Goal: Task Accomplishment & Management: Use online tool/utility

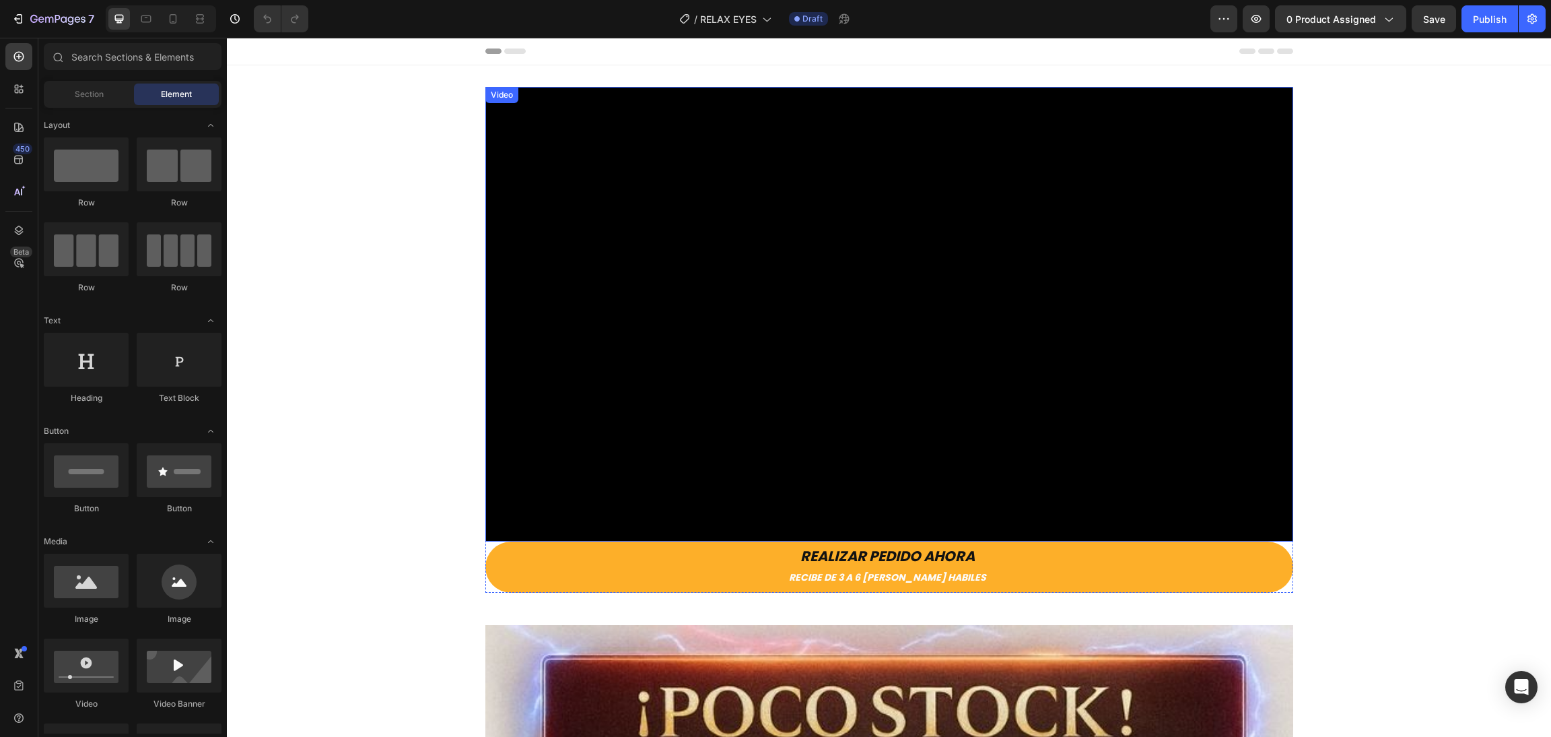
click at [600, 302] on video at bounding box center [889, 314] width 808 height 454
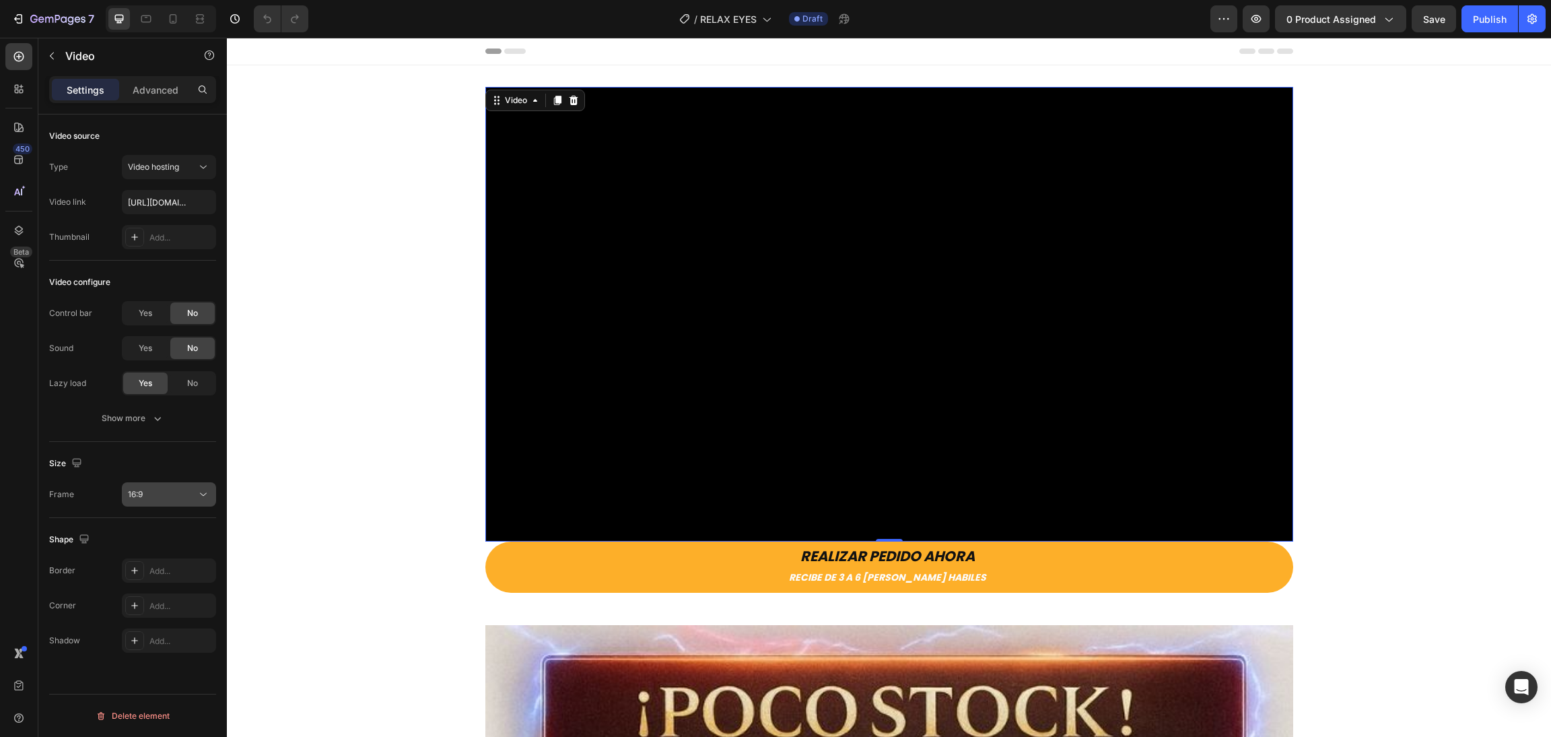
click at [192, 499] on div "16:9" at bounding box center [162, 494] width 69 height 12
click at [175, 603] on p "9:16" at bounding box center [163, 608] width 71 height 12
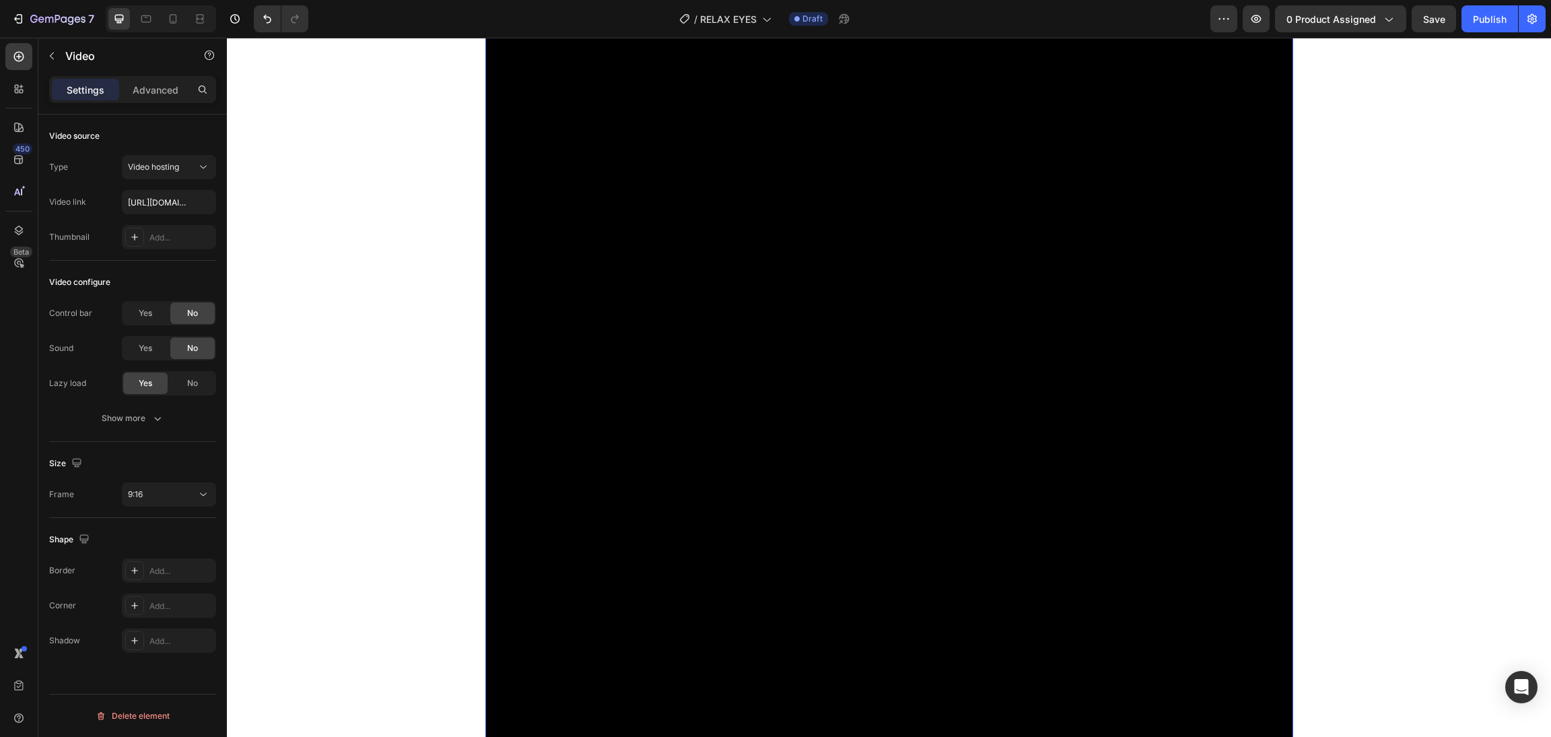
scroll to position [202, 0]
click at [1357, 294] on div "Video REALIZAR PEDIDO AHORA RECIBE DE 3 A 6 [PERSON_NAME] HABILES Button Row" at bounding box center [889, 634] width 1324 height 1498
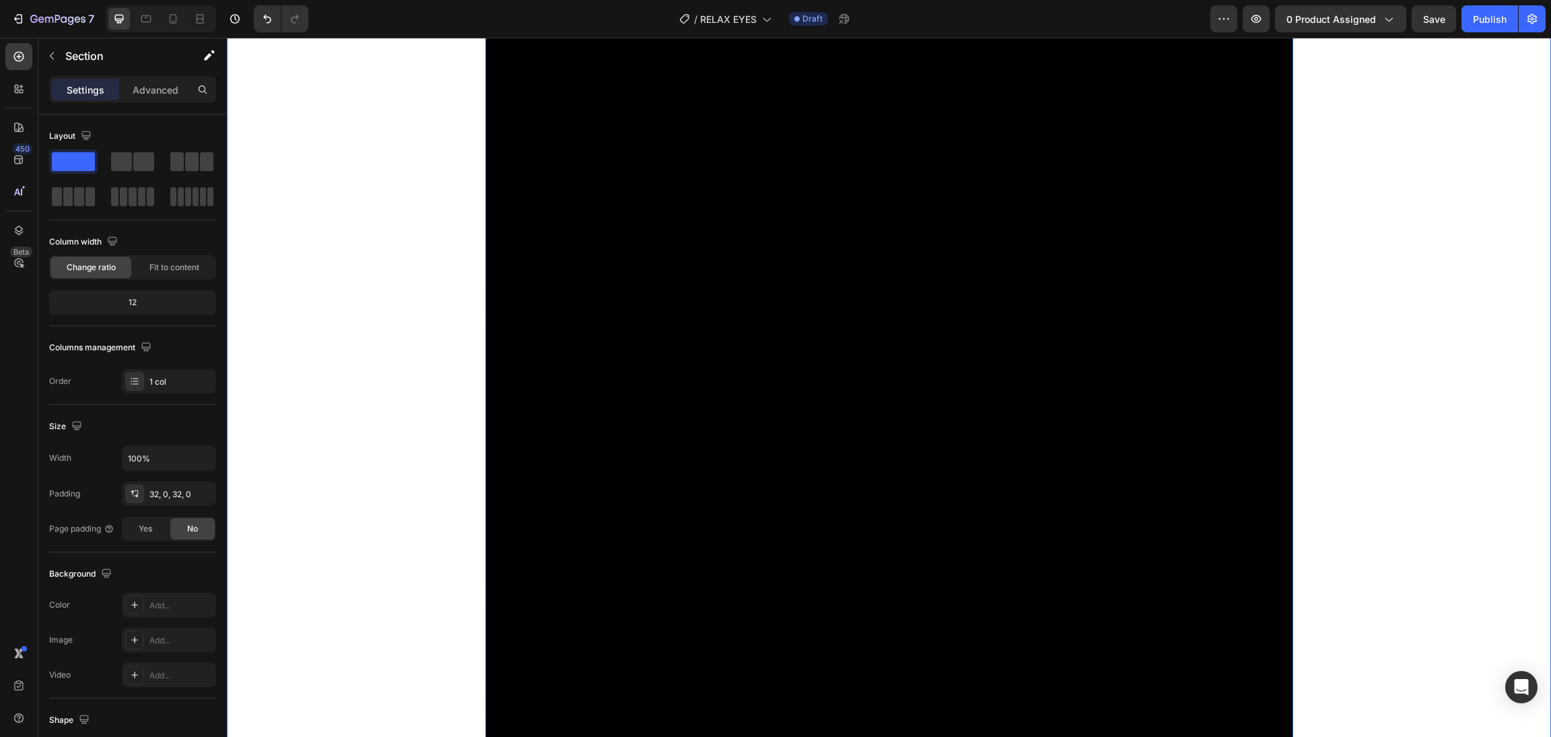
scroll to position [0, 0]
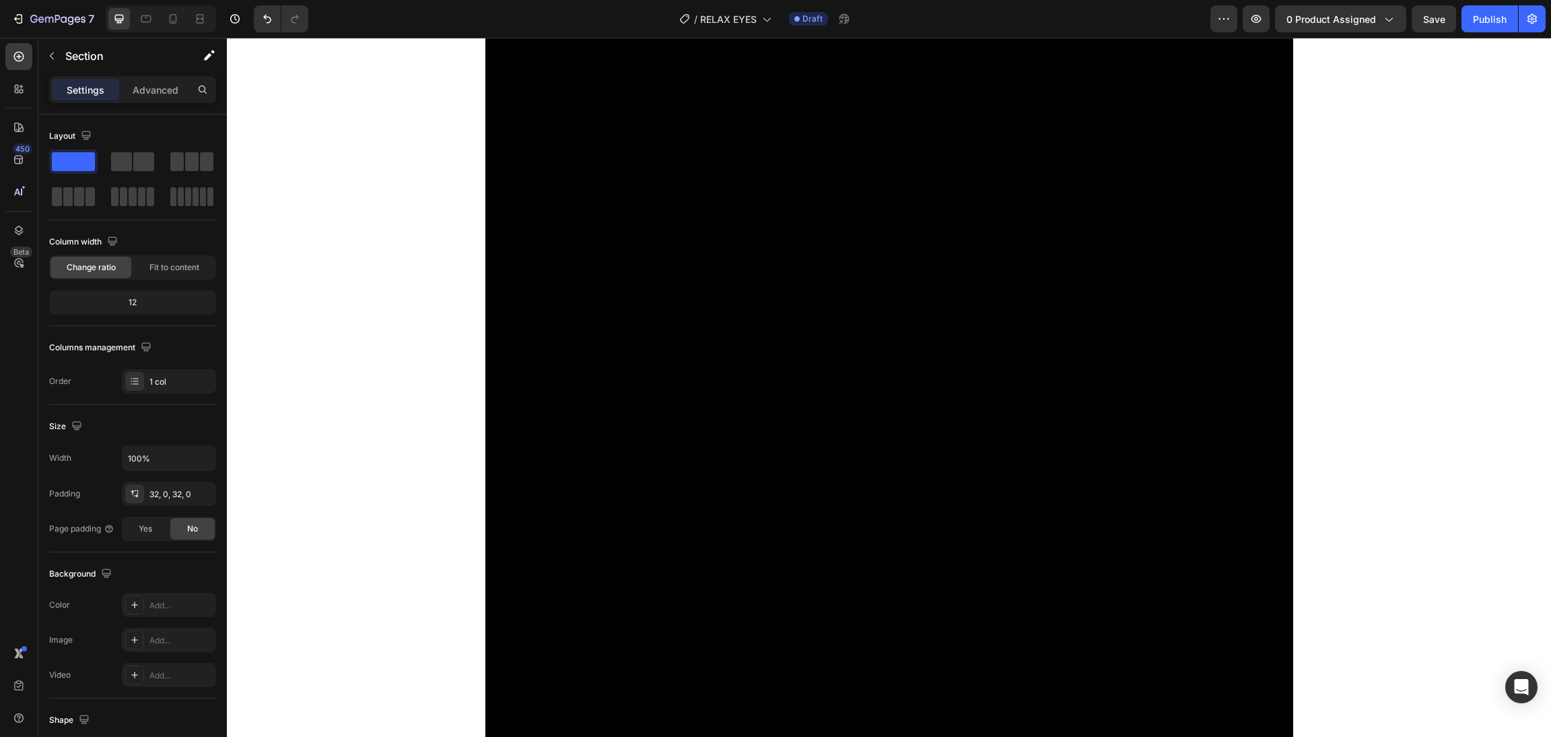
scroll to position [101, 0]
click at [161, 94] on p "Advanced" at bounding box center [156, 90] width 46 height 14
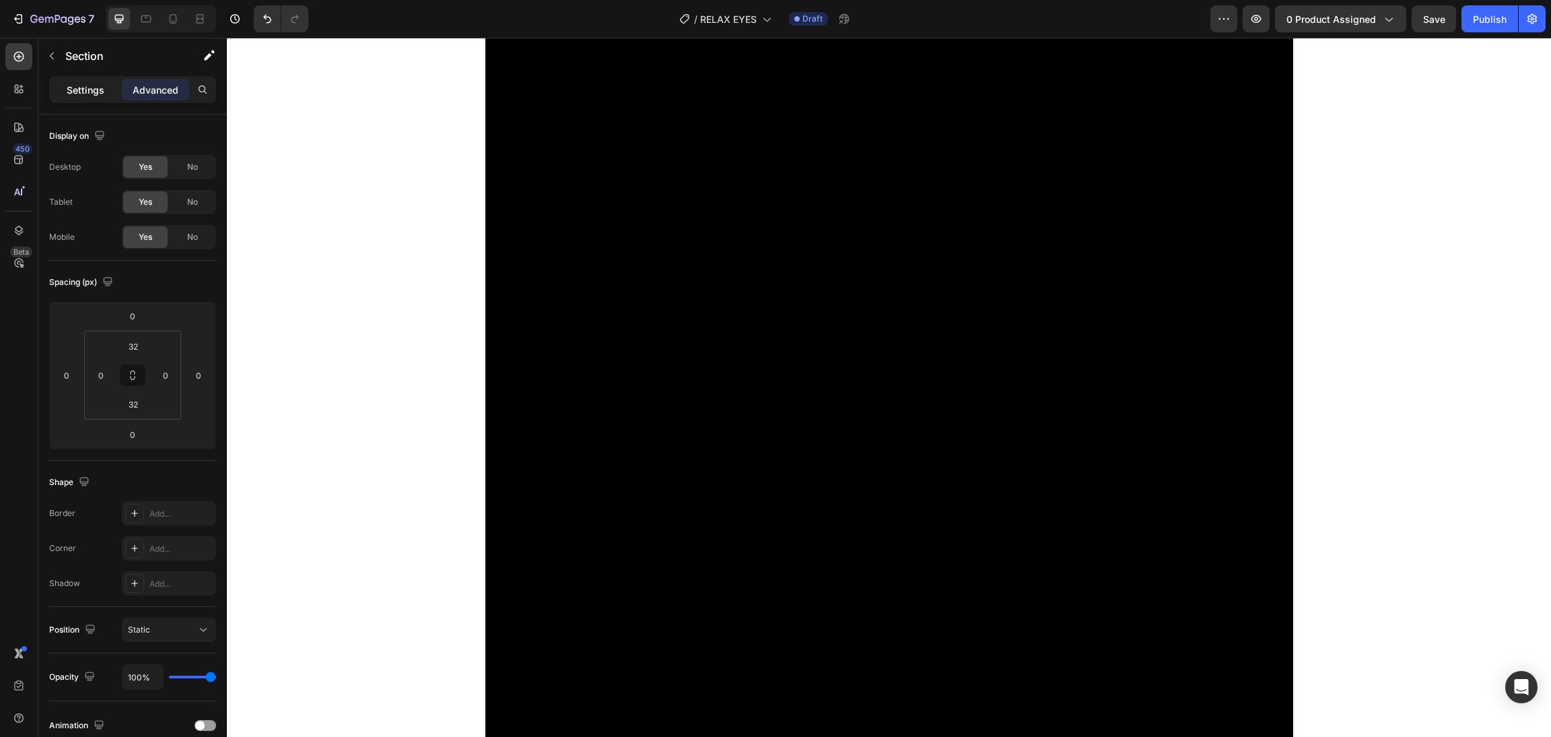
click at [82, 85] on p "Settings" at bounding box center [86, 90] width 38 height 14
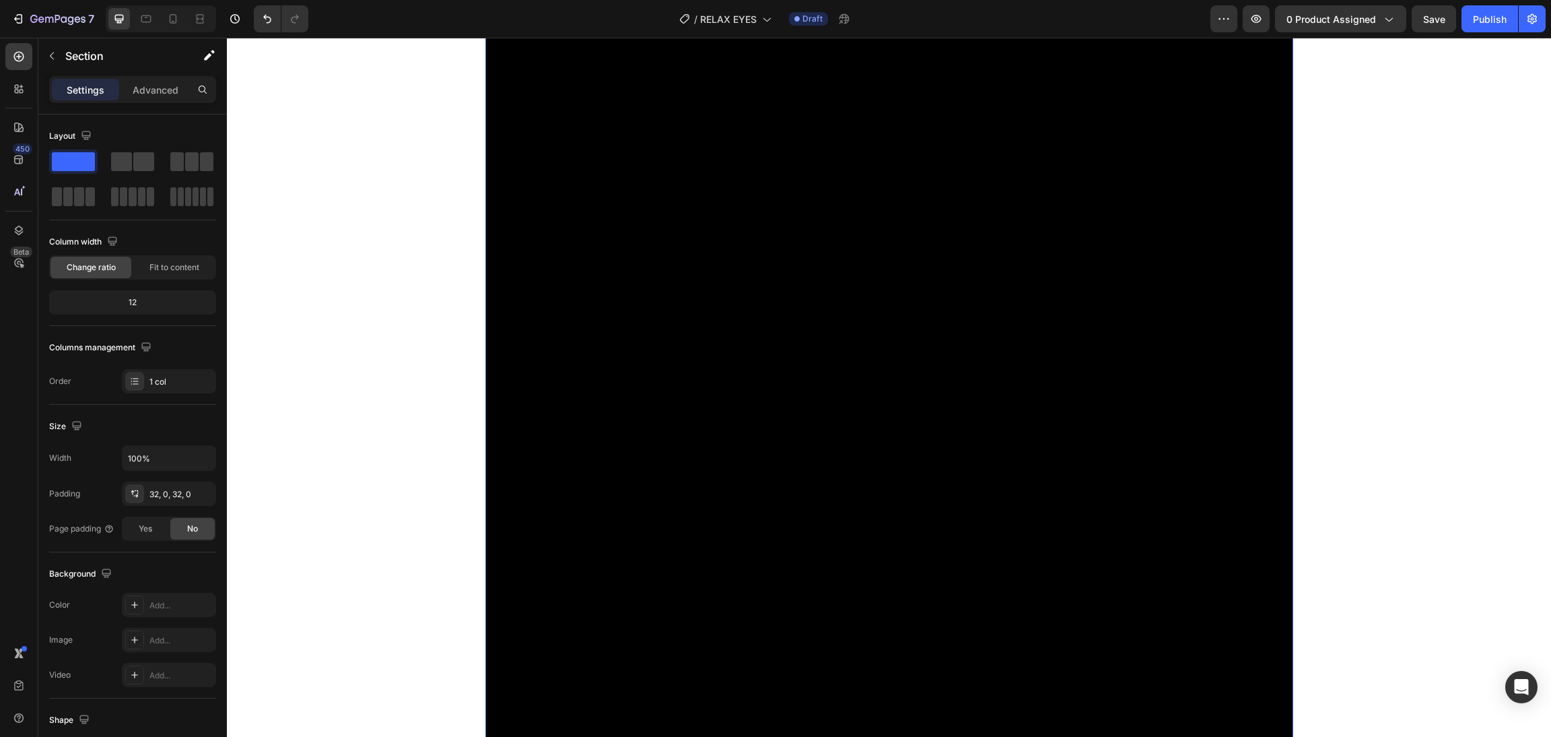
click at [579, 196] on video at bounding box center [889, 704] width 808 height 1436
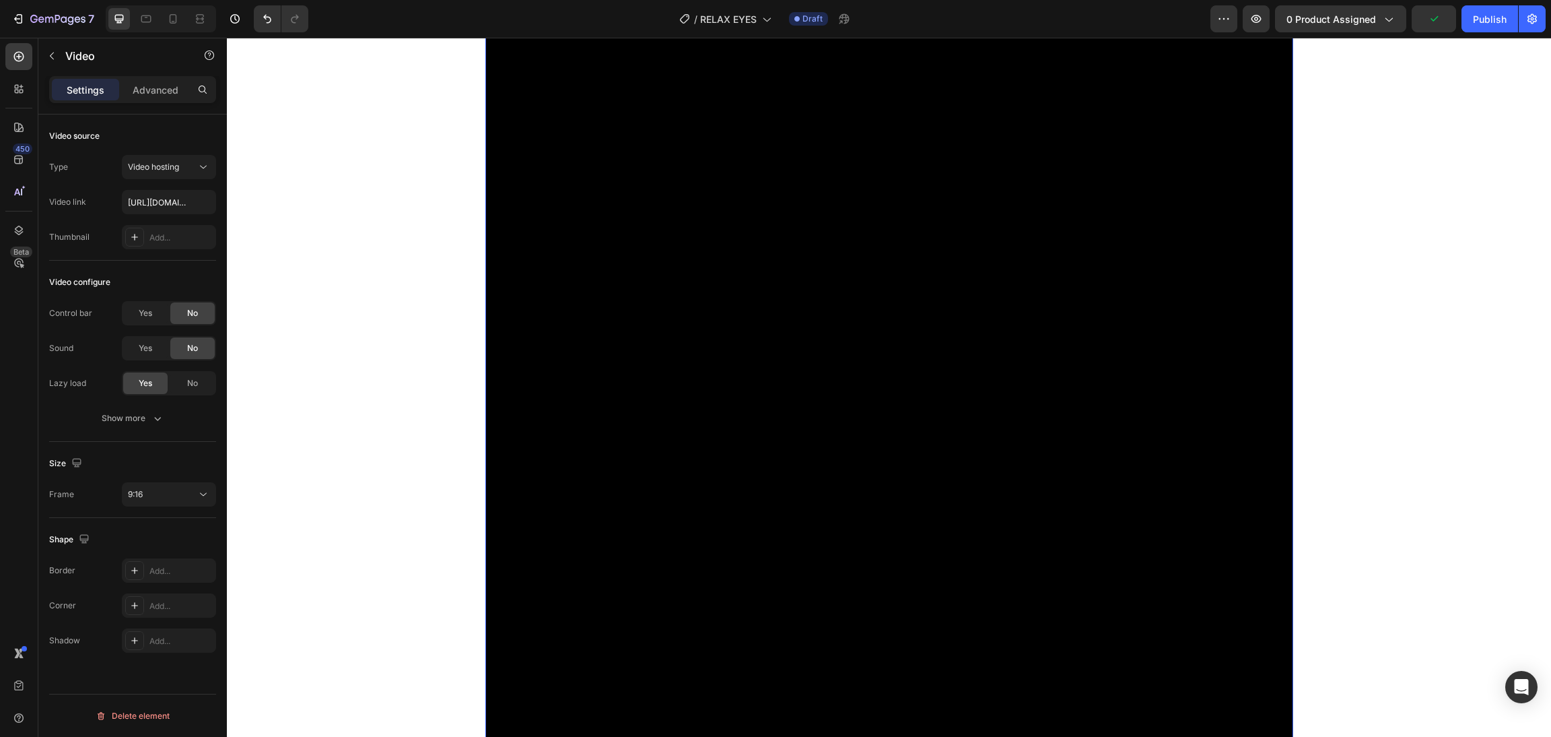
scroll to position [0, 0]
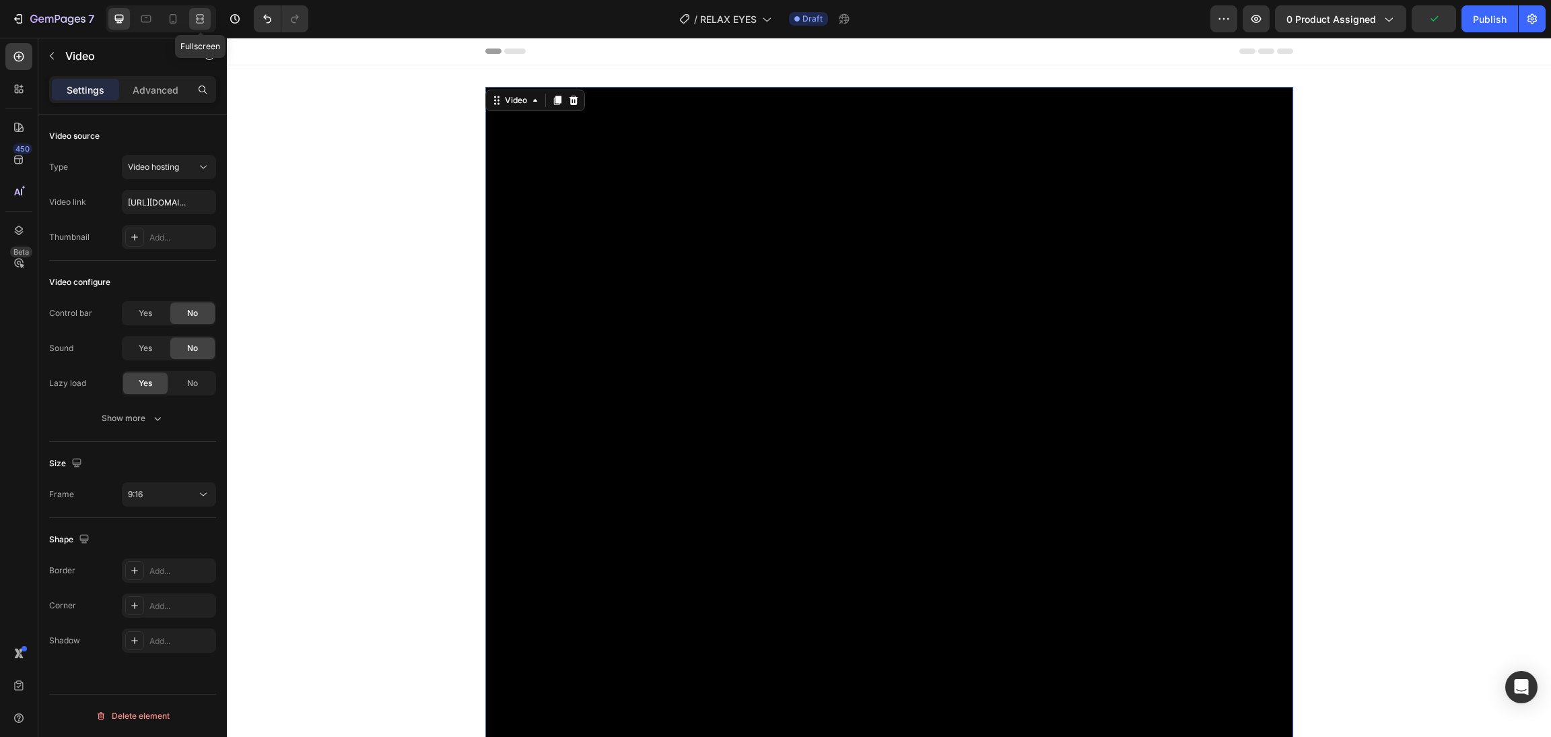
click at [196, 9] on div at bounding box center [200, 19] width 22 height 22
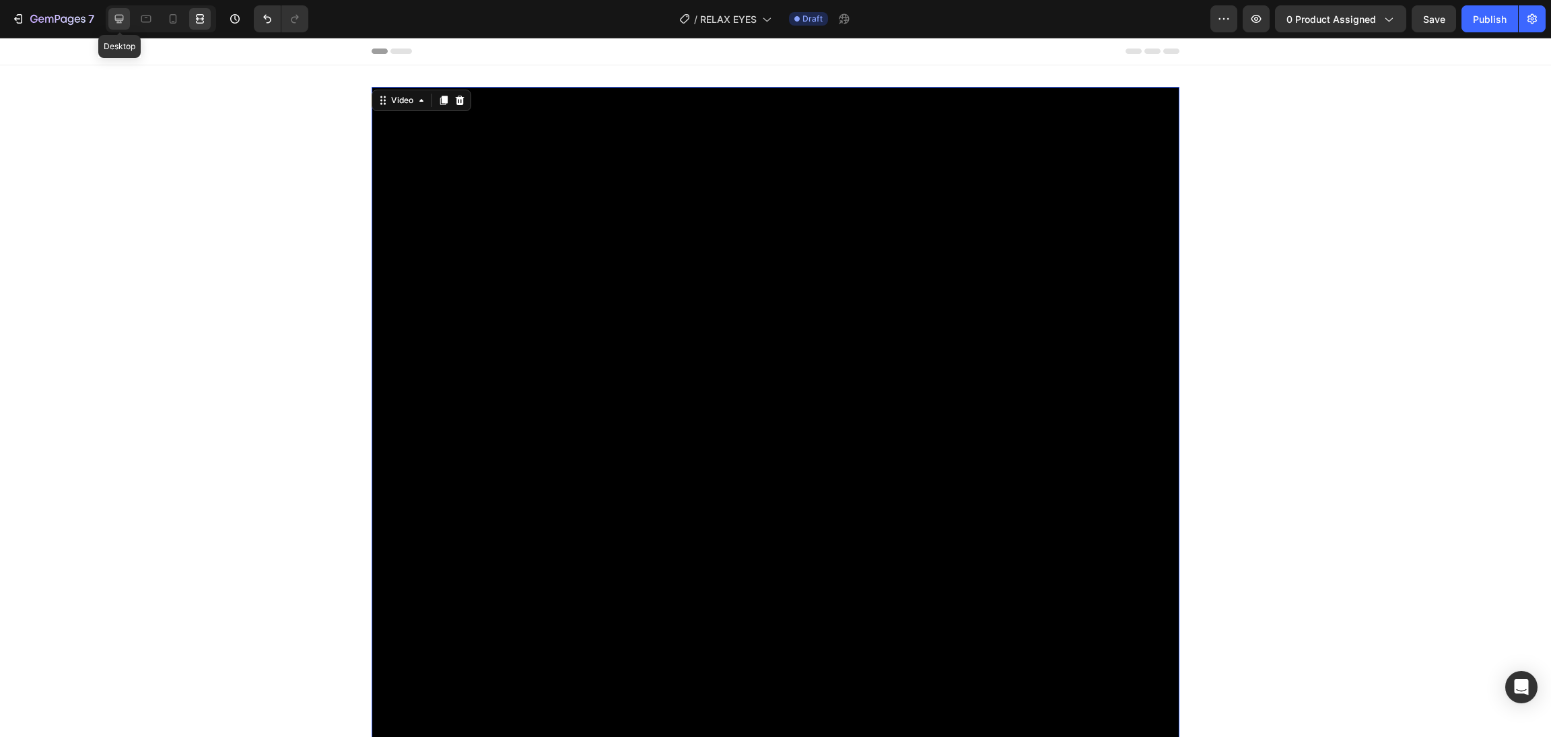
click at [118, 16] on icon at bounding box center [118, 18] width 13 height 13
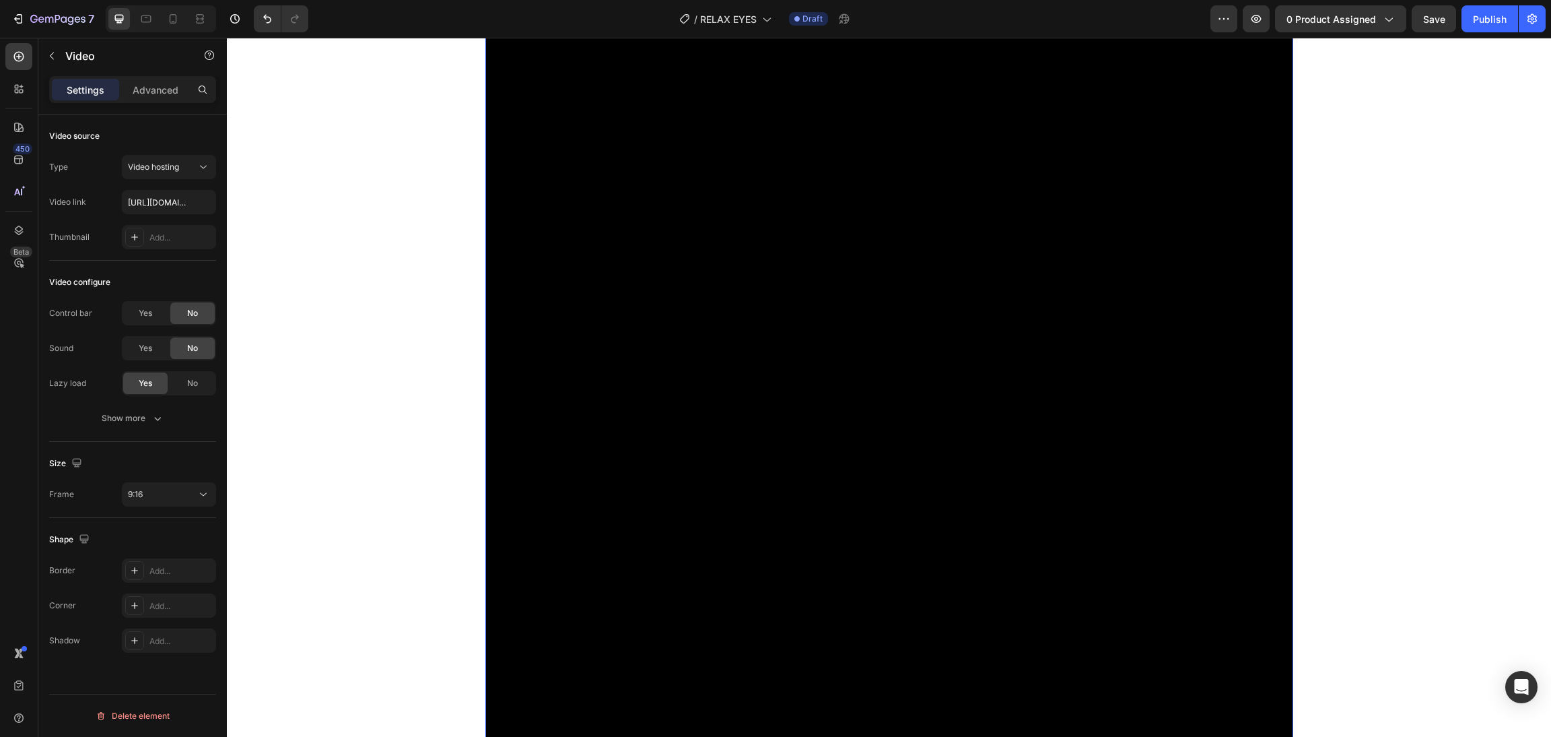
scroll to position [302, 0]
drag, startPoint x: 677, startPoint y: 265, endPoint x: 592, endPoint y: 261, distance: 84.9
click at [675, 265] on video at bounding box center [889, 503] width 808 height 1436
paste input "[URL][DOMAIN_NAME]"
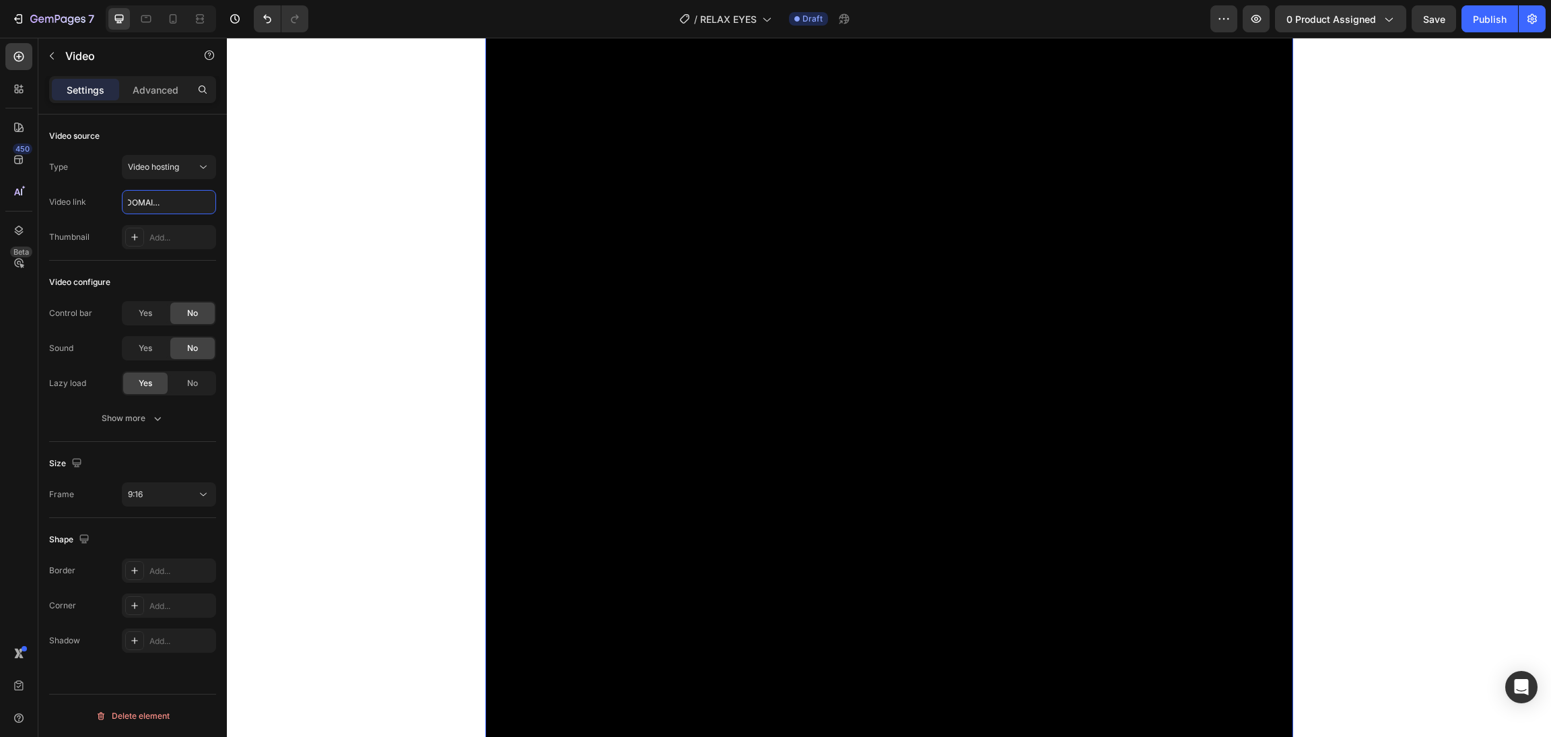
scroll to position [202, 0]
type input "[URL][DOMAIN_NAME]"
click at [173, 24] on icon at bounding box center [172, 18] width 13 height 13
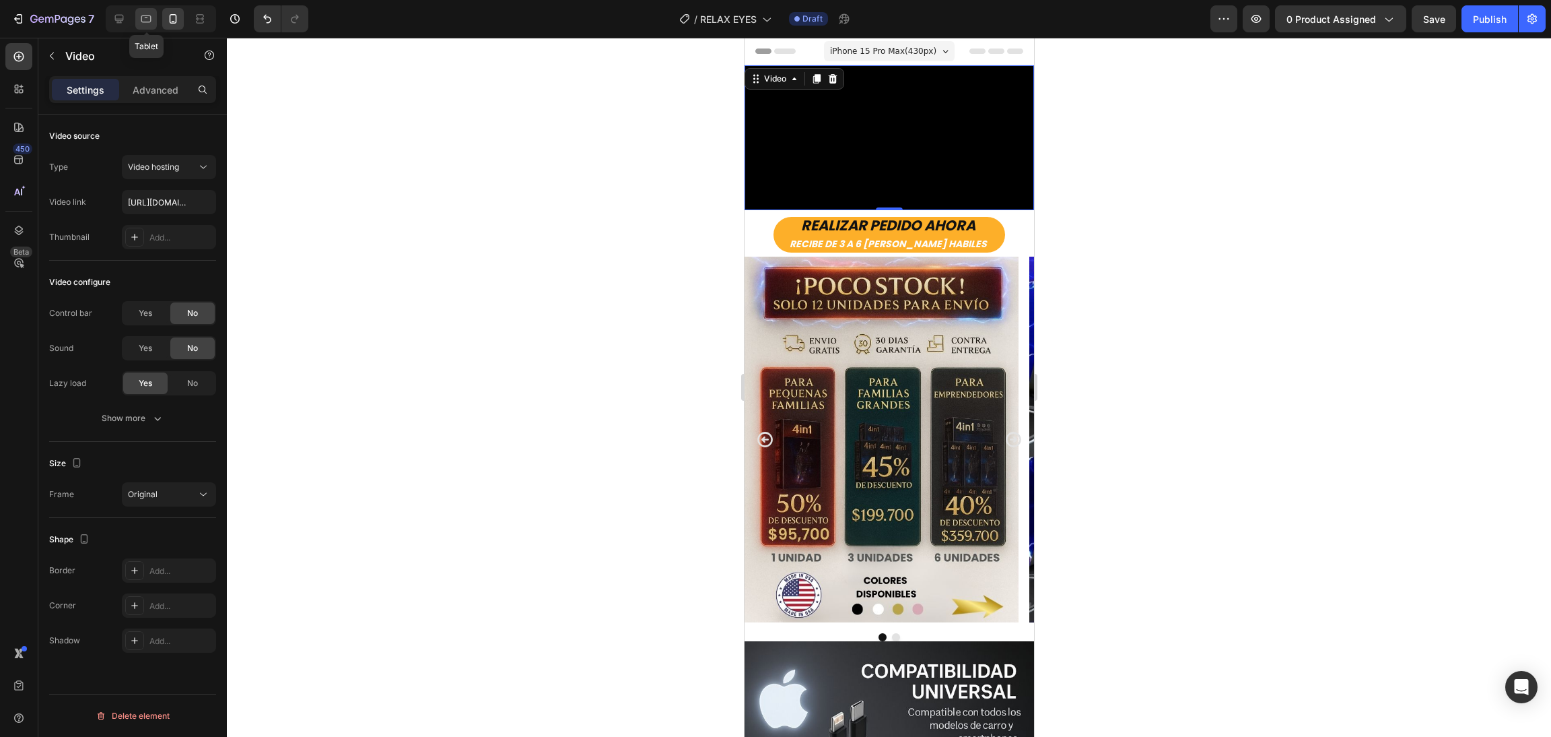
click at [149, 21] on icon at bounding box center [145, 18] width 13 height 13
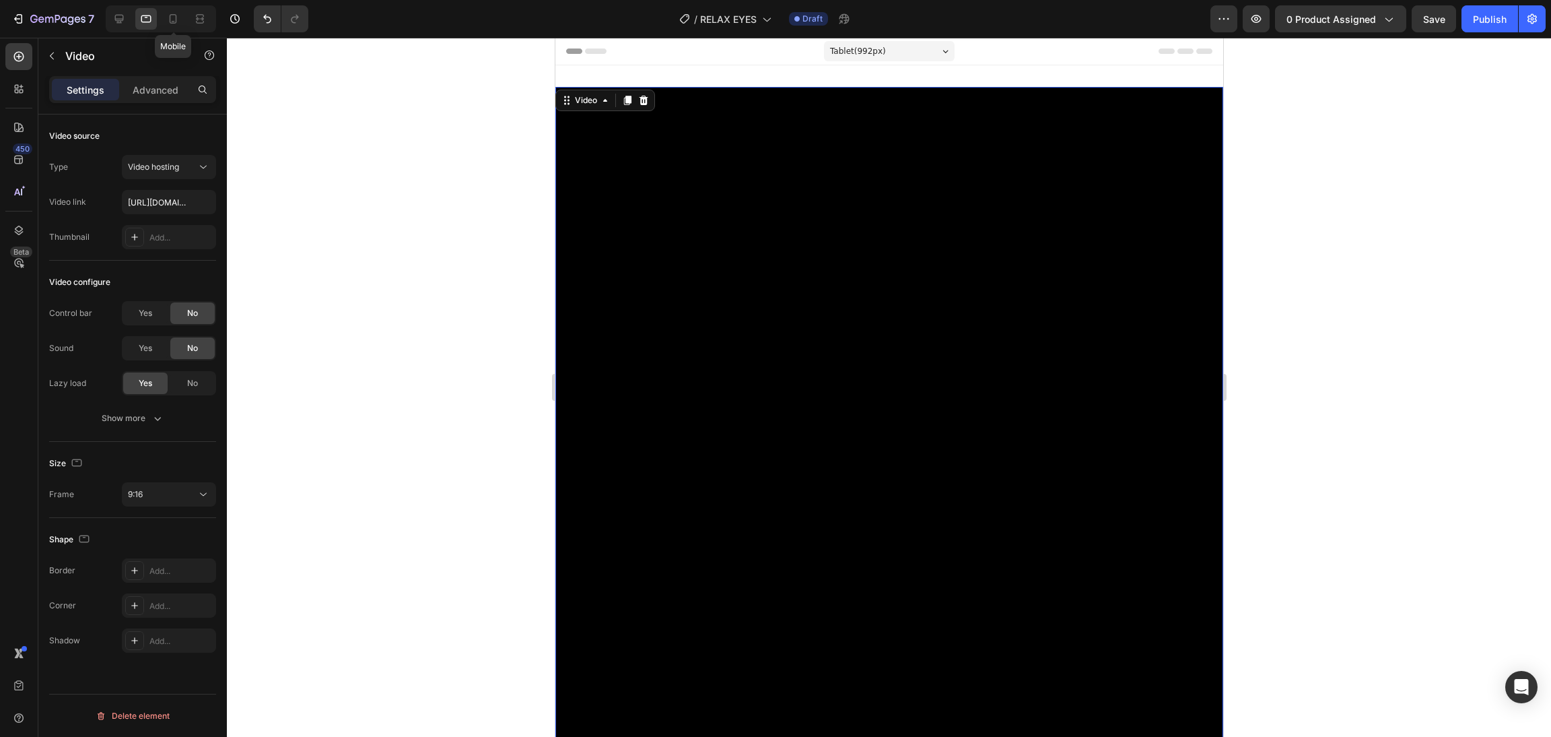
scroll to position [2, 0]
click at [122, 18] on icon at bounding box center [118, 18] width 13 height 13
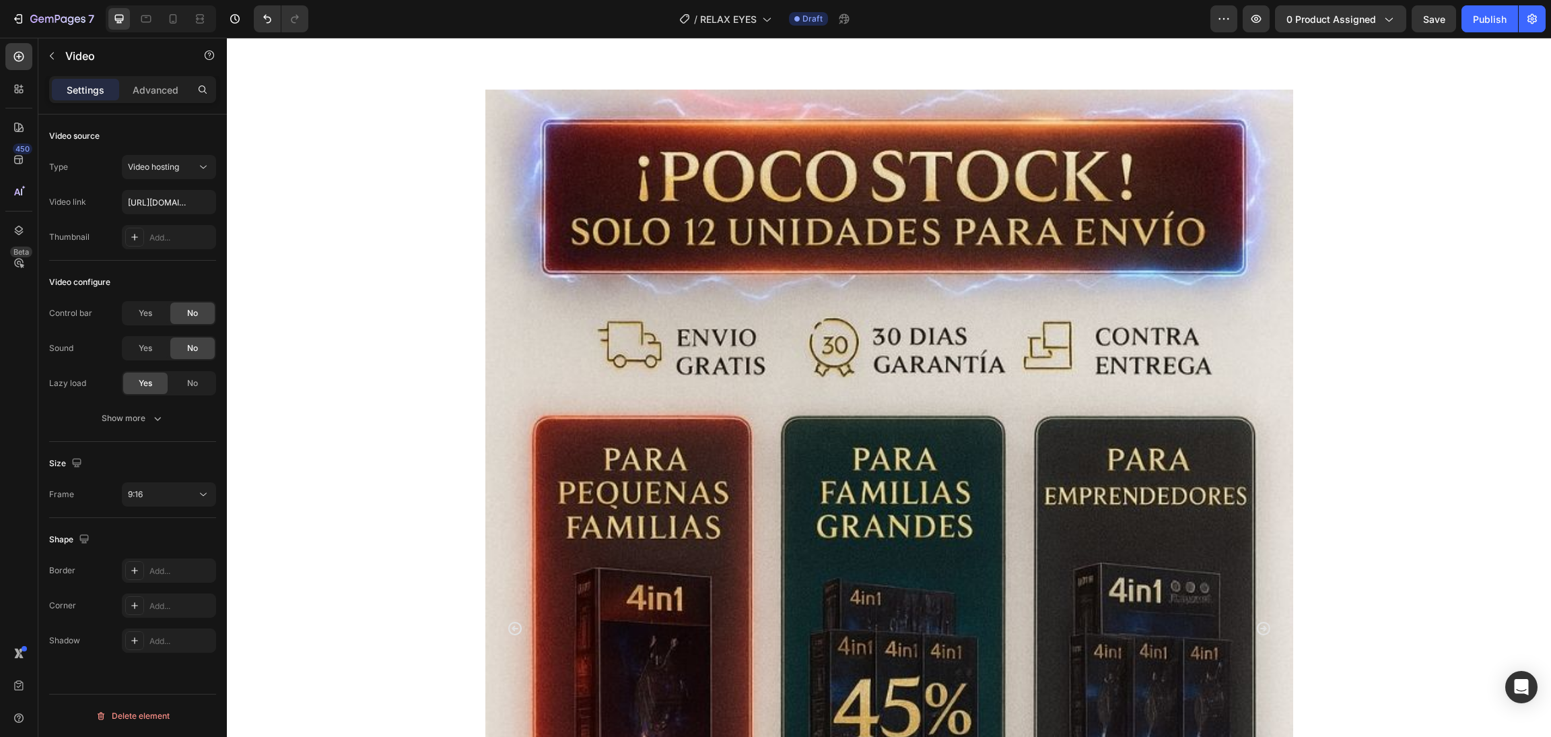
scroll to position [1719, 0]
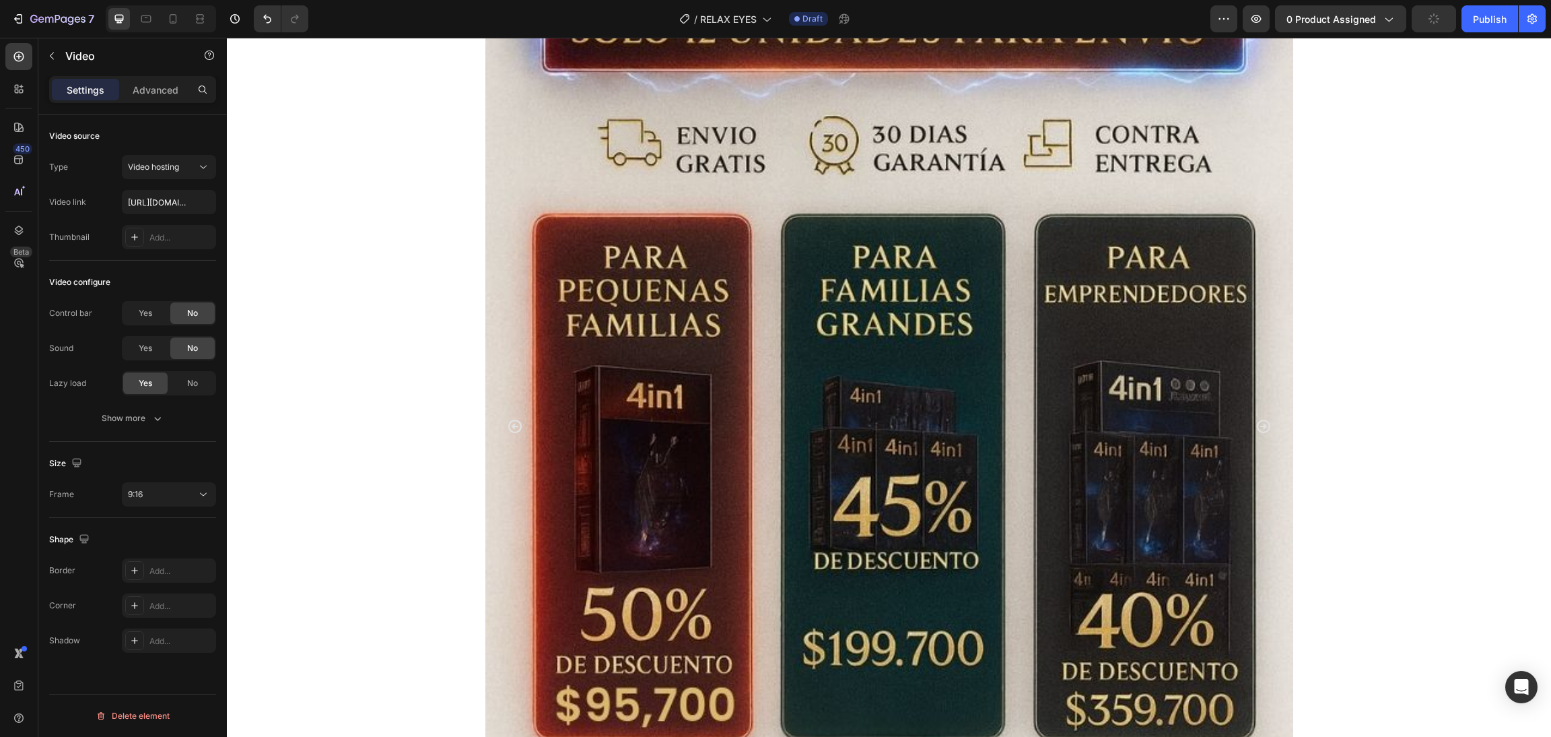
click at [802, 311] on img at bounding box center [889, 426] width 808 height 1077
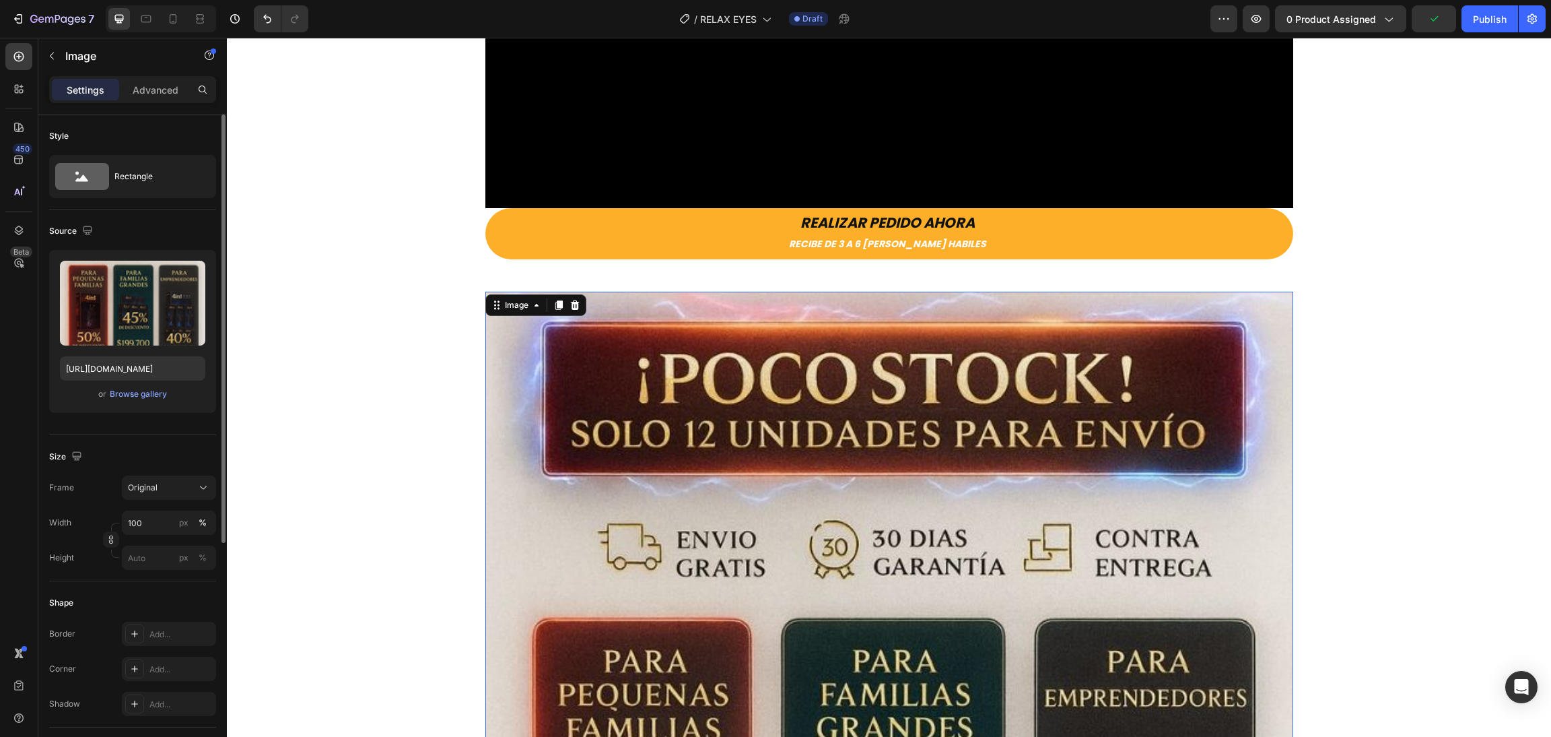
scroll to position [1416, 0]
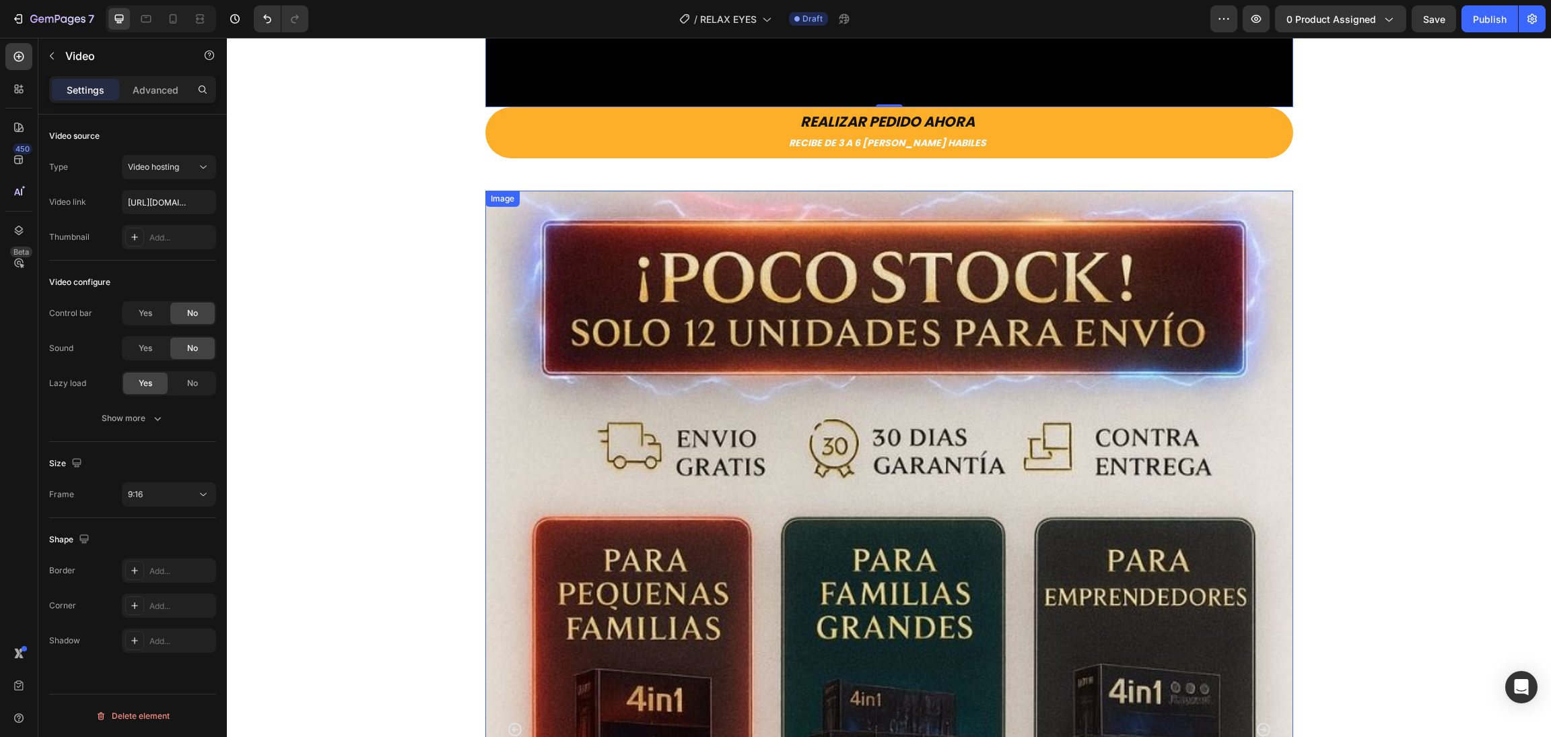
click at [662, 259] on img at bounding box center [889, 729] width 808 height 1077
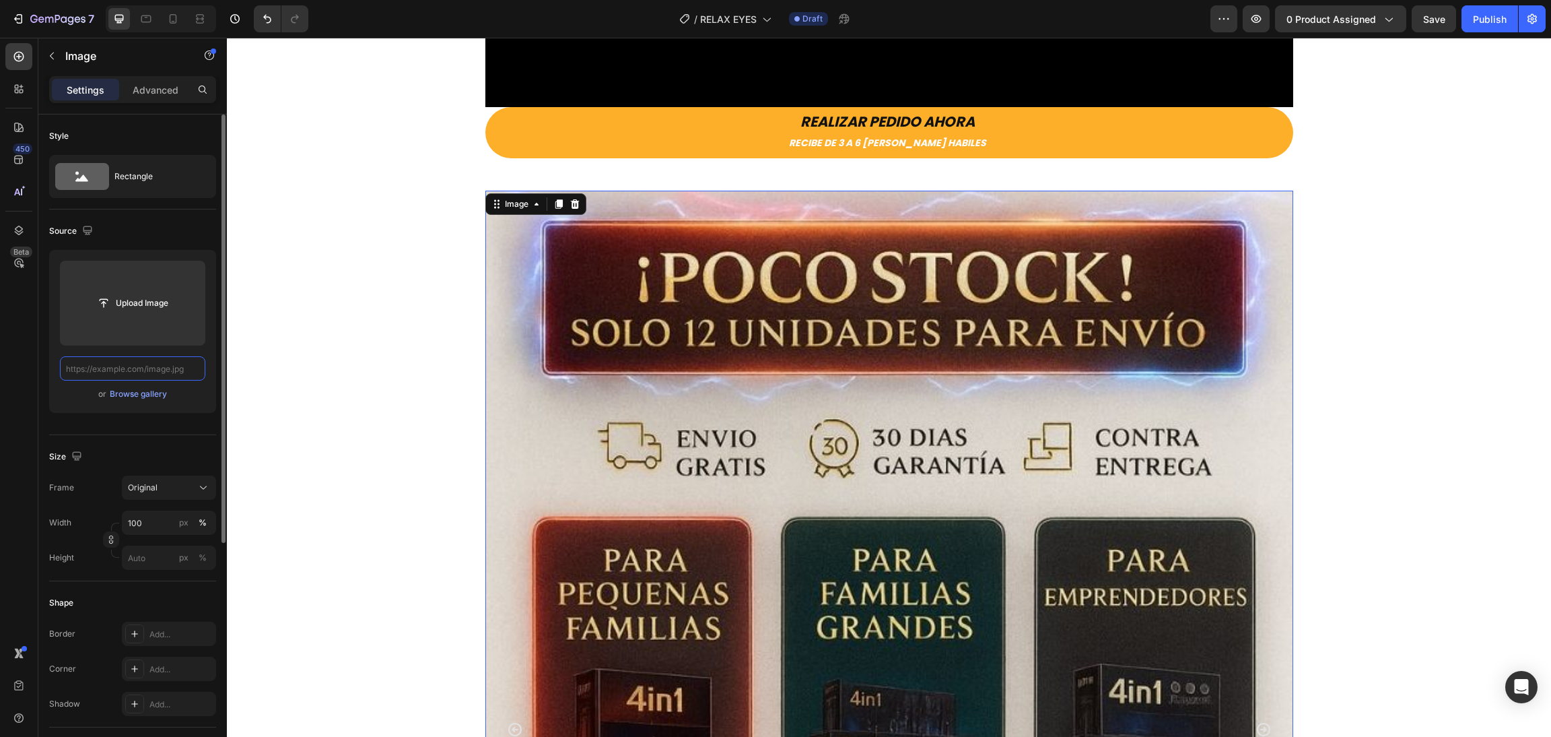
scroll to position [0, 0]
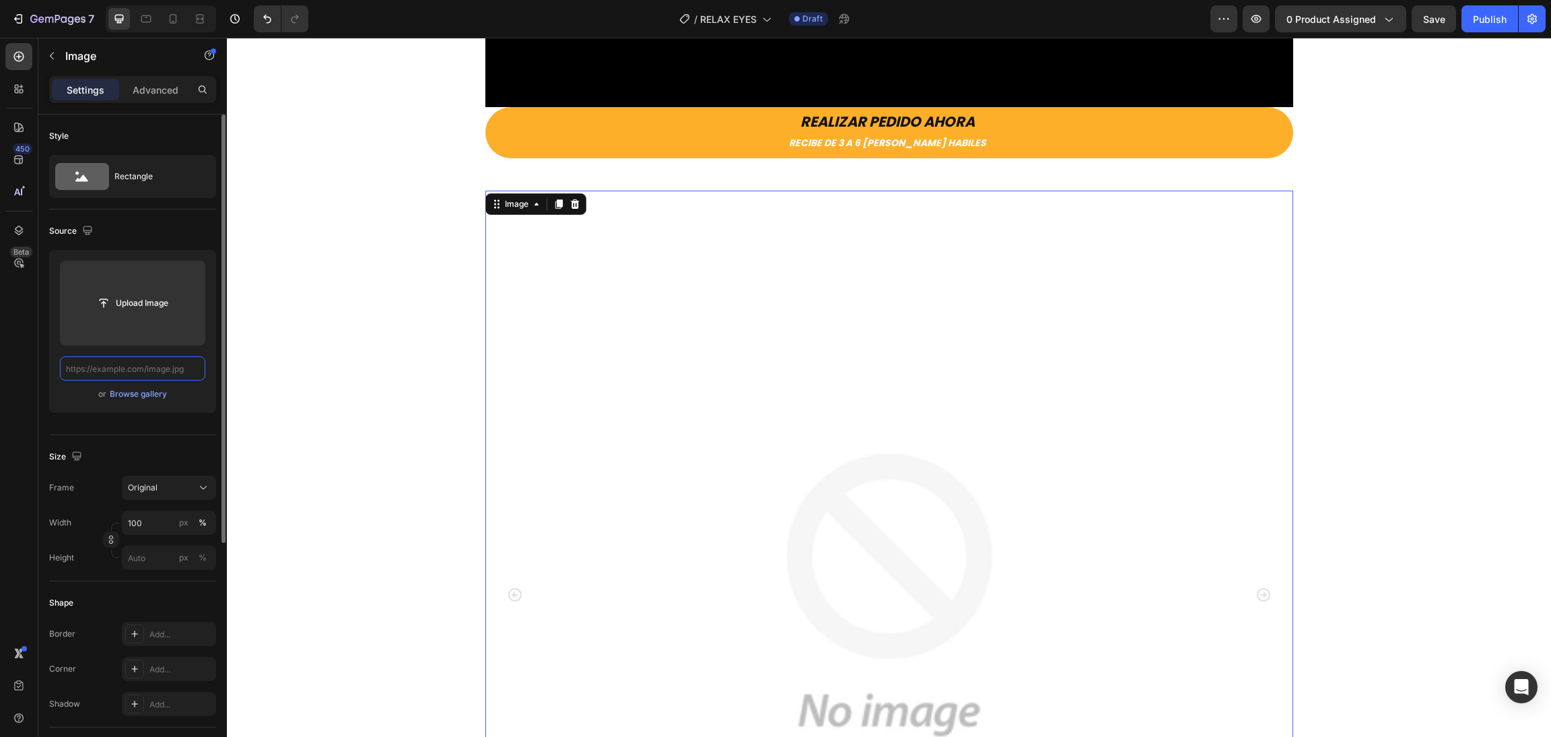
paste input "[URL][DOMAIN_NAME]"
type input "[URL][DOMAIN_NAME]"
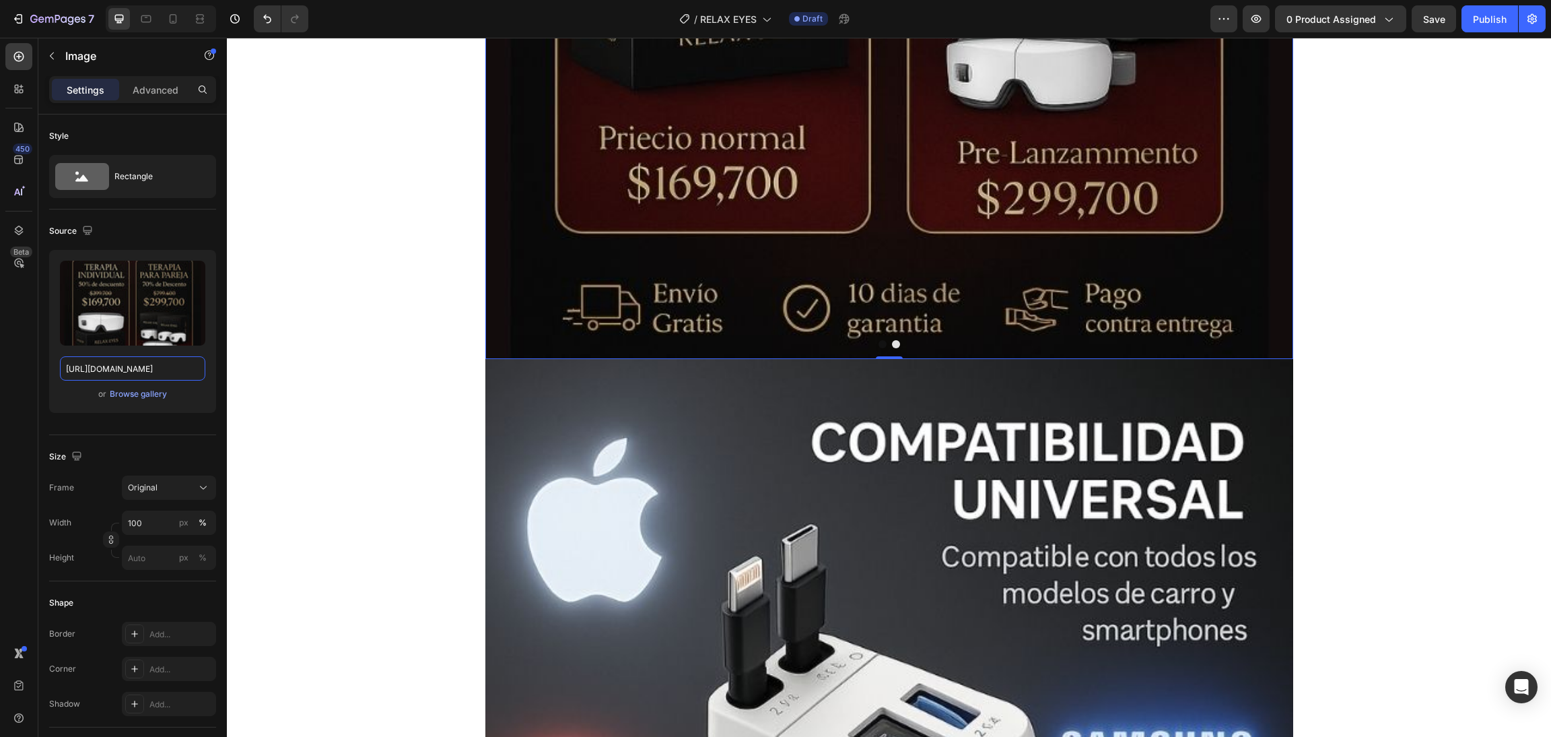
scroll to position [2527, 0]
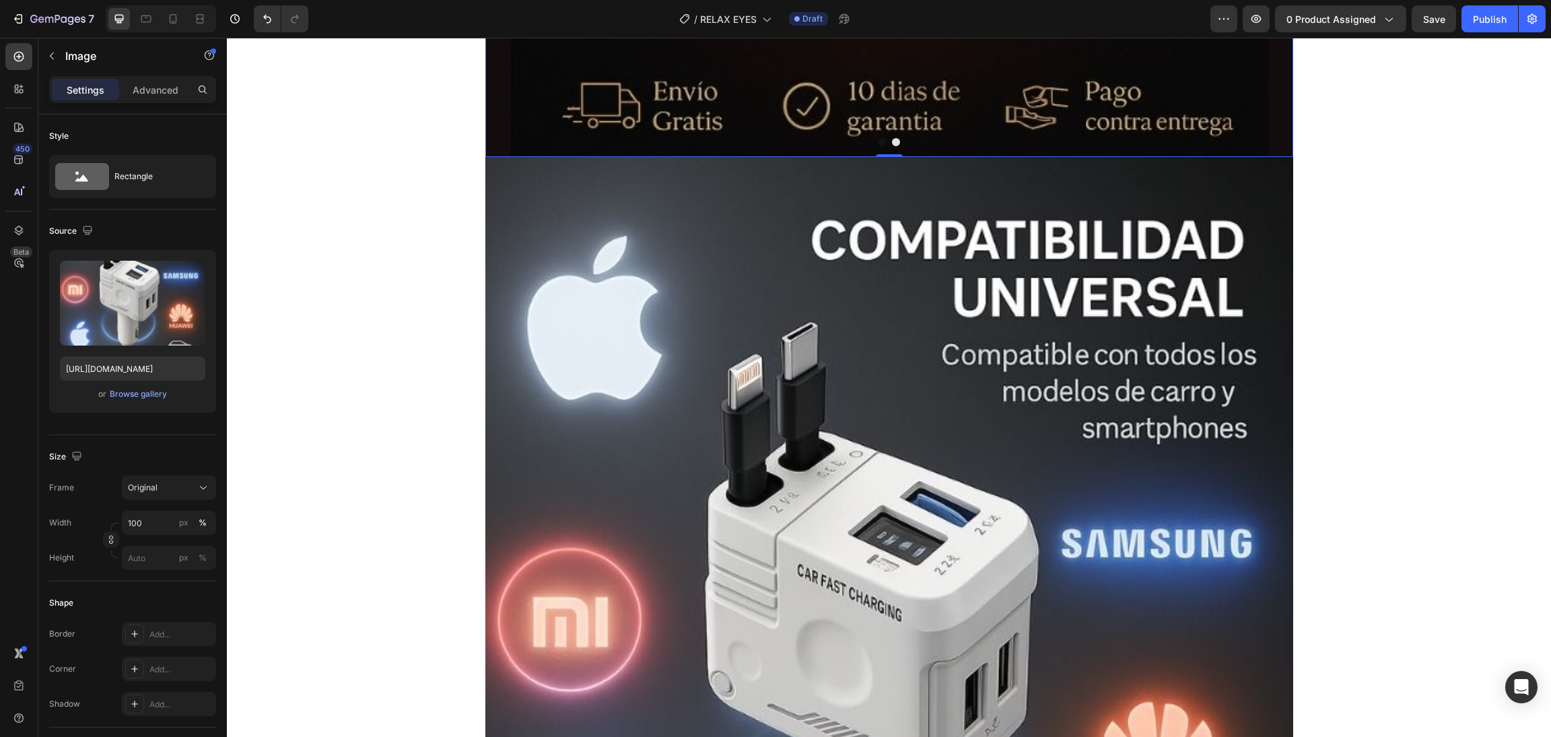
click at [610, 378] on img at bounding box center [889, 695] width 808 height 1077
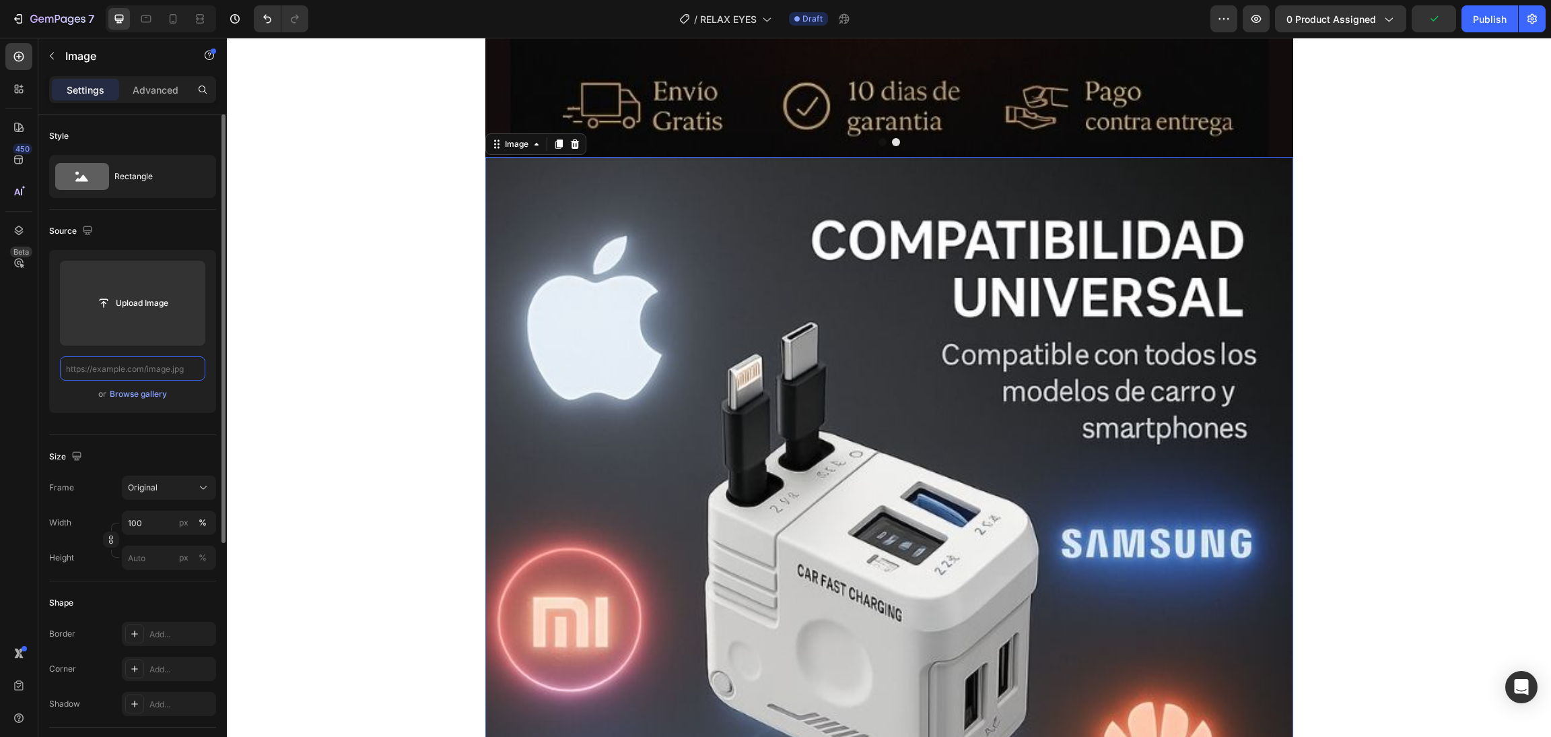
scroll to position [0, 0]
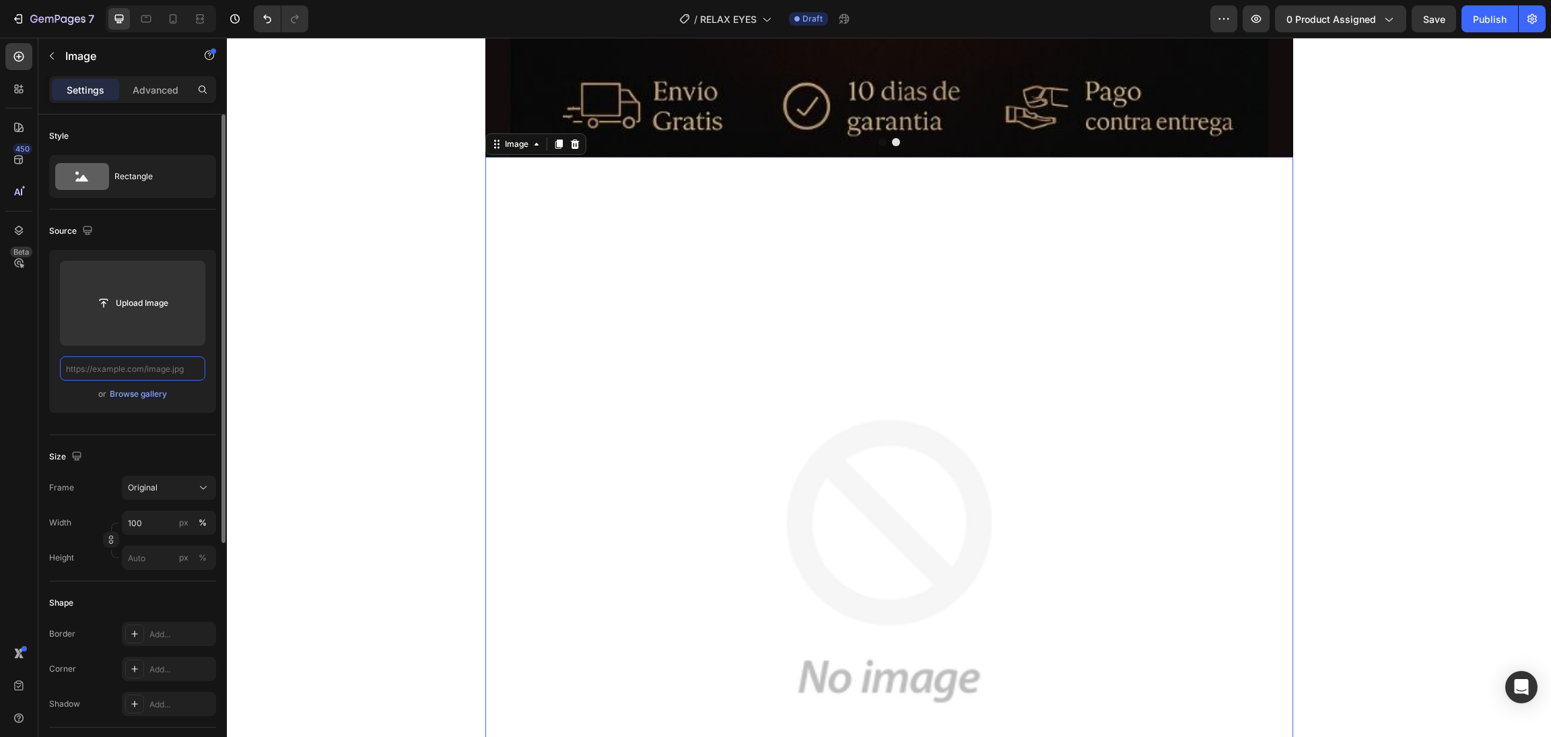
paste input "[URL][DOMAIN_NAME]"
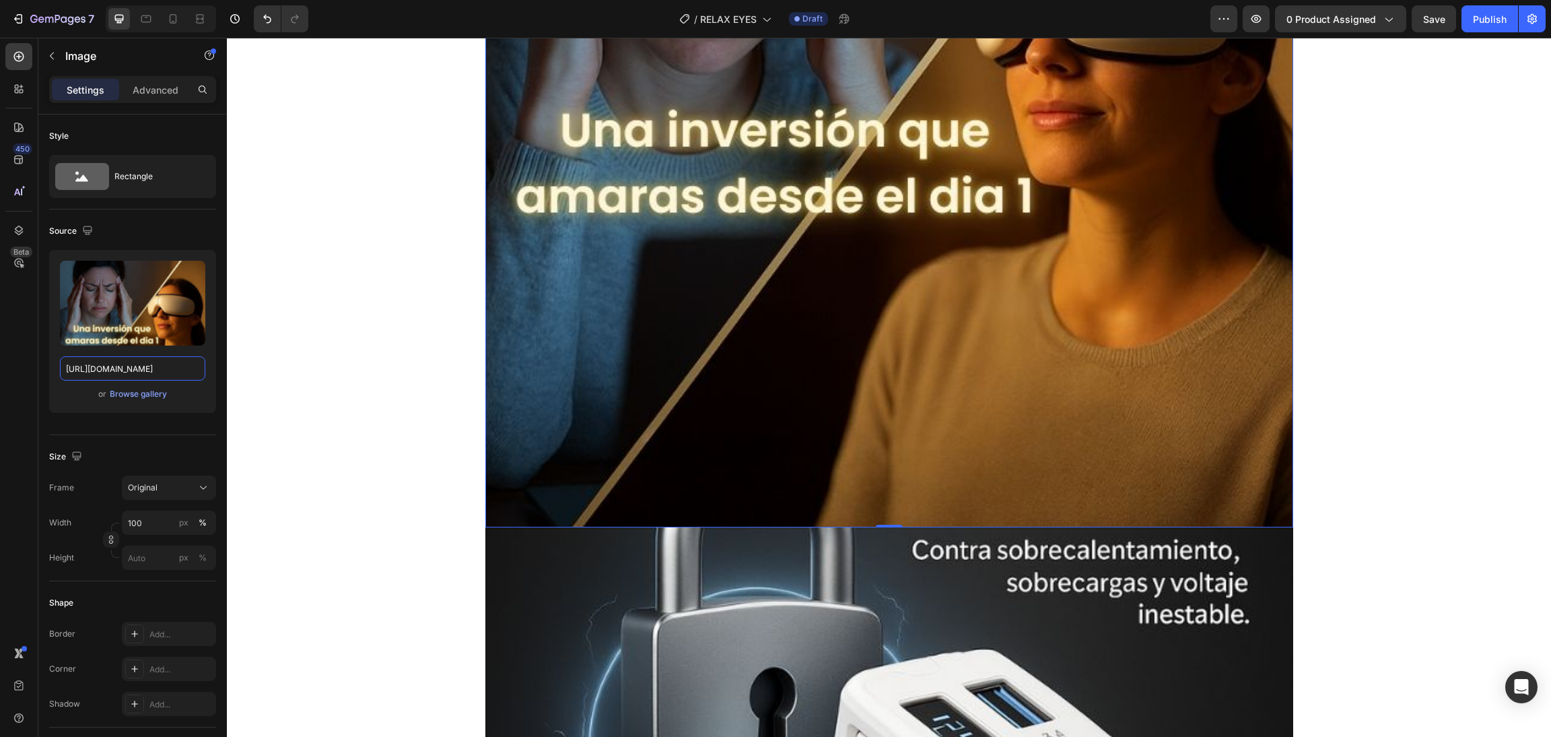
scroll to position [3435, 0]
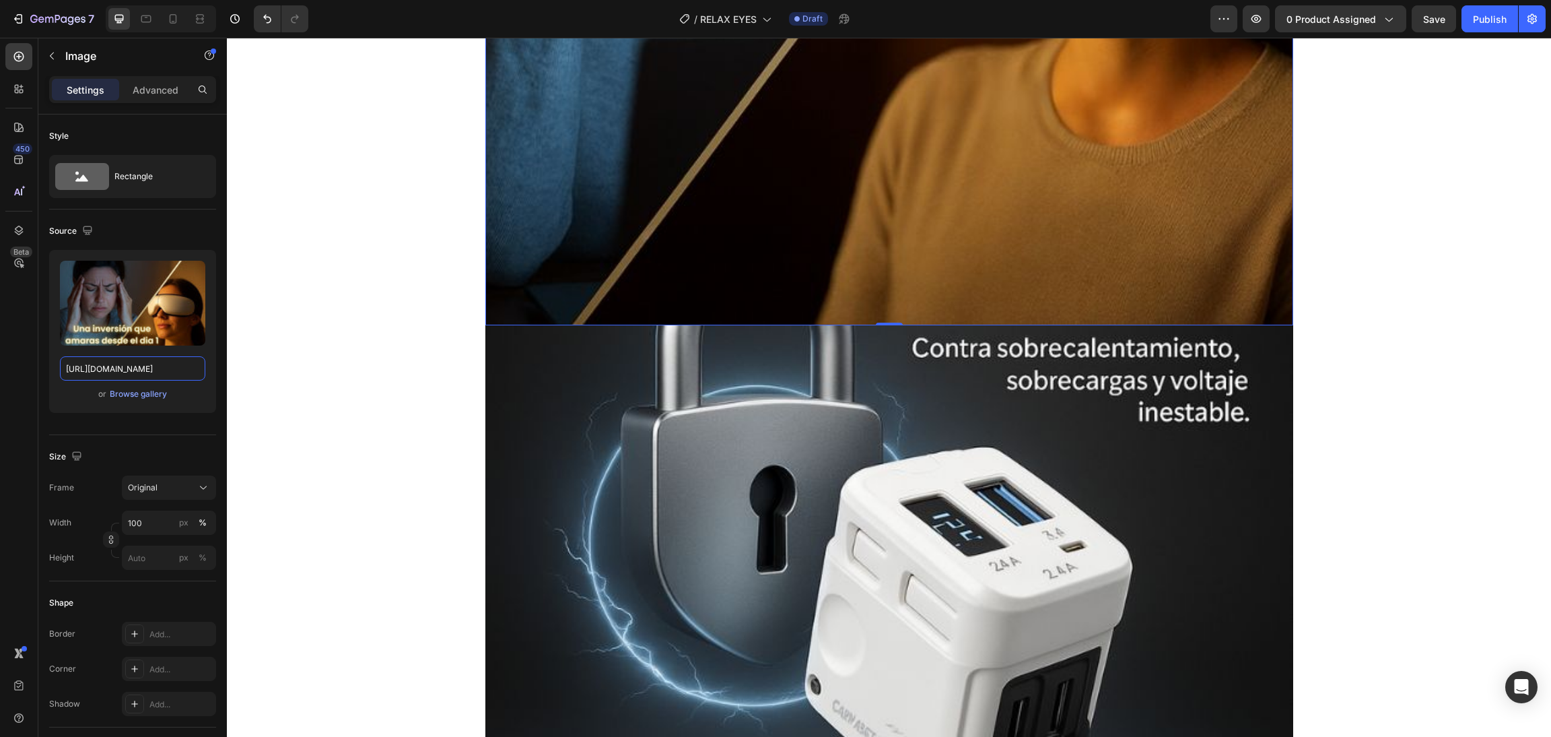
type input "[URL][DOMAIN_NAME]"
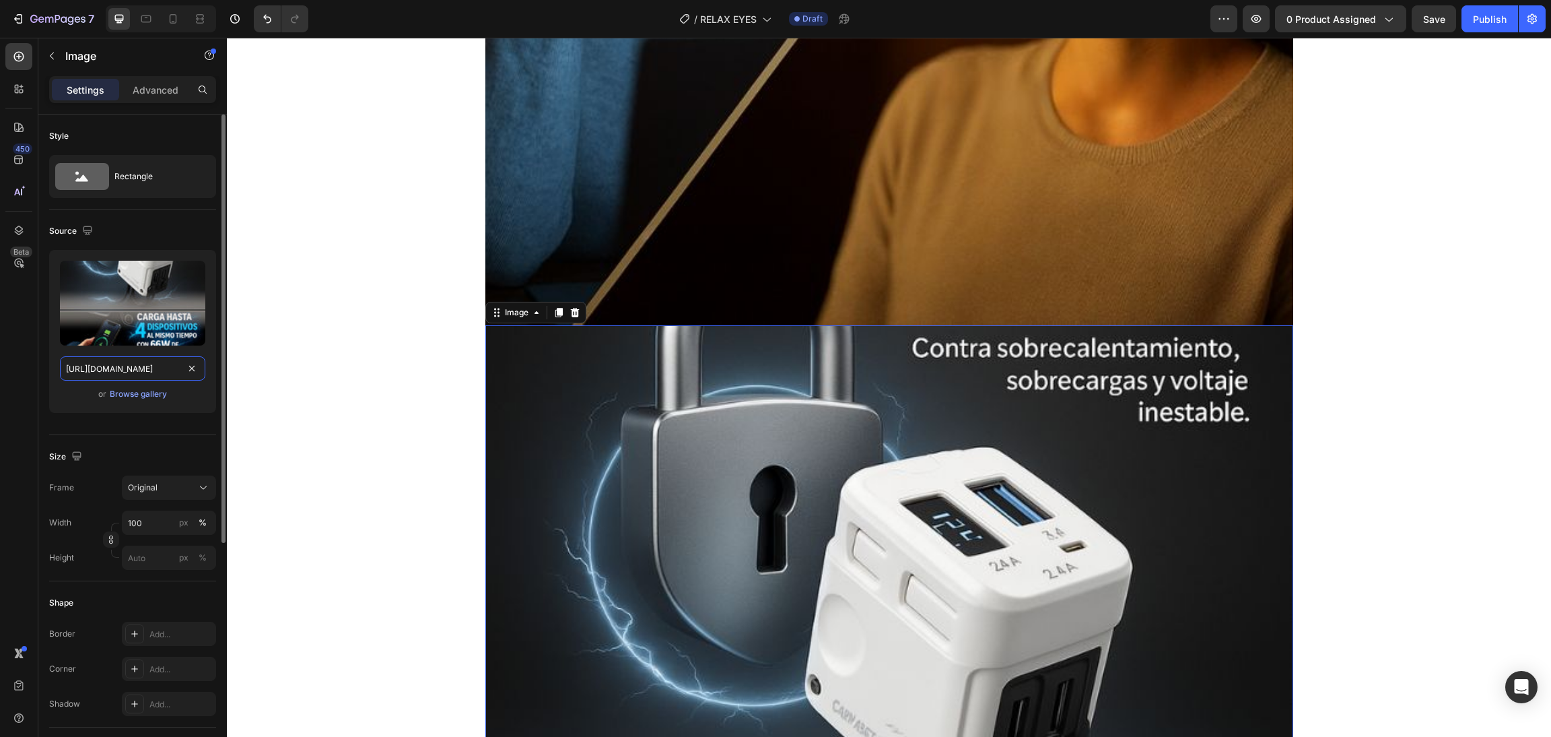
click at [197, 378] on input "[URL][DOMAIN_NAME]" at bounding box center [132, 368] width 145 height 24
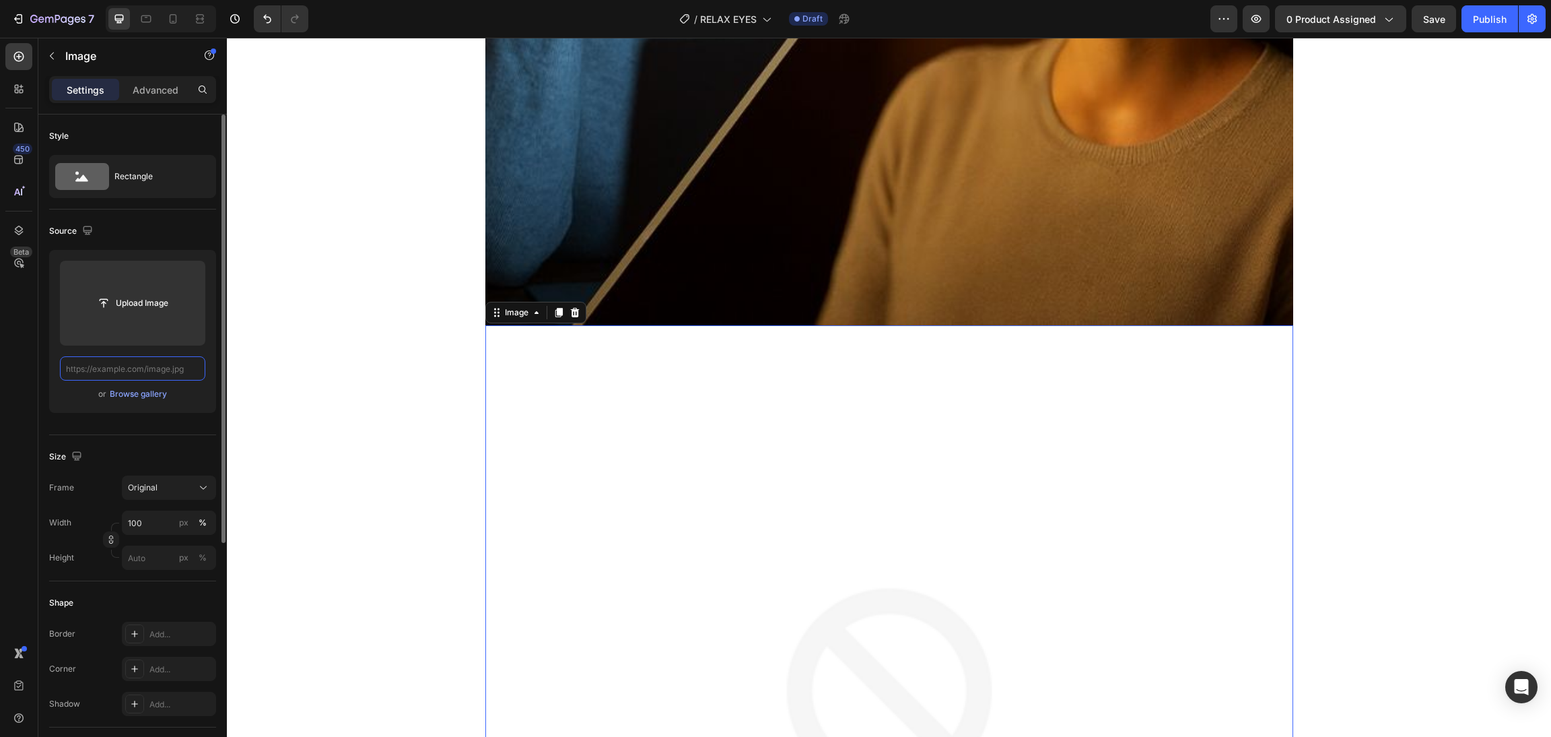
paste input "[URL][DOMAIN_NAME]"
type input "[URL][DOMAIN_NAME]"
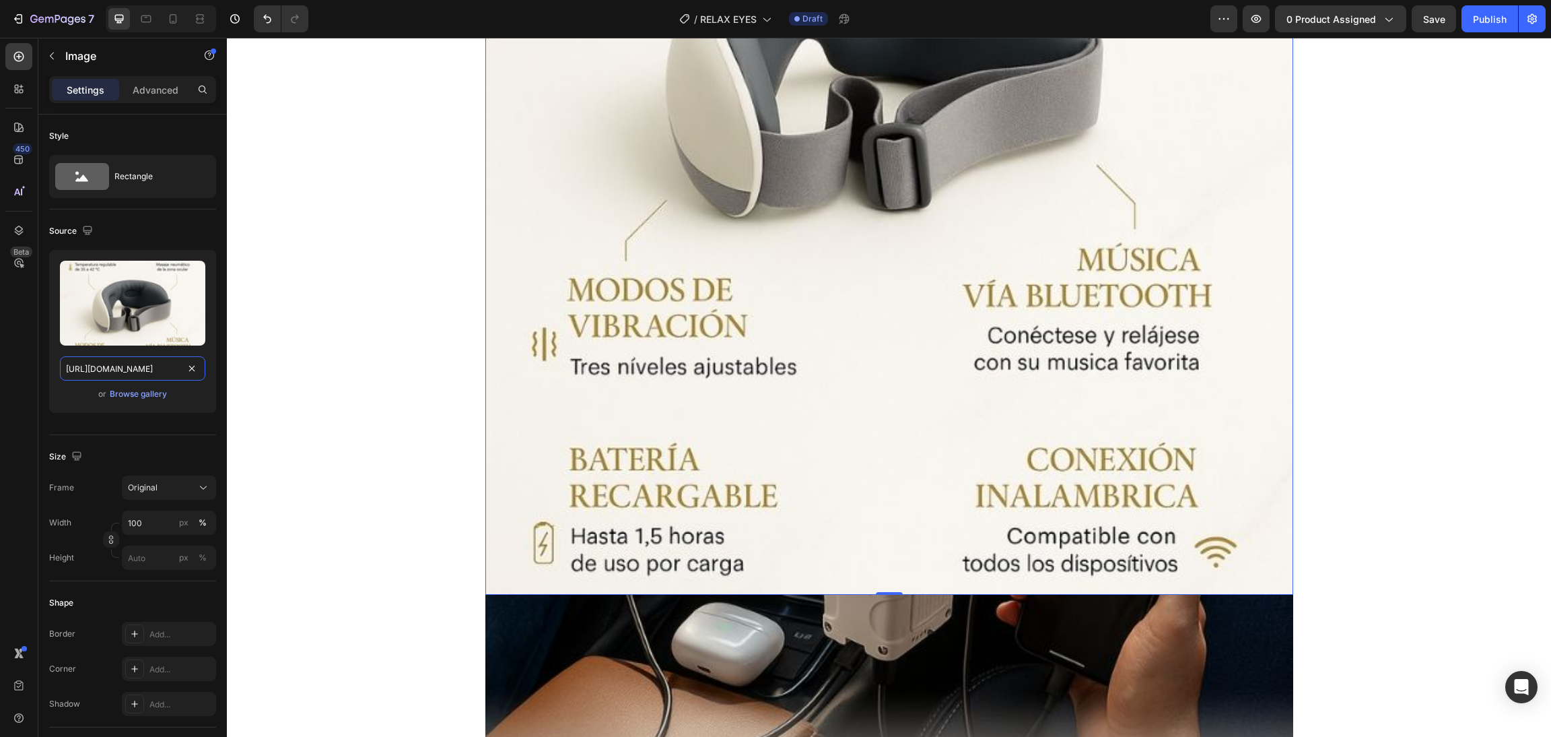
scroll to position [4546, 0]
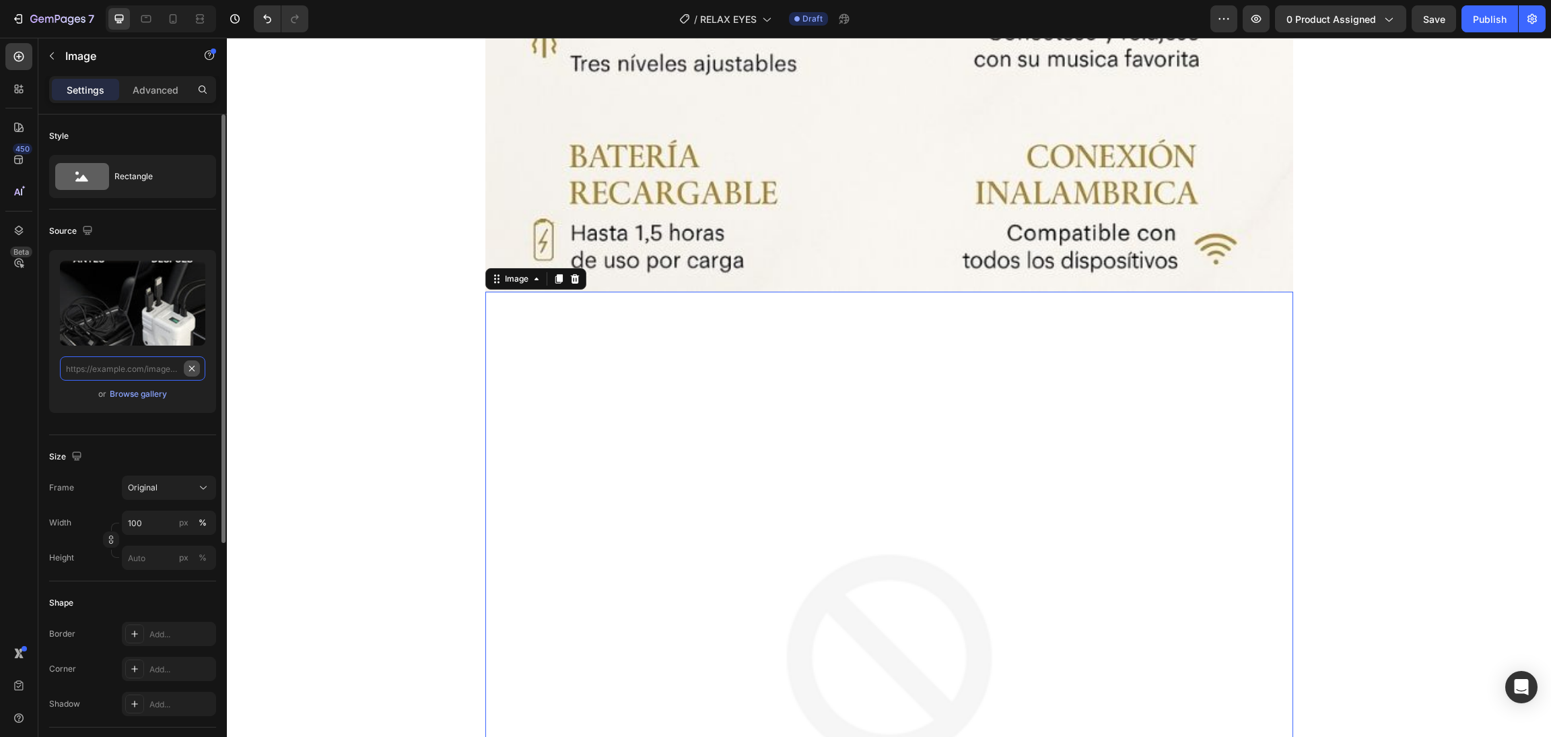
scroll to position [0, 0]
paste input "[URL][DOMAIN_NAME]"
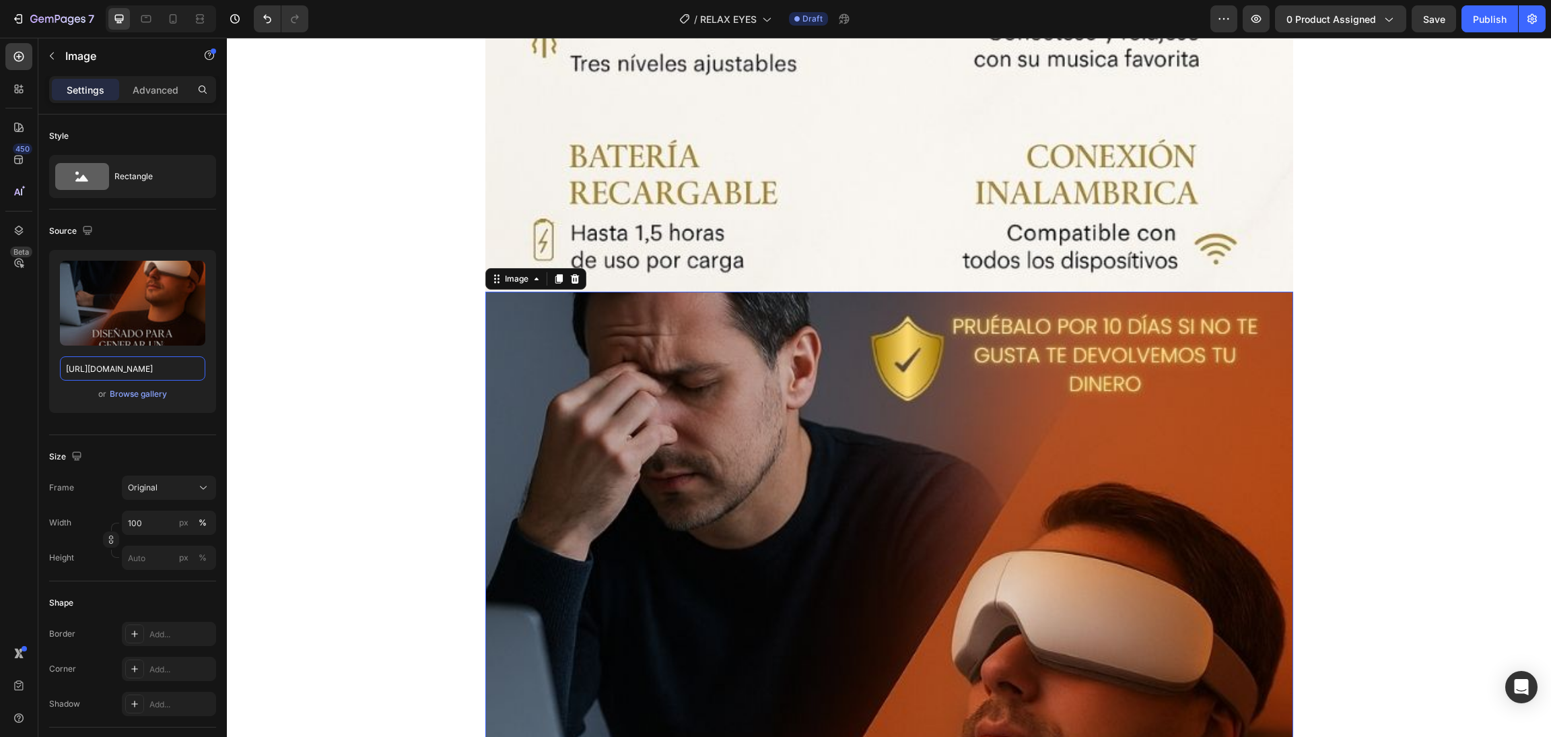
type input "[URL][DOMAIN_NAME]"
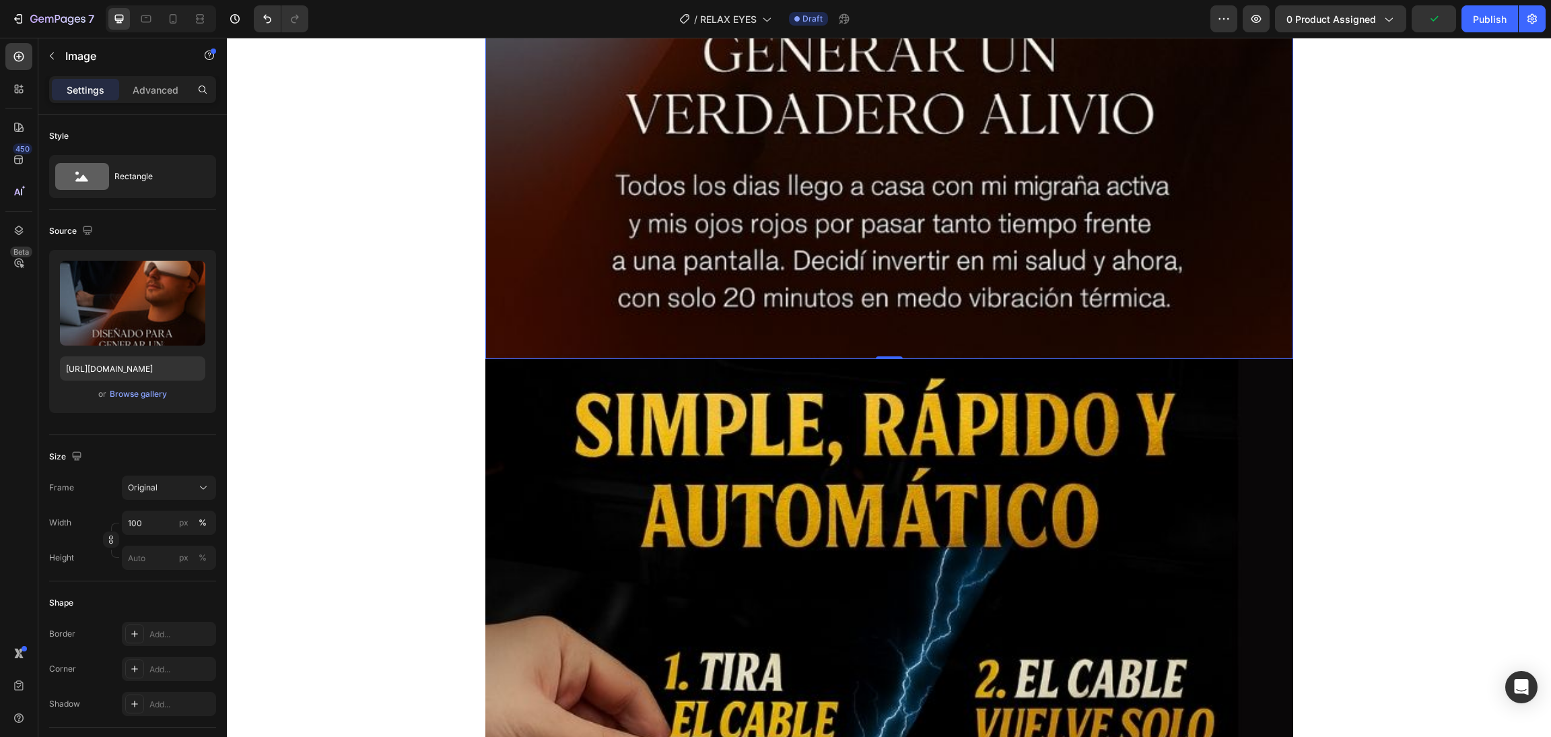
scroll to position [6061, 0]
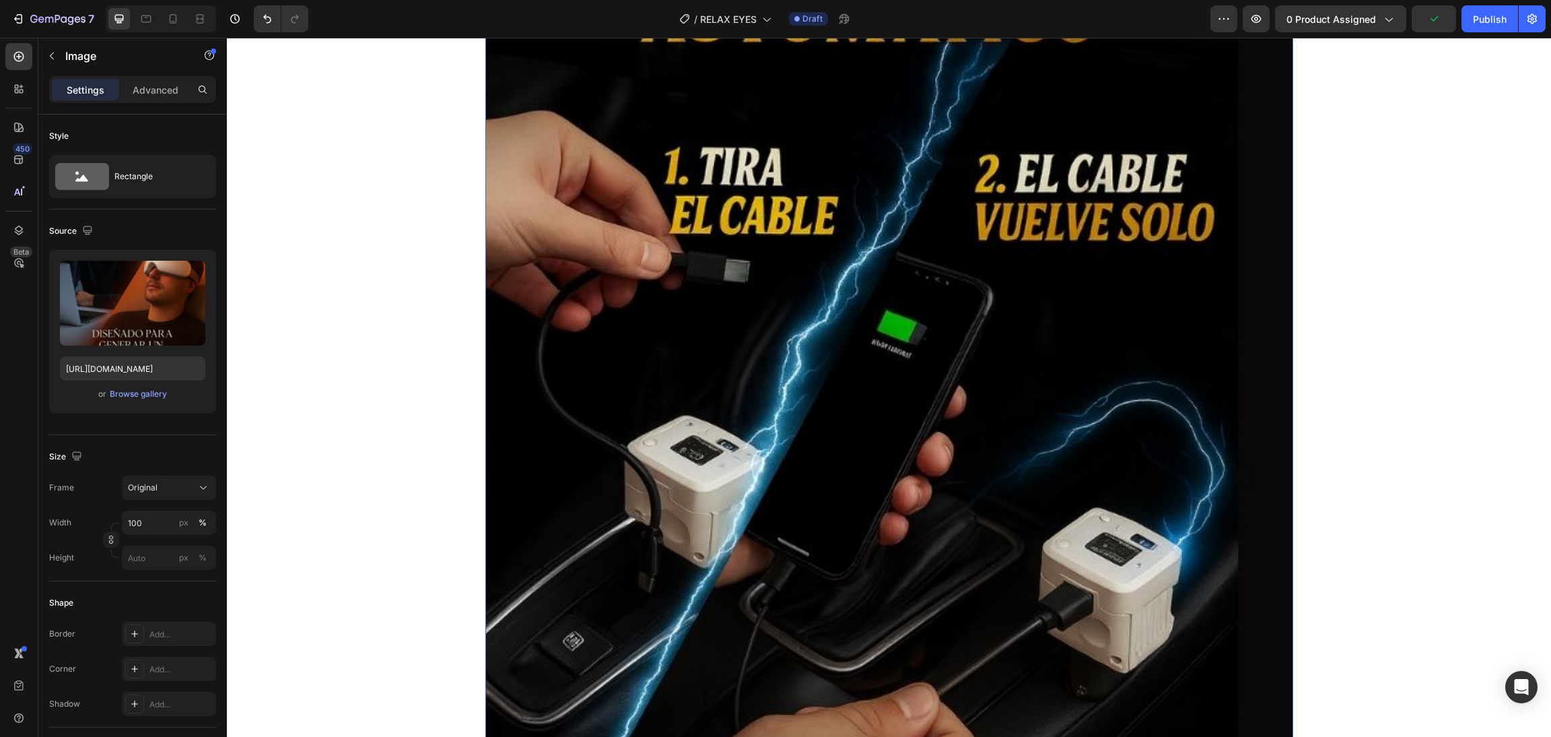
click at [805, 347] on img at bounding box center [889, 392] width 808 height 1077
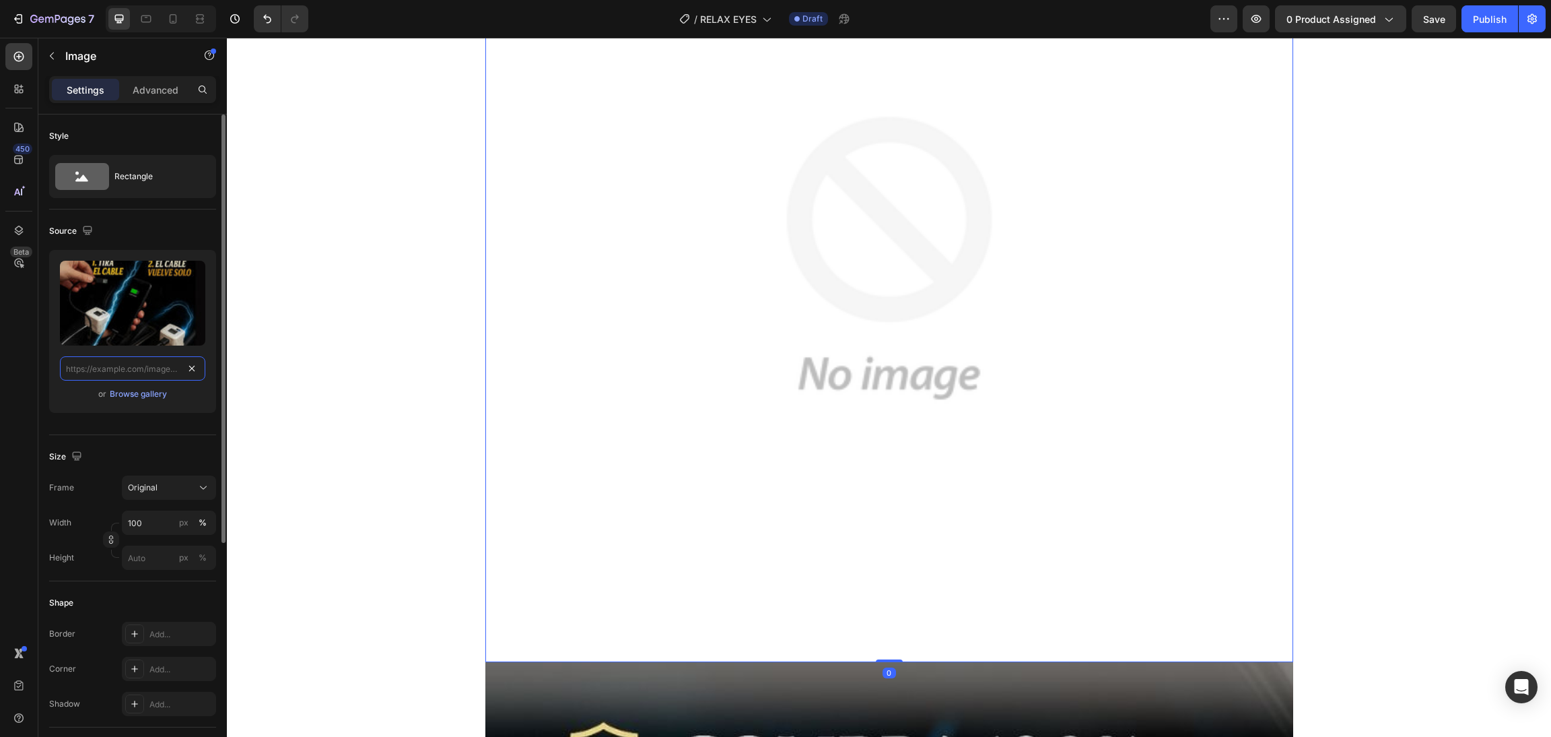
scroll to position [0, 0]
paste input "[URL][DOMAIN_NAME]"
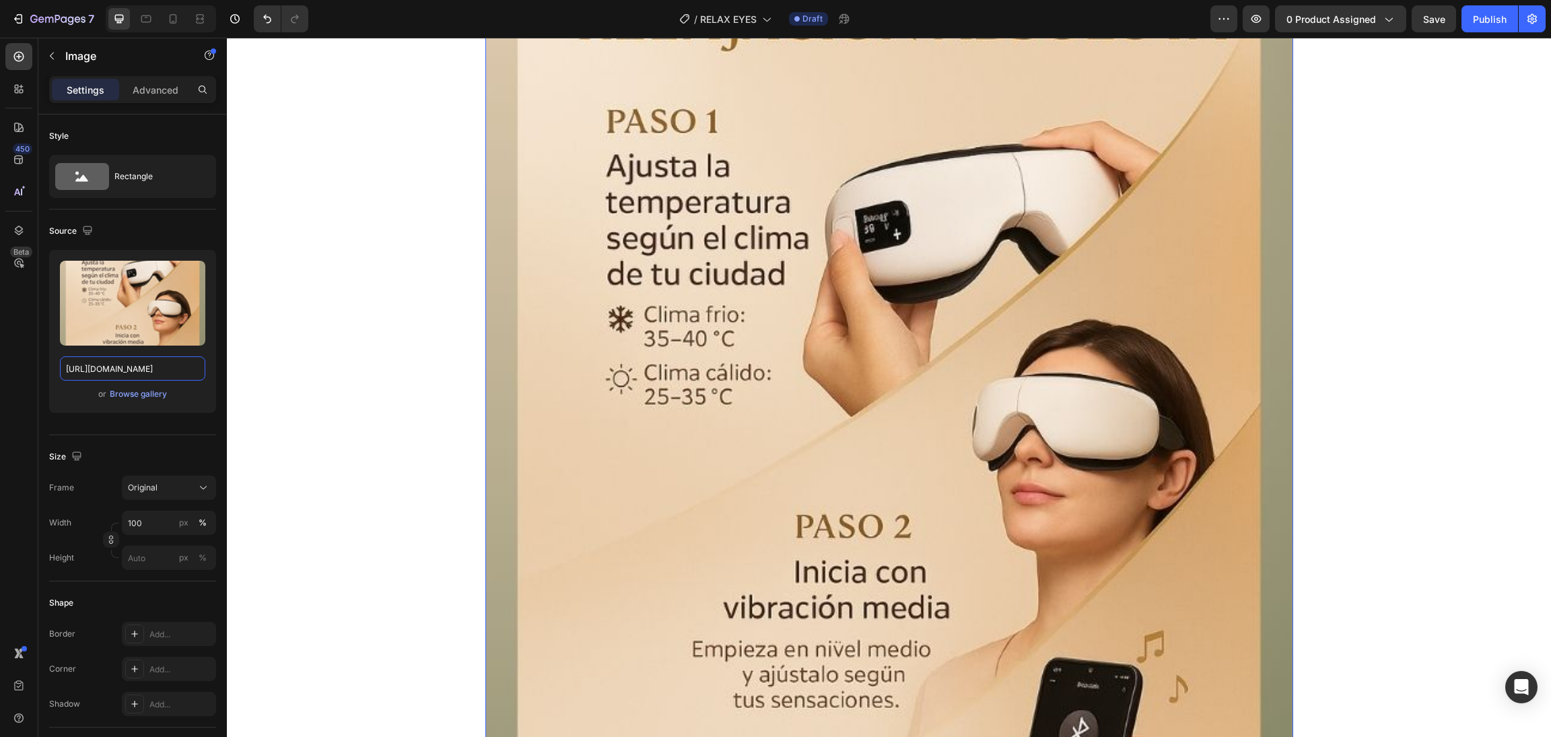
scroll to position [6364, 0]
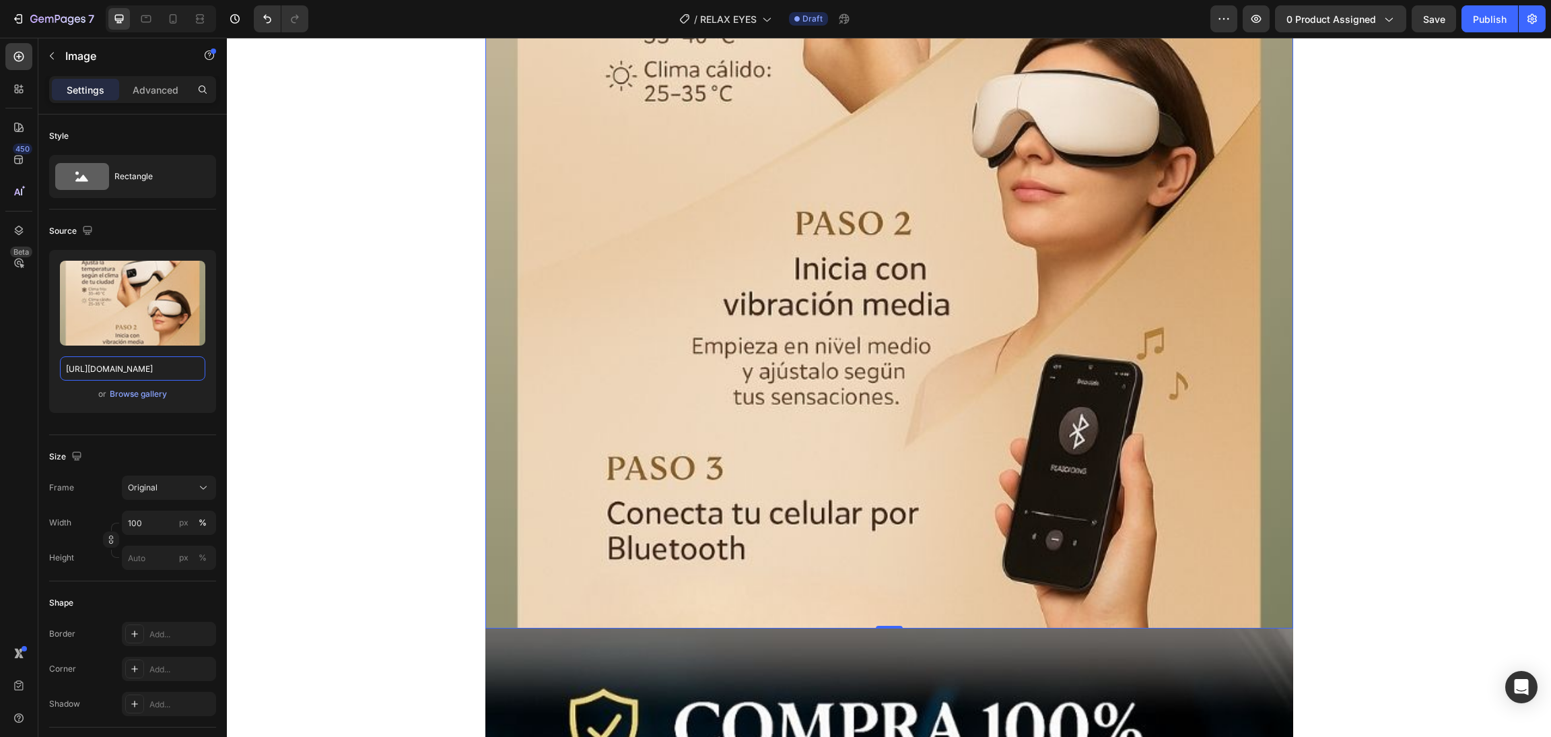
type input "[URL][DOMAIN_NAME]"
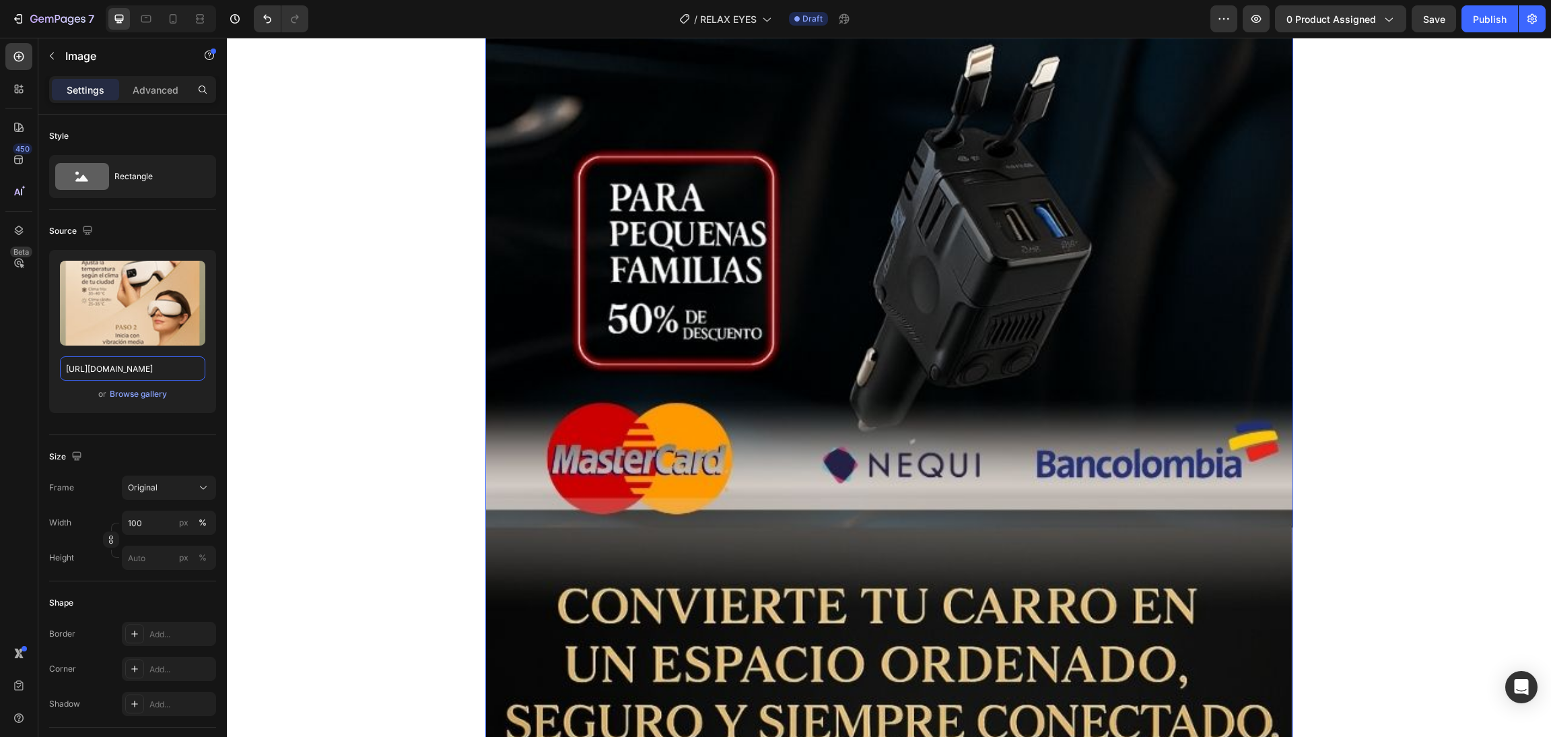
scroll to position [7071, 0]
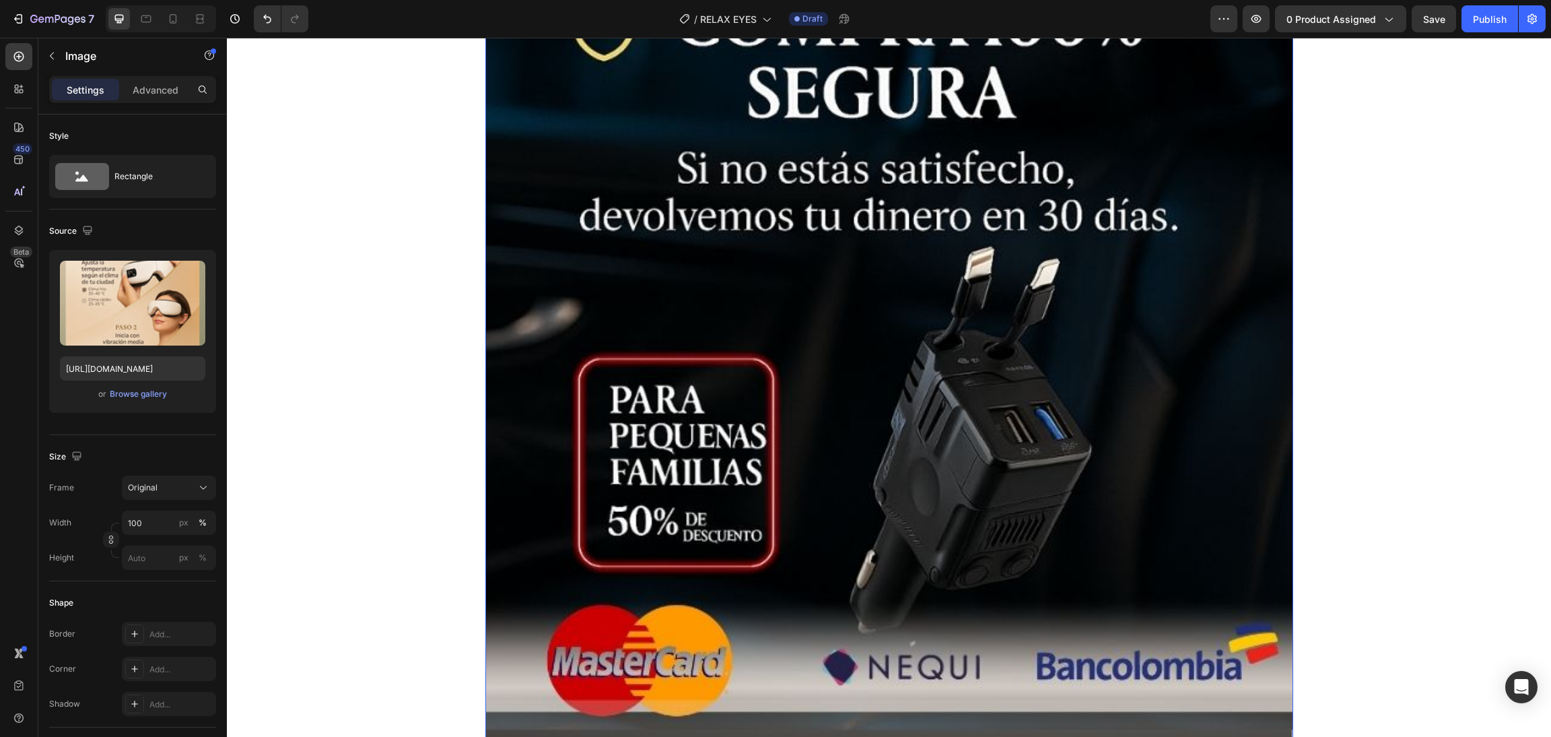
click at [688, 310] on img at bounding box center [889, 459] width 808 height 1077
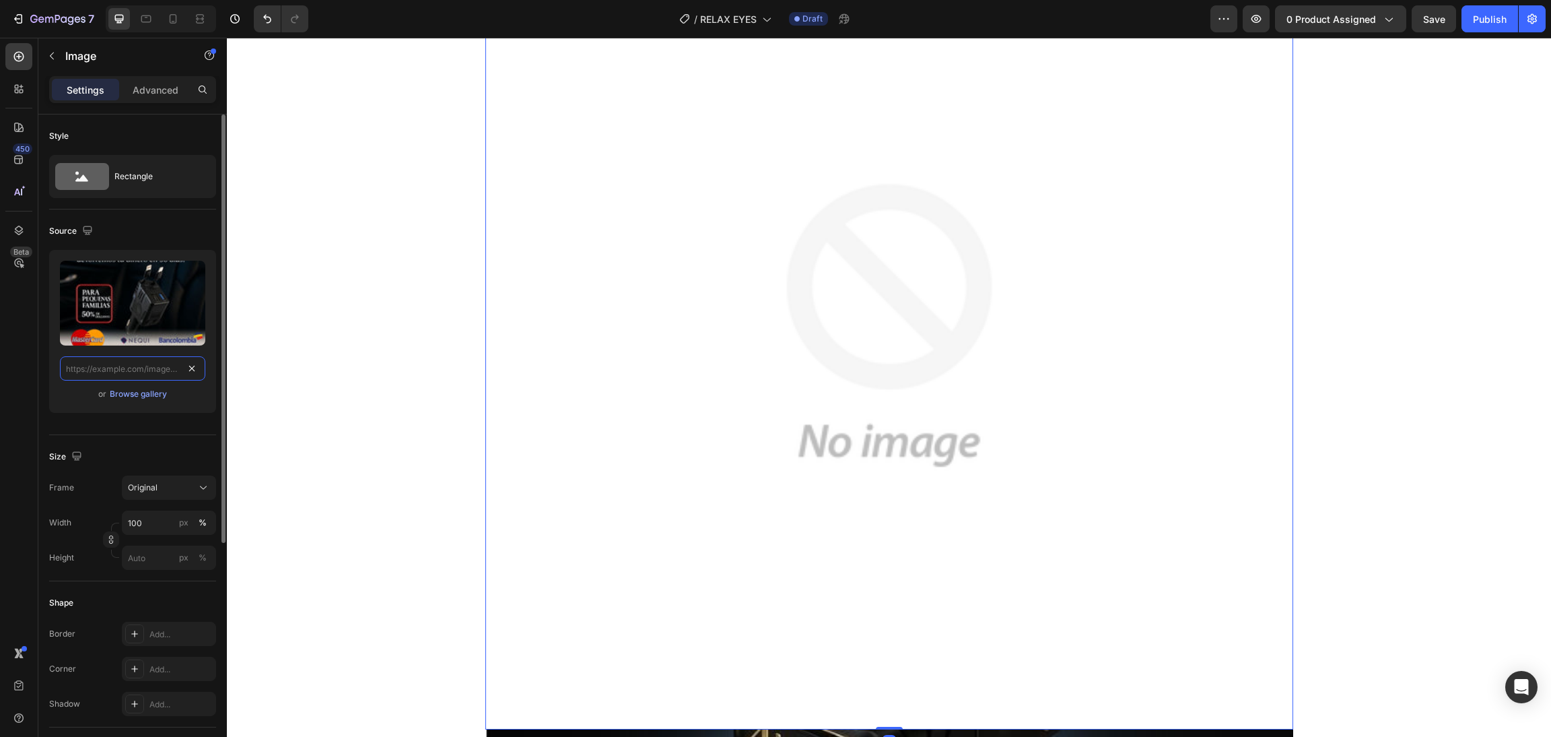
scroll to position [0, 0]
paste input "[URL][DOMAIN_NAME]"
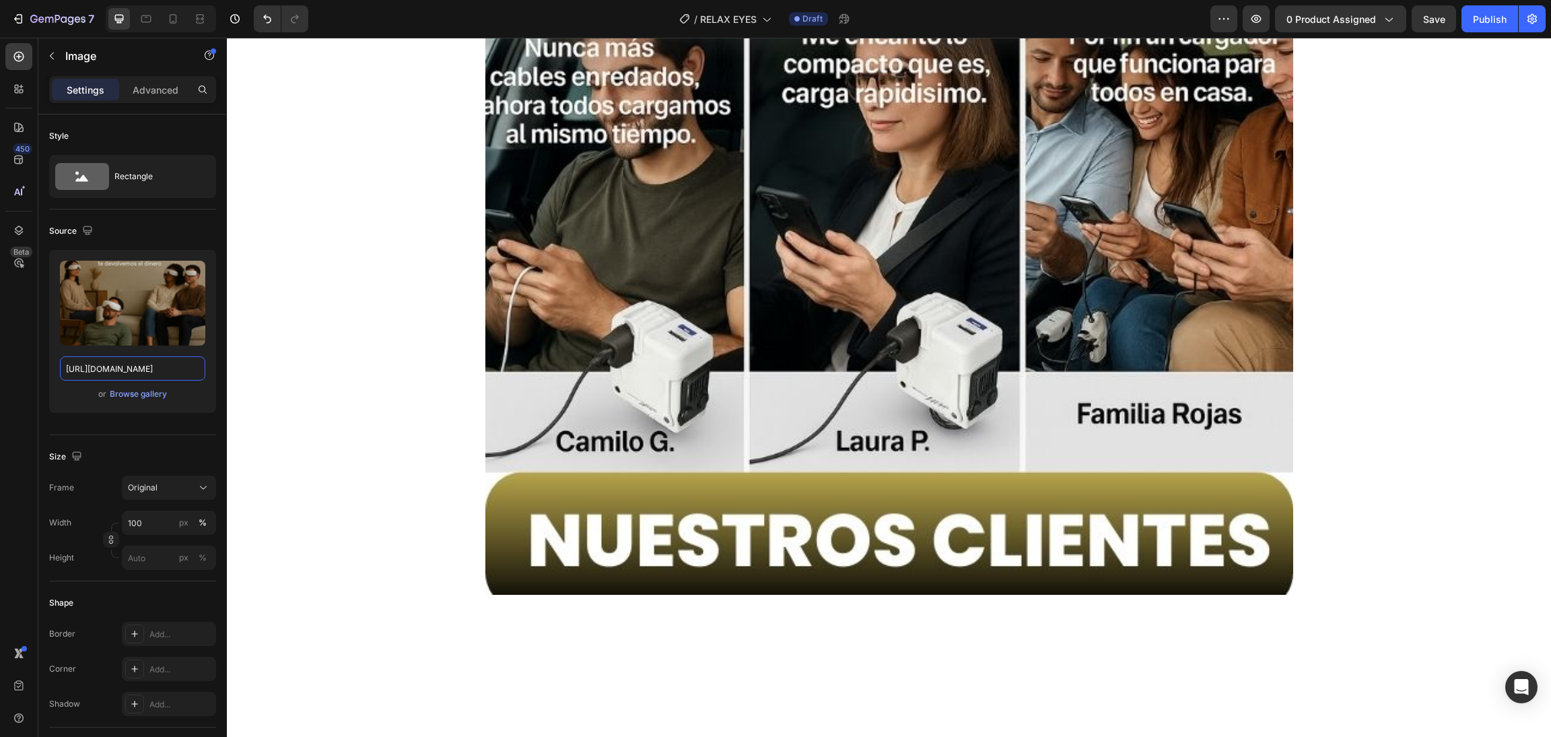
scroll to position [7879, 0]
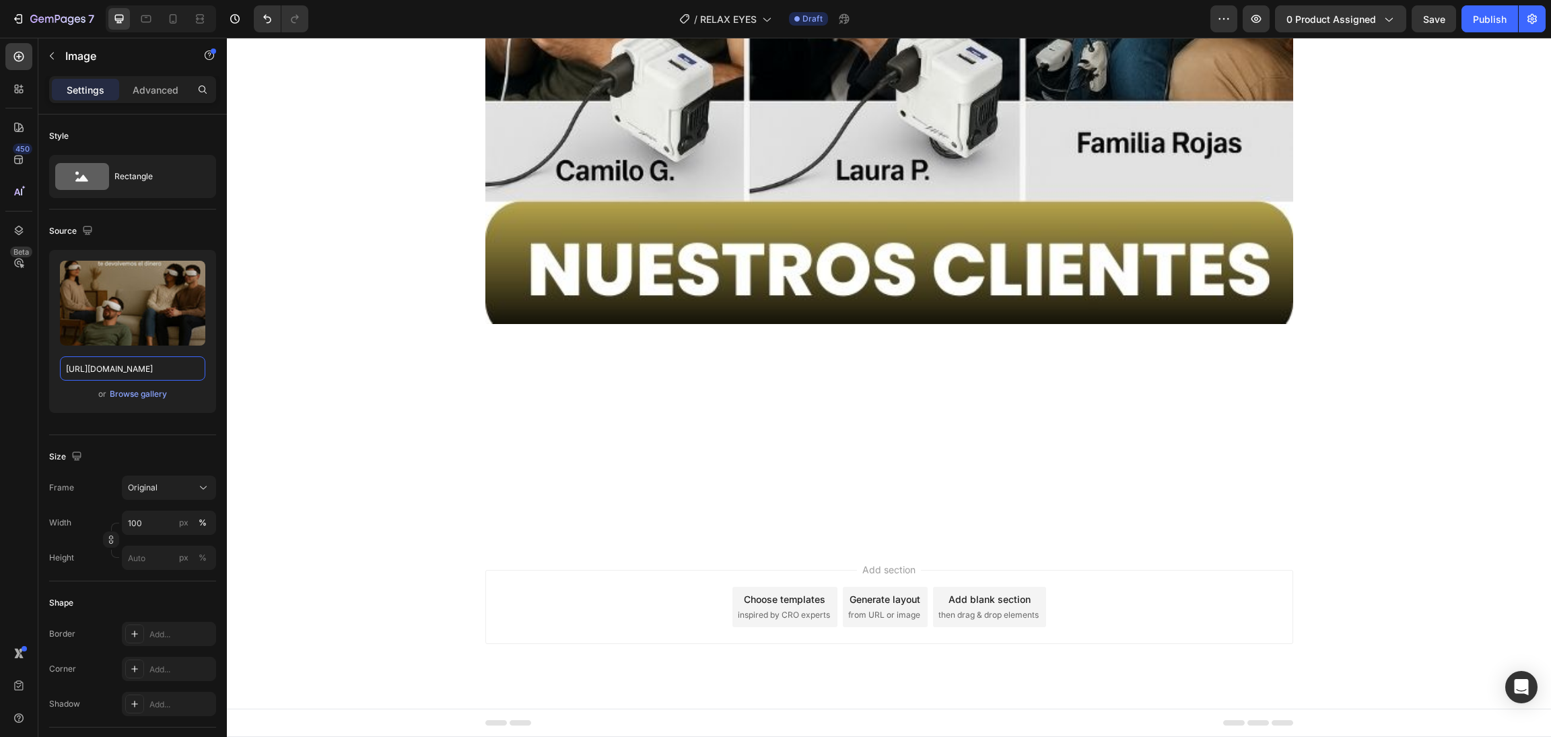
type input "[URL][DOMAIN_NAME]"
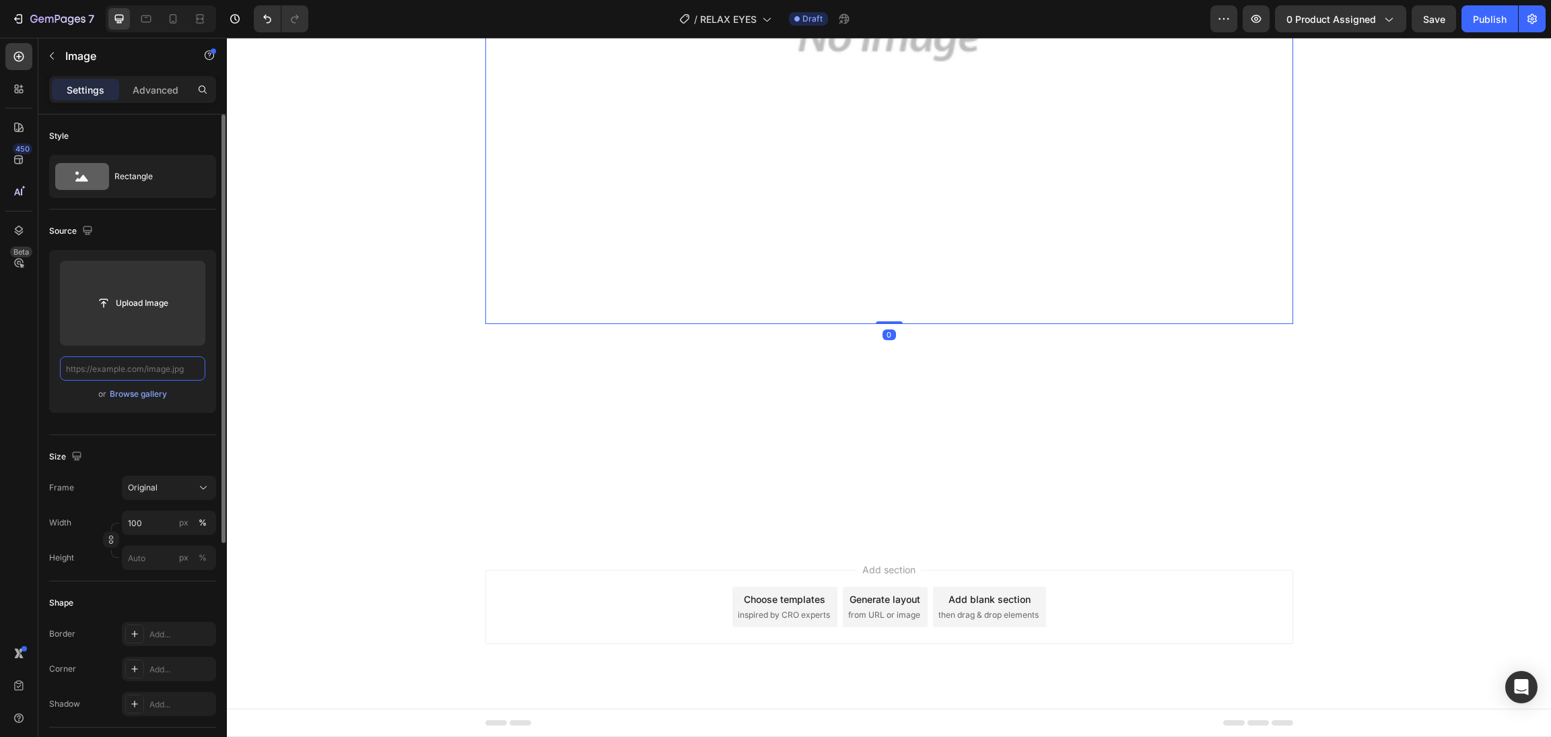
scroll to position [0, 0]
paste input "[URL][DOMAIN_NAME]"
type input "[URL][DOMAIN_NAME]"
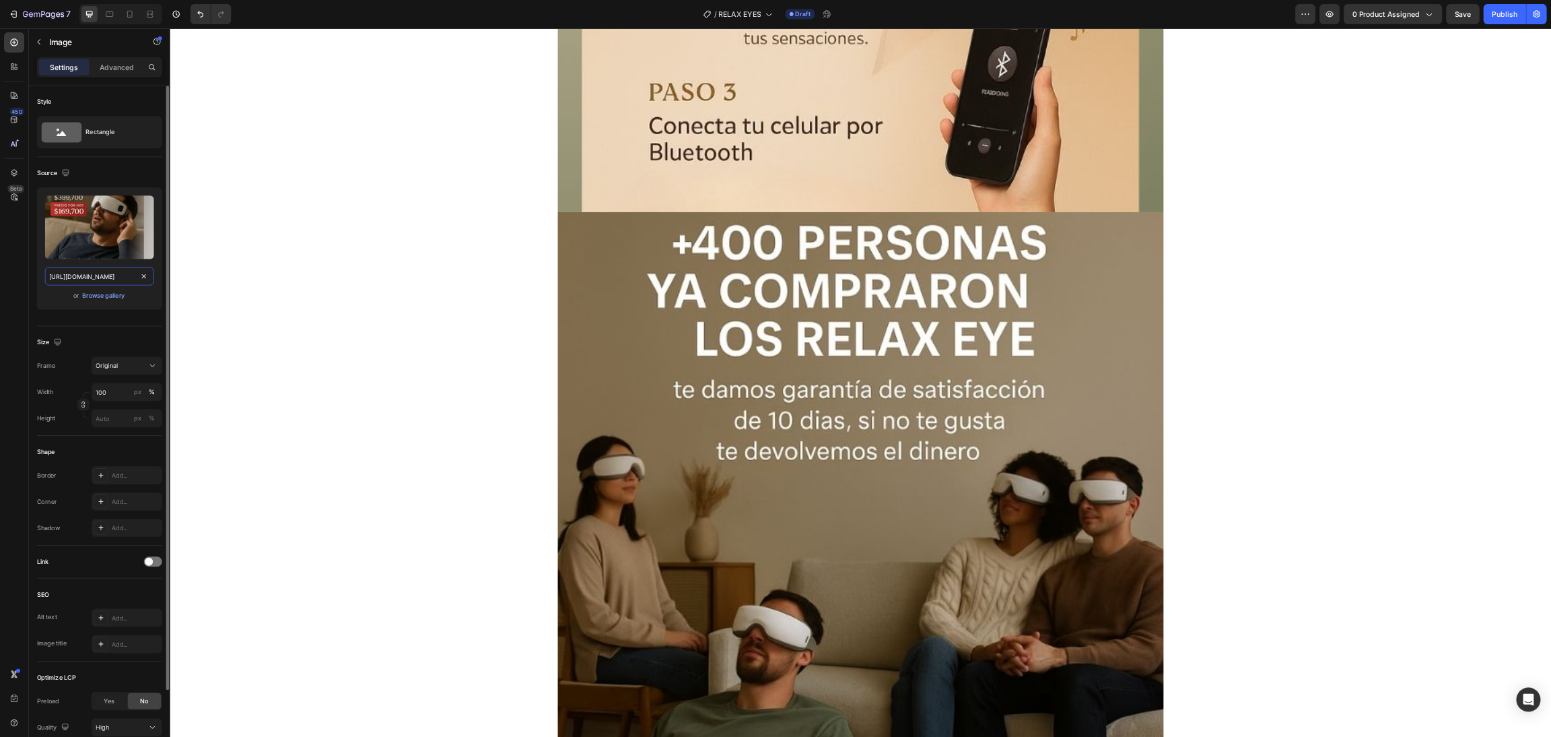
scroll to position [0, 343]
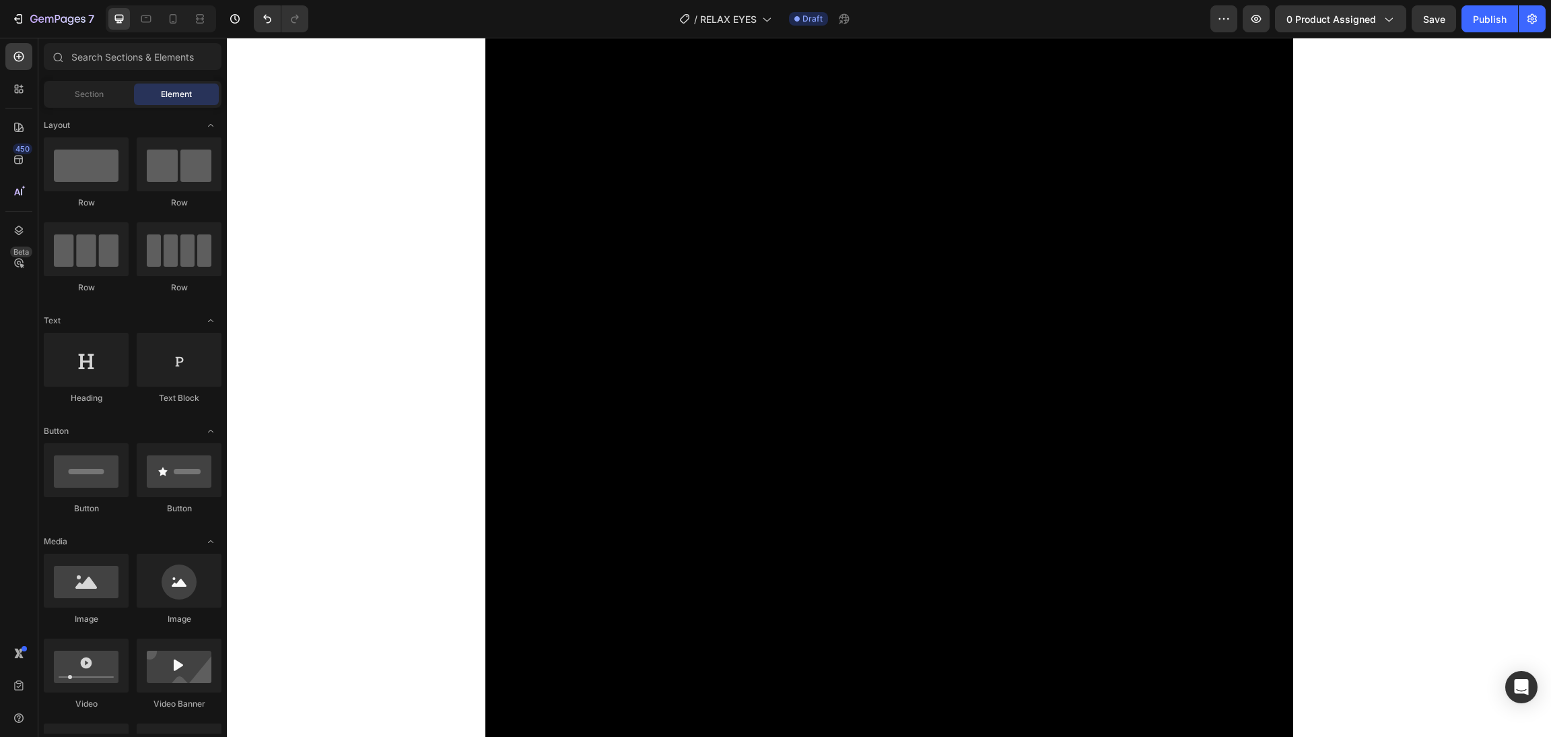
scroll to position [0, 0]
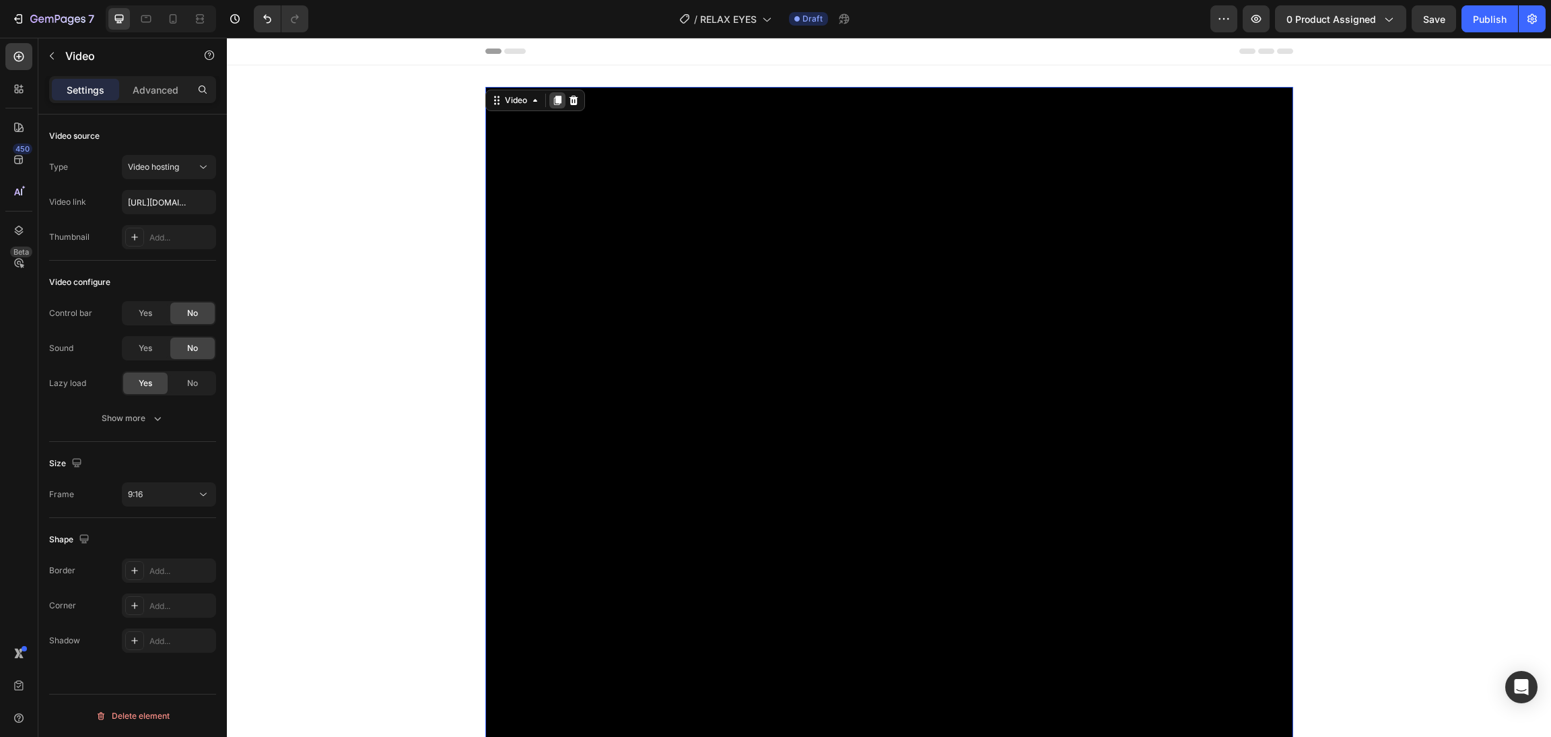
click at [553, 102] on icon at bounding box center [556, 100] width 7 height 9
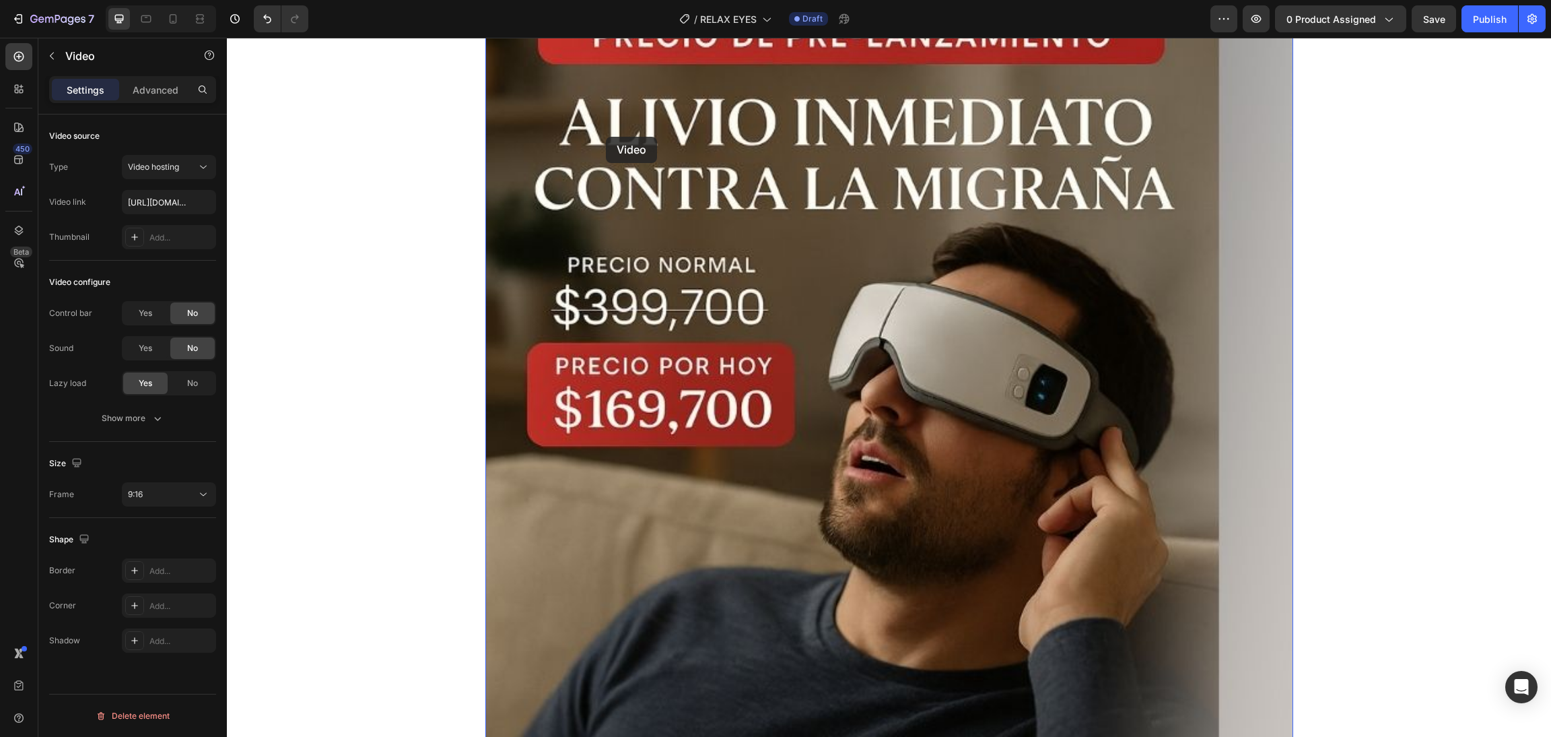
scroll to position [10122, 0]
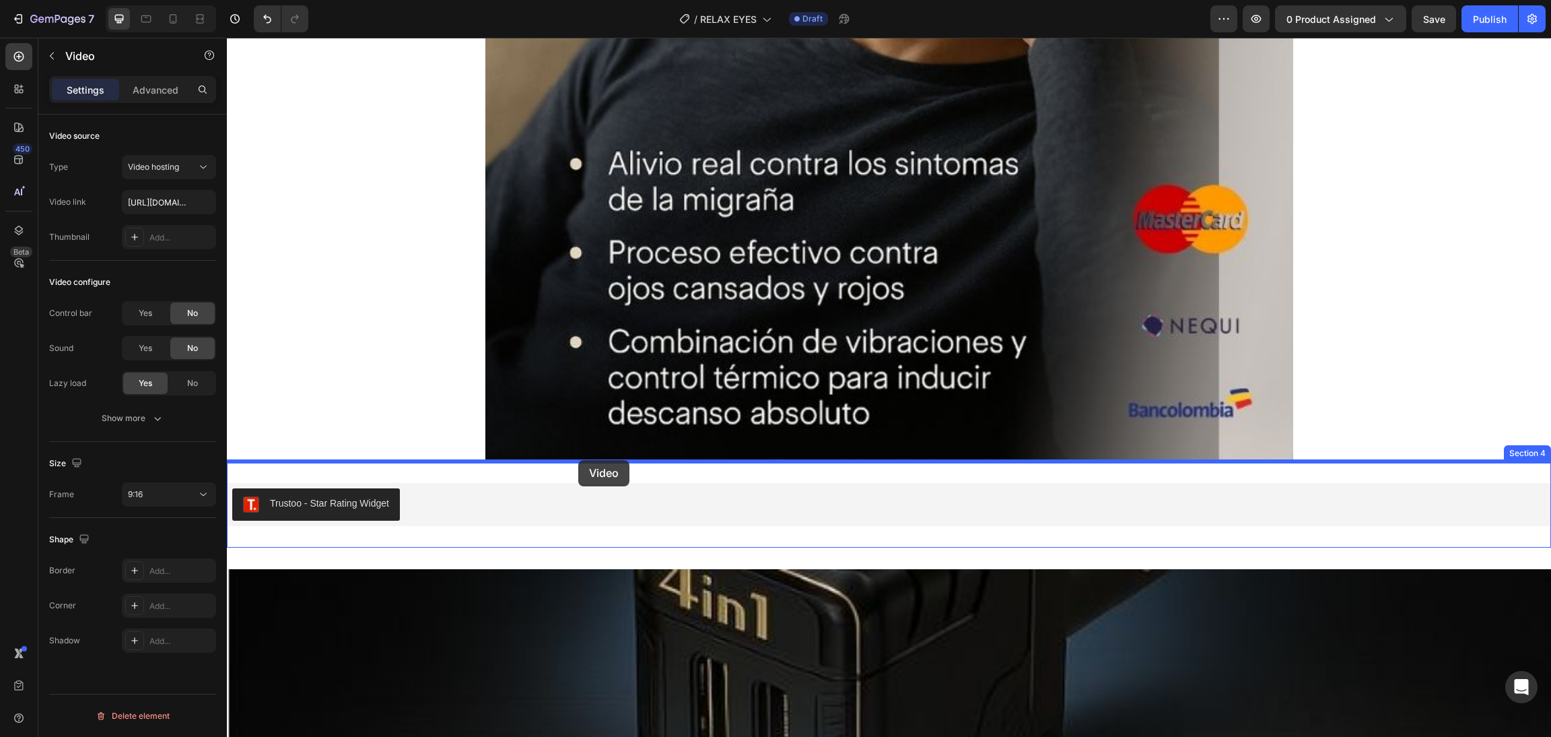
drag, startPoint x: 498, startPoint y: 98, endPoint x: 578, endPoint y: 460, distance: 370.3
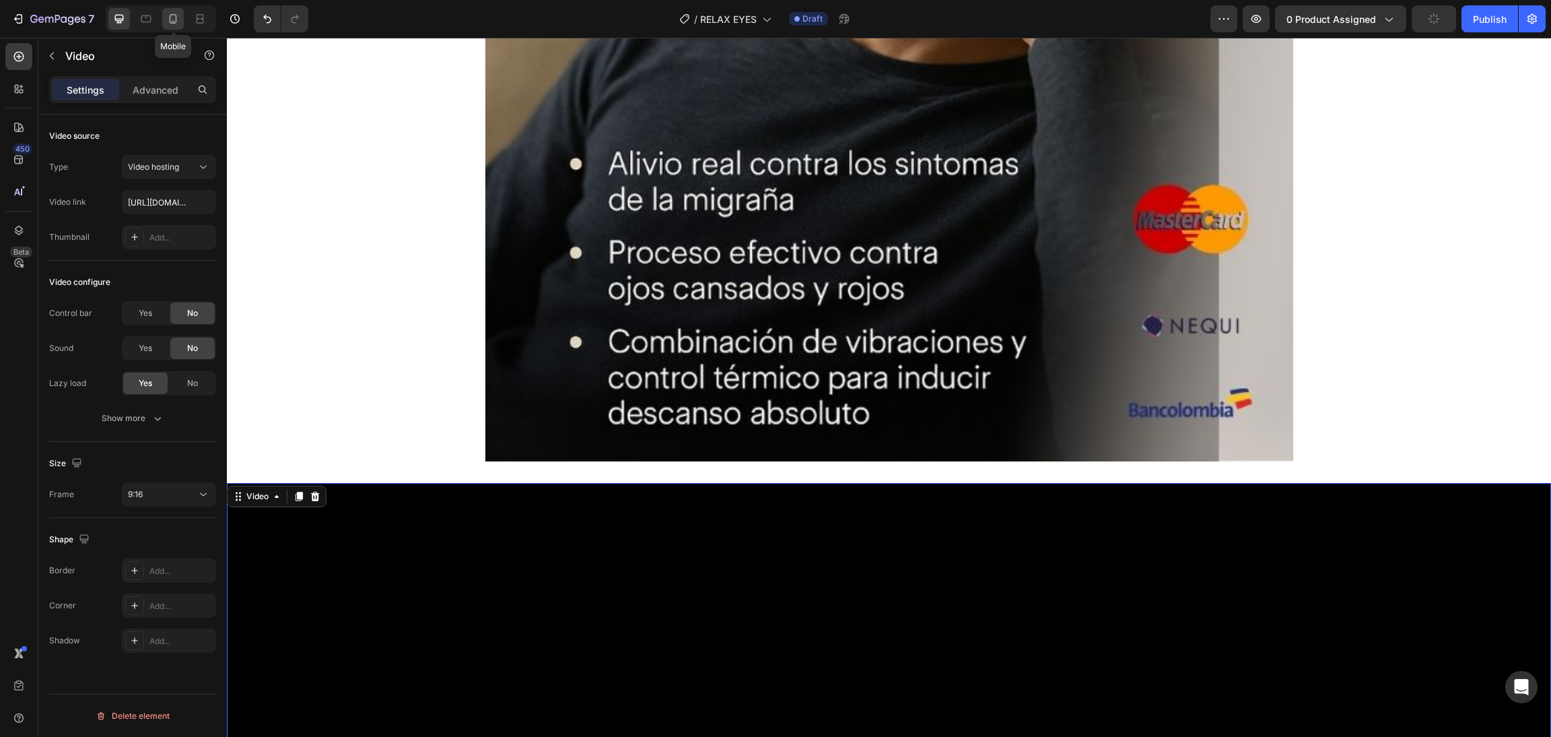
click at [175, 25] on icon at bounding box center [172, 18] width 13 height 13
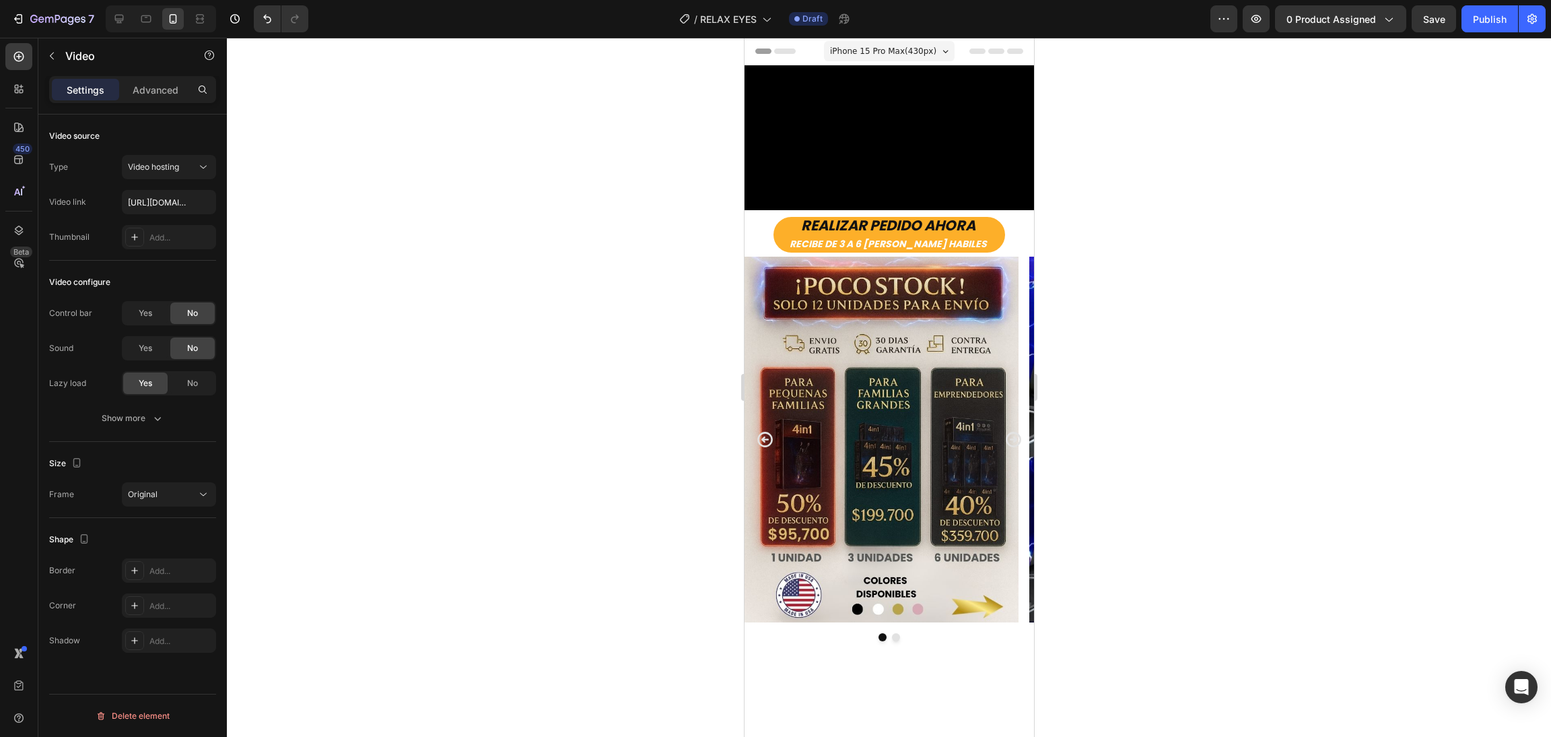
scroll to position [302, 0]
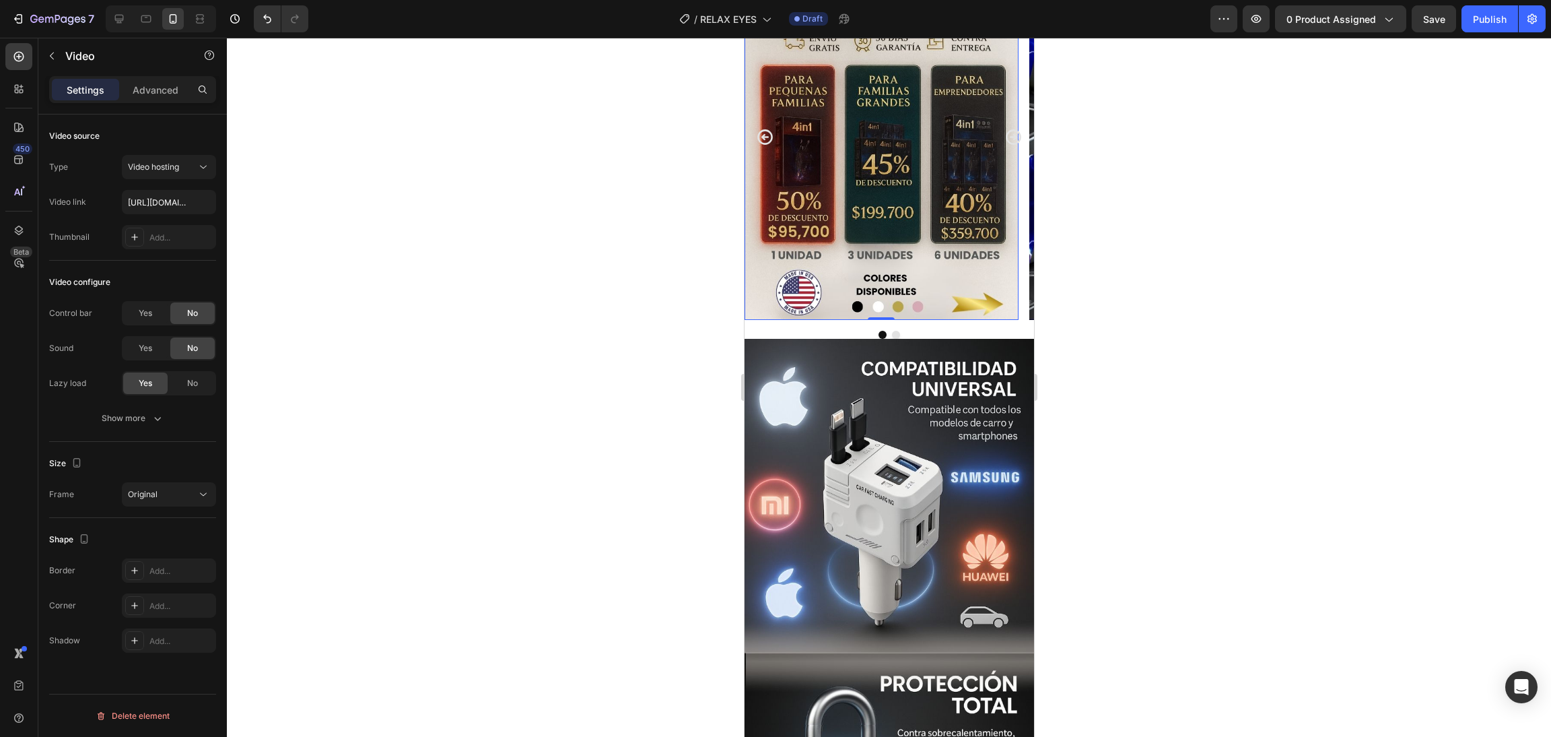
click at [880, 315] on img at bounding box center [881, 136] width 274 height 365
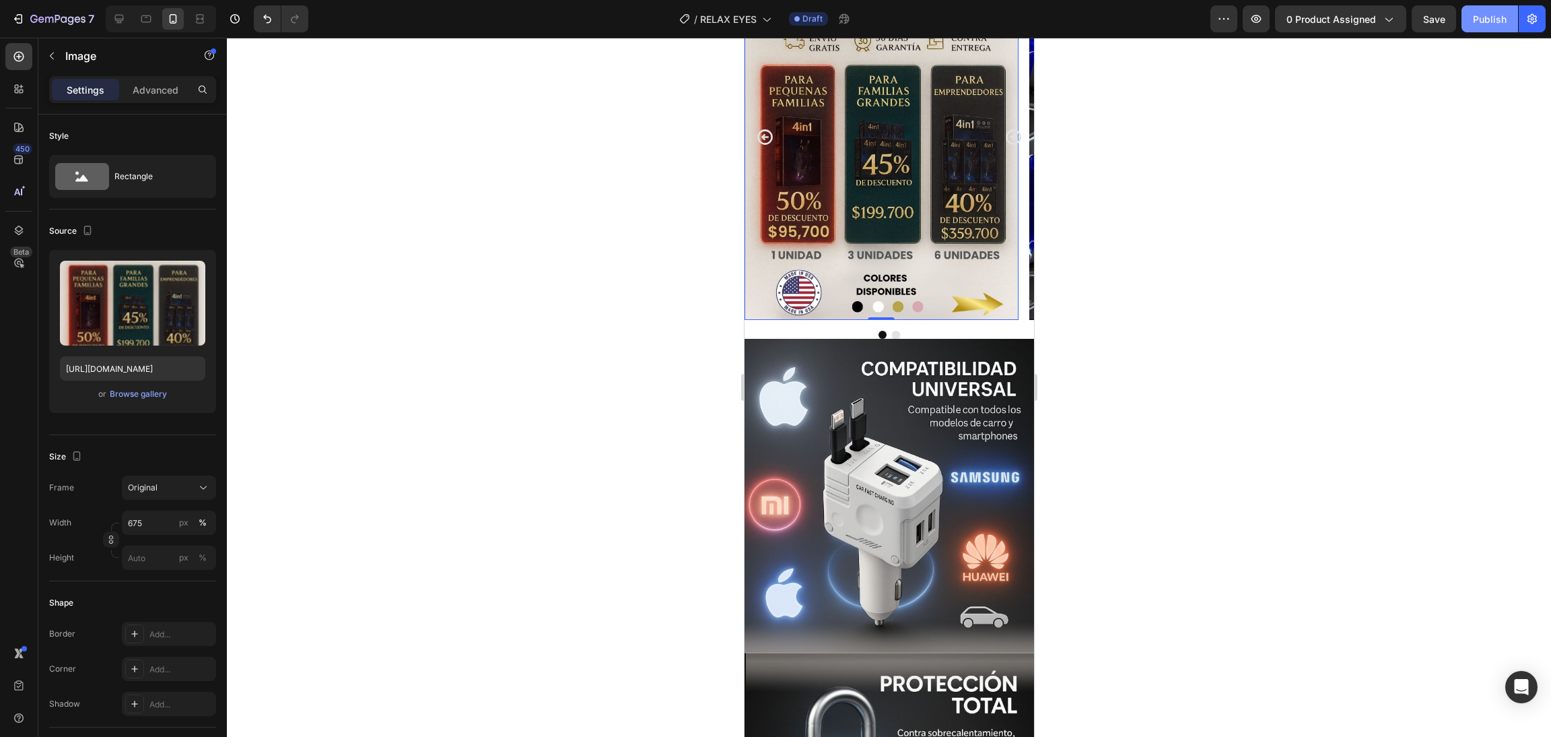
click at [1378, 22] on div "Publish" at bounding box center [1490, 19] width 34 height 14
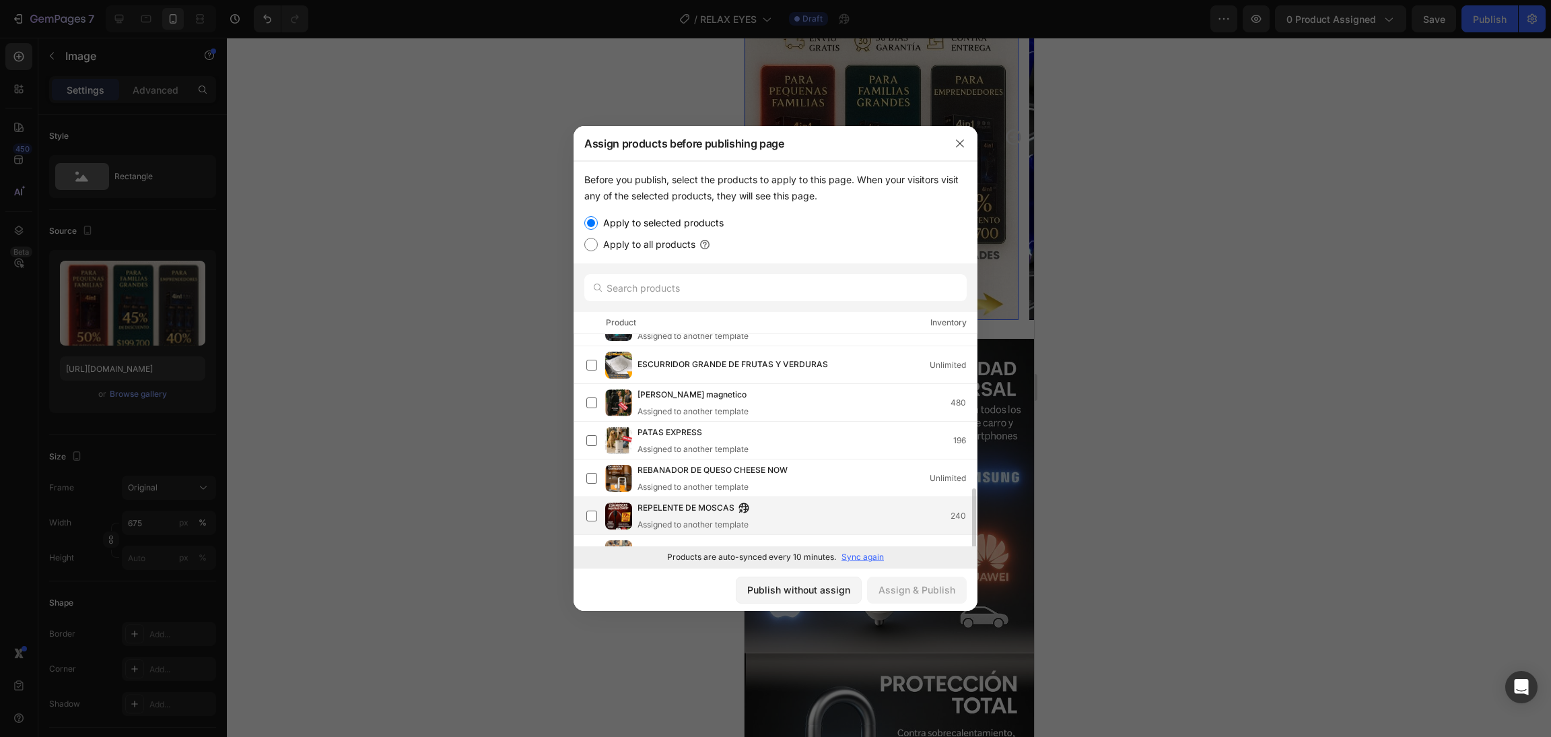
scroll to position [162, 0]
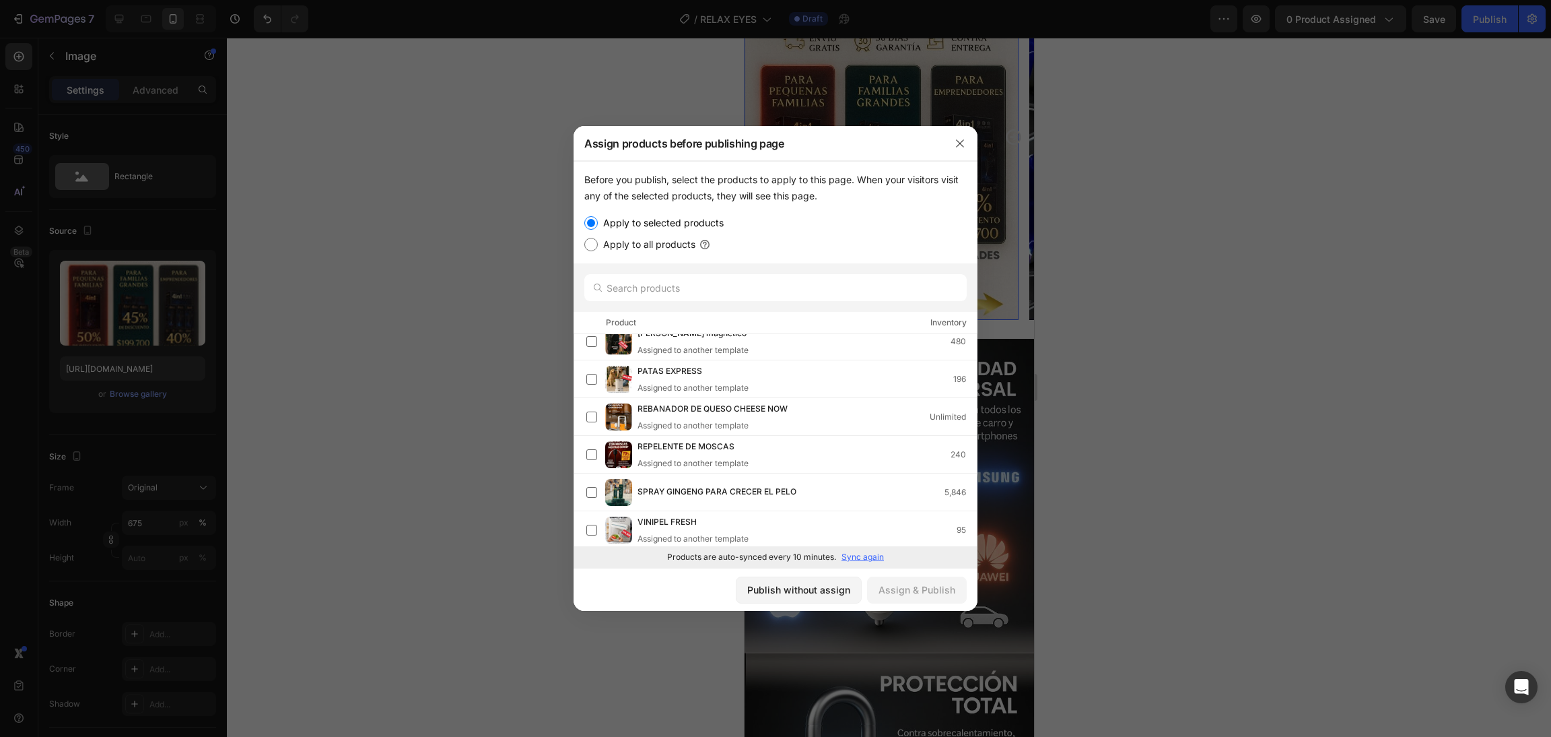
click at [850, 555] on p "Sync again" at bounding box center [863, 557] width 42 height 12
click at [724, 454] on div "RELAX EYES 0" at bounding box center [807, 454] width 339 height 15
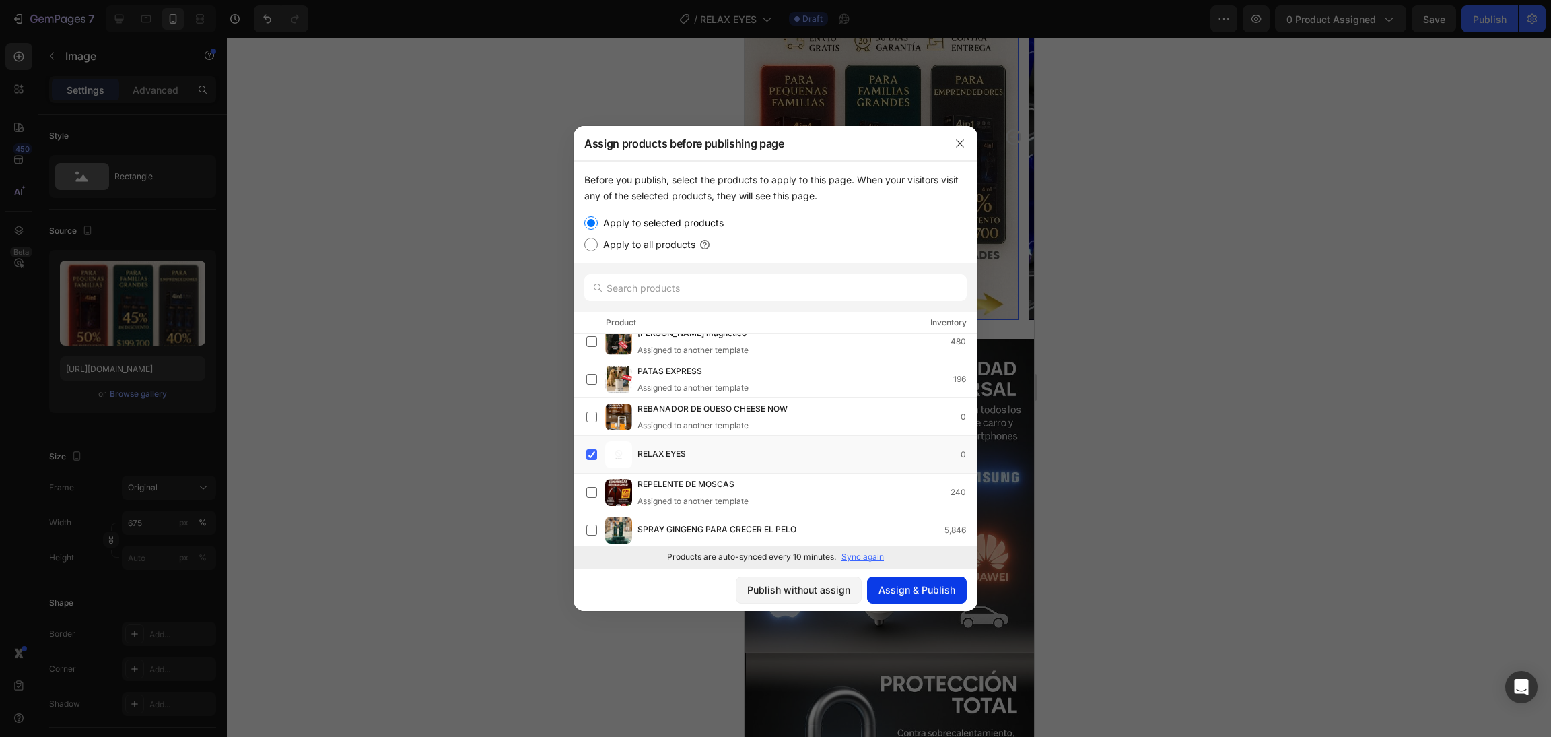
click at [900, 592] on div "Assign & Publish" at bounding box center [917, 589] width 77 height 14
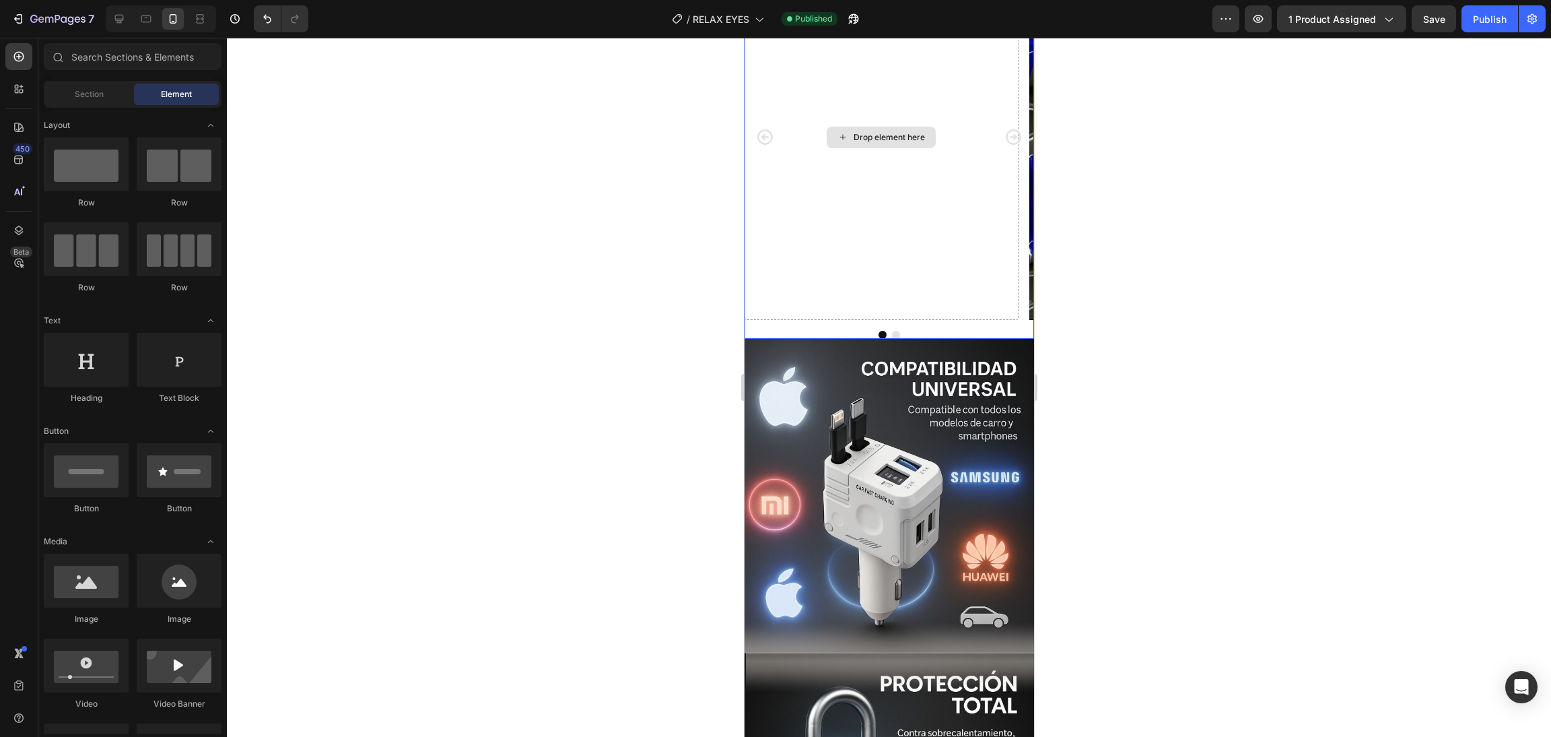
click at [978, 195] on div "Drop element here" at bounding box center [881, 136] width 274 height 365
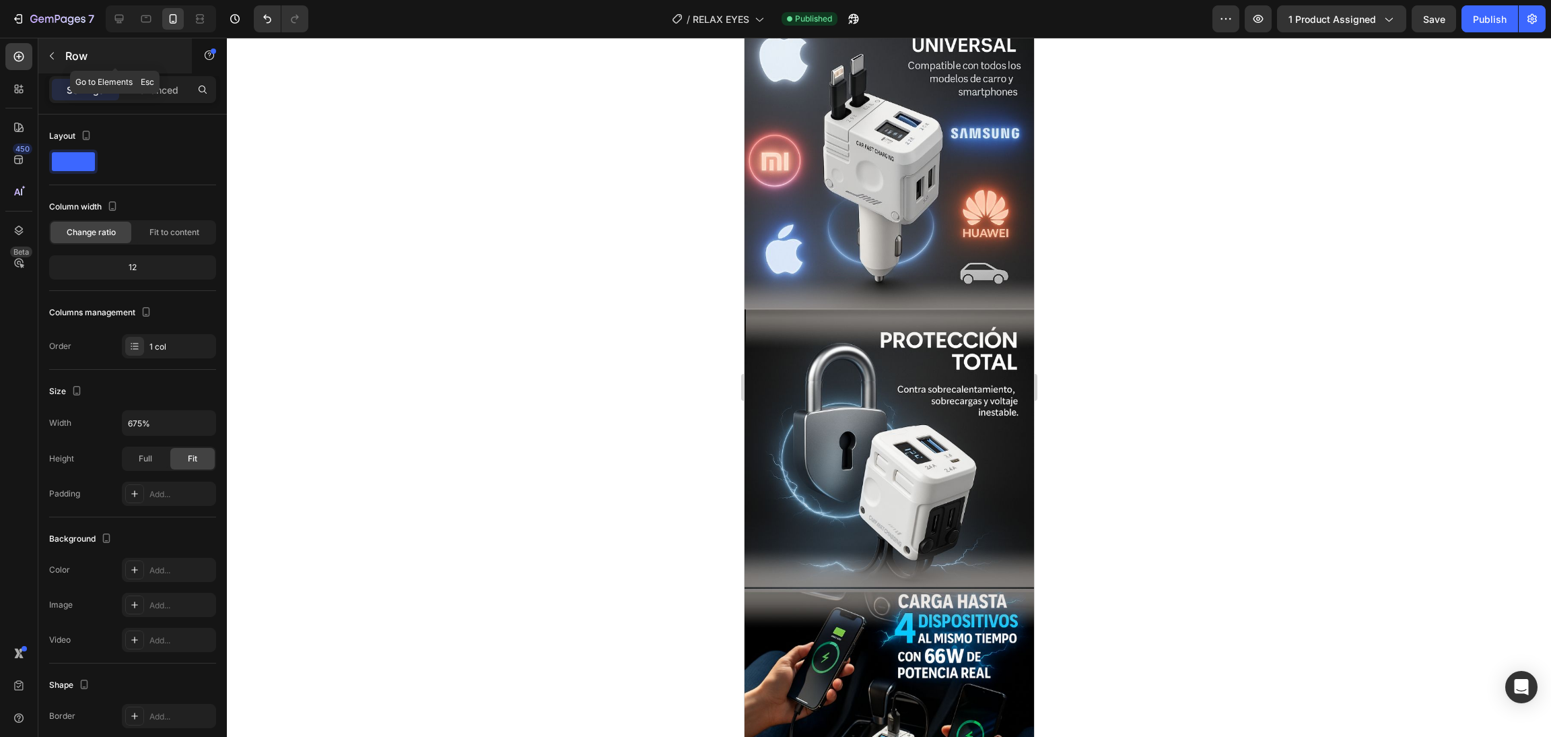
click at [72, 54] on p "Row" at bounding box center [122, 56] width 114 height 16
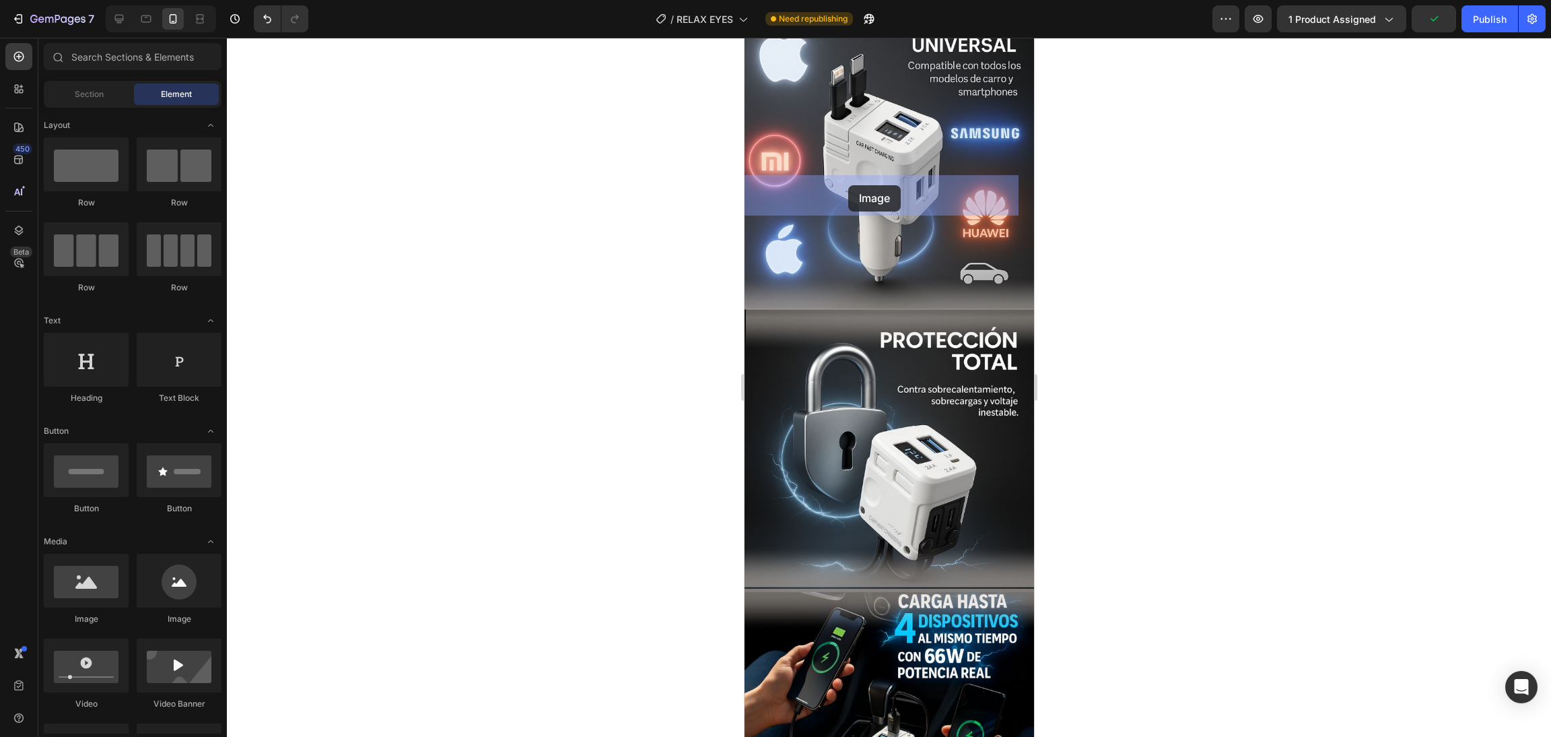
drag, startPoint x: 842, startPoint y: 613, endPoint x: 846, endPoint y: 186, distance: 426.8
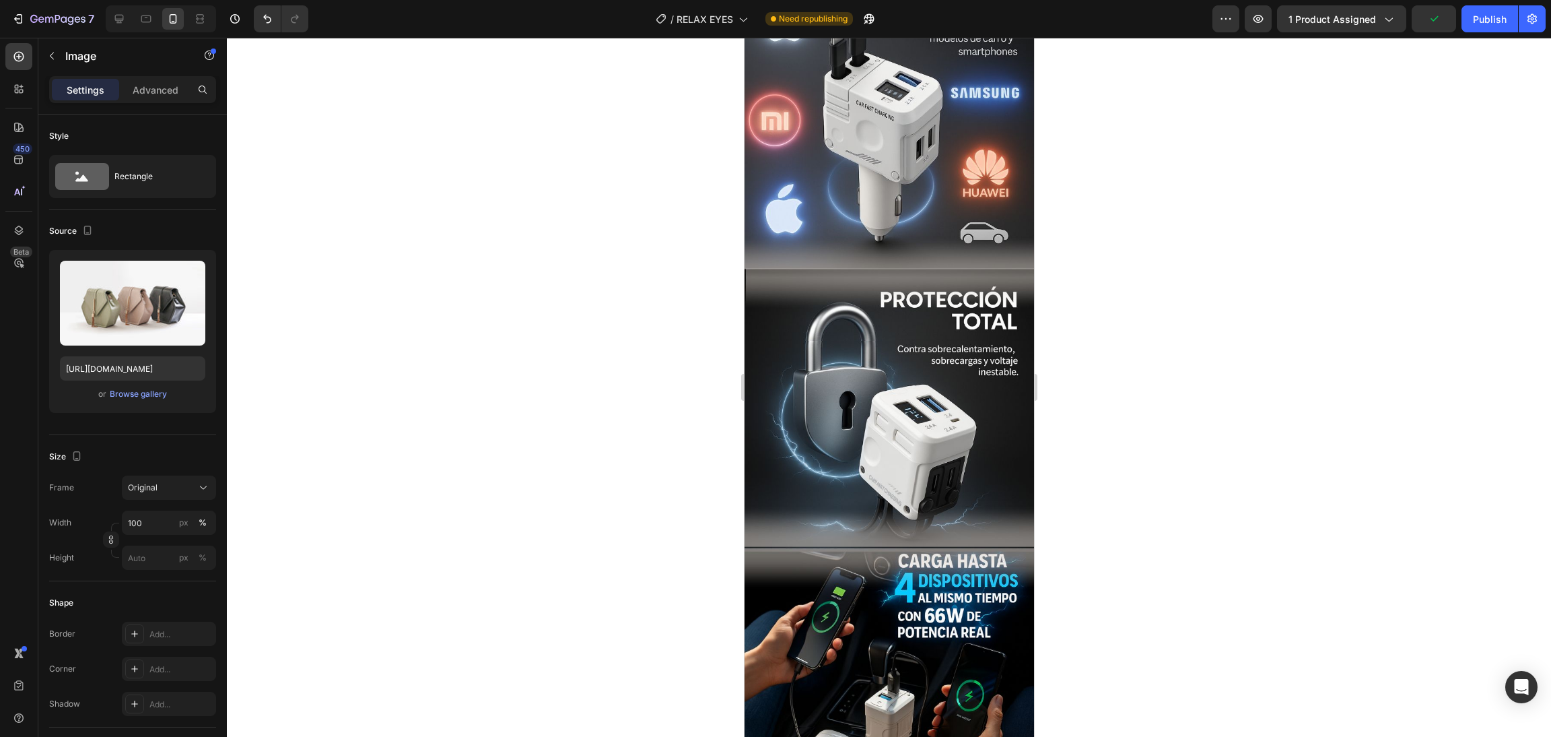
click at [1153, 283] on div at bounding box center [889, 387] width 1324 height 699
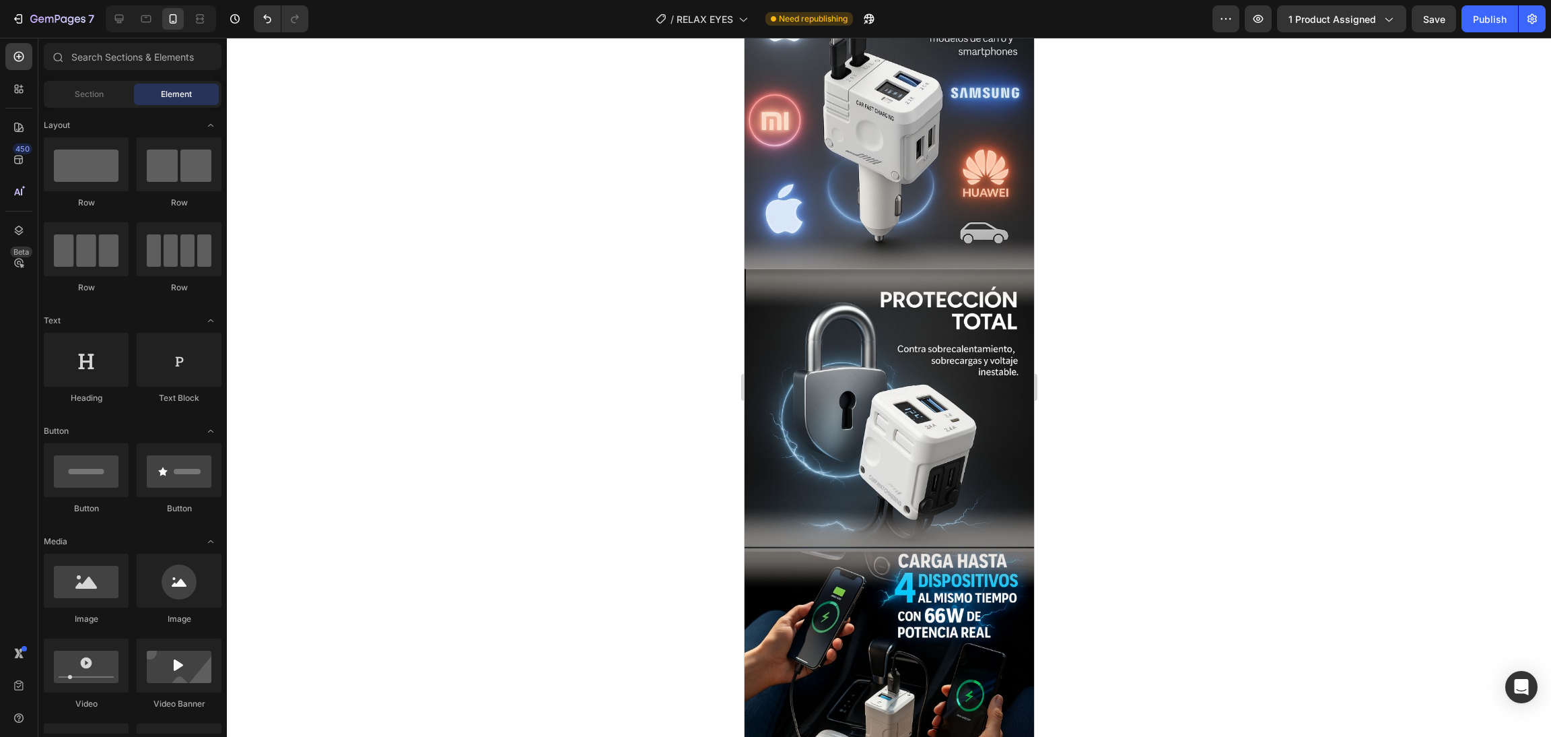
scroll to position [0, 0]
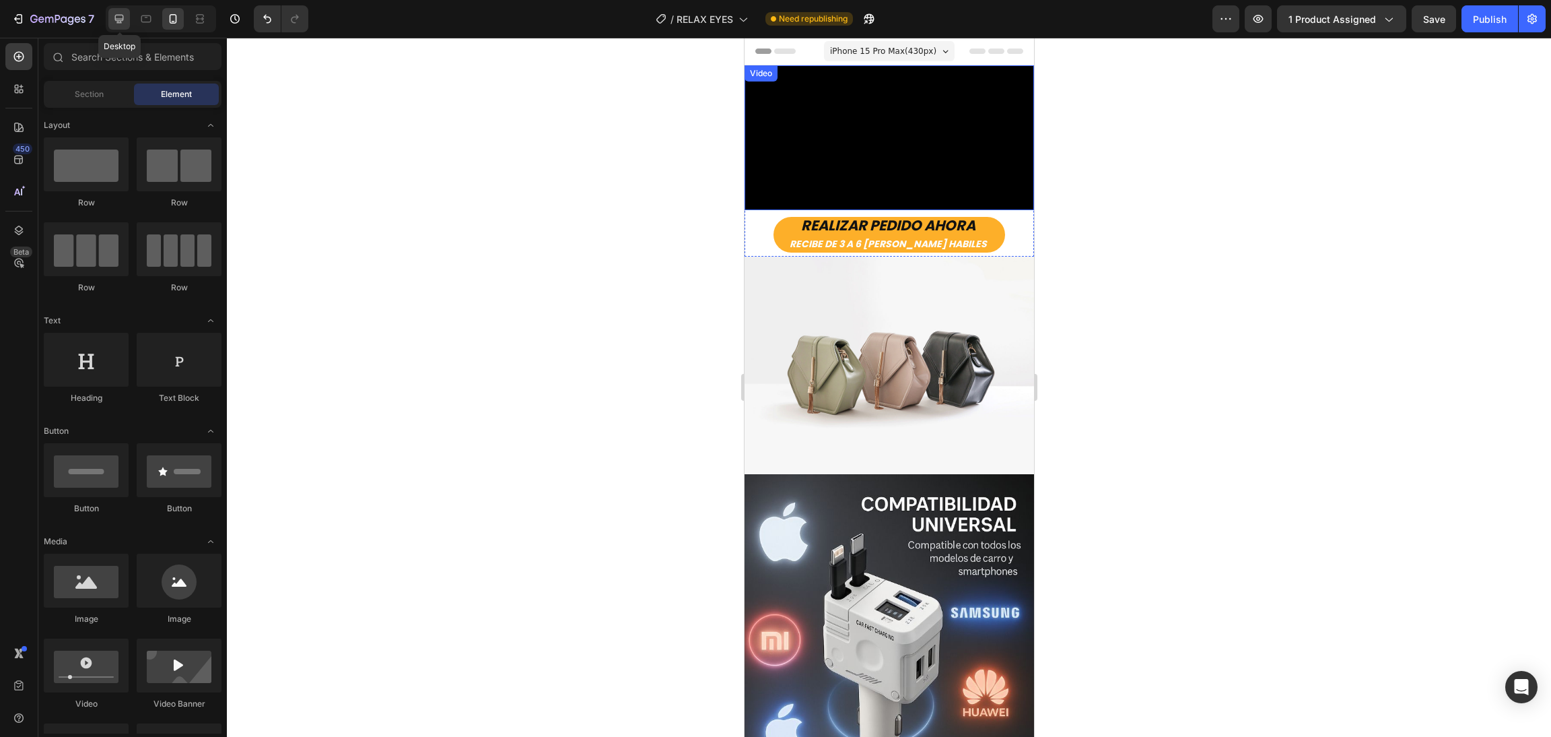
click at [120, 24] on icon at bounding box center [118, 18] width 13 height 13
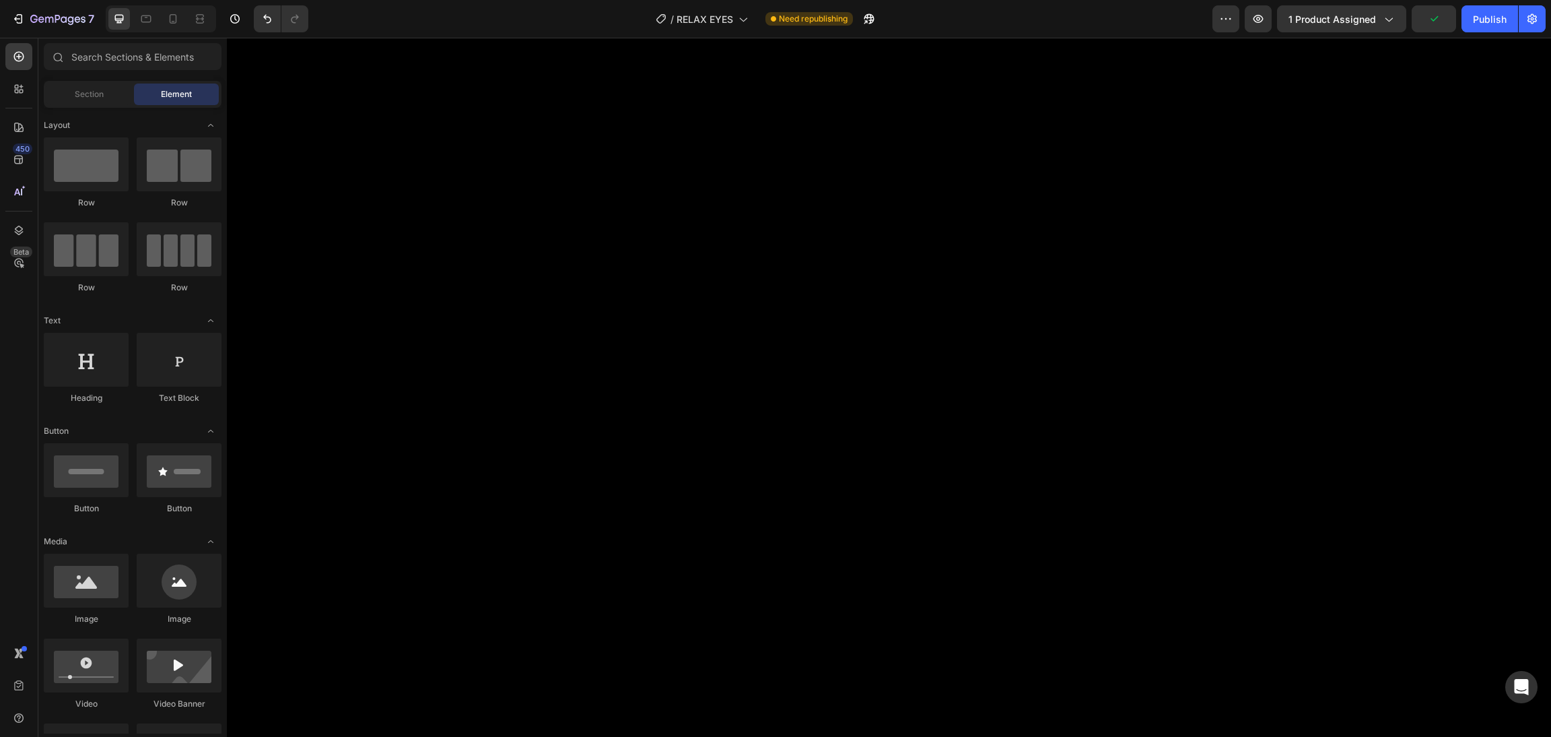
scroll to position [8583, 0]
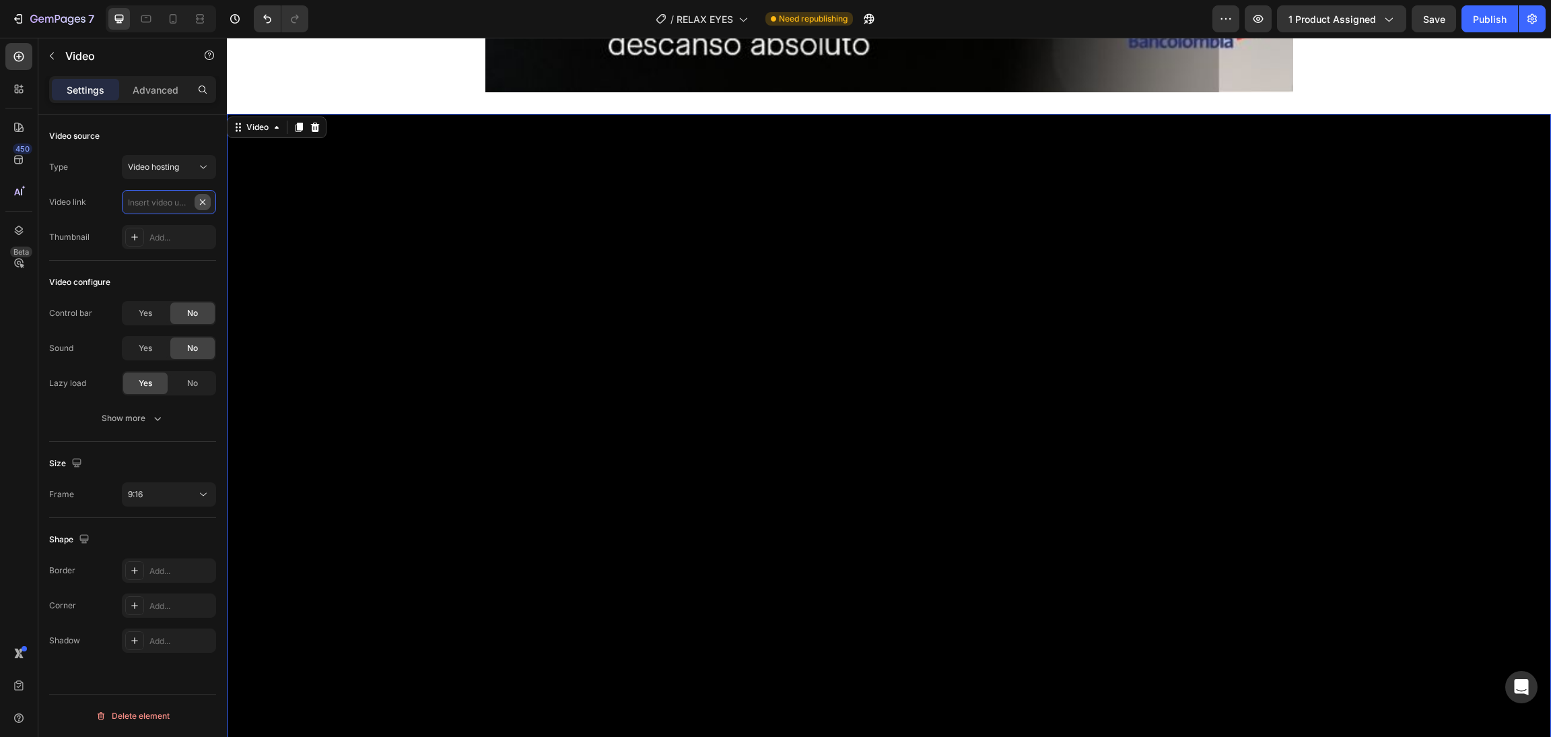
scroll to position [0, 0]
paste input "[URL][DOMAIN_NAME]"
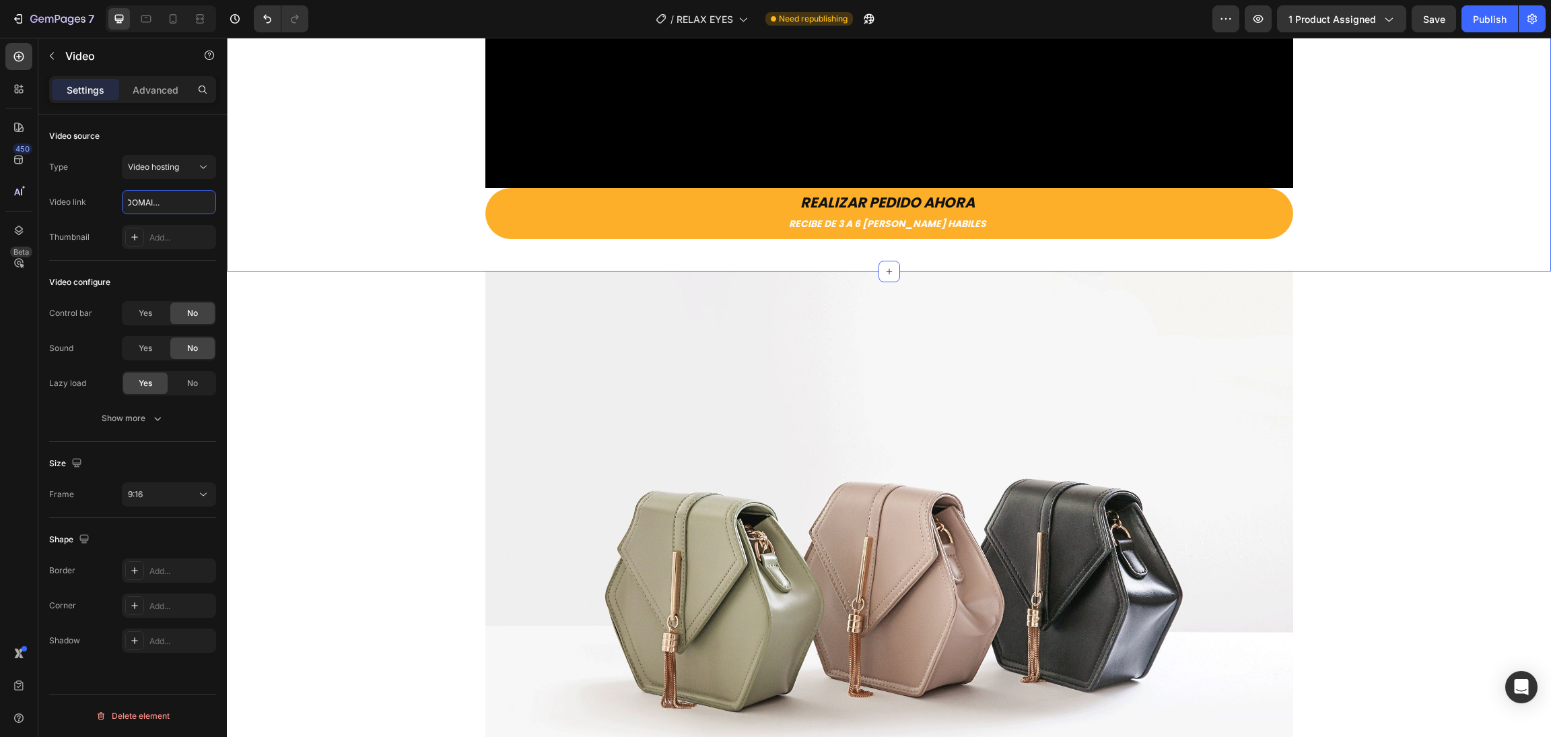
scroll to position [1032, 0]
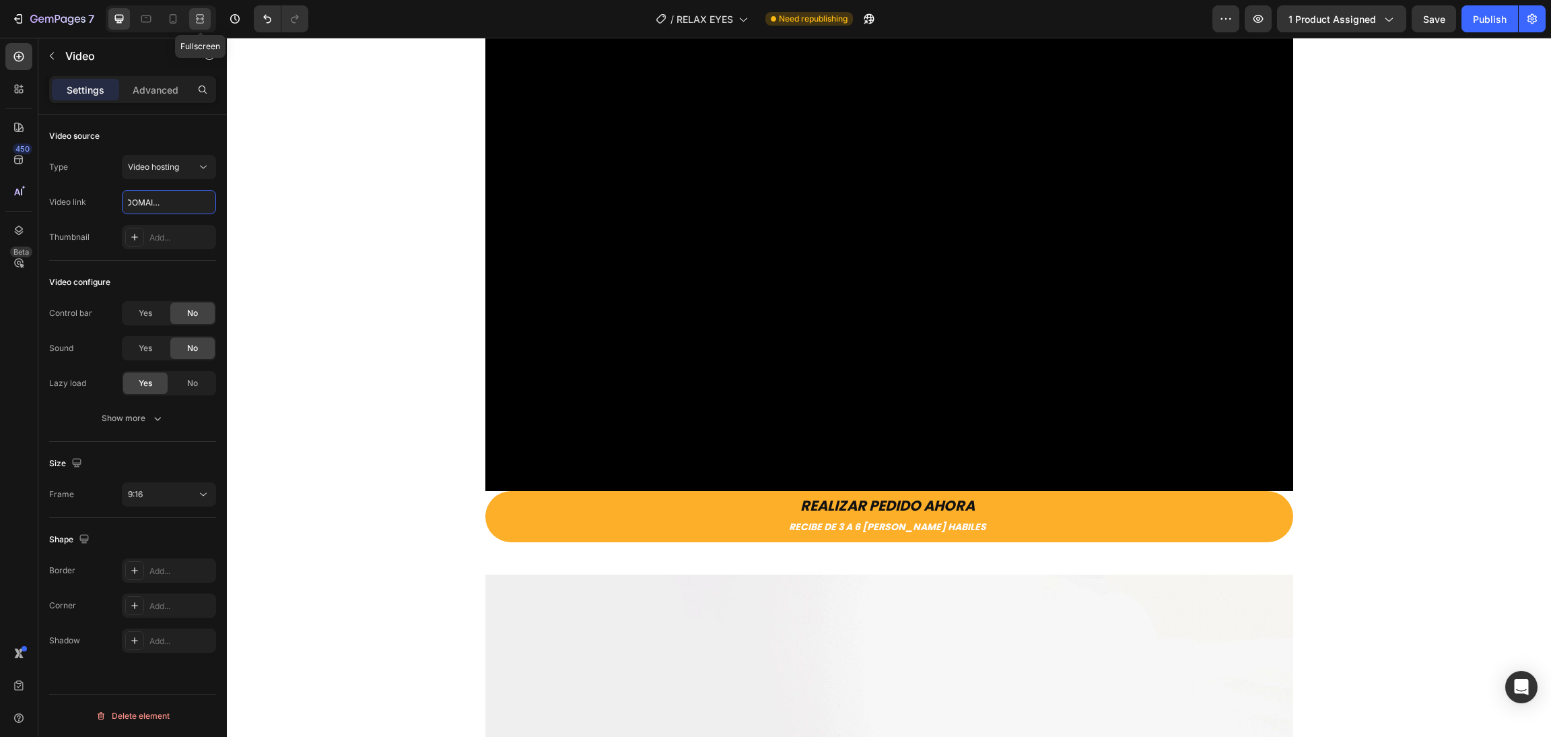
type input "[URL][DOMAIN_NAME]"
click at [207, 26] on div at bounding box center [200, 19] width 22 height 22
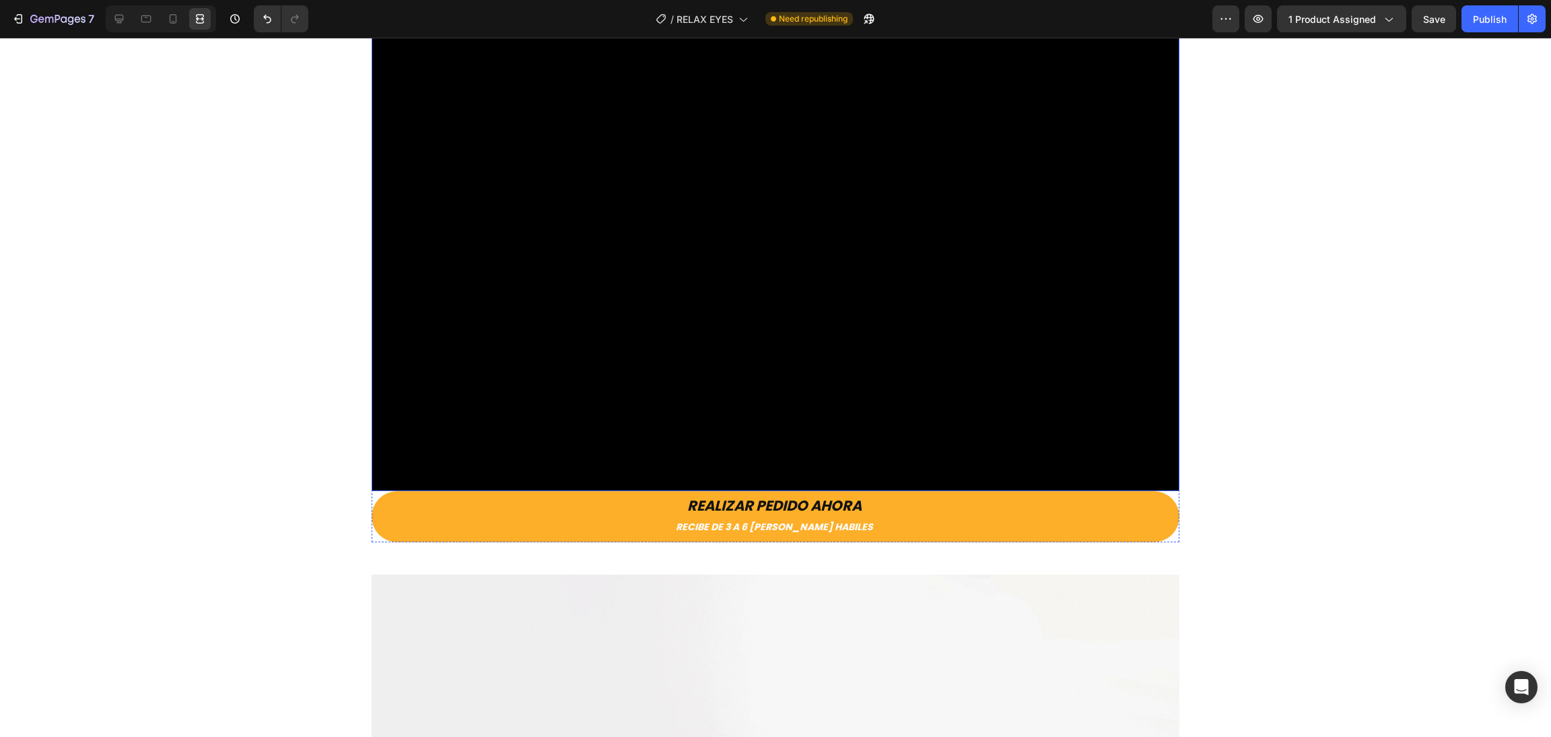
scroll to position [628, 0]
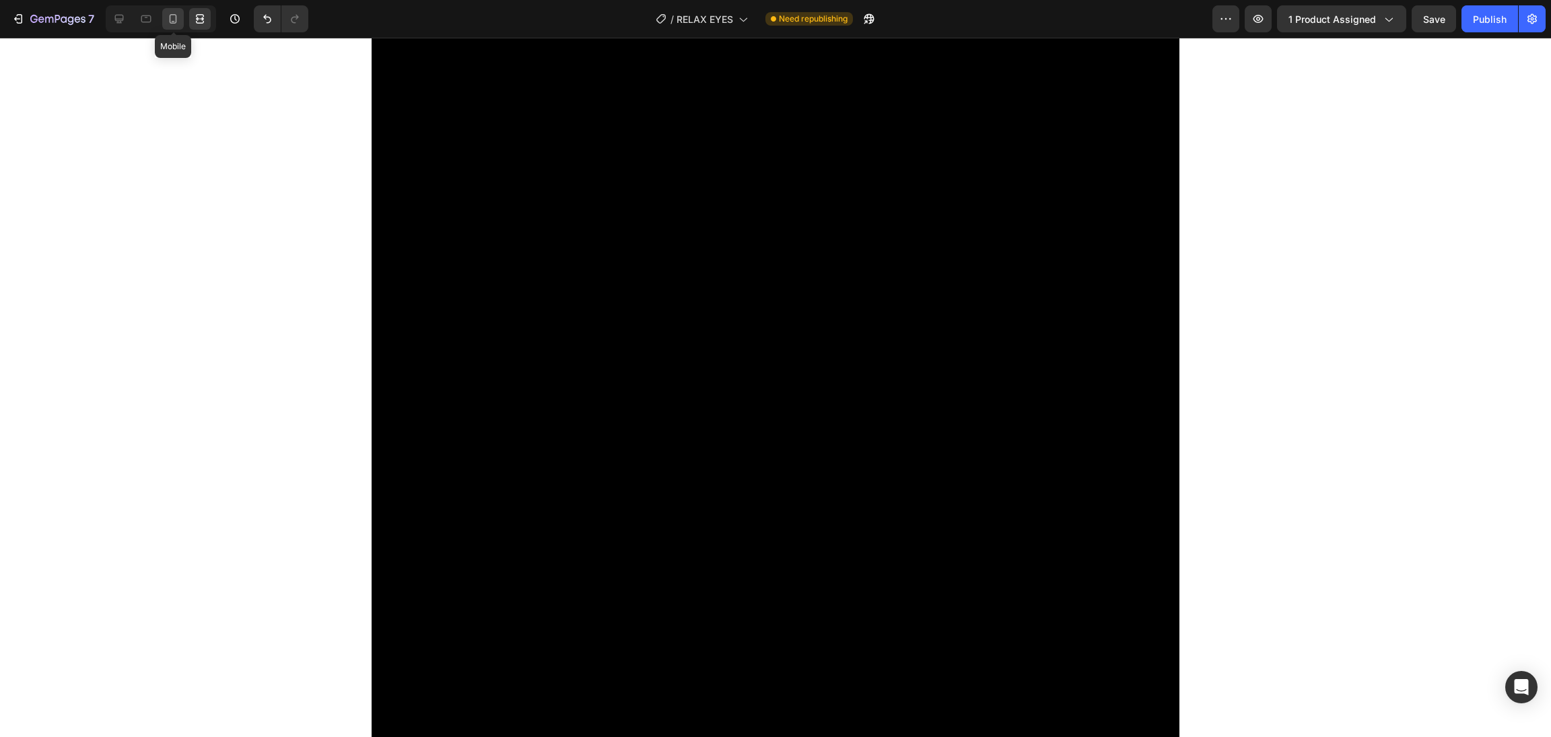
click at [174, 28] on div at bounding box center [173, 19] width 22 height 22
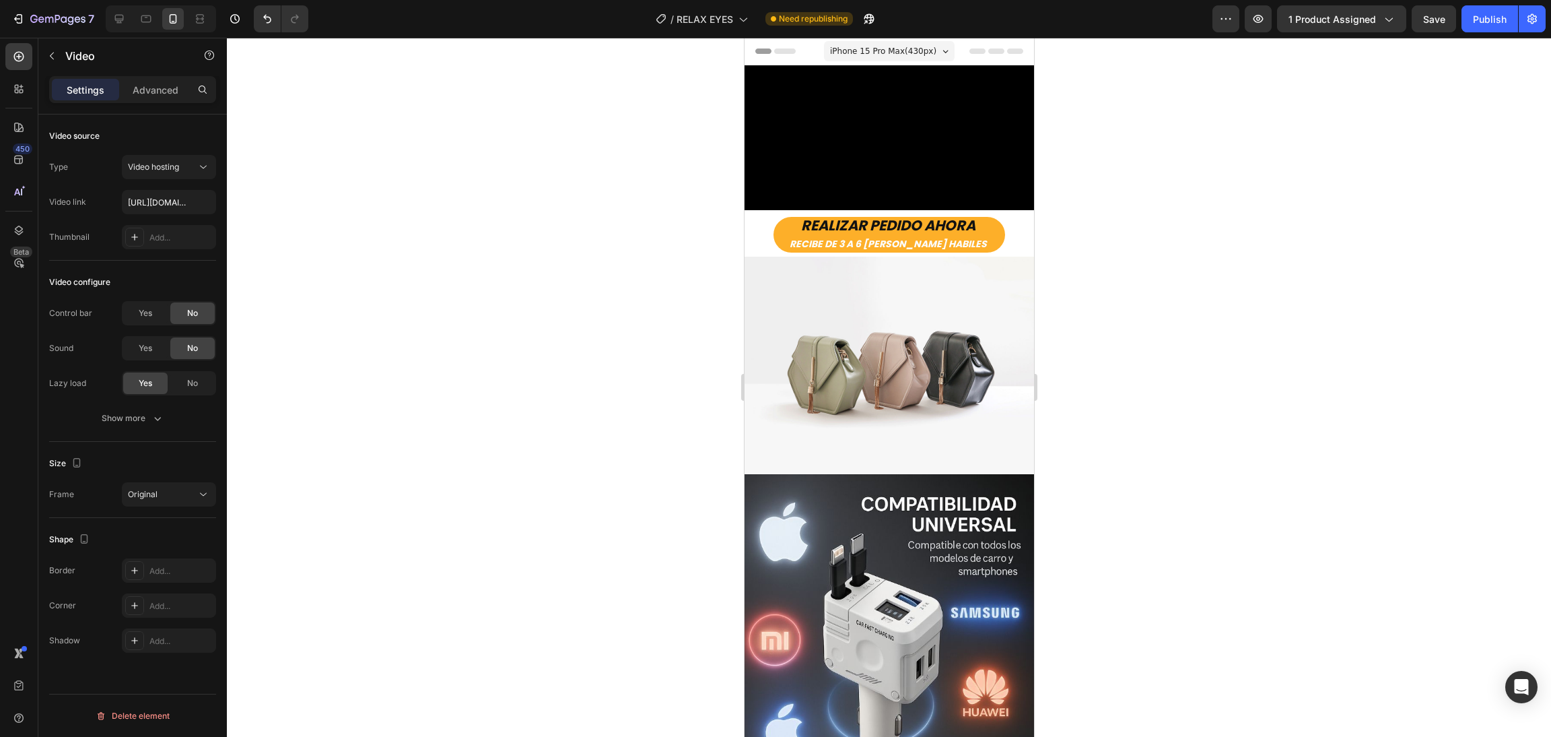
scroll to position [302, 0]
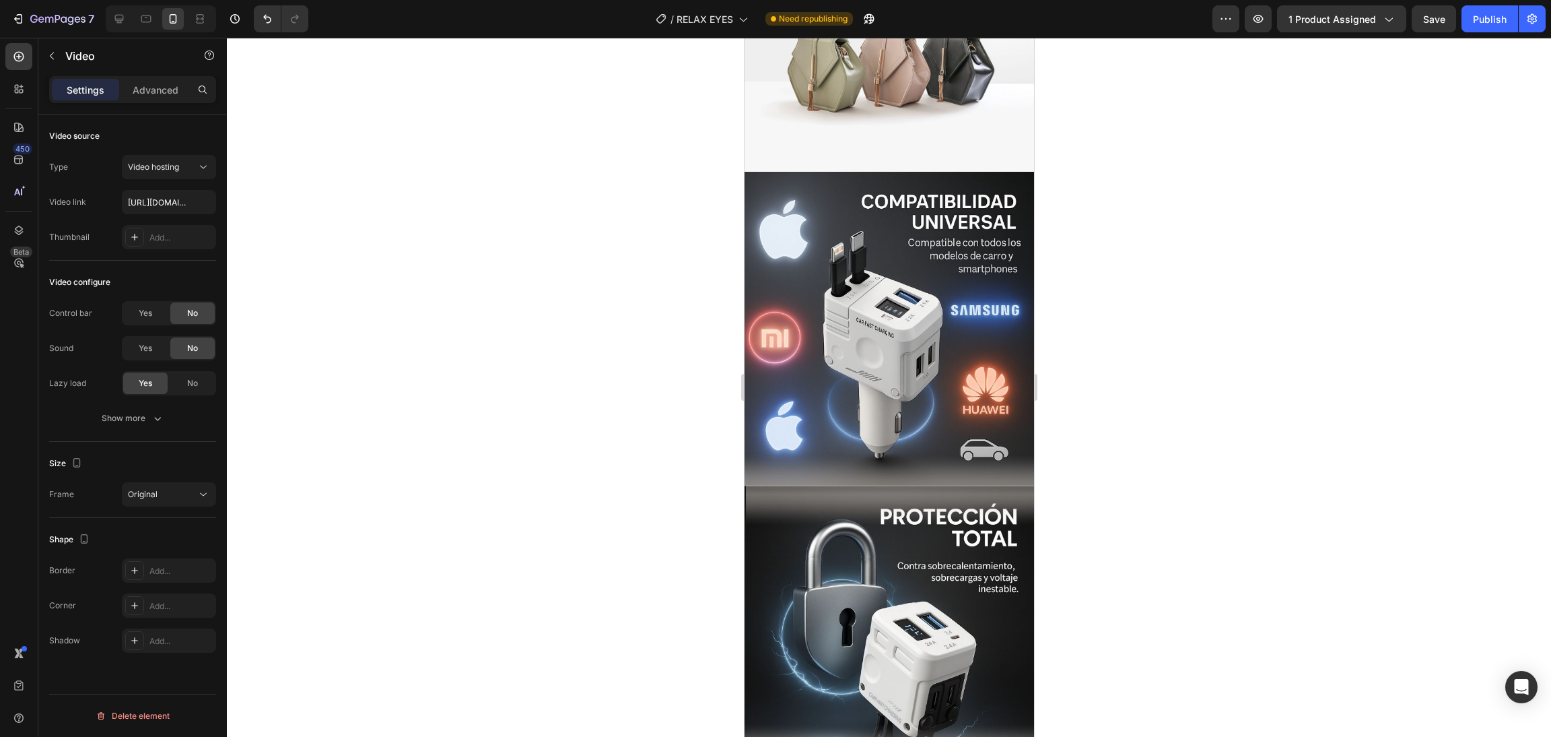
click at [912, 516] on img at bounding box center [888, 365] width 289 height 386
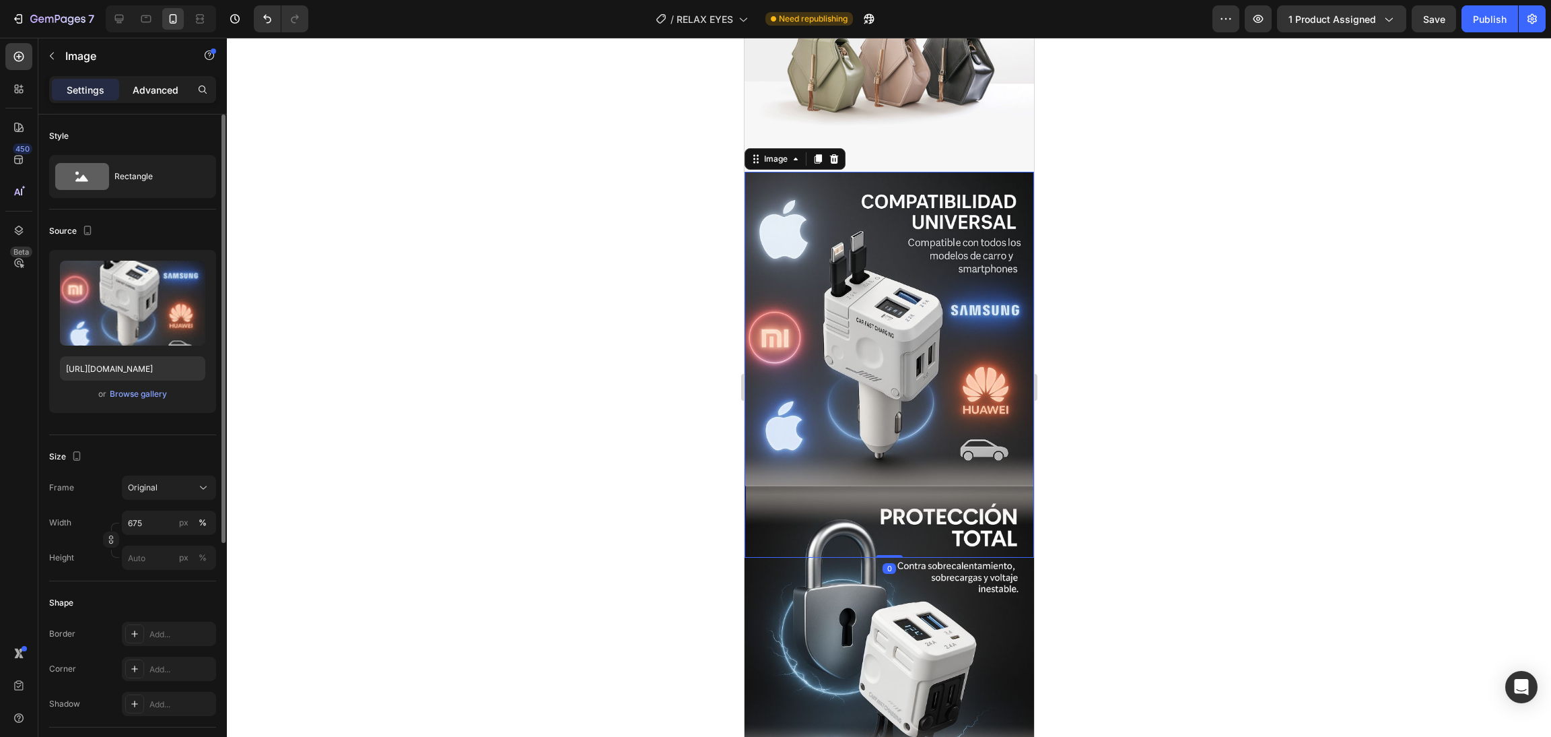
click at [161, 94] on p "Advanced" at bounding box center [156, 90] width 46 height 14
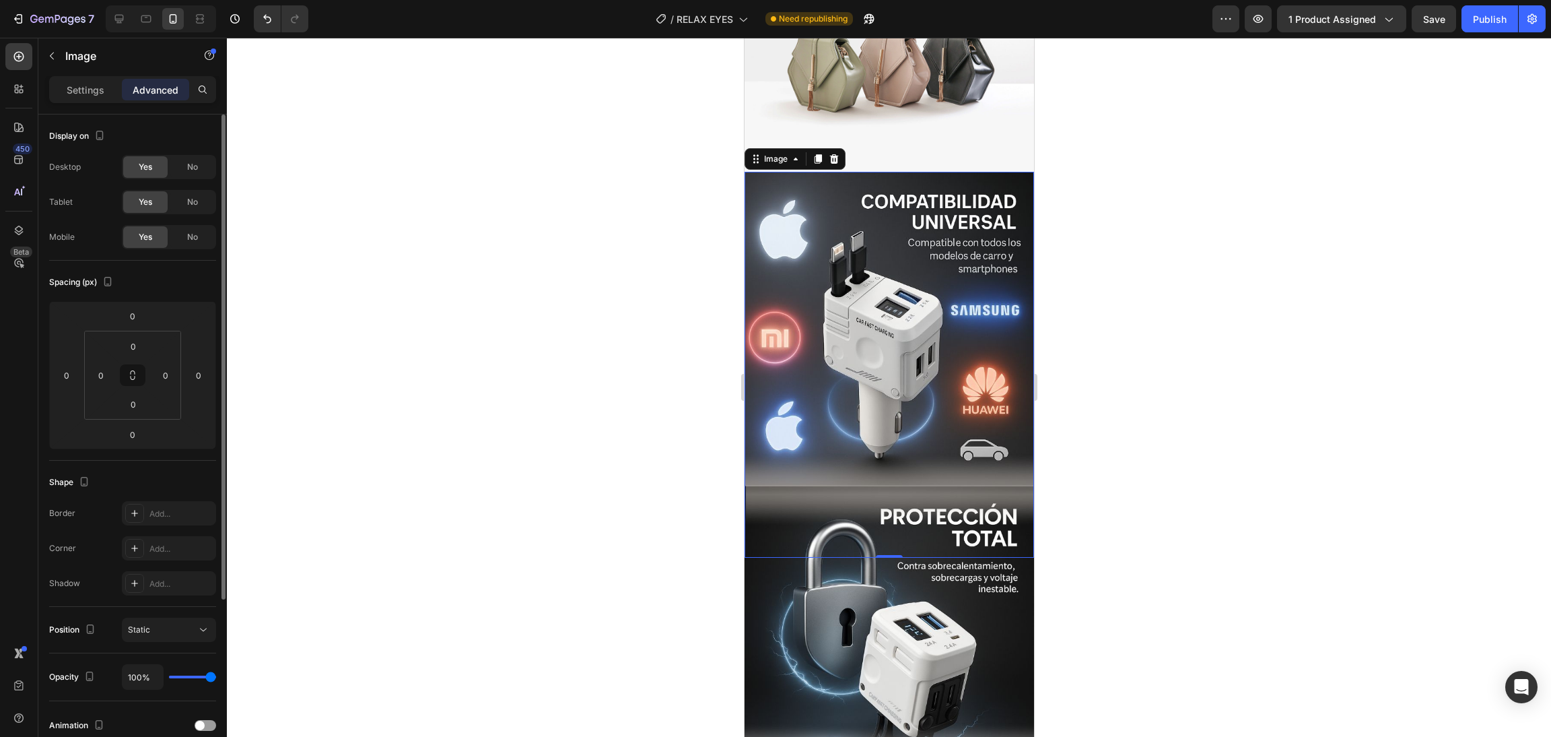
click at [1128, 383] on div at bounding box center [889, 387] width 1324 height 699
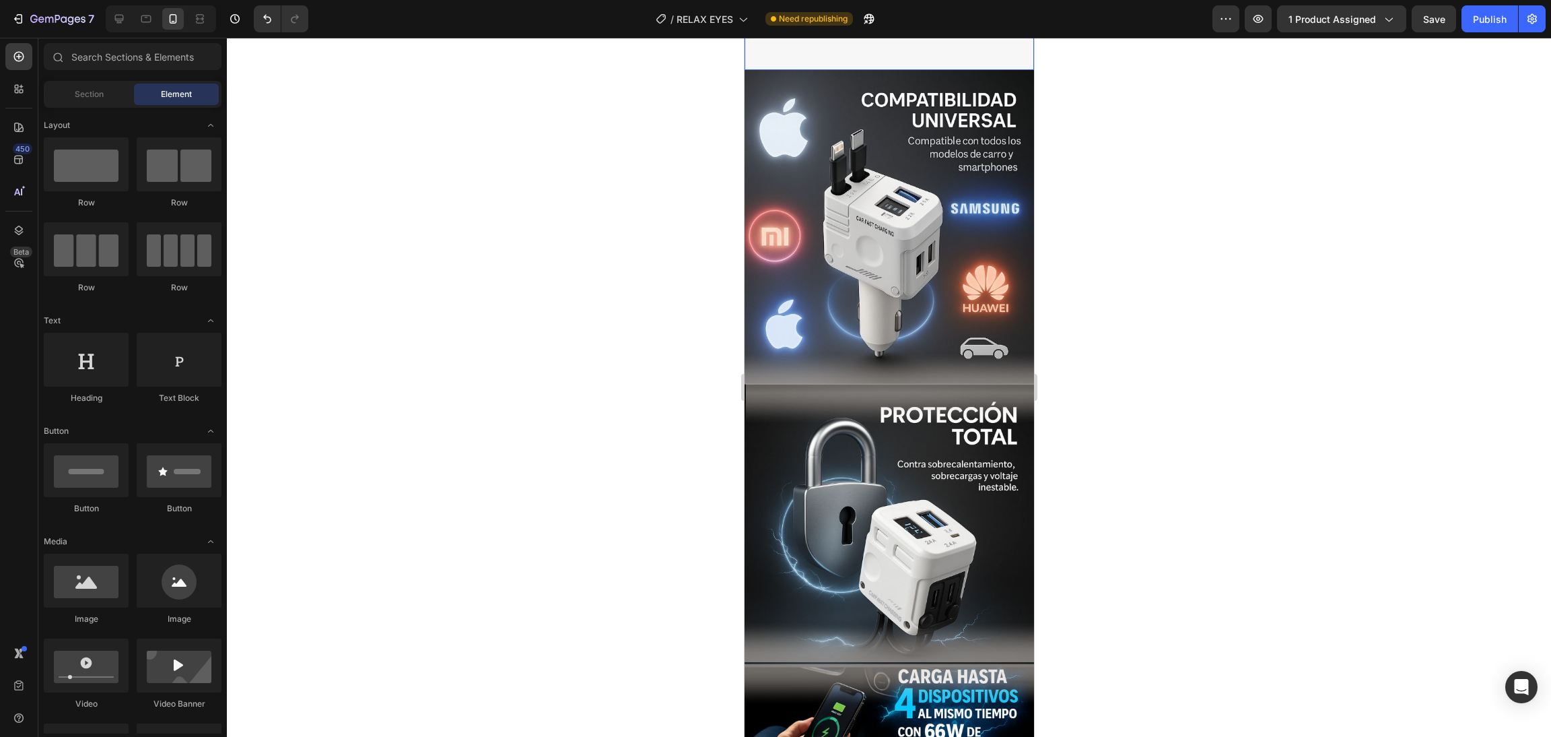
scroll to position [202, 0]
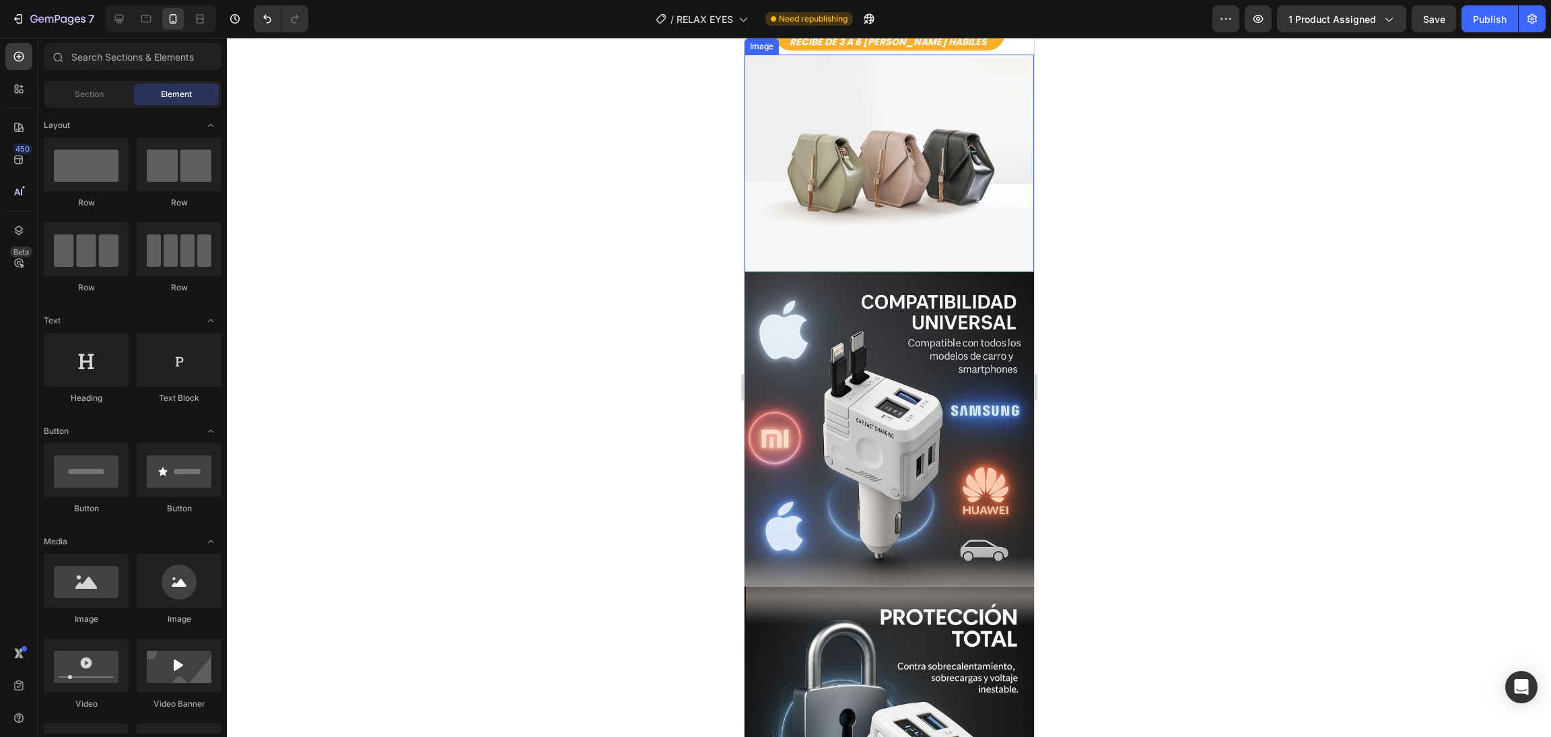
click at [864, 272] on img at bounding box center [888, 163] width 289 height 217
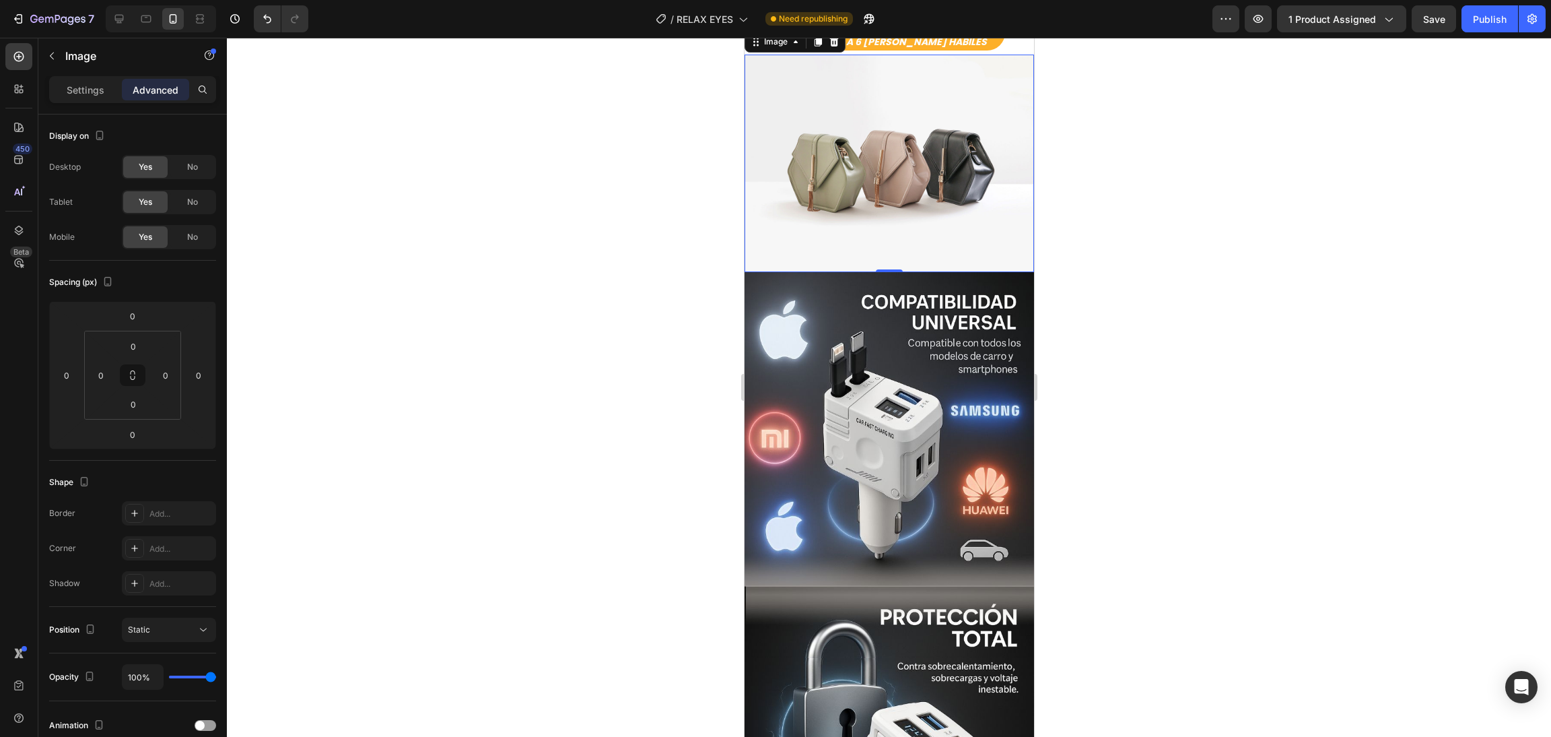
click at [876, 272] on img at bounding box center [888, 163] width 289 height 217
click at [73, 96] on p "Settings" at bounding box center [86, 90] width 38 height 14
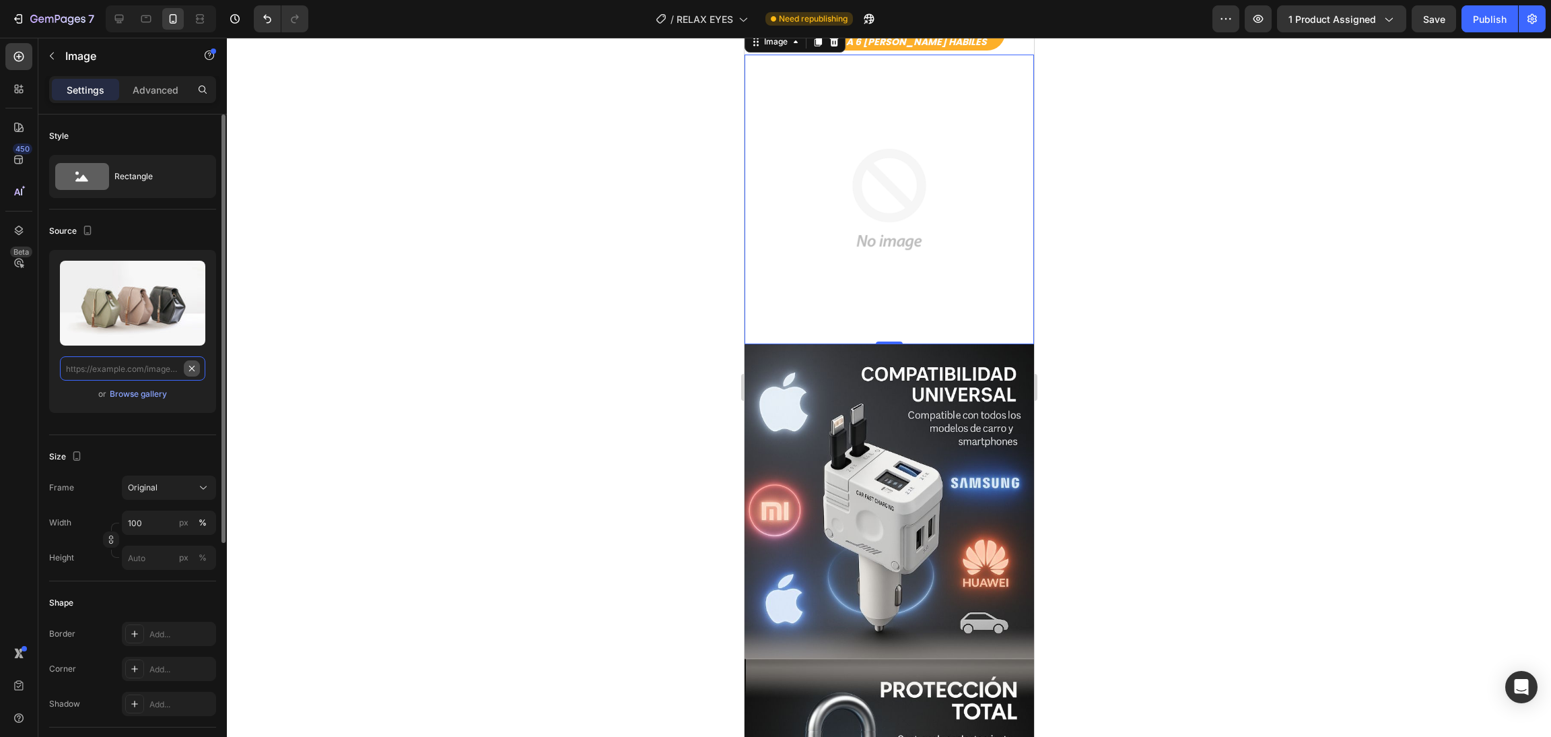
scroll to position [0, 0]
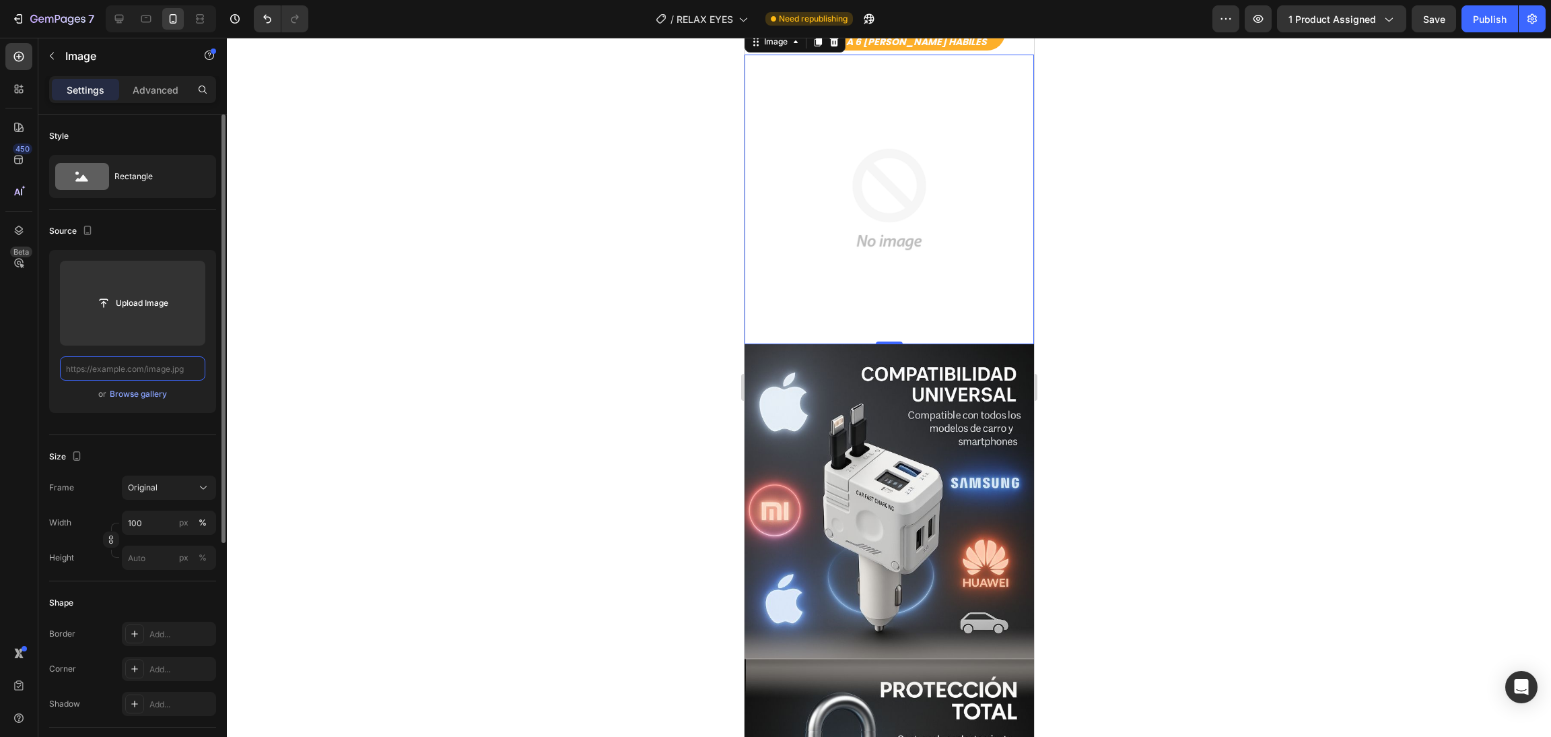
paste input "[URL][DOMAIN_NAME]"
type input "[URL][DOMAIN_NAME]"
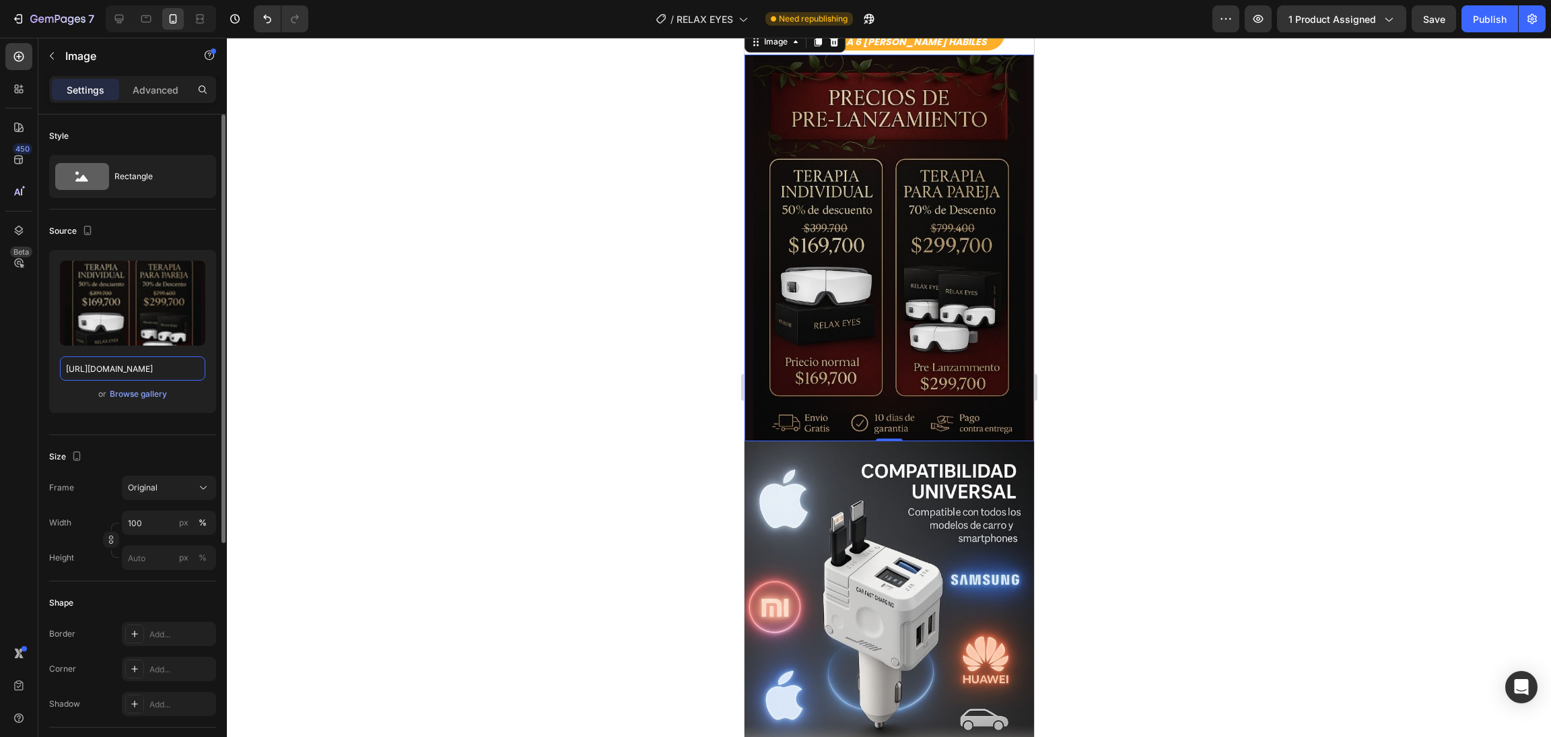
scroll to position [404, 0]
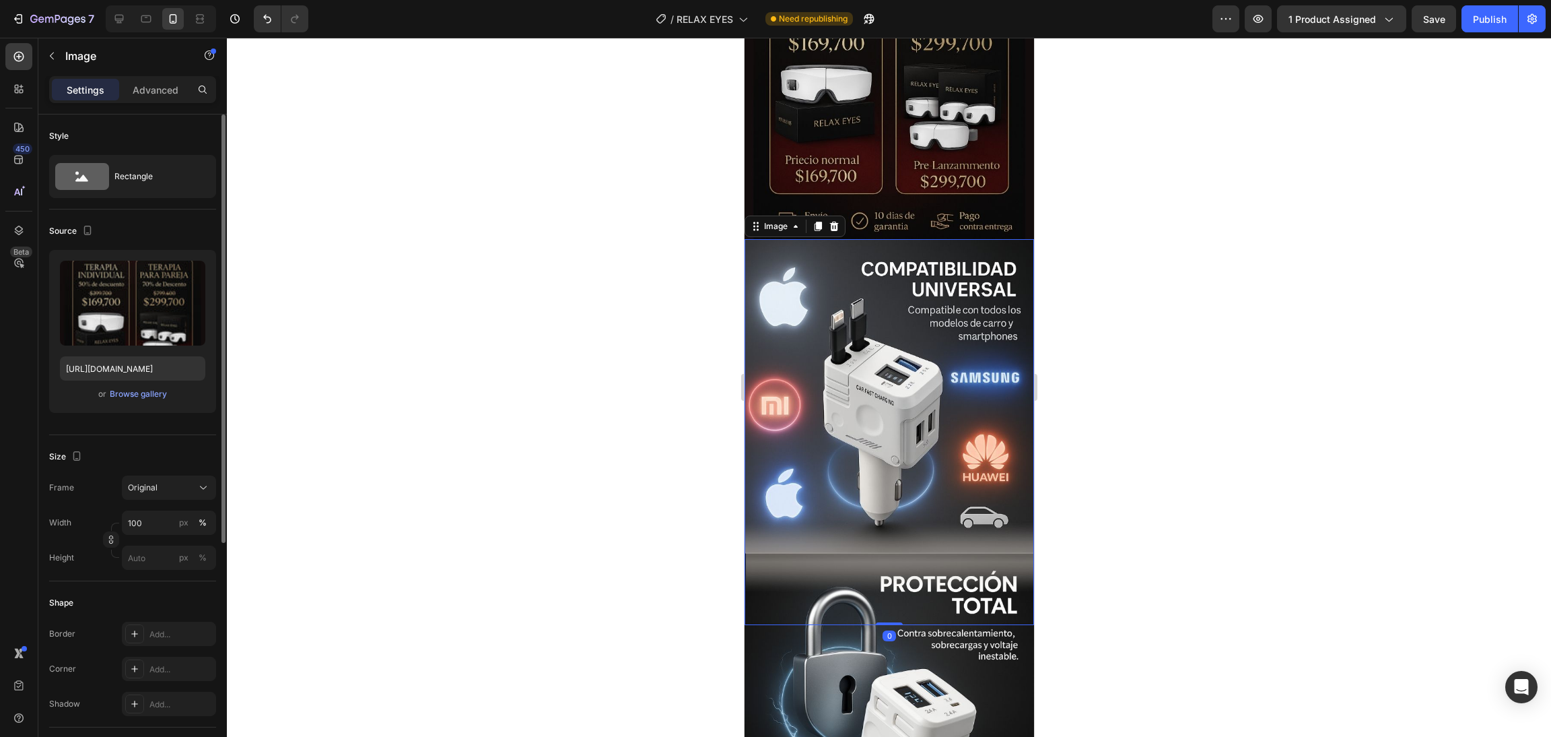
click at [897, 480] on img at bounding box center [888, 432] width 289 height 386
click at [912, 515] on img at bounding box center [888, 432] width 289 height 386
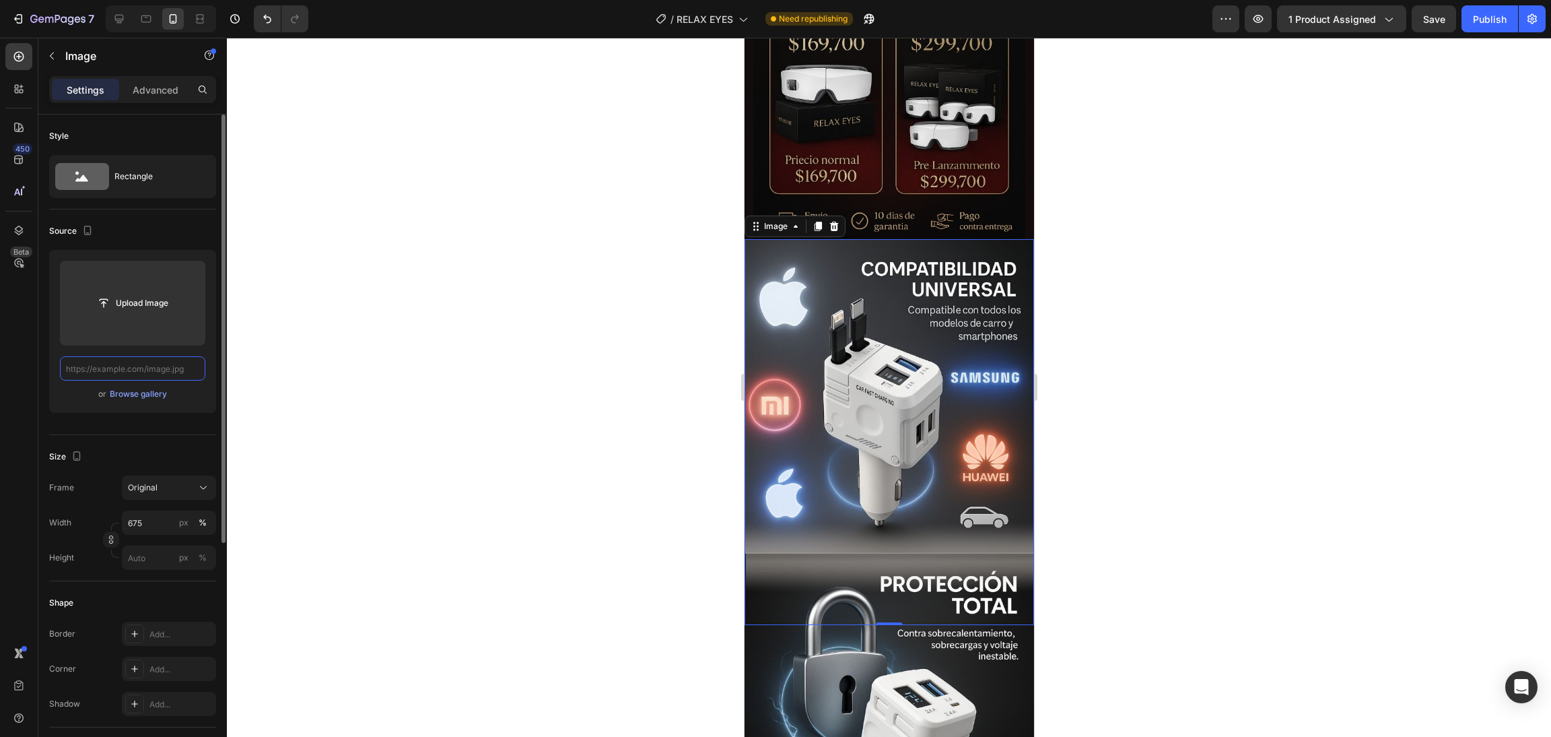
scroll to position [0, 0]
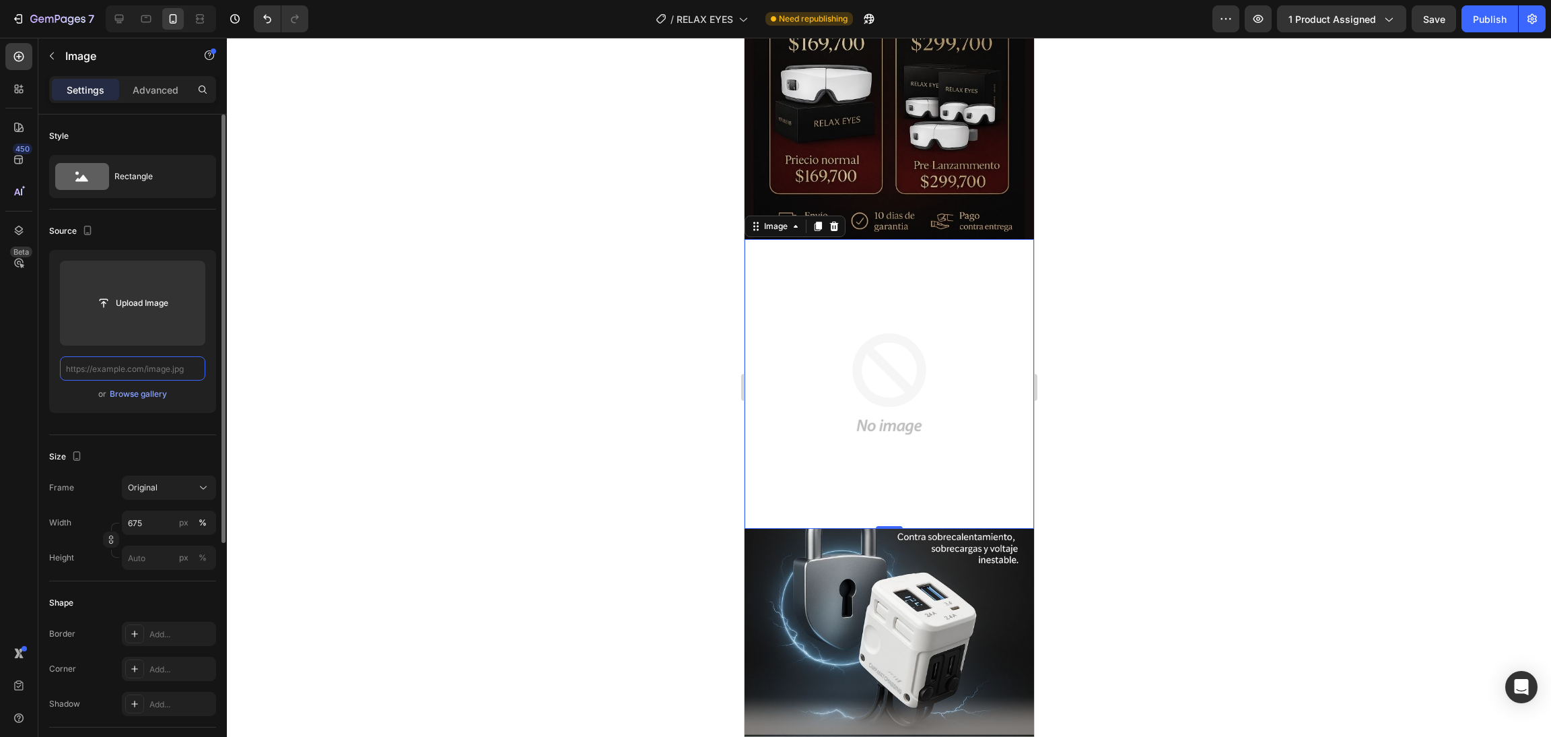
paste input "[URL][DOMAIN_NAME]"
type input "[URL][DOMAIN_NAME]"
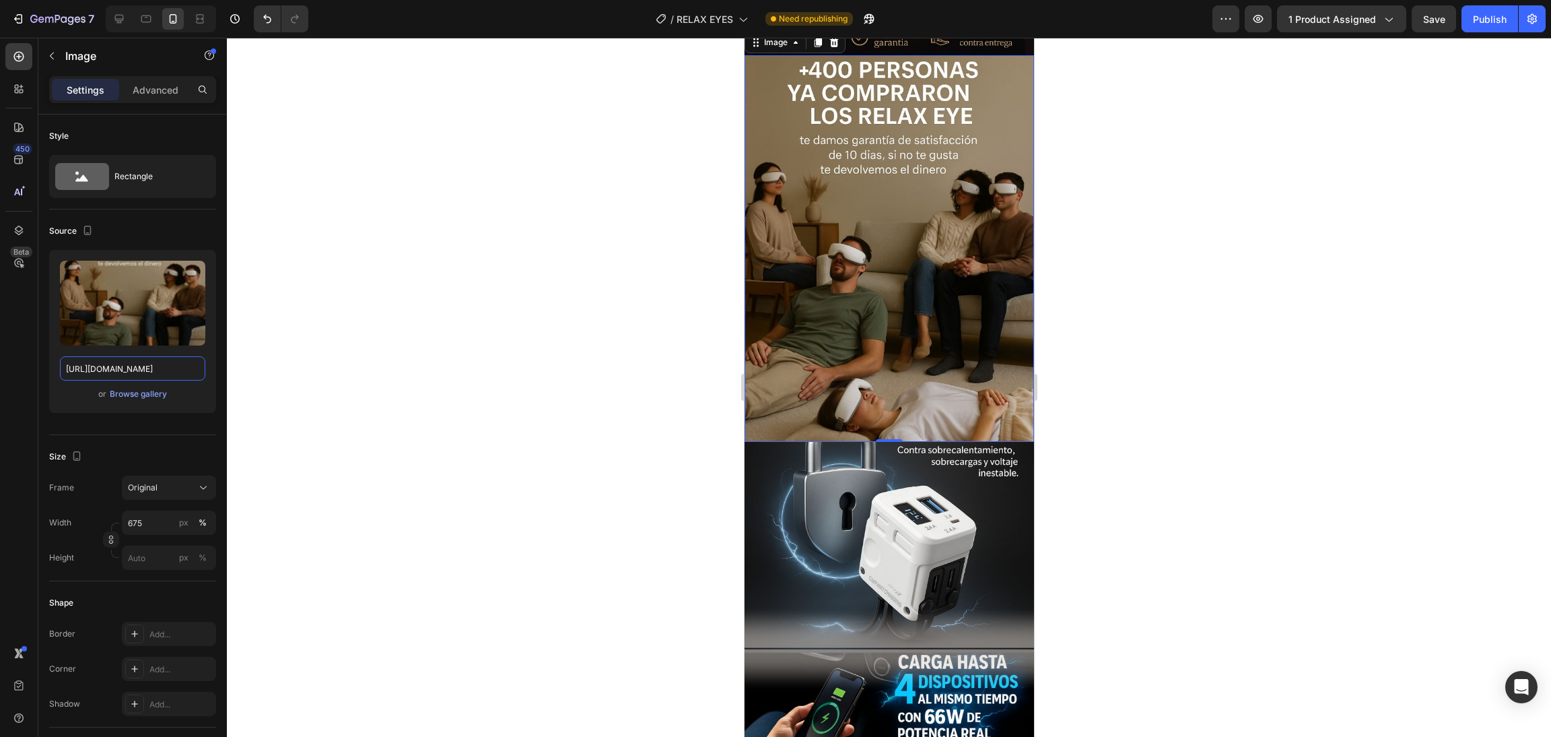
scroll to position [908, 0]
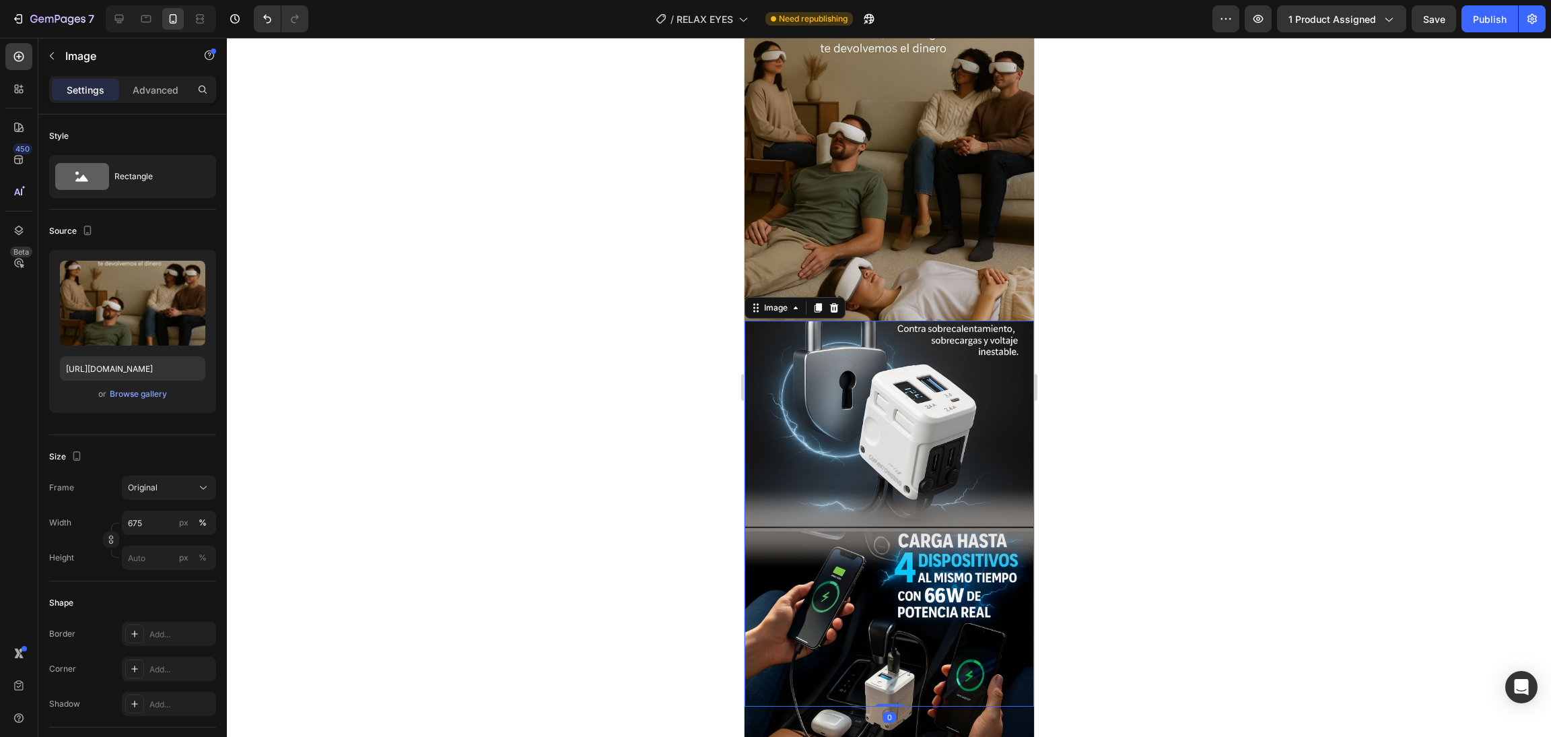
click at [872, 426] on img at bounding box center [888, 513] width 289 height 386
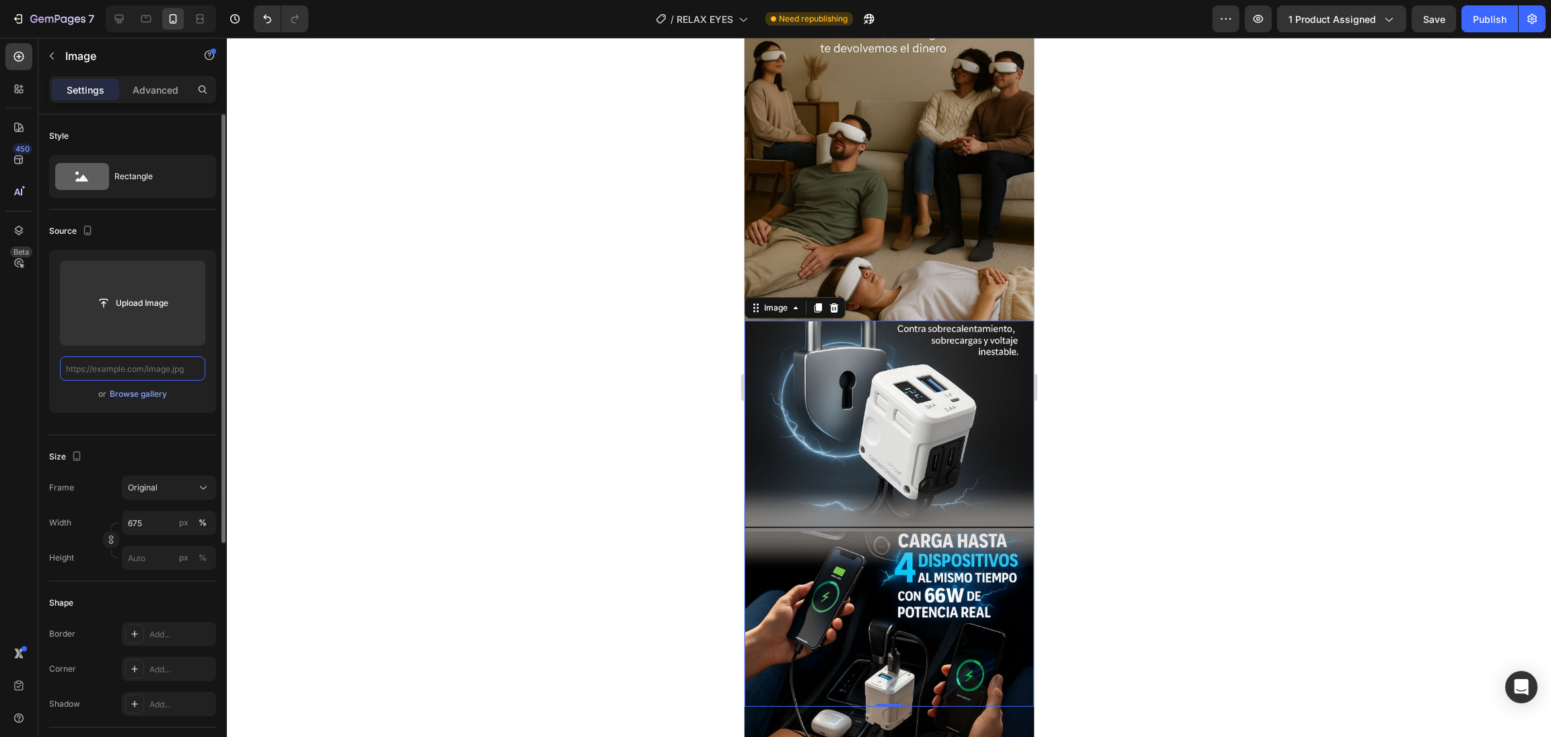
scroll to position [0, 0]
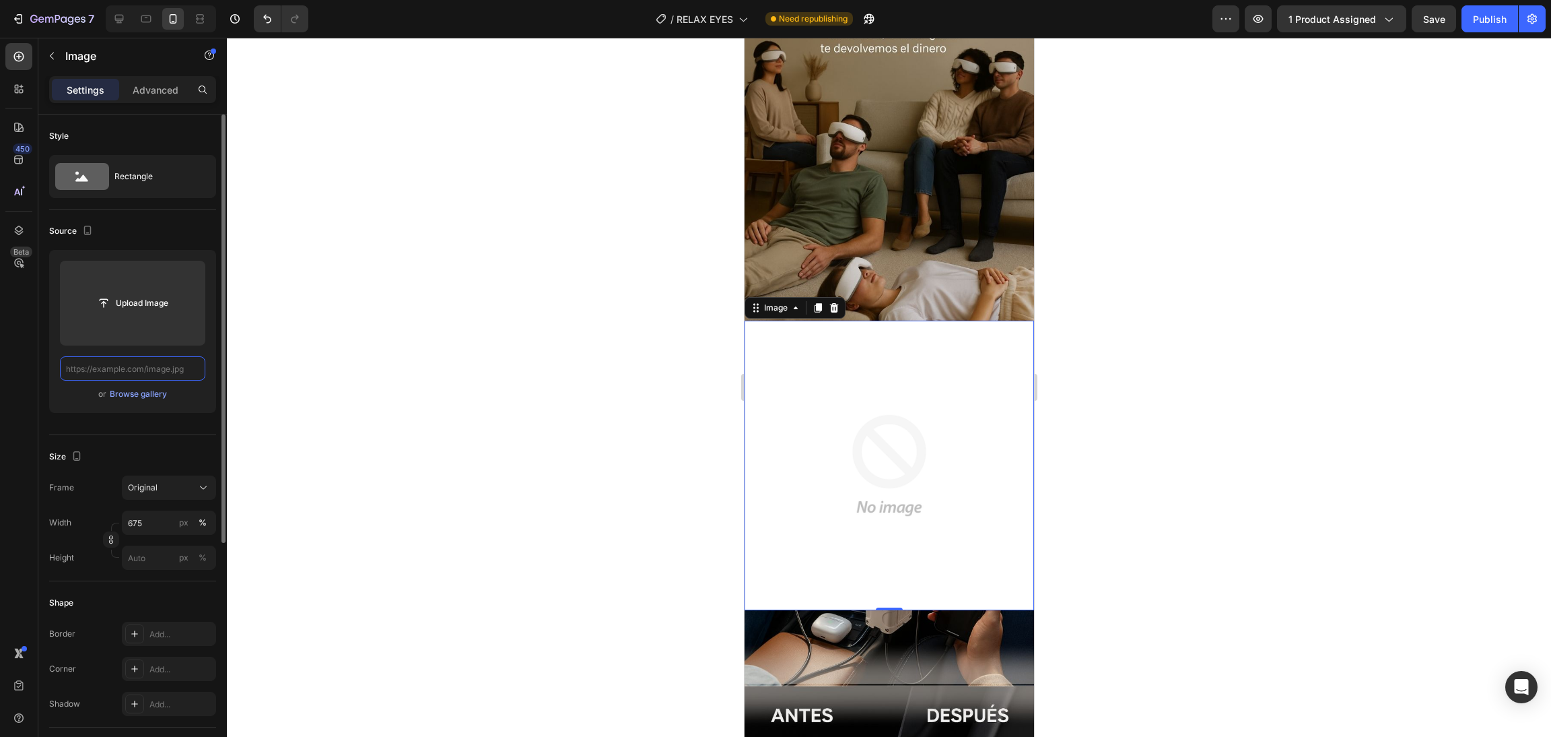
paste input "[URL][DOMAIN_NAME]"
type input "[URL][DOMAIN_NAME]"
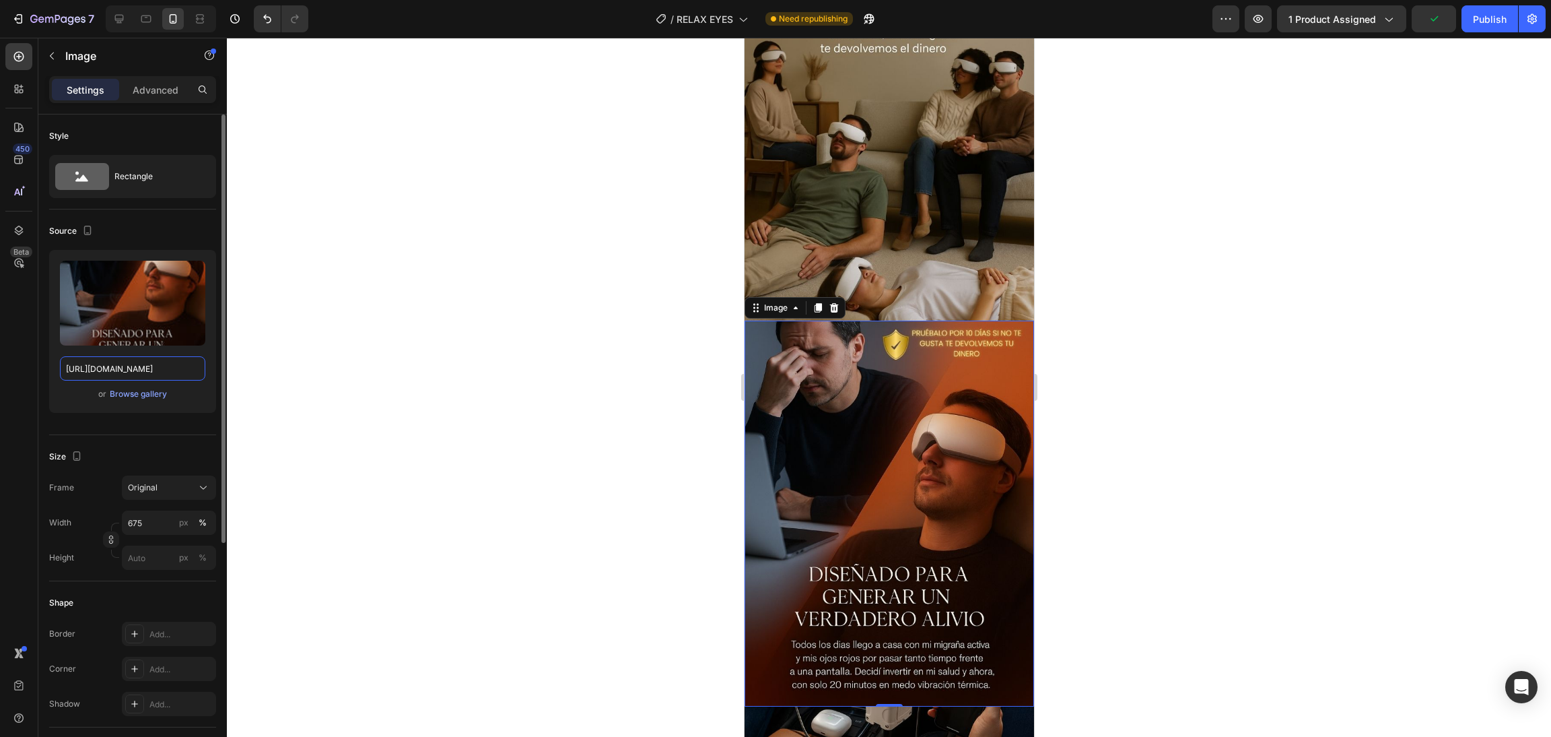
scroll to position [1110, 0]
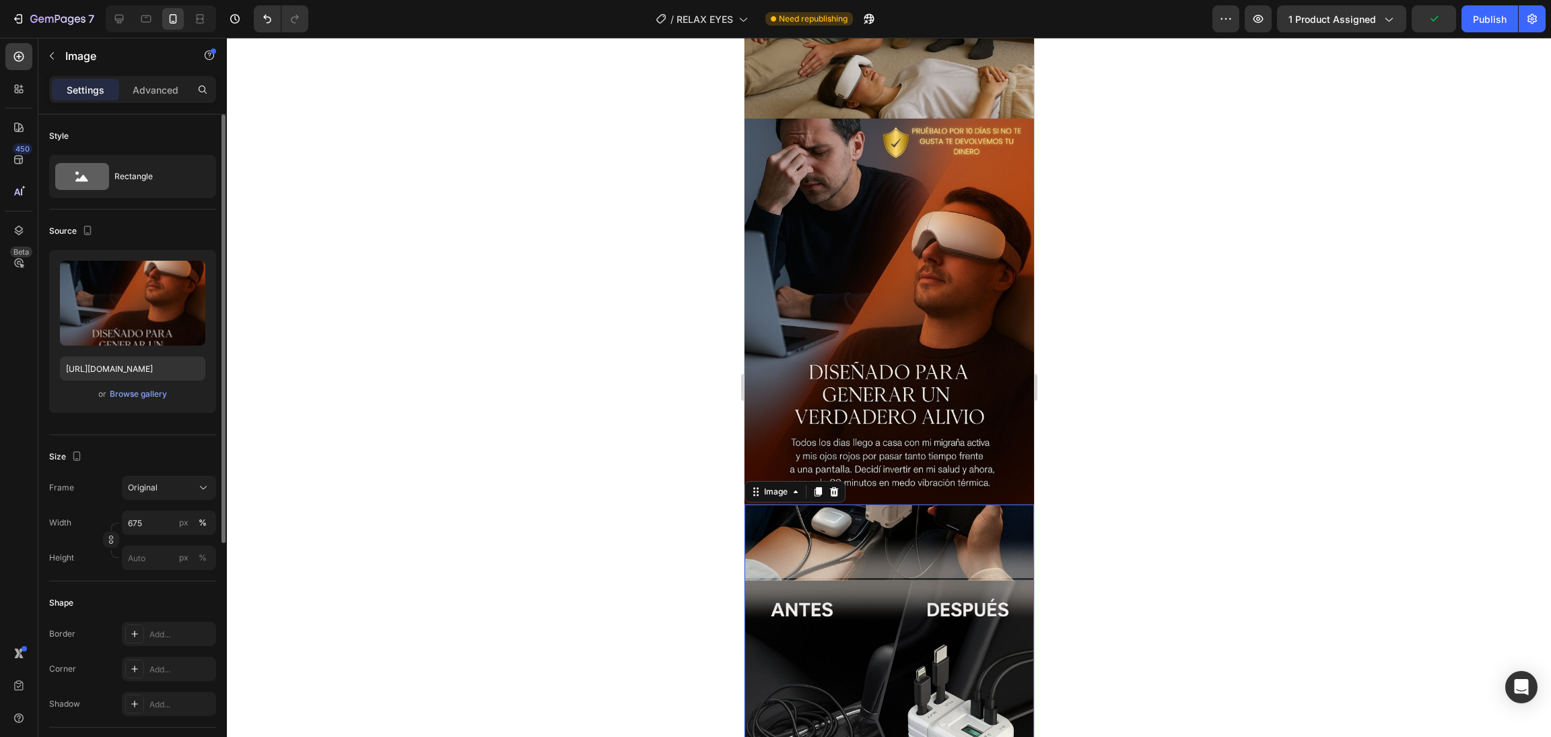
click at [872, 541] on img at bounding box center [888, 697] width 289 height 386
click at [937, 551] on img at bounding box center [888, 697] width 289 height 386
click at [876, 594] on img at bounding box center [888, 697] width 289 height 386
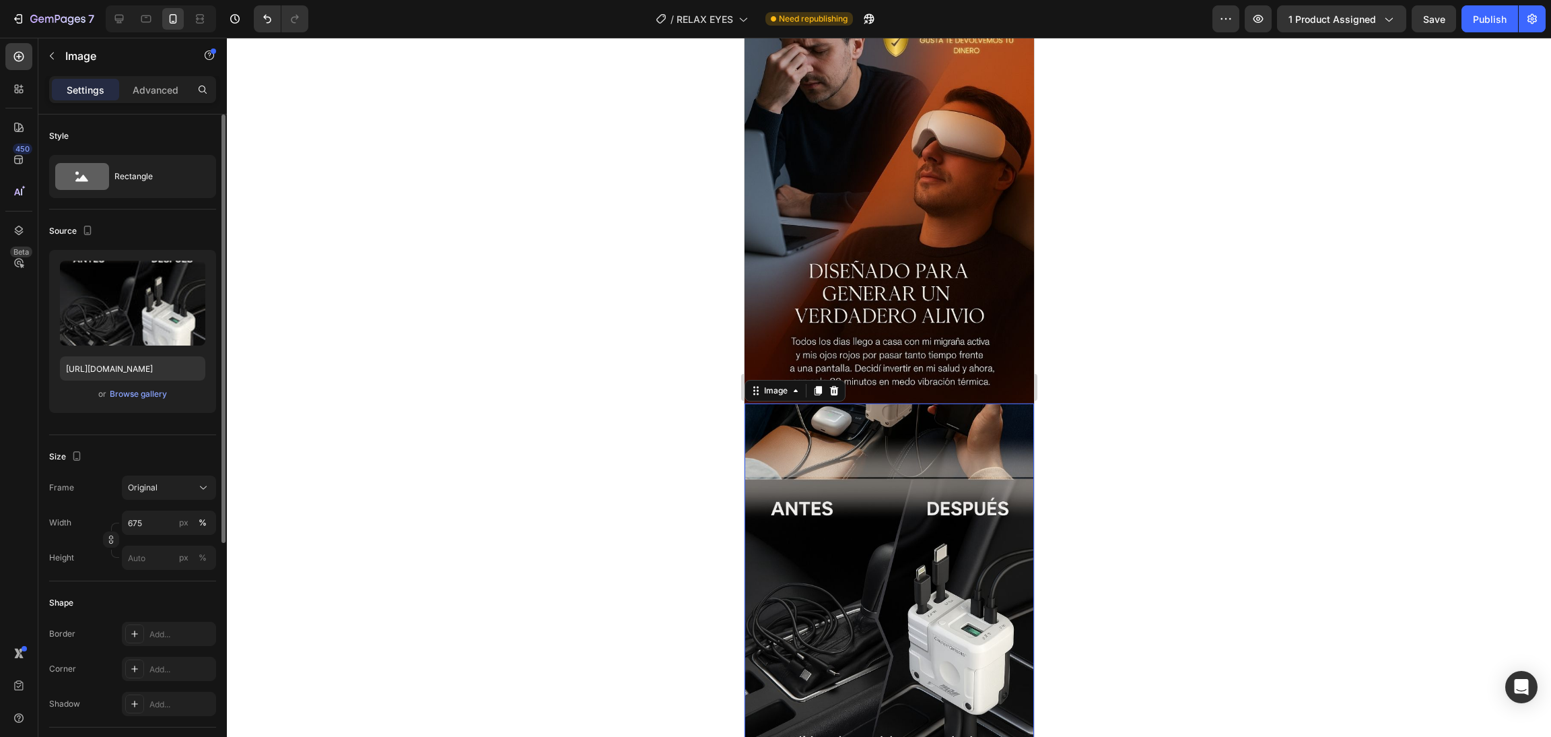
scroll to position [1312, 0]
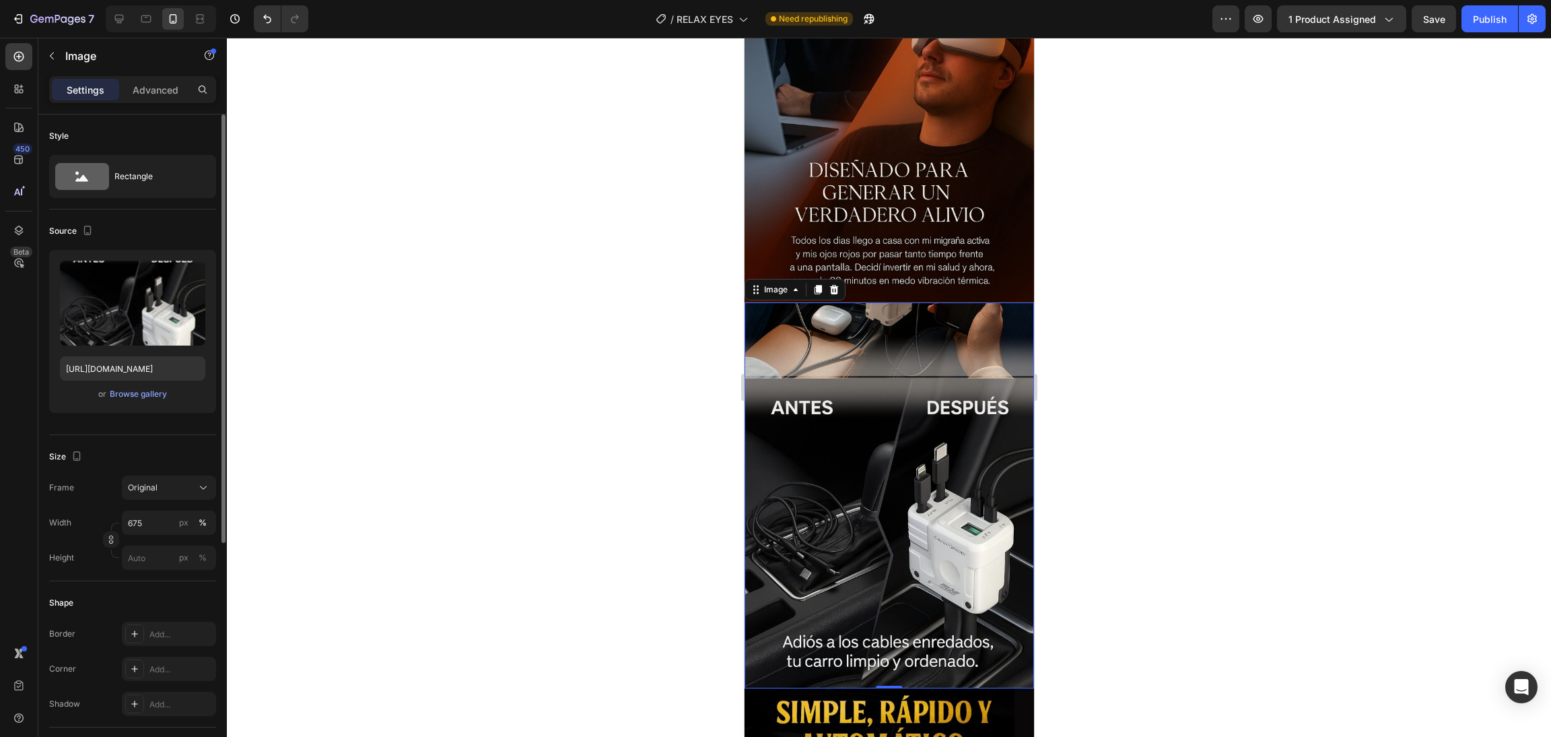
click at [864, 506] on img at bounding box center [888, 495] width 289 height 386
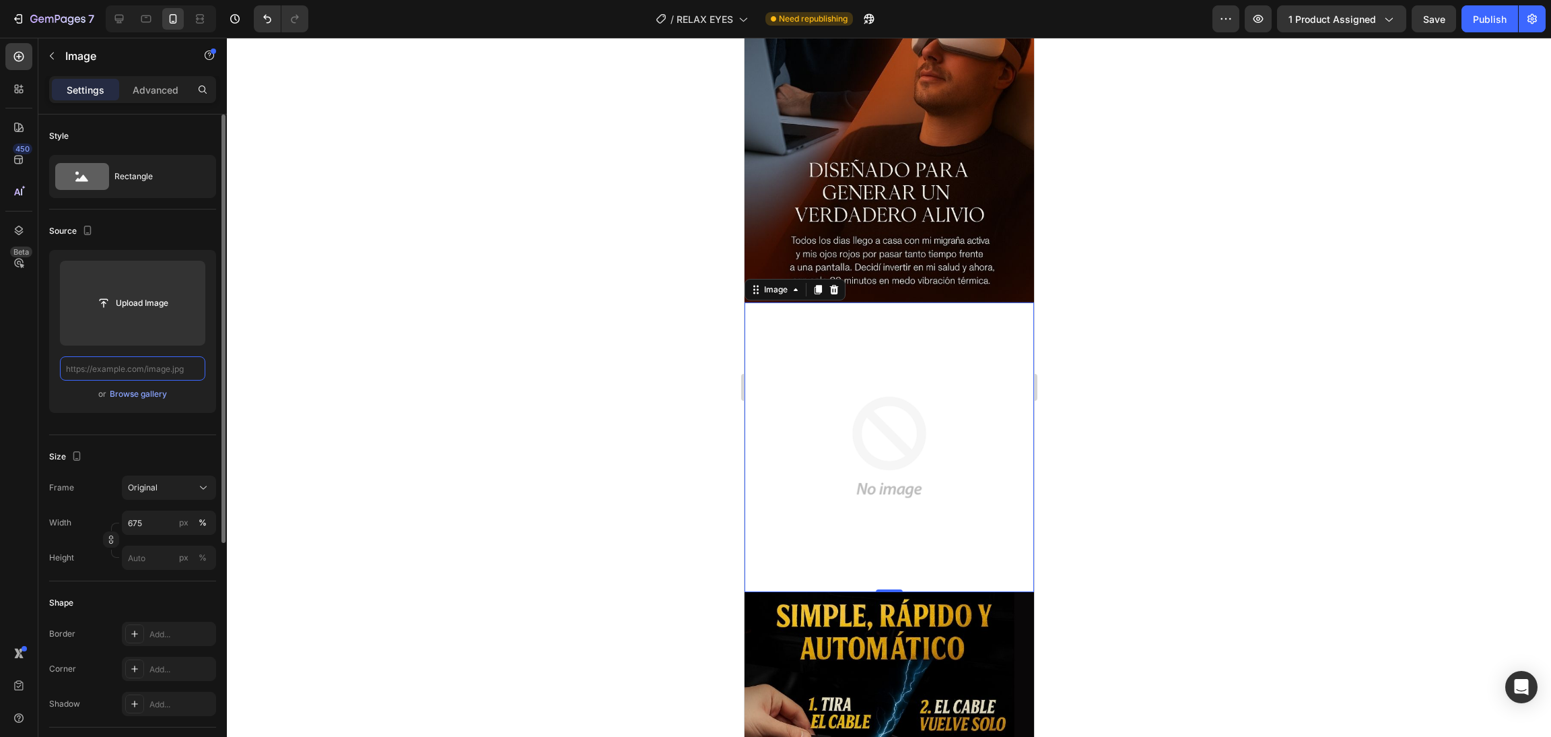
scroll to position [0, 0]
paste input "[URL][DOMAIN_NAME]"
type input "[URL][DOMAIN_NAME]"
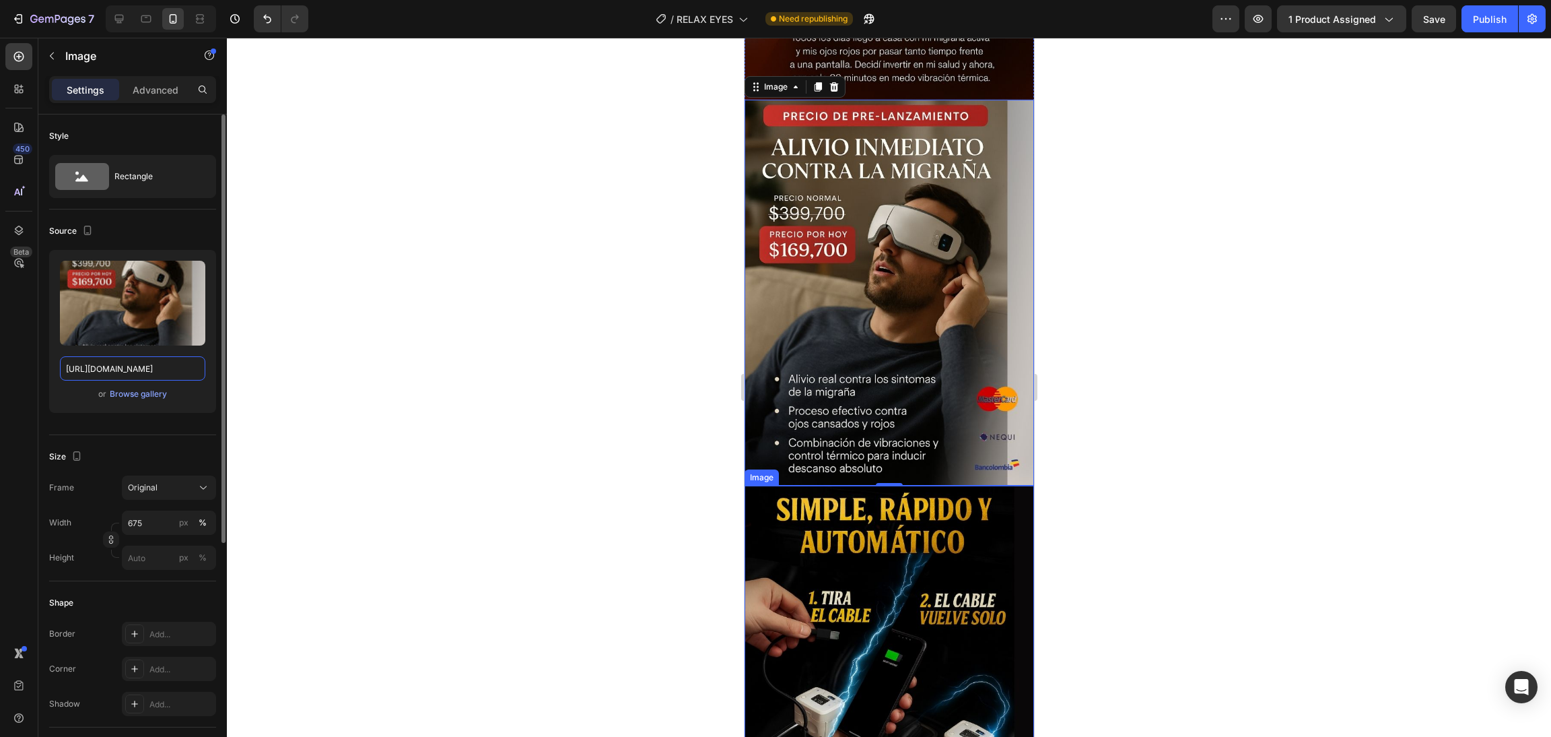
scroll to position [1717, 0]
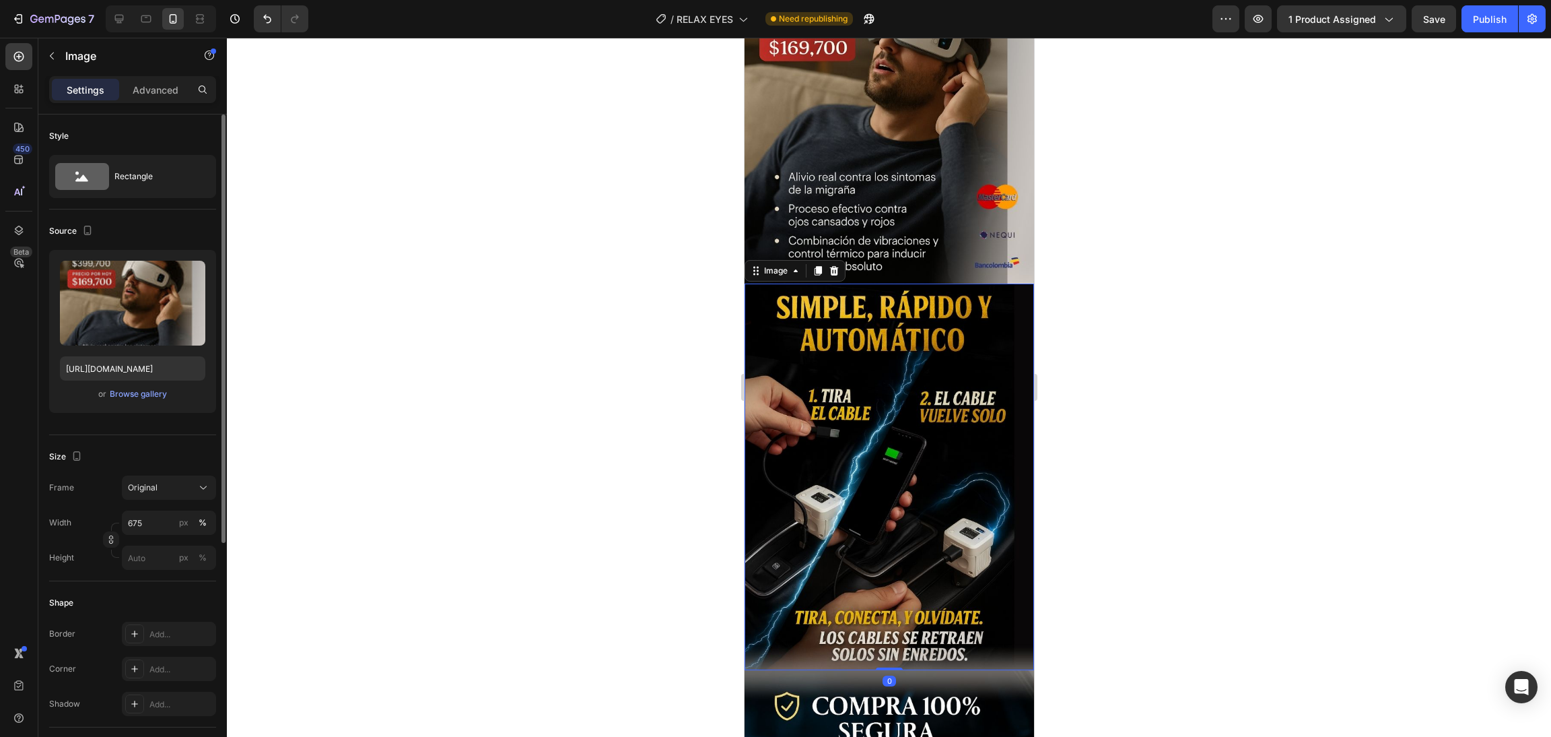
click at [795, 422] on img at bounding box center [888, 476] width 289 height 386
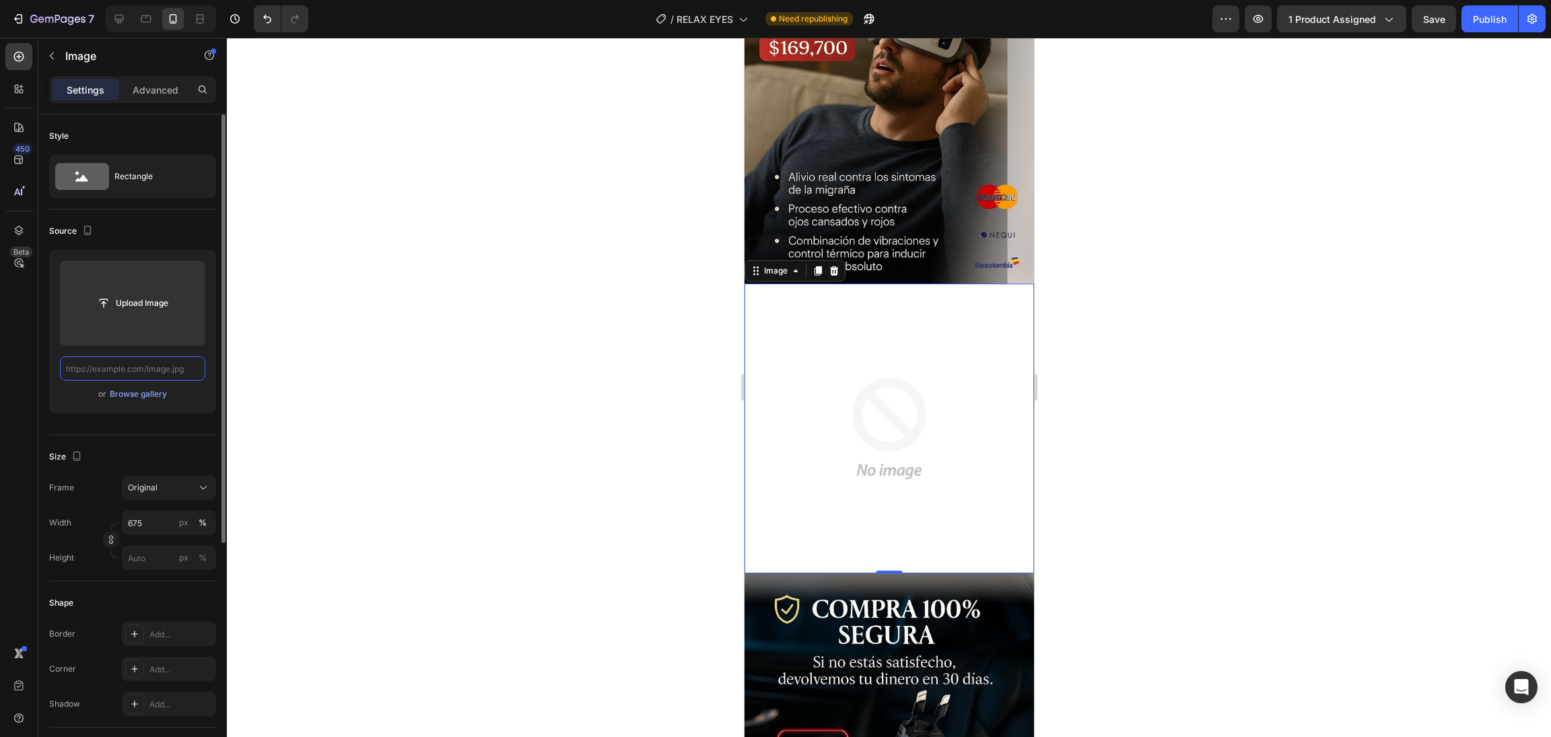
scroll to position [0, 0]
paste input "[URL][DOMAIN_NAME]"
type input "[URL][DOMAIN_NAME]"
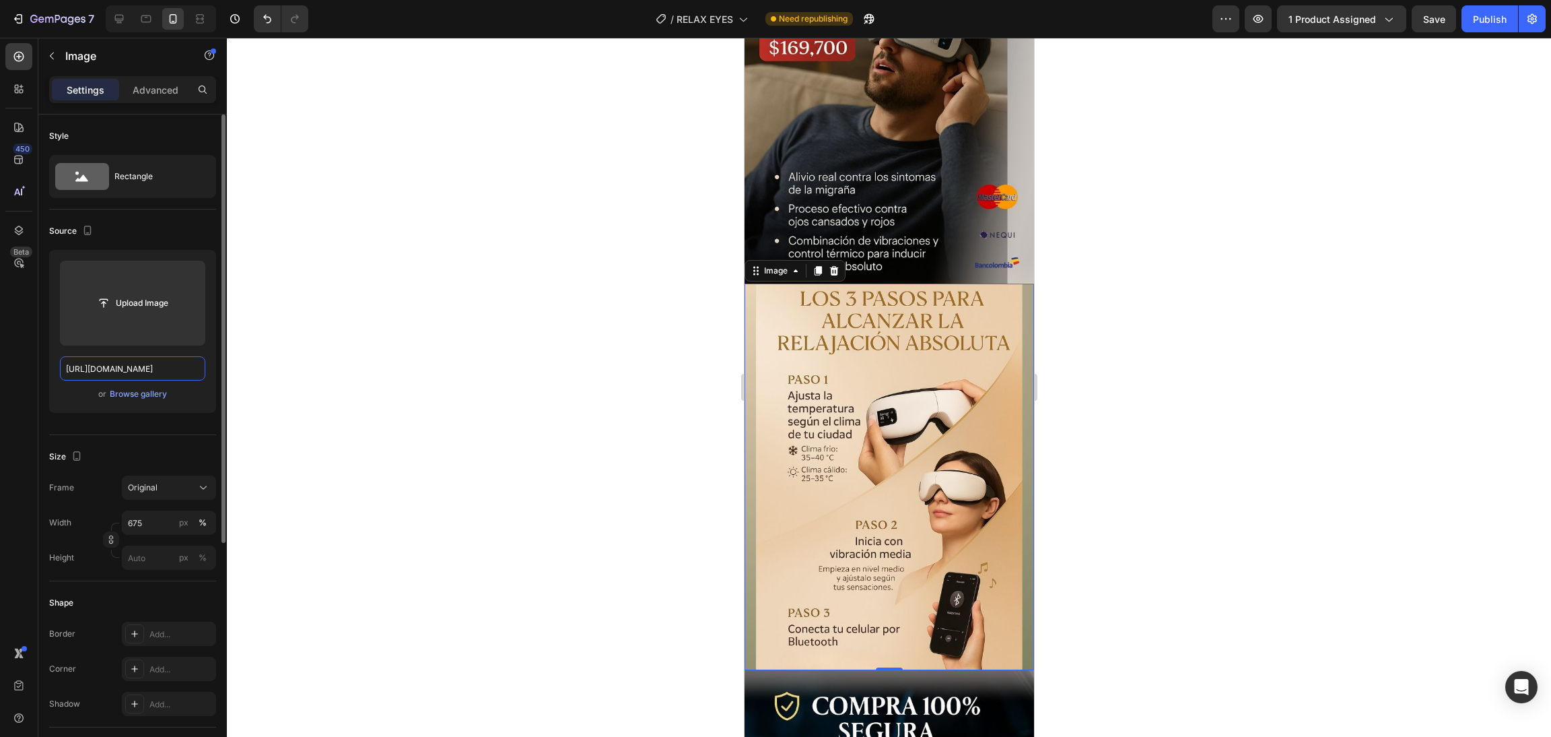
scroll to position [0, 372]
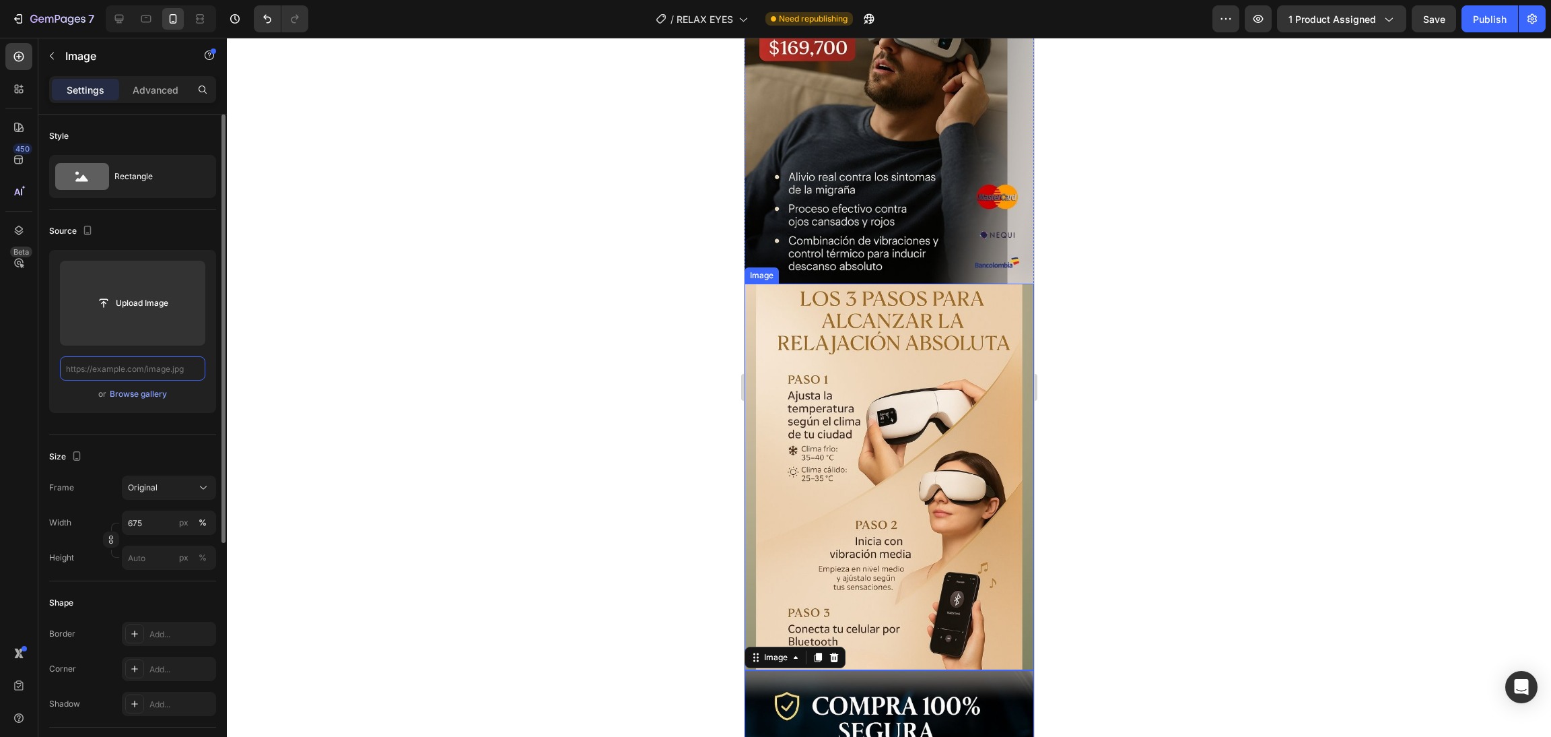
scroll to position [0, 0]
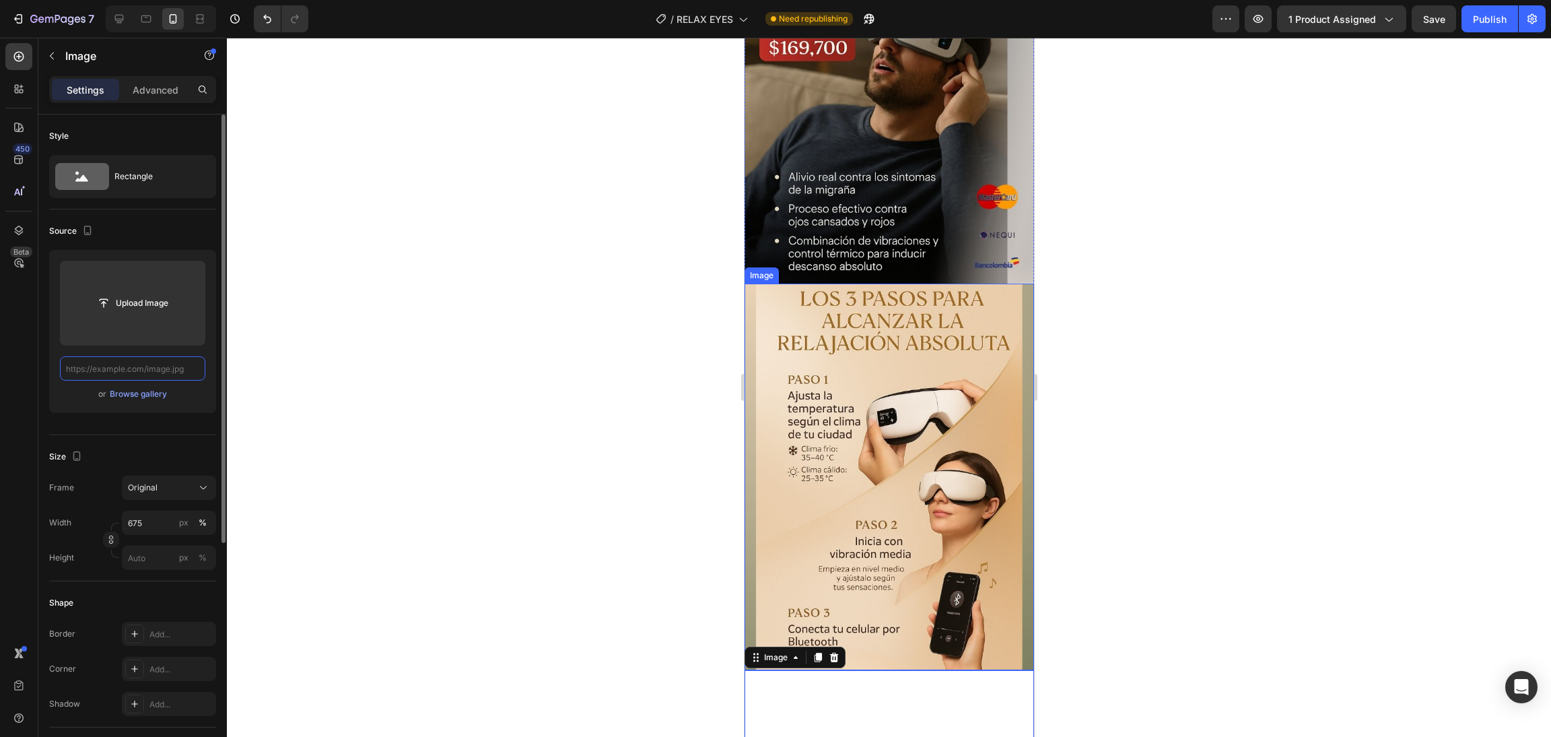
paste input "[URL][DOMAIN_NAME]"
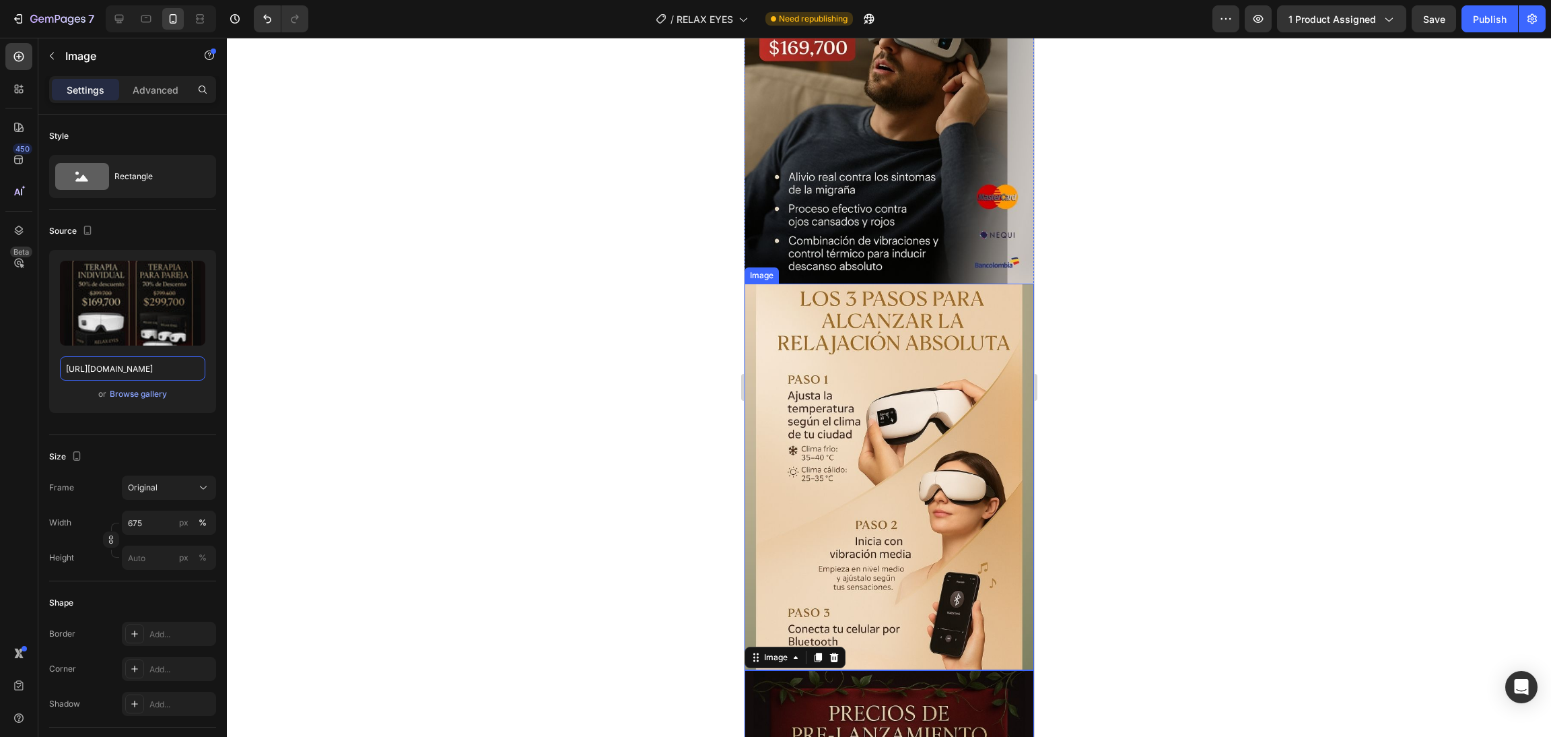
scroll to position [1918, 0]
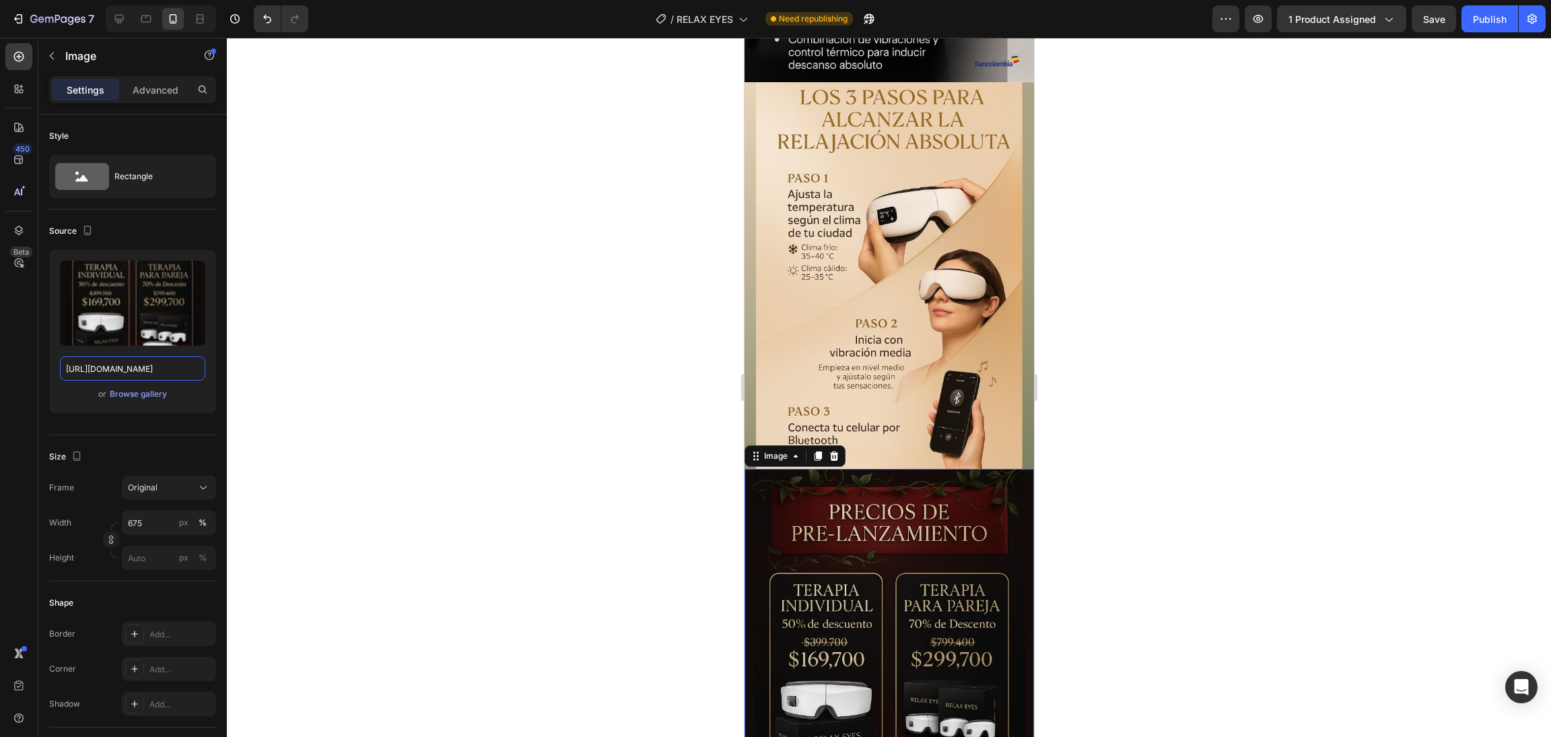
type input "[URL][DOMAIN_NAME]"
click at [796, 545] on img at bounding box center [888, 662] width 289 height 386
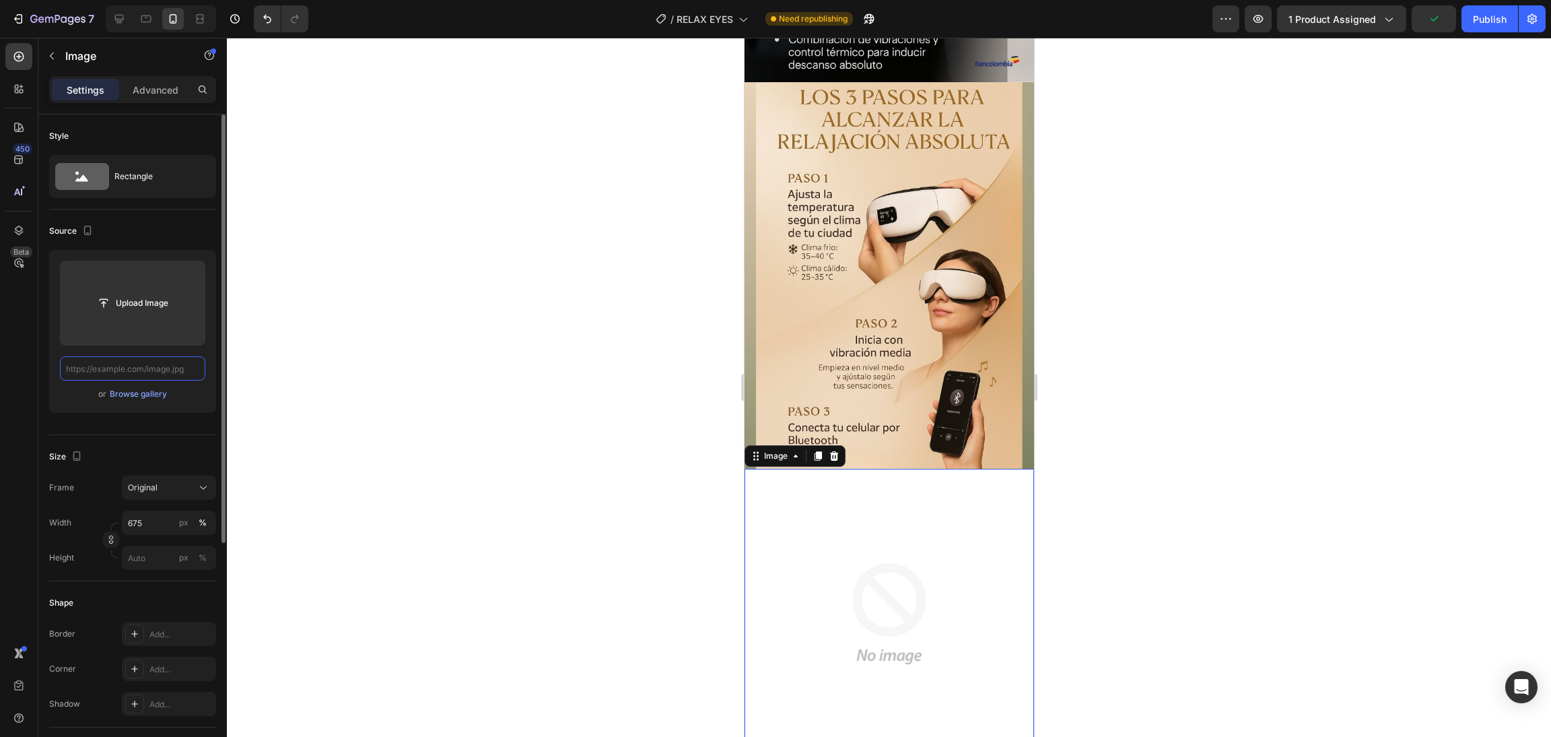
paste input "[URL][DOMAIN_NAME]"
type input "[URL][DOMAIN_NAME]"
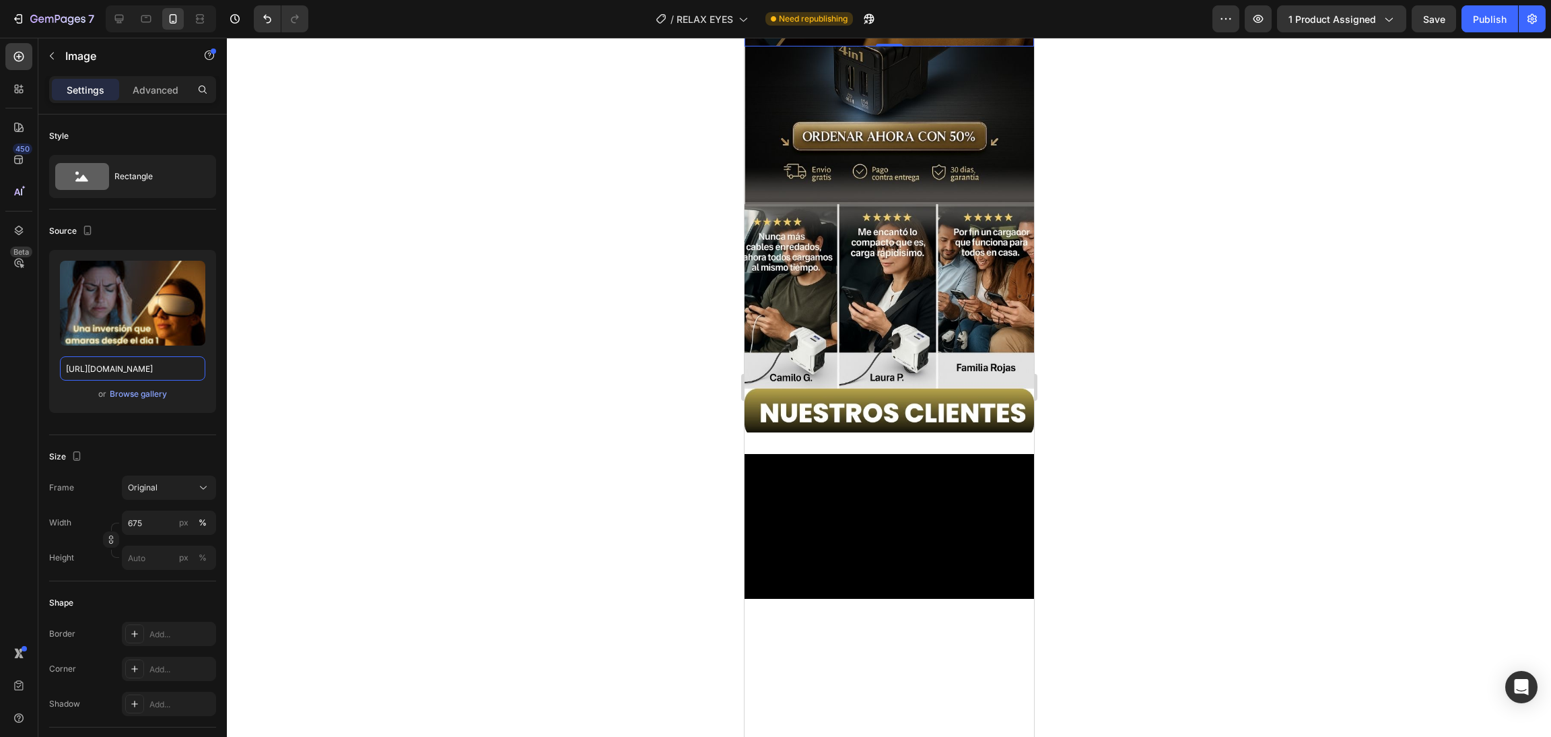
scroll to position [2322, 0]
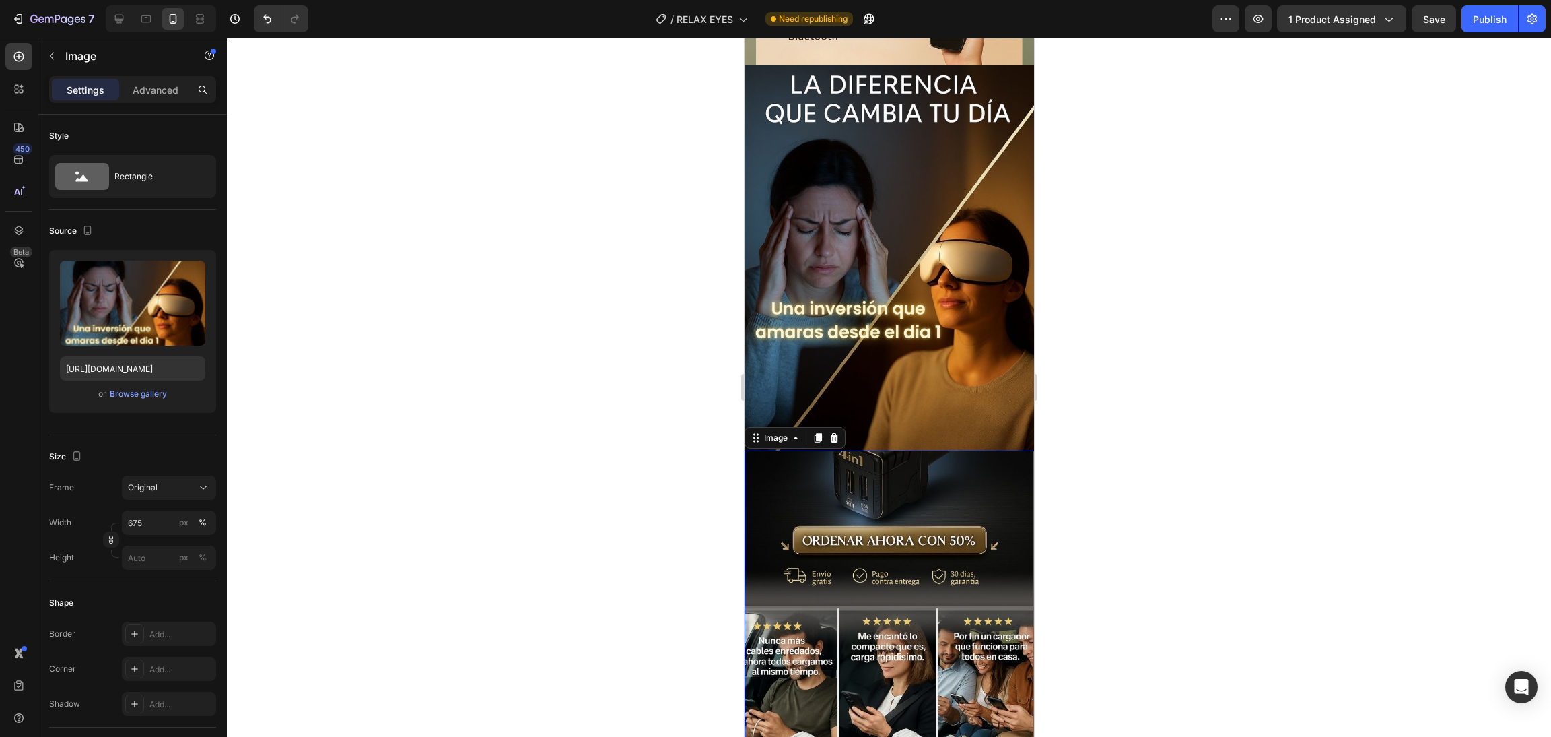
click at [845, 460] on img at bounding box center [888, 643] width 289 height 386
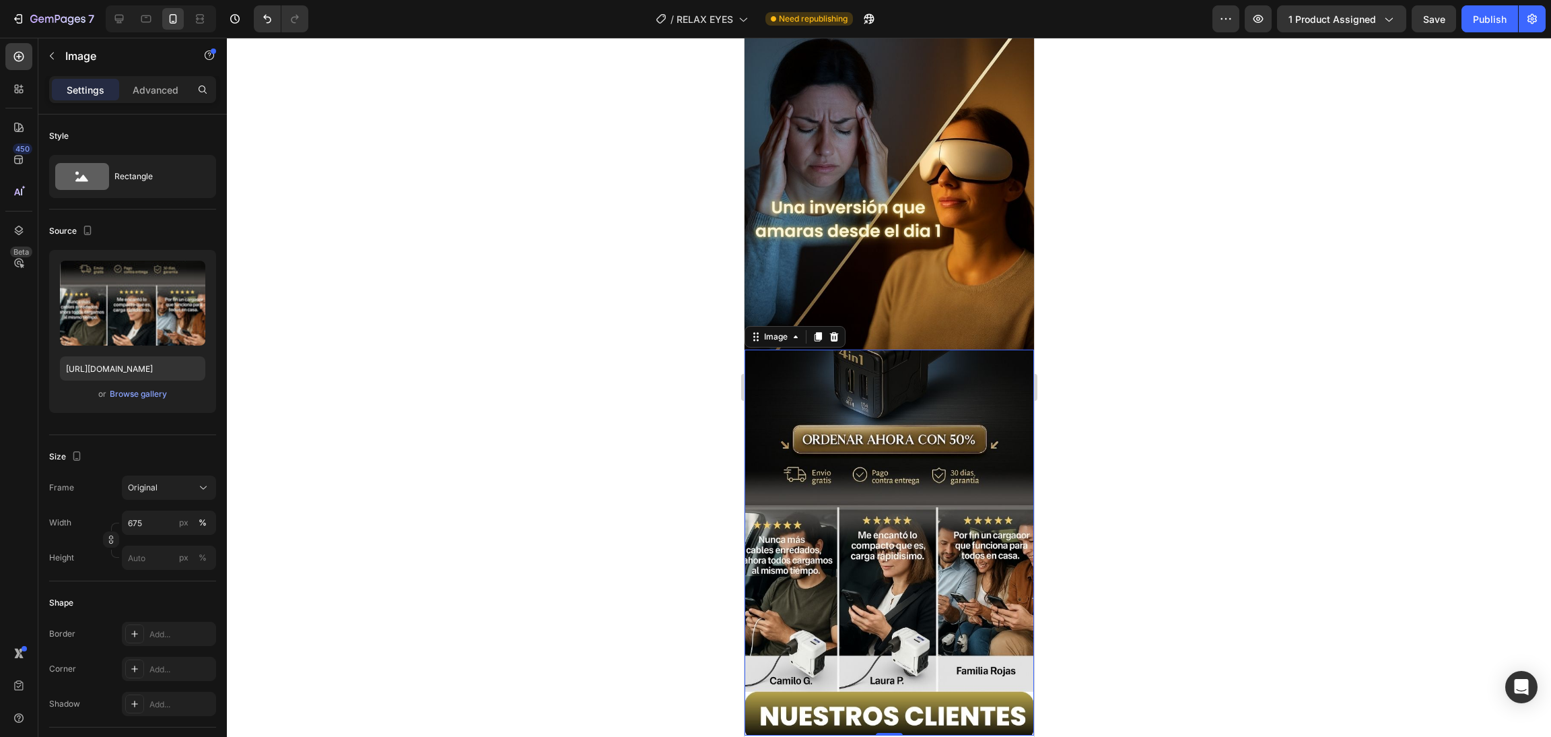
click at [895, 465] on img at bounding box center [888, 542] width 289 height 386
click at [199, 375] on div at bounding box center [192, 368] width 16 height 16
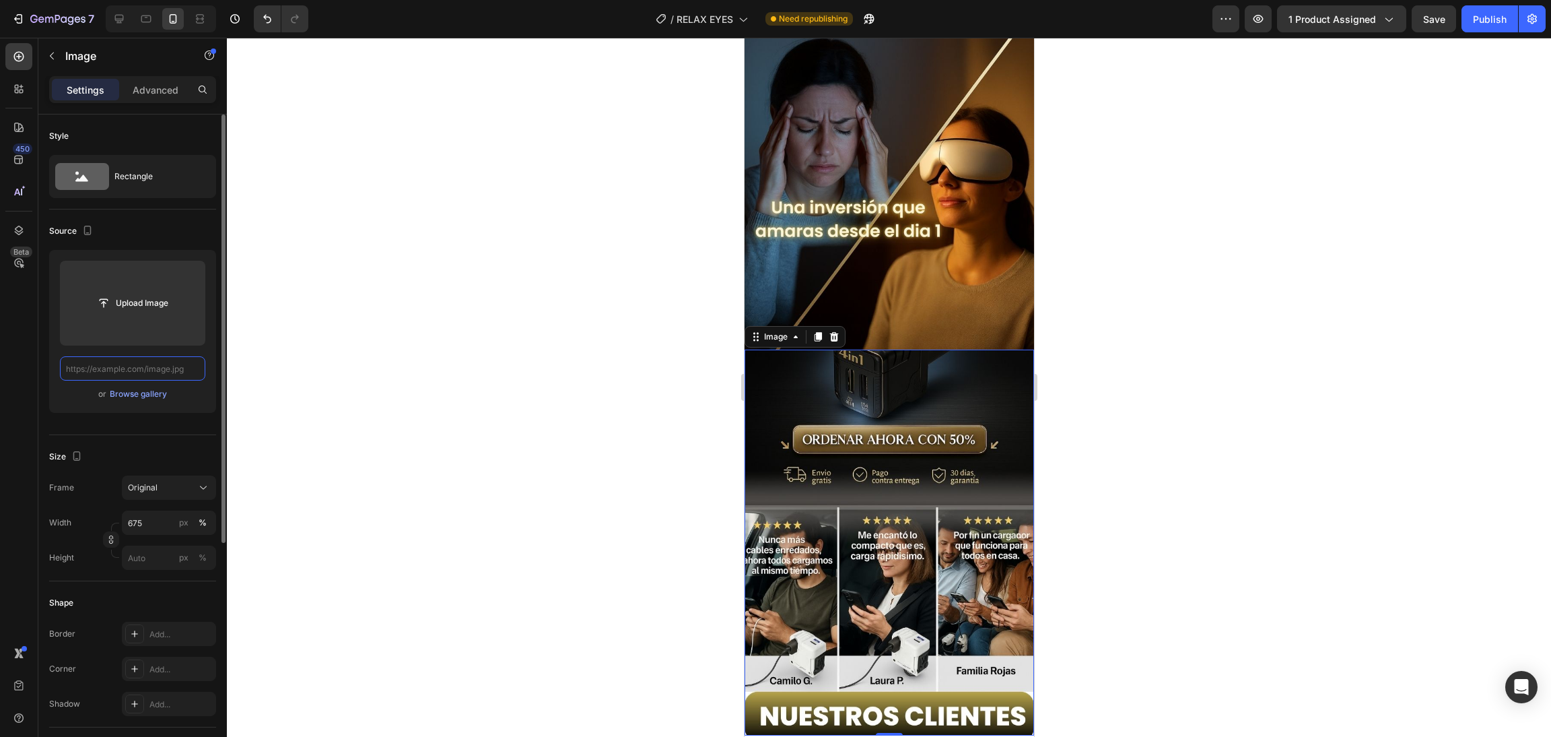
scroll to position [0, 0]
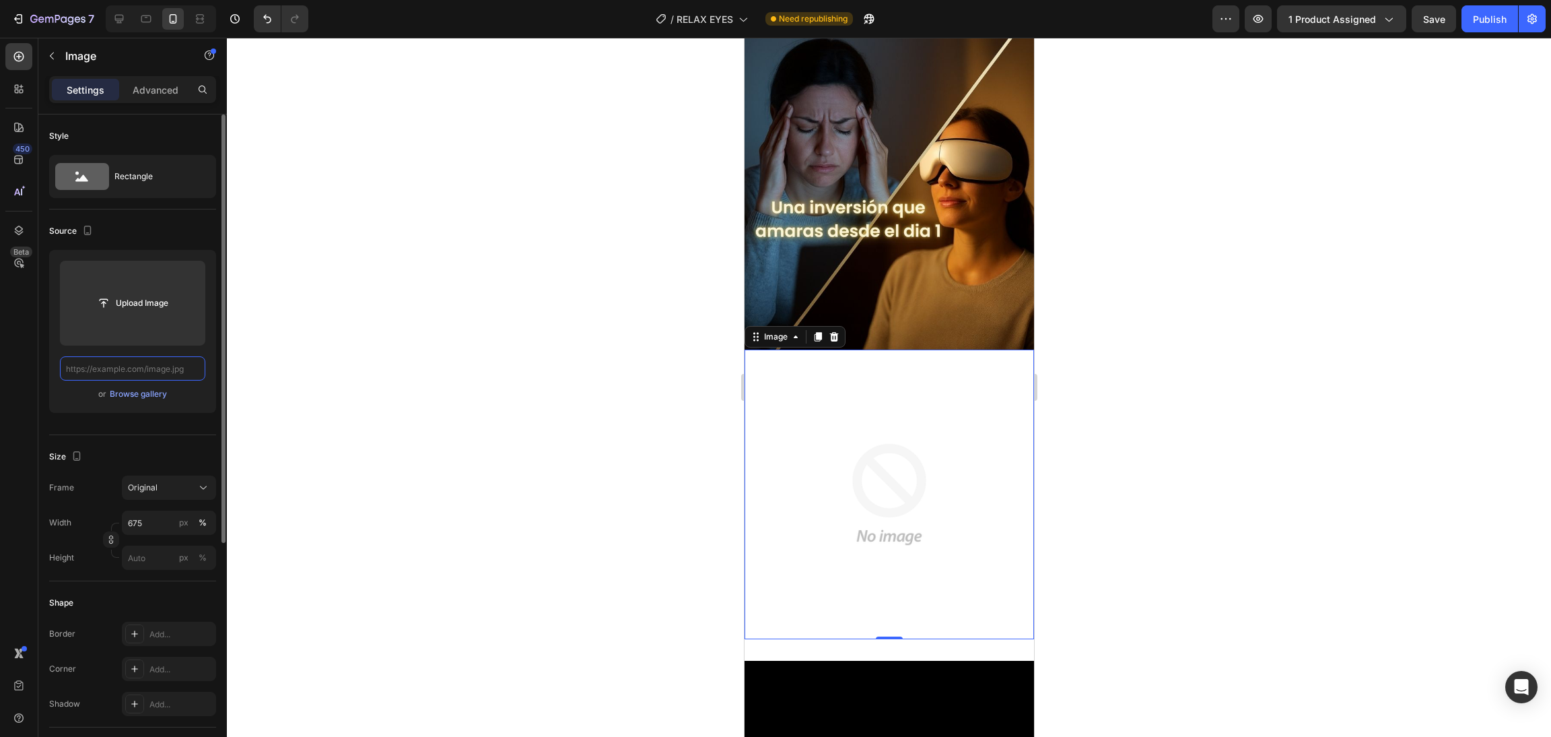
paste input "[URL][DOMAIN_NAME]"
type input "[URL][DOMAIN_NAME]"
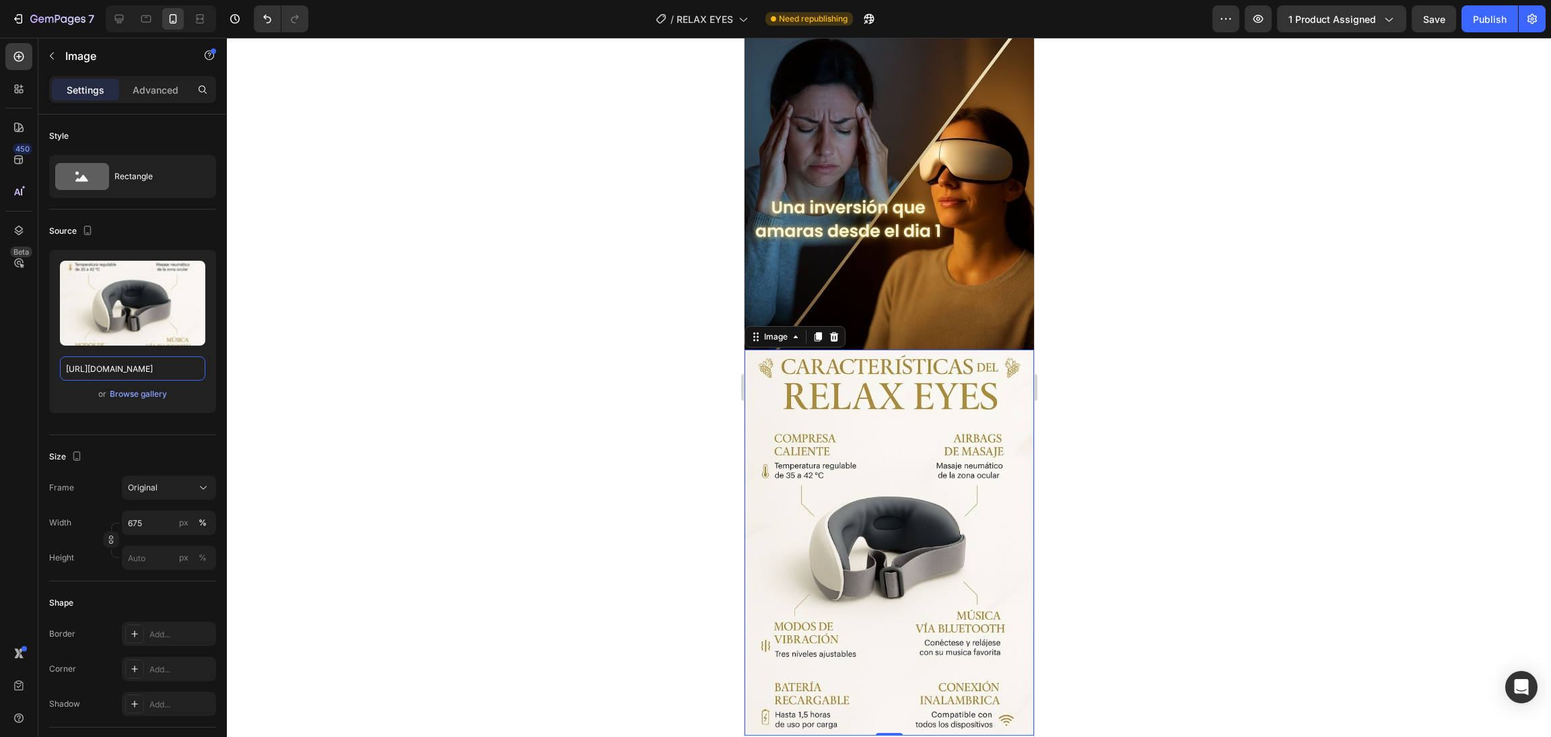
scroll to position [2524, 0]
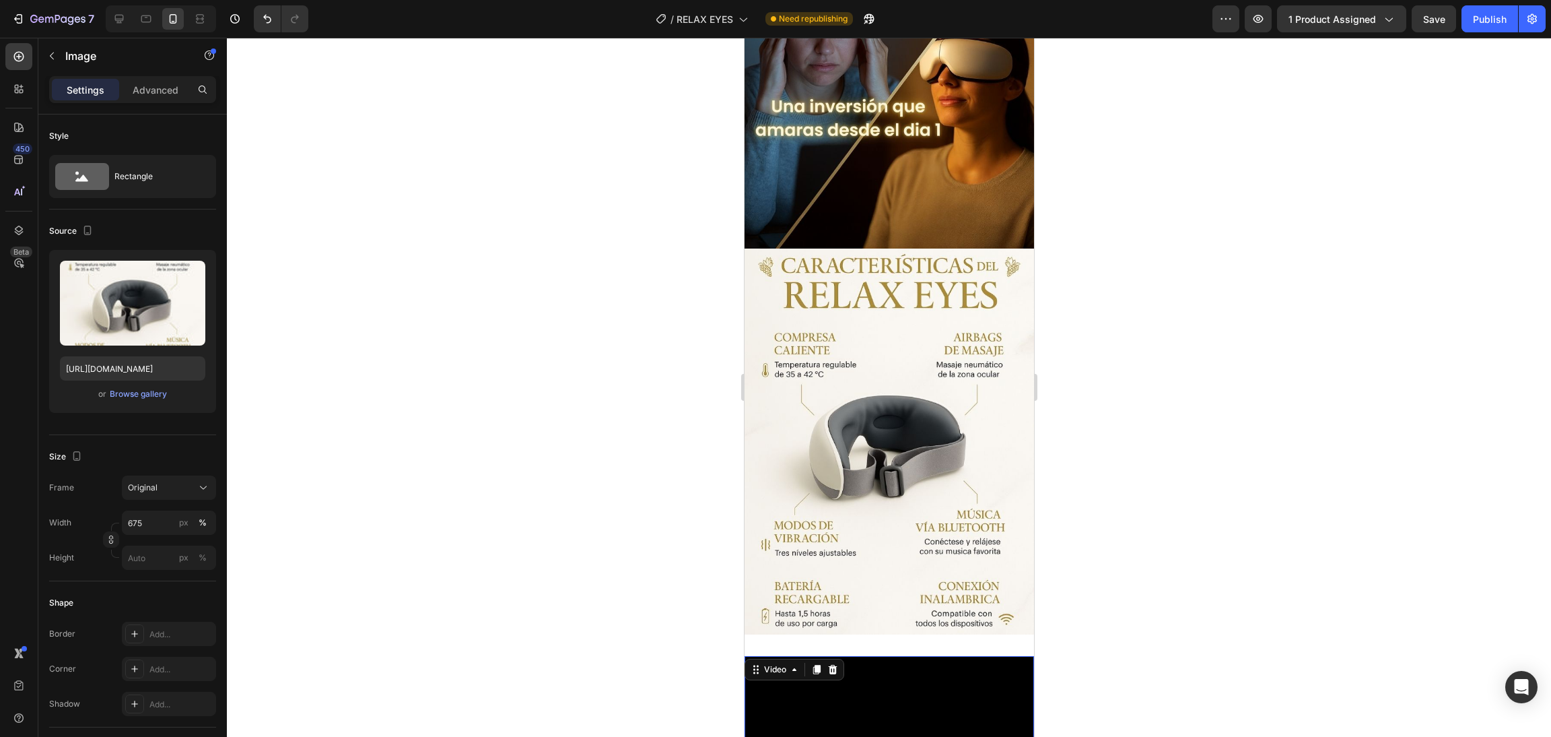
click at [907, 654] on video at bounding box center [888, 728] width 289 height 145
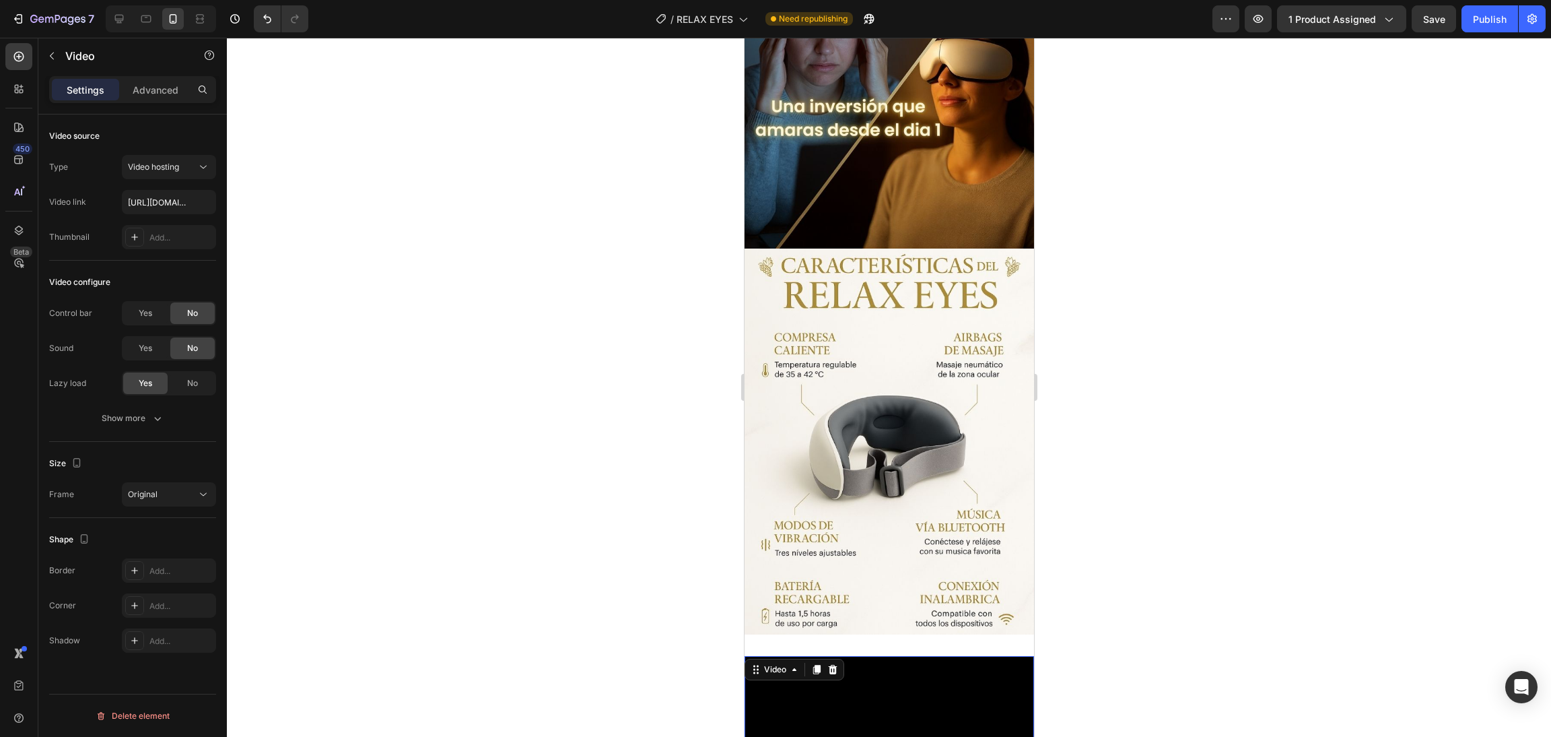
click at [1267, 424] on div at bounding box center [889, 387] width 1324 height 699
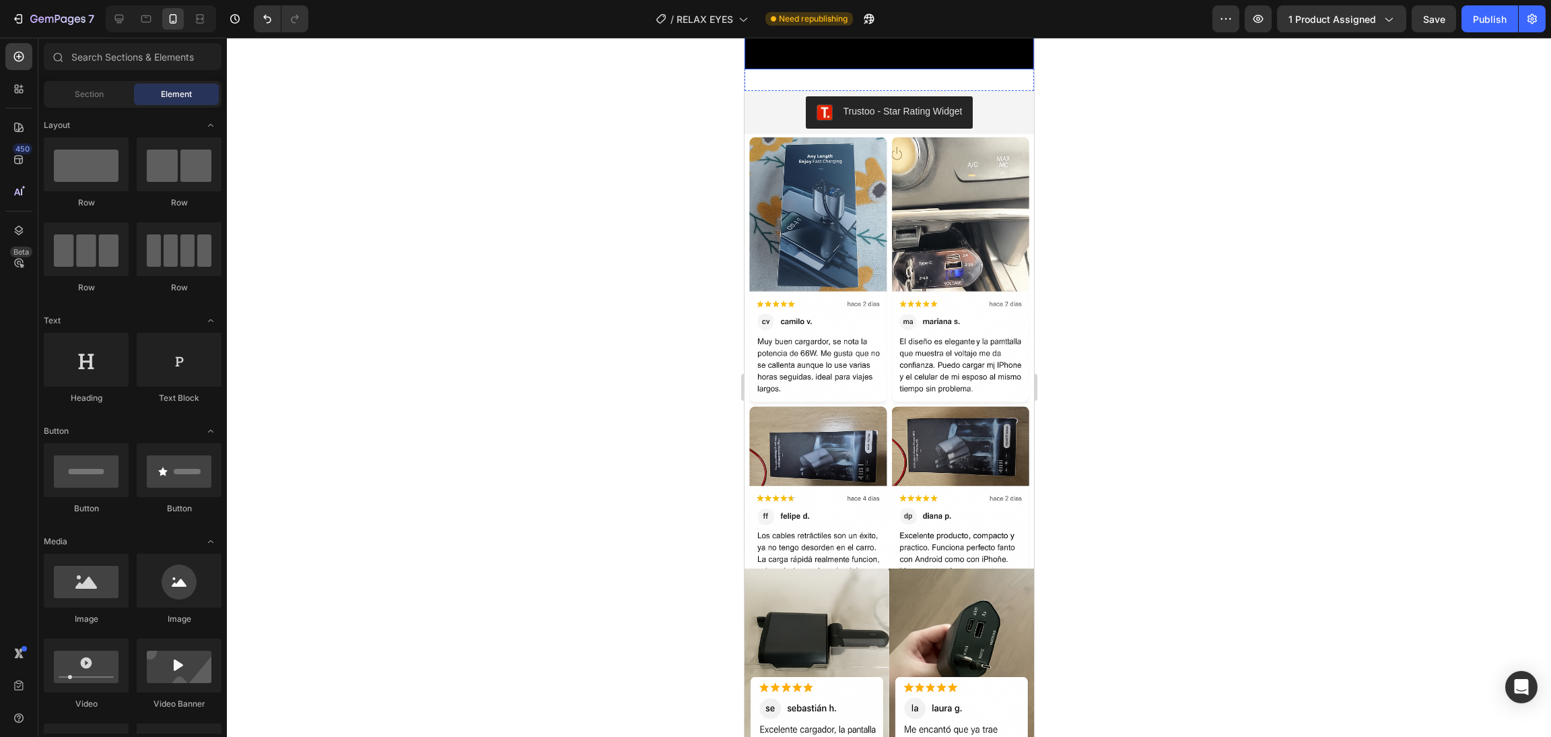
scroll to position [3332, 0]
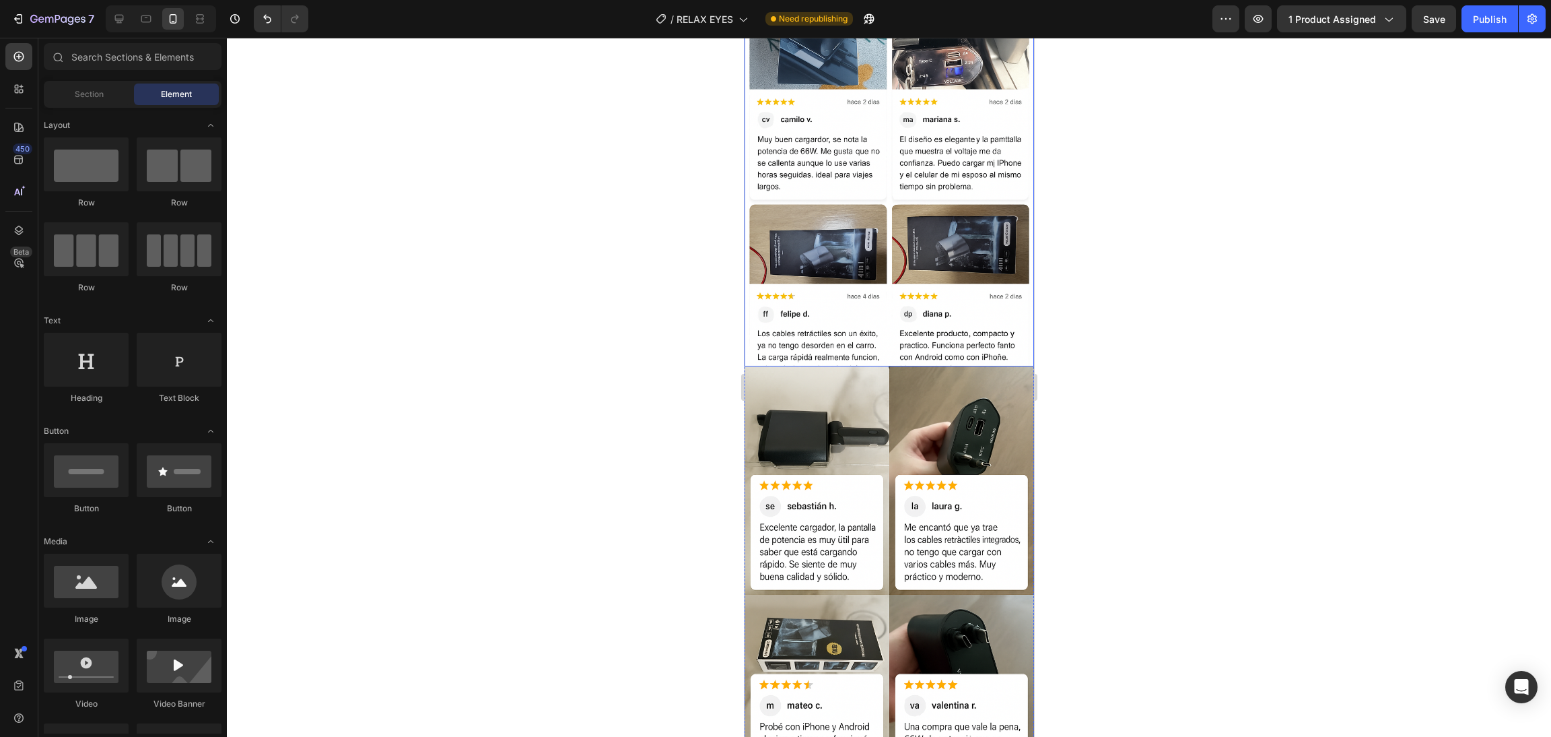
click at [854, 322] on img at bounding box center [888, 149] width 289 height 434
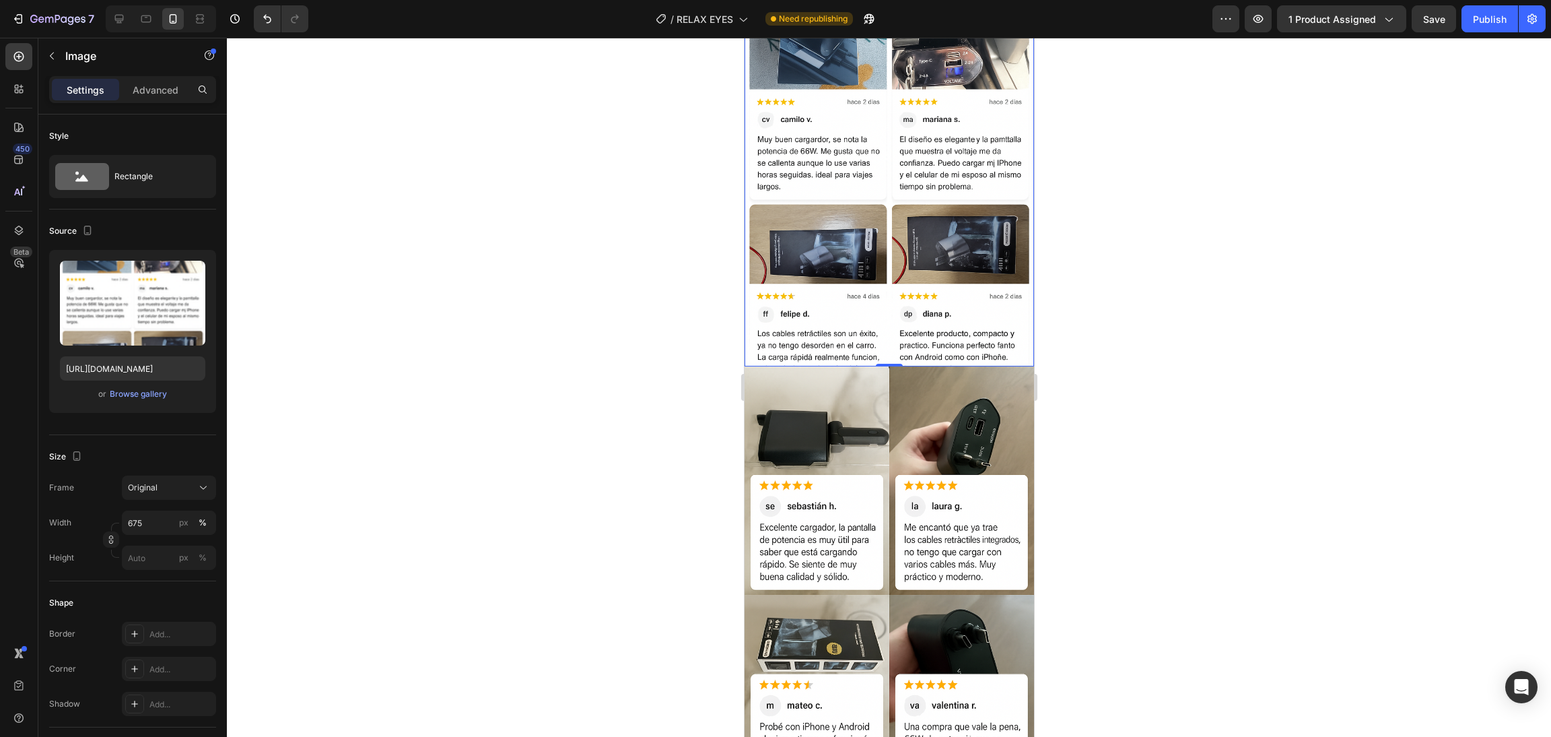
click at [889, 259] on img at bounding box center [888, 149] width 289 height 434
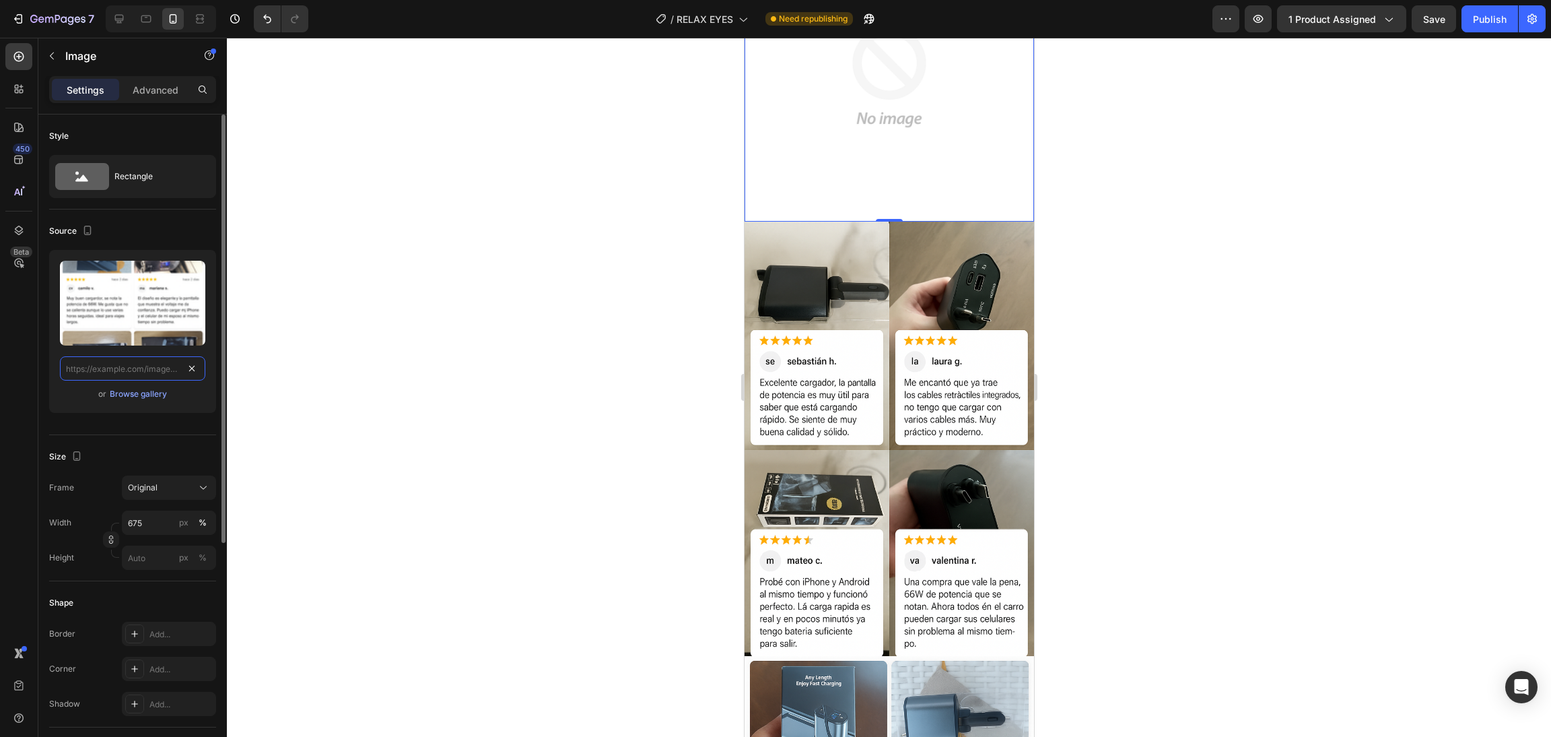
scroll to position [0, 0]
paste input "[URL][DOMAIN_NAME]"
type input "[URL][DOMAIN_NAME]"
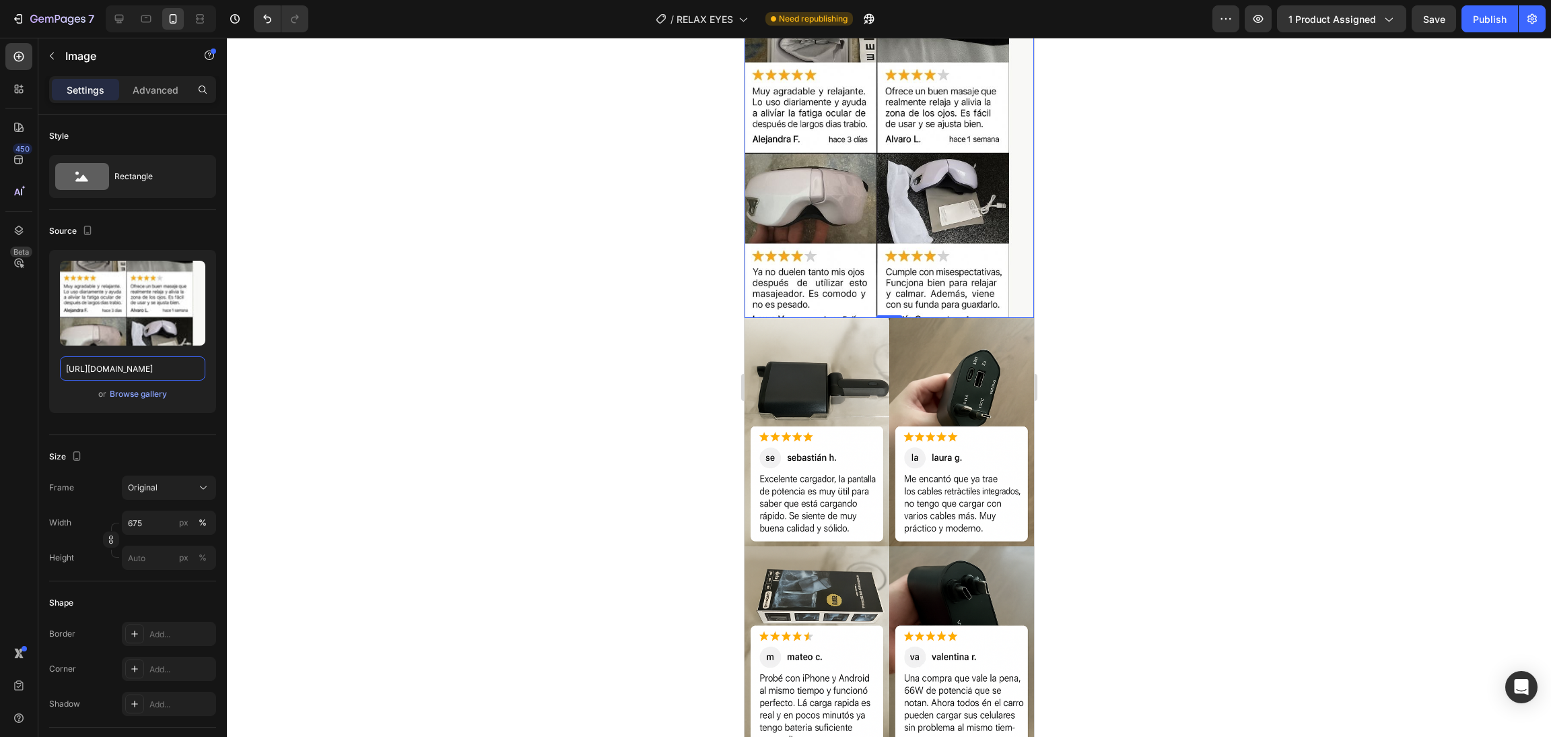
scroll to position [3433, 0]
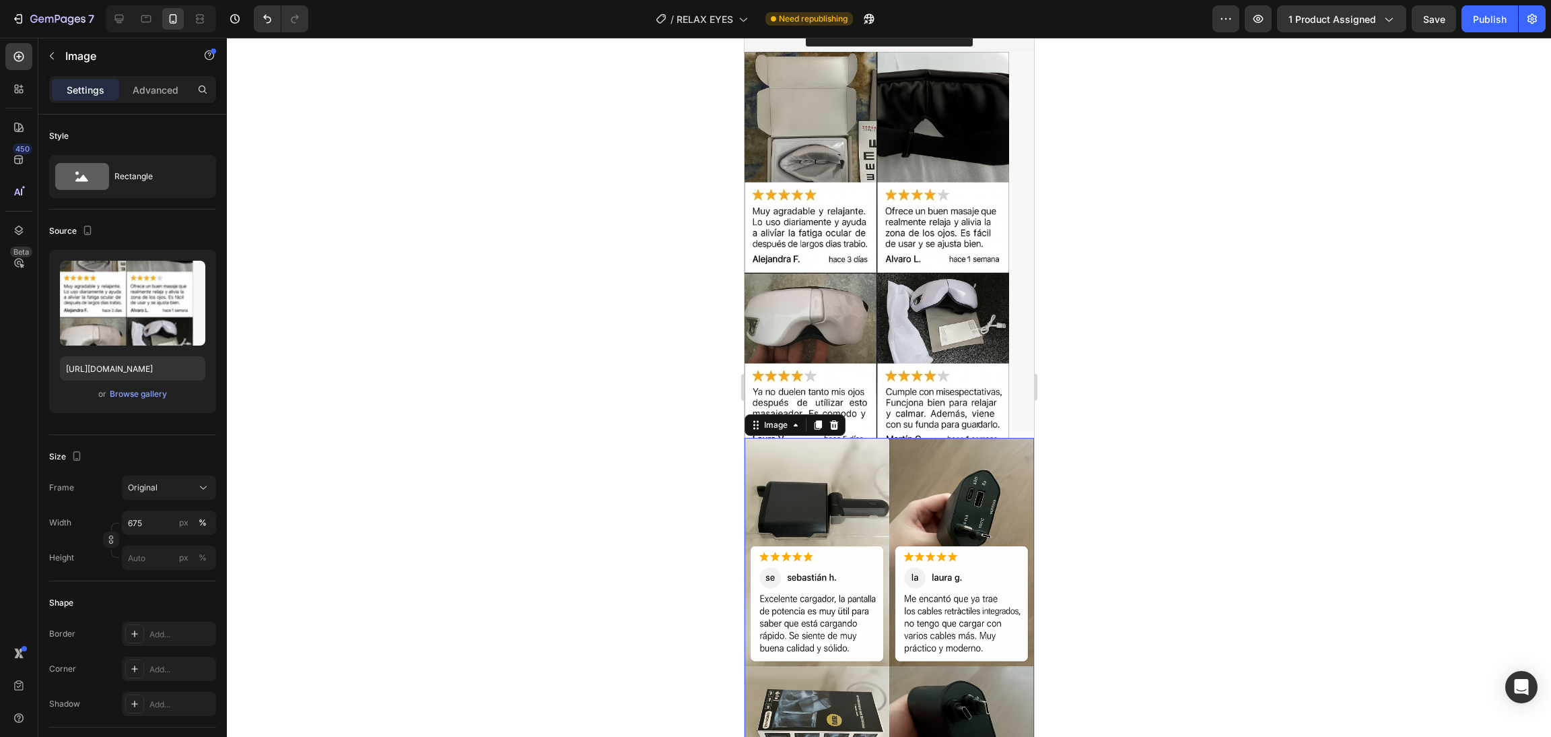
click at [883, 498] on img at bounding box center [888, 655] width 289 height 434
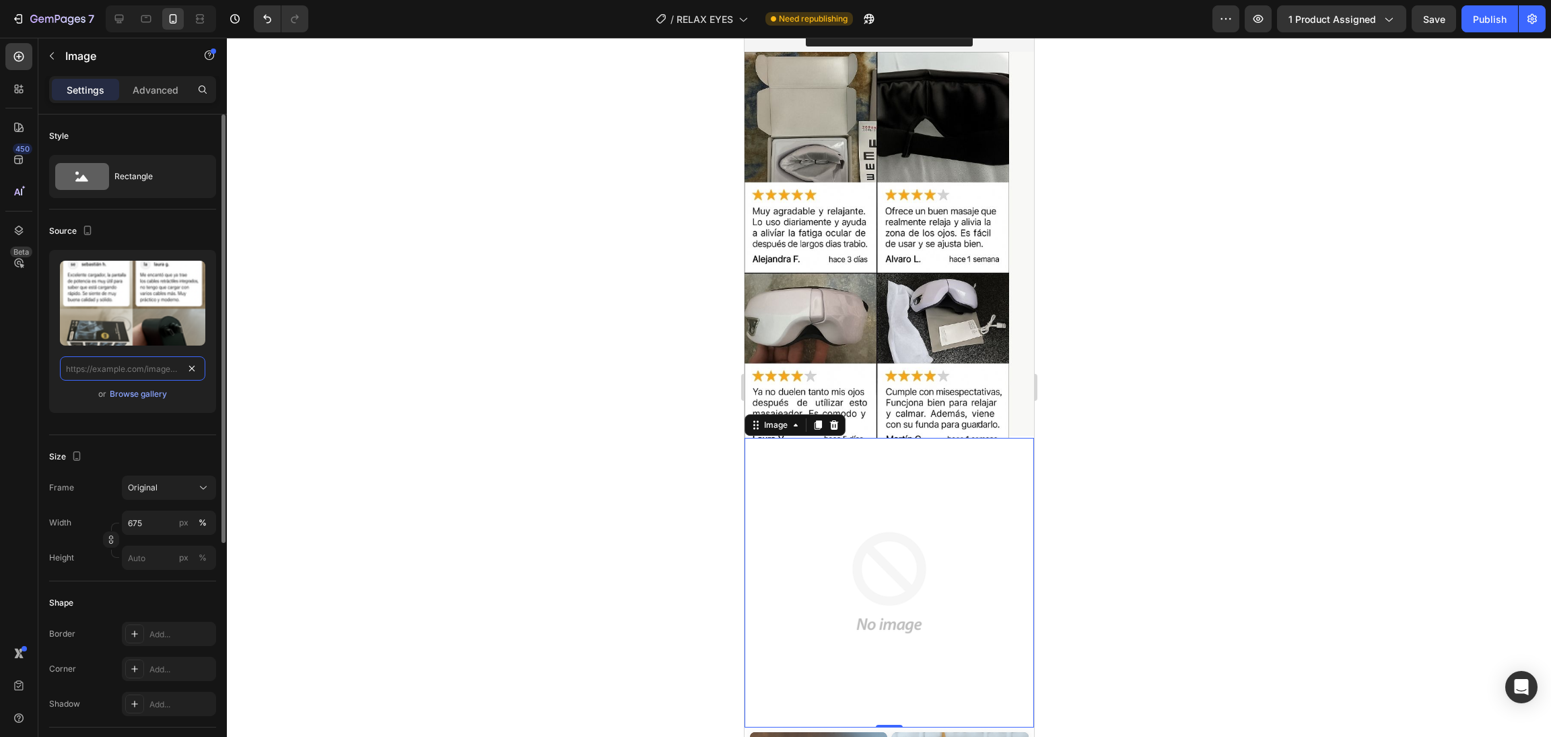
scroll to position [0, 0]
paste input "[URL][DOMAIN_NAME]"
type input "[URL][DOMAIN_NAME]"
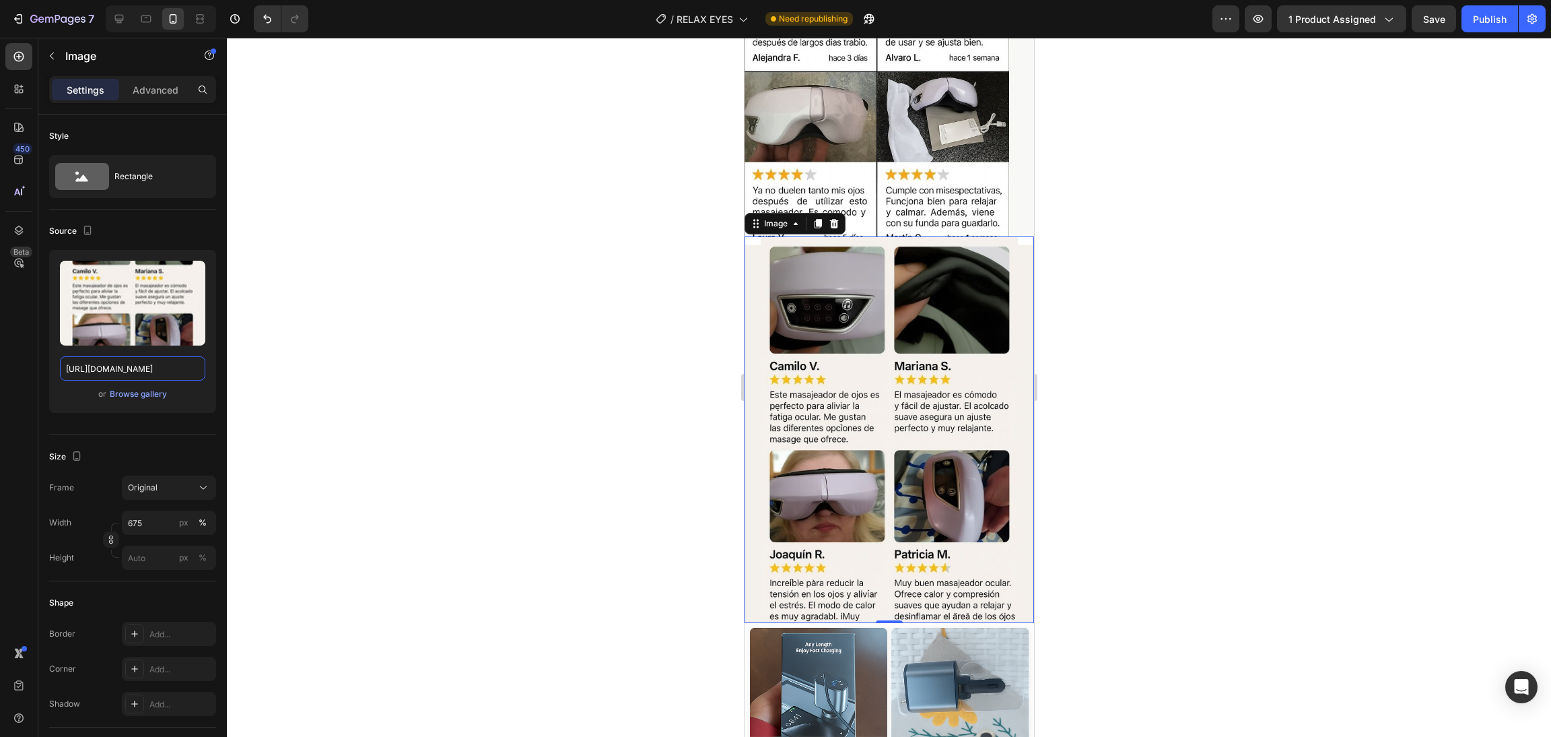
scroll to position [3736, 0]
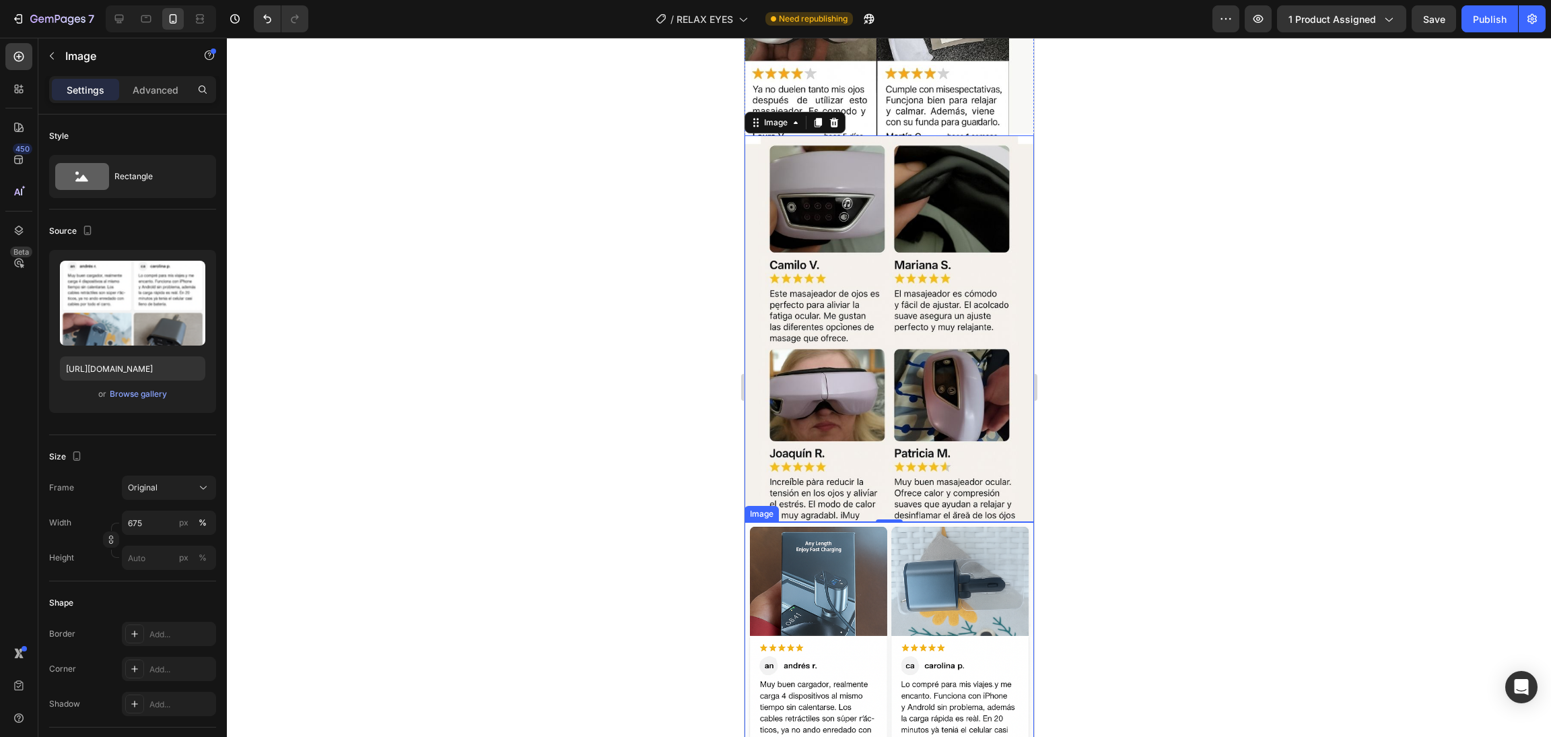
click at [859, 554] on img at bounding box center [888, 739] width 289 height 434
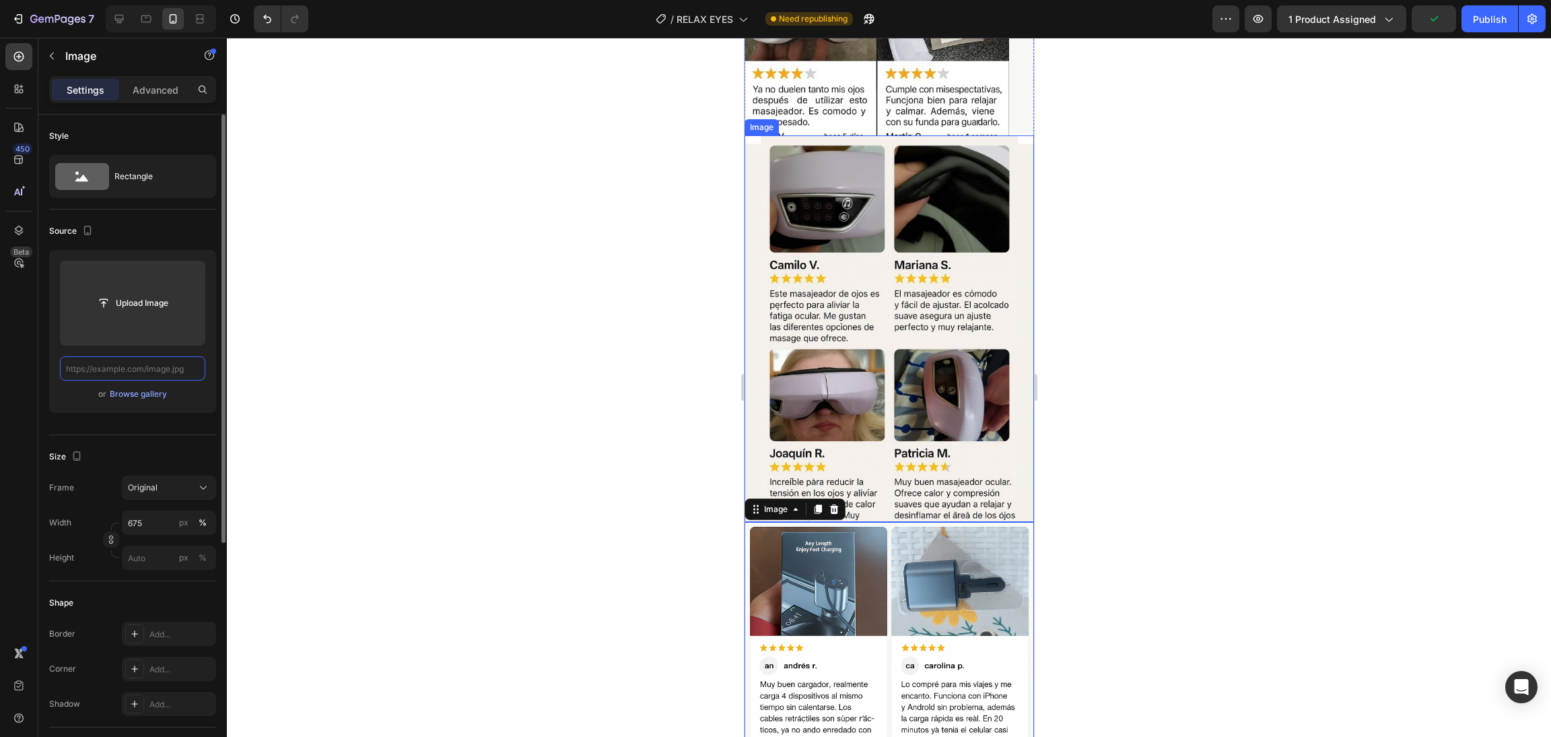
scroll to position [0, 0]
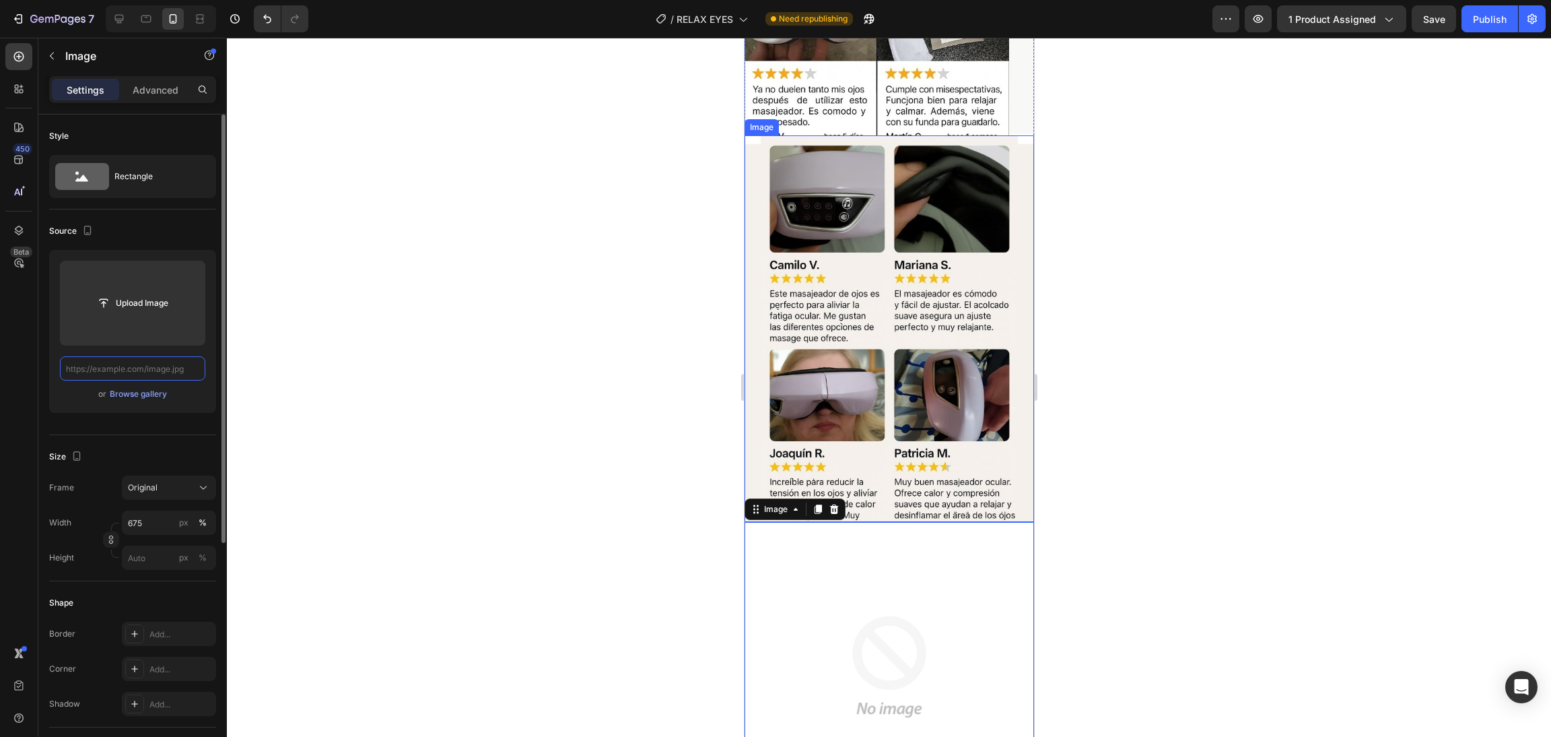
paste input "[URL][DOMAIN_NAME]"
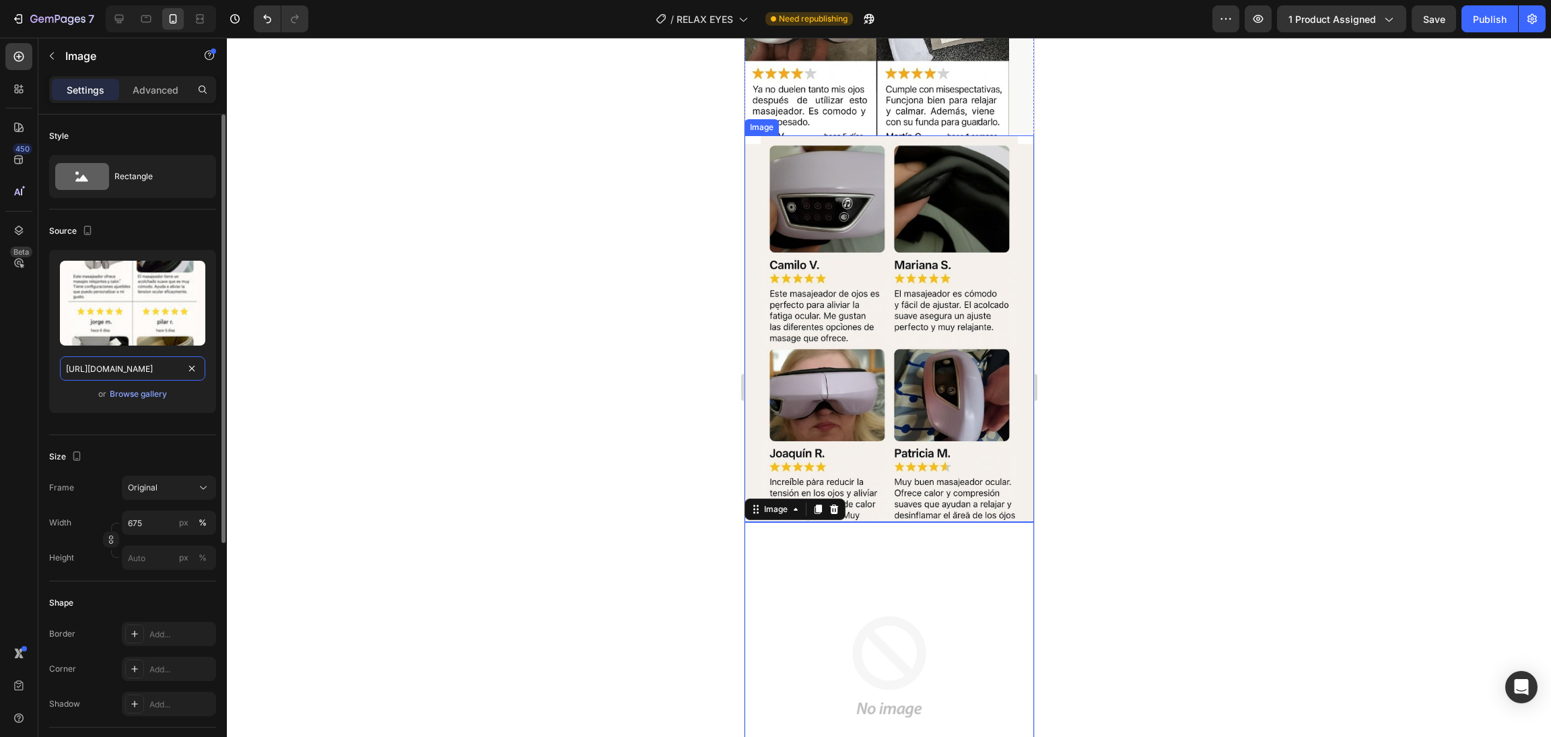
scroll to position [0, 351]
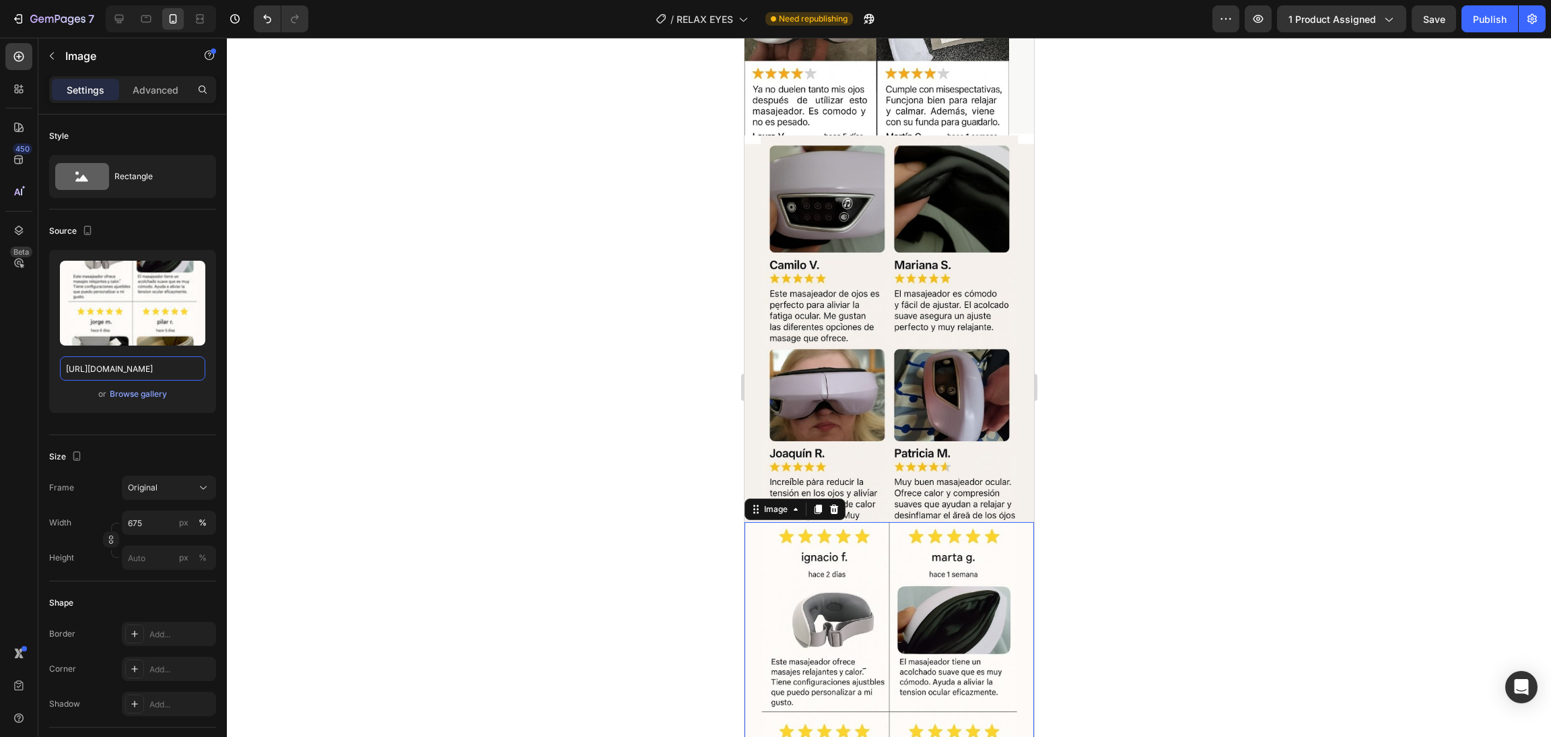
type input "[URL][DOMAIN_NAME]"
click at [1193, 427] on div at bounding box center [889, 387] width 1324 height 699
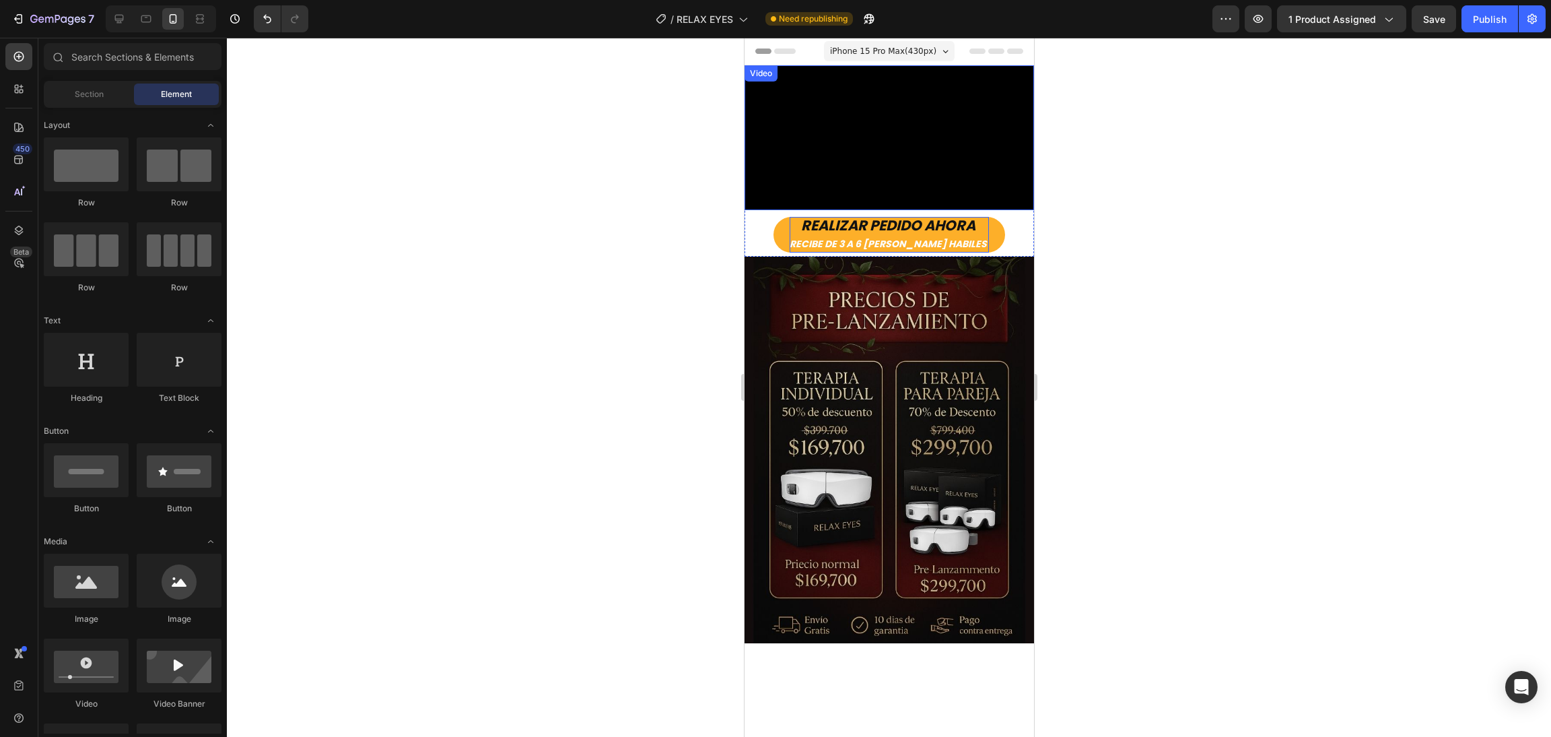
scroll to position [101, 0]
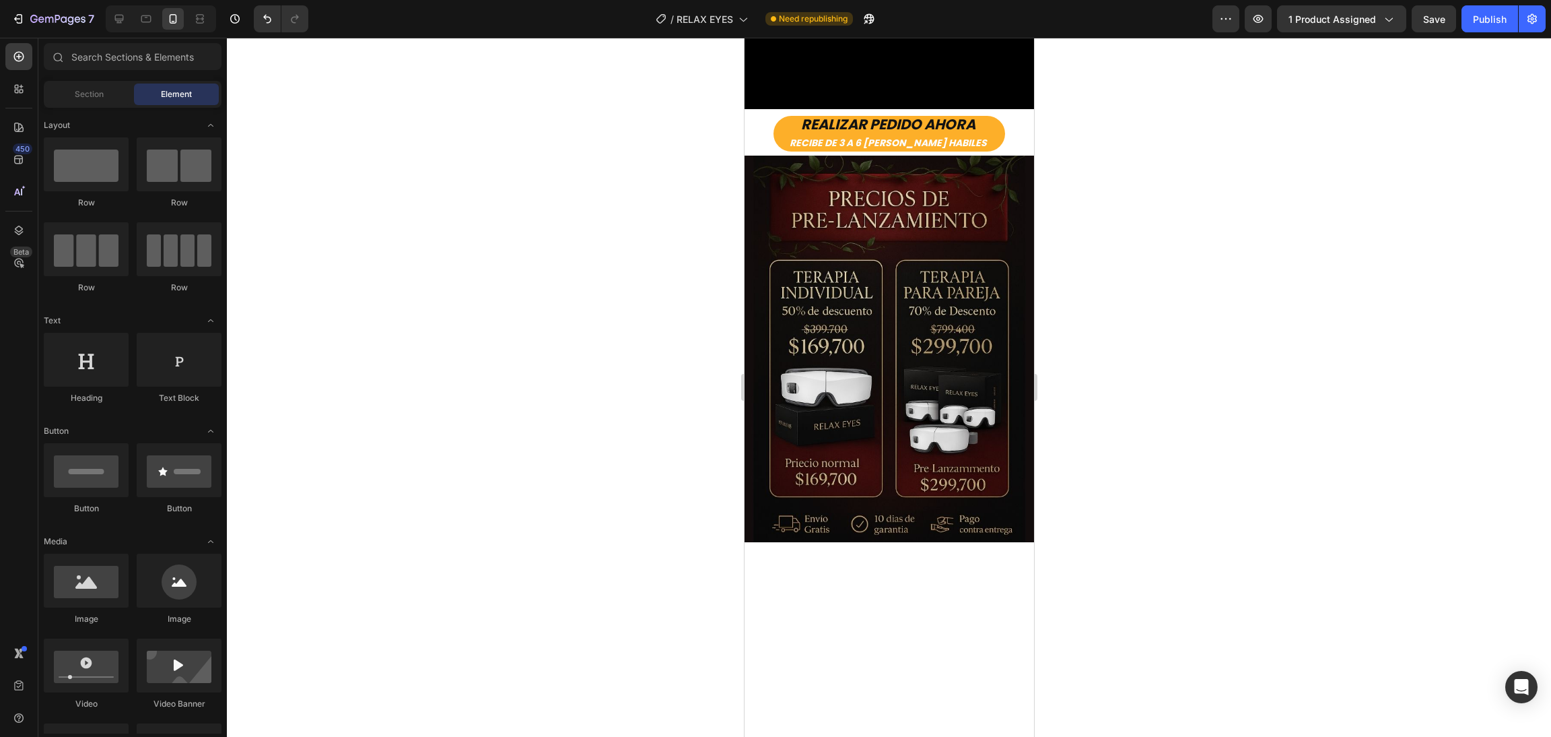
click at [1226, 535] on div at bounding box center [889, 387] width 1324 height 699
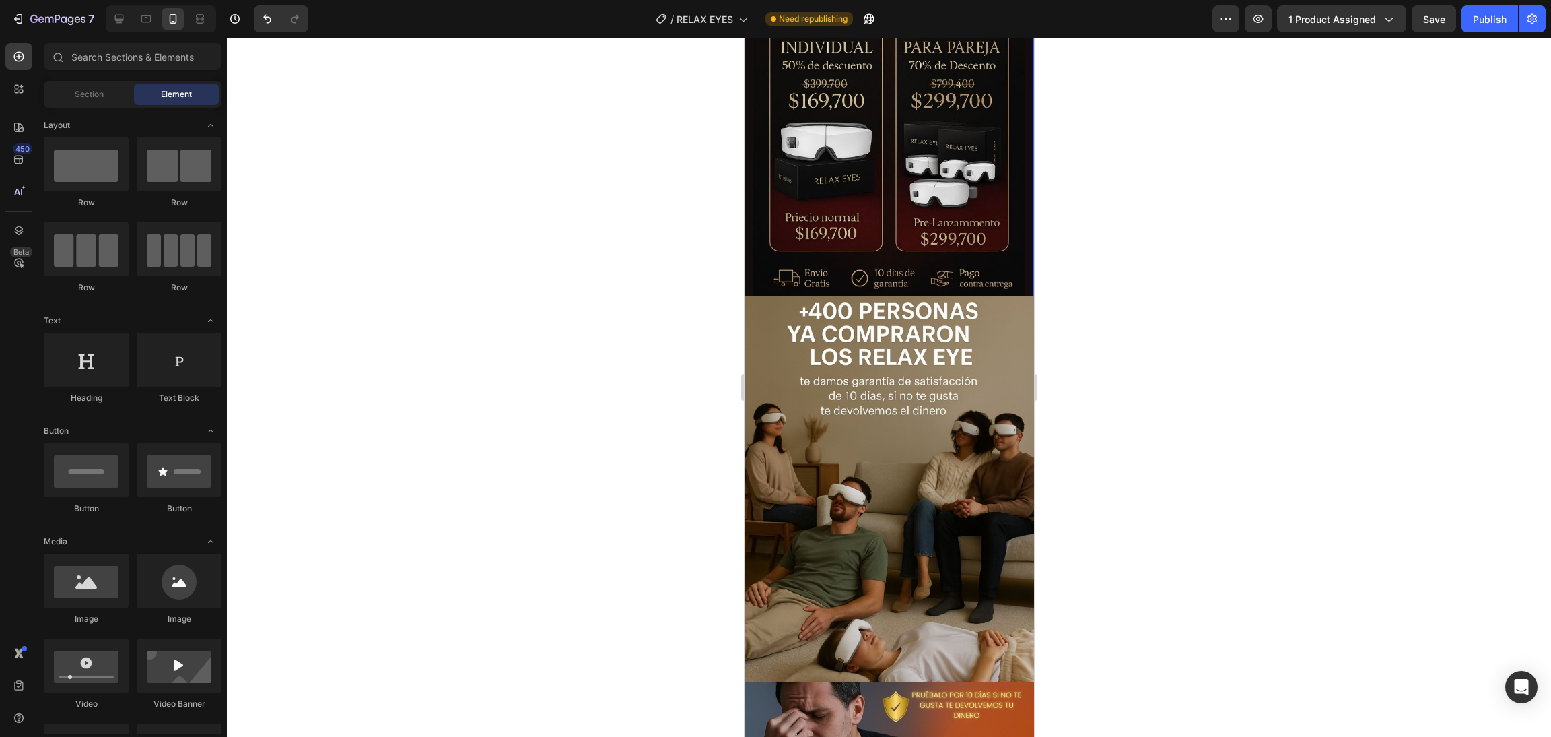
scroll to position [404, 0]
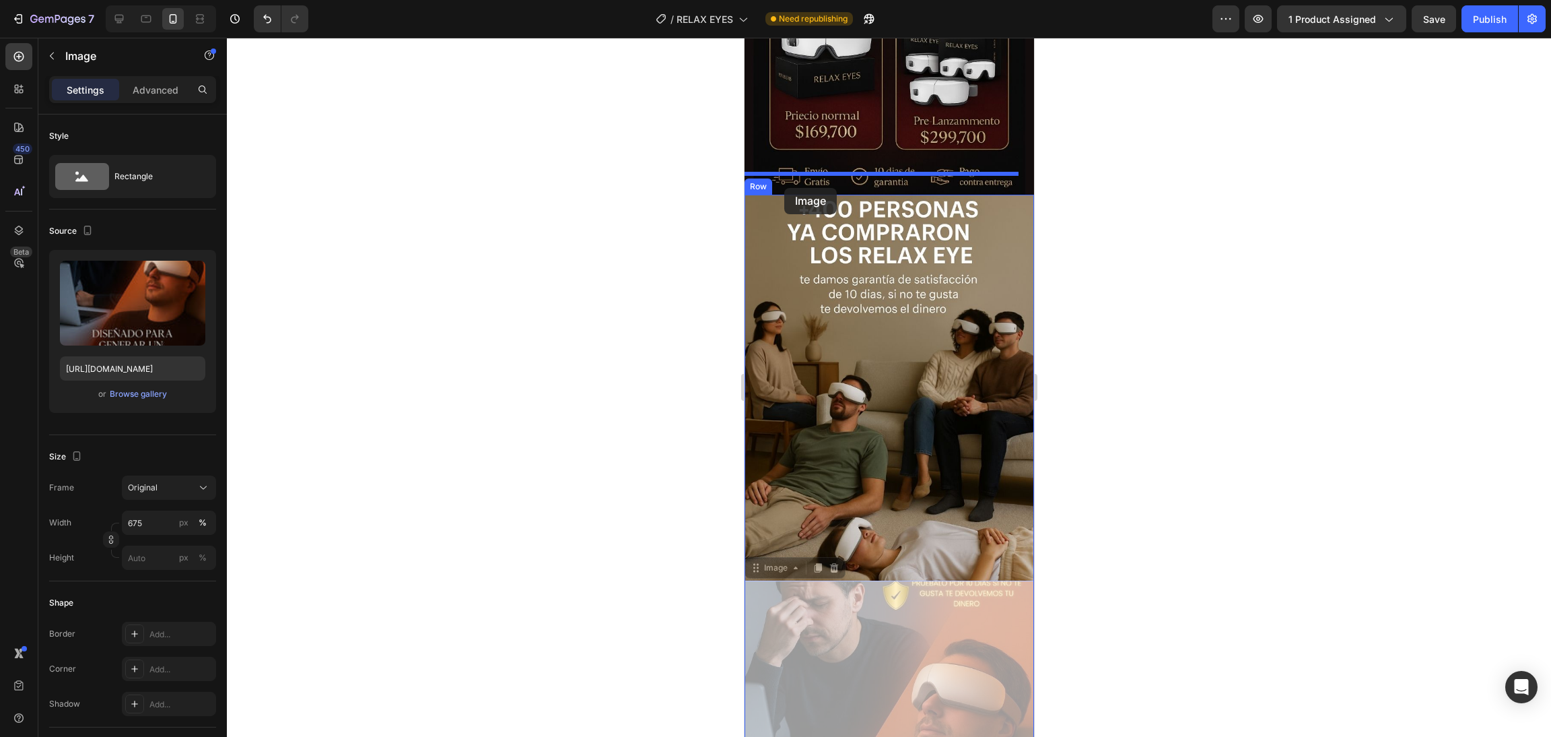
drag, startPoint x: 755, startPoint y: 530, endPoint x: 784, endPoint y: 190, distance: 341.9
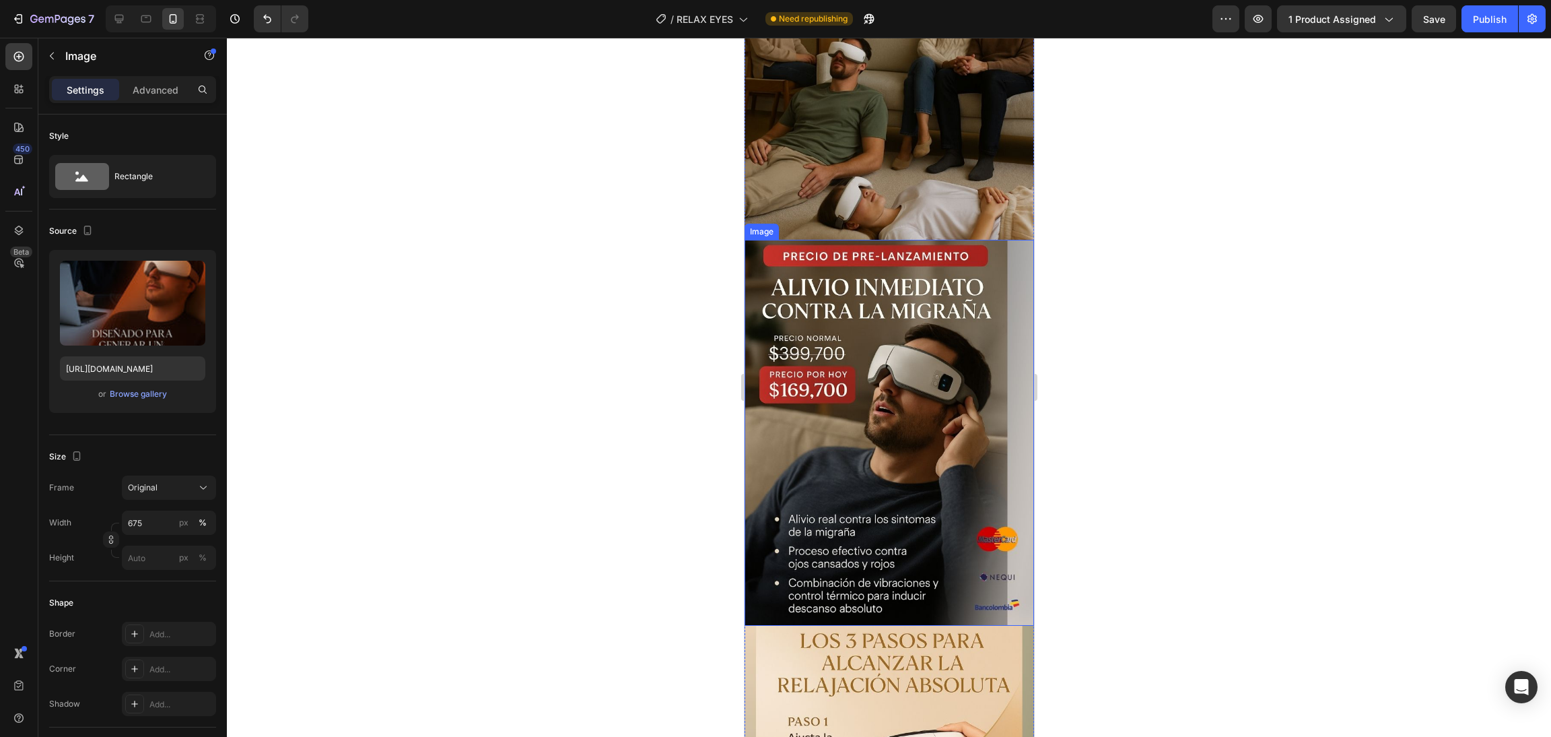
scroll to position [1312, 0]
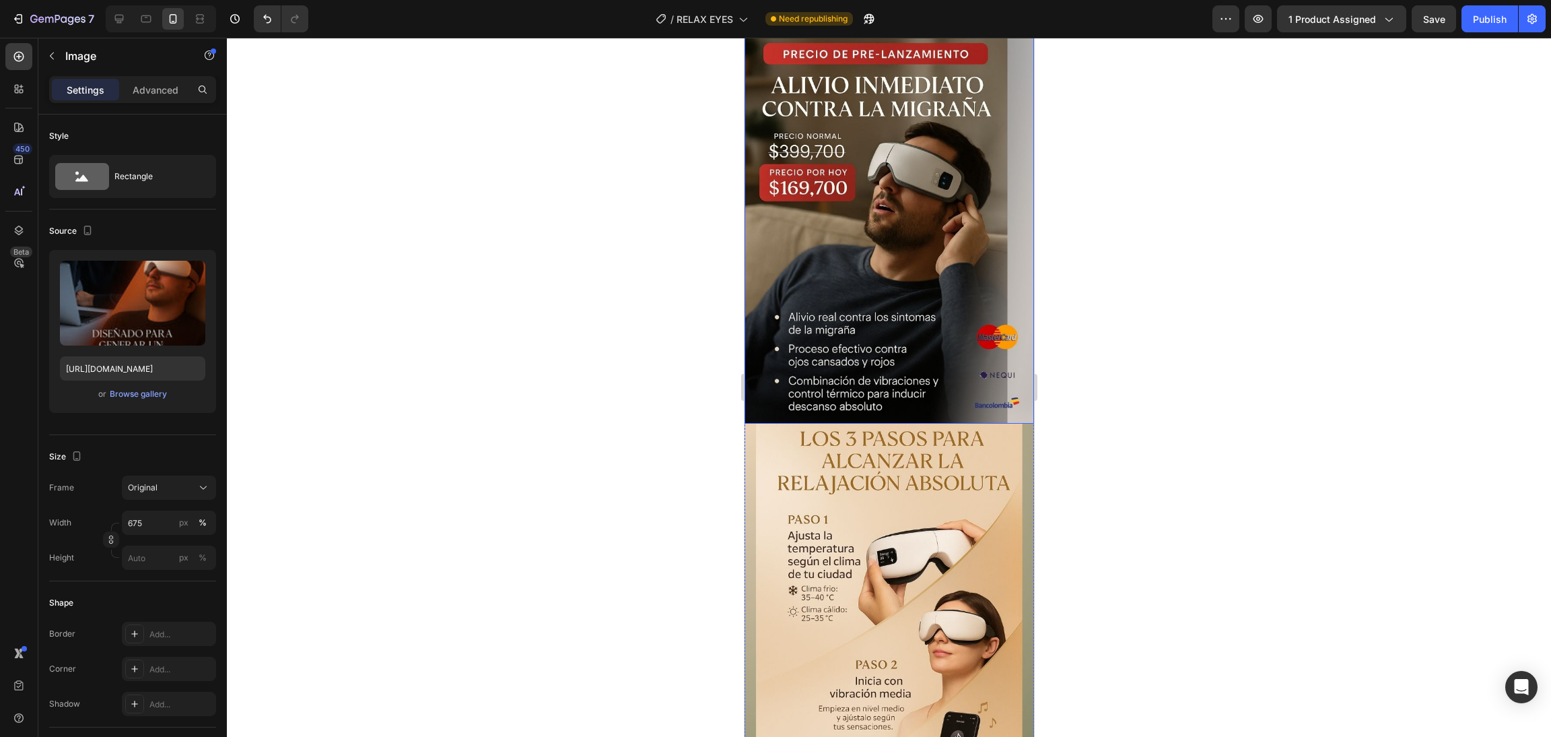
click at [908, 525] on img at bounding box center [888, 616] width 289 height 386
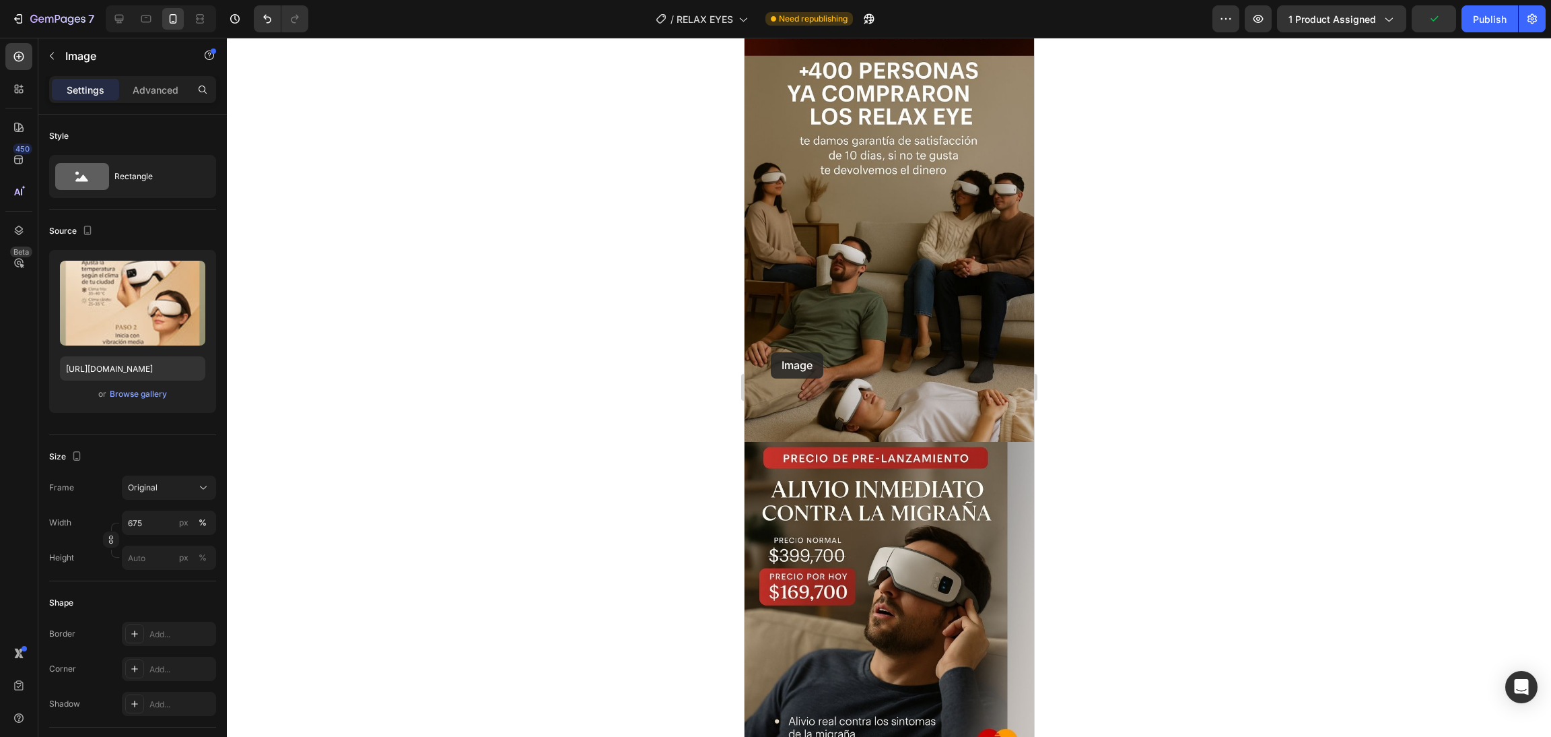
scroll to position [707, 0]
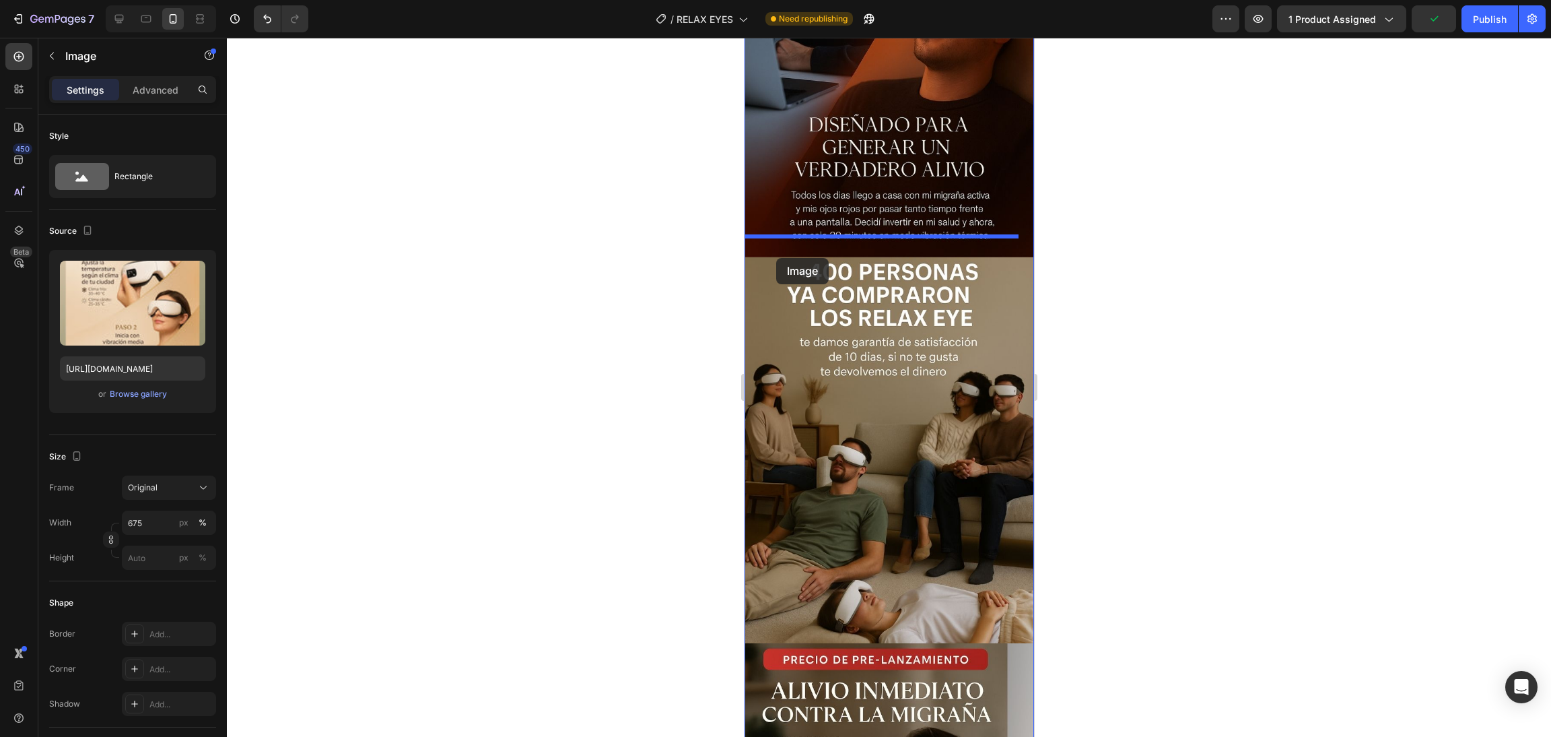
drag, startPoint x: 771, startPoint y: 352, endPoint x: 776, endPoint y: 258, distance: 94.4
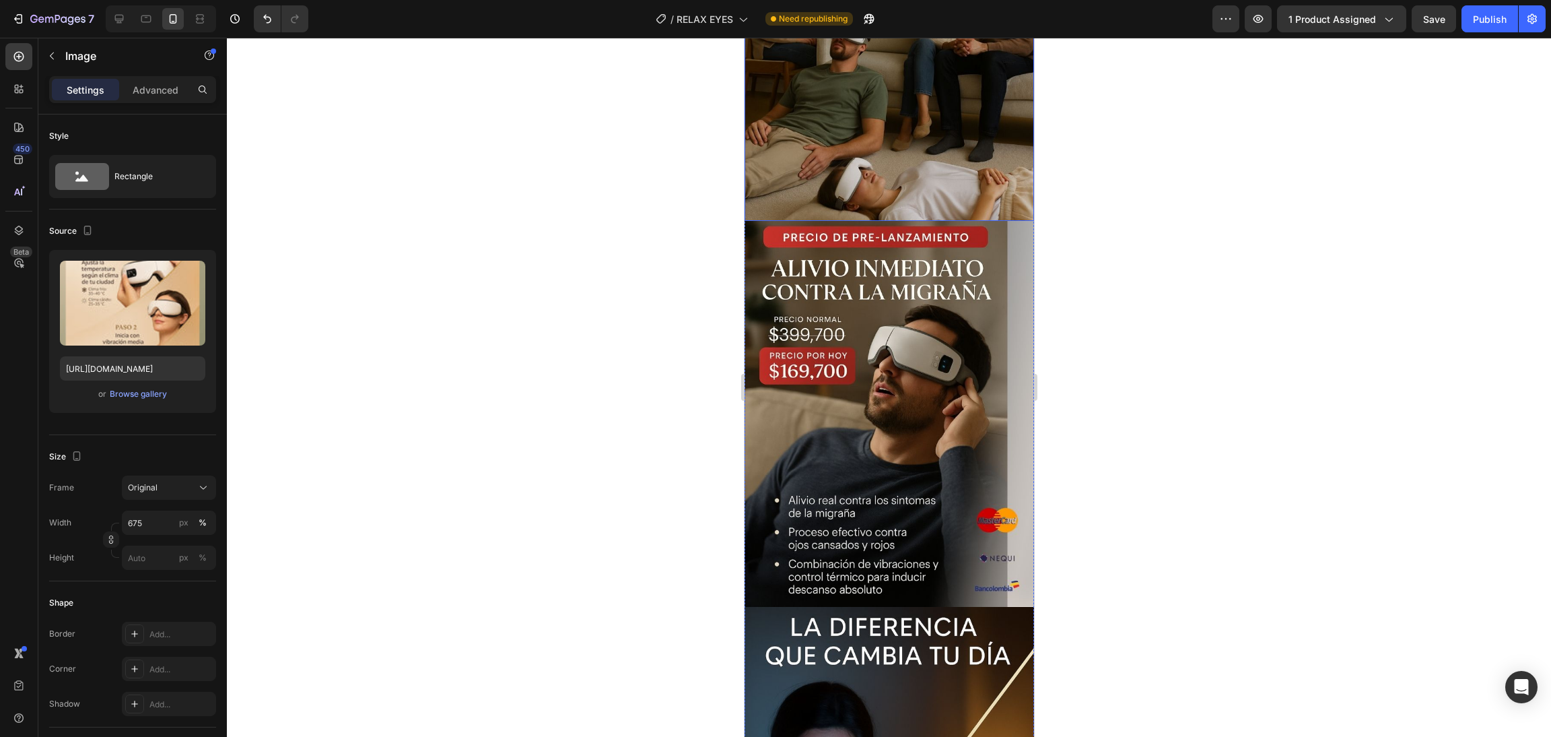
scroll to position [1717, 0]
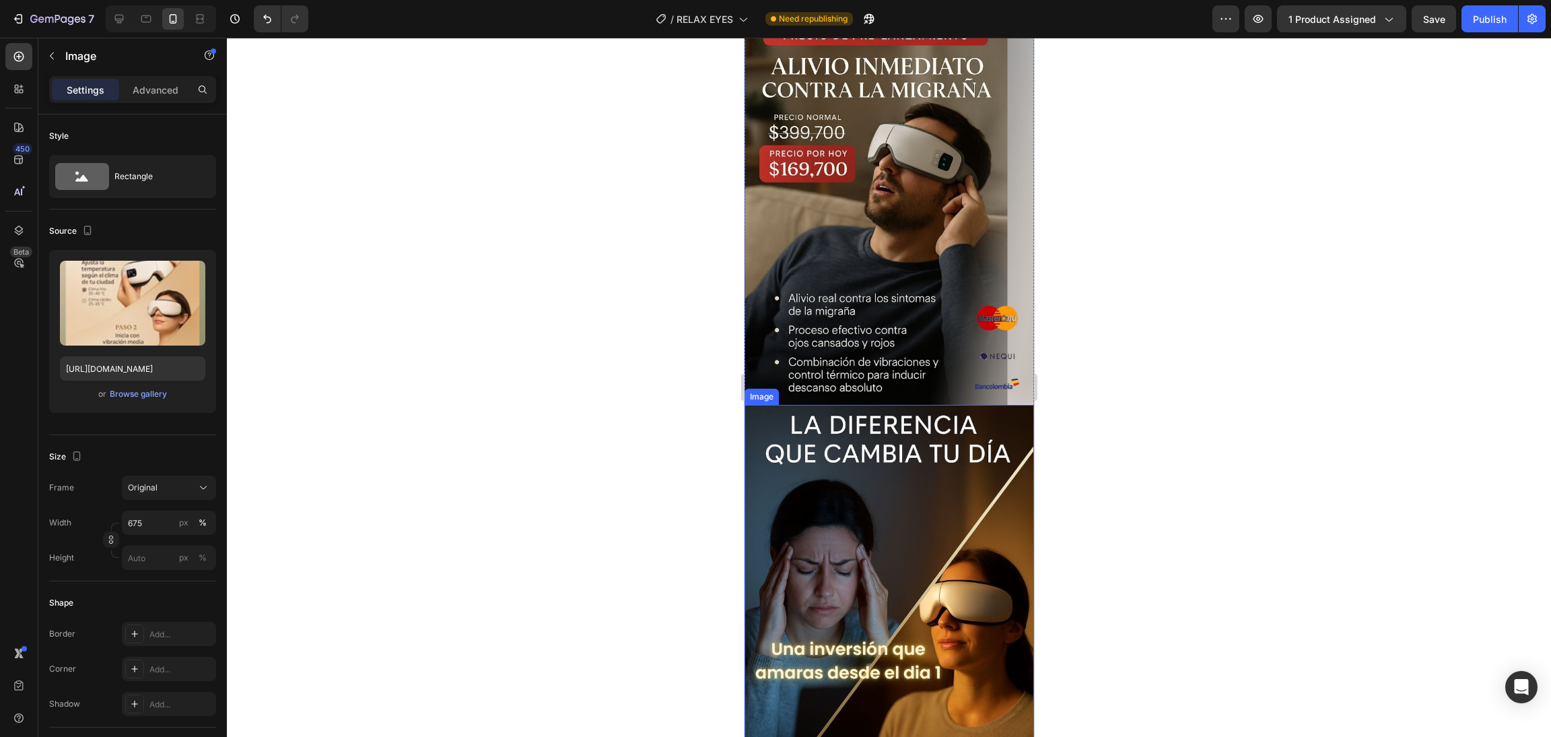
click at [862, 415] on img at bounding box center [888, 598] width 289 height 386
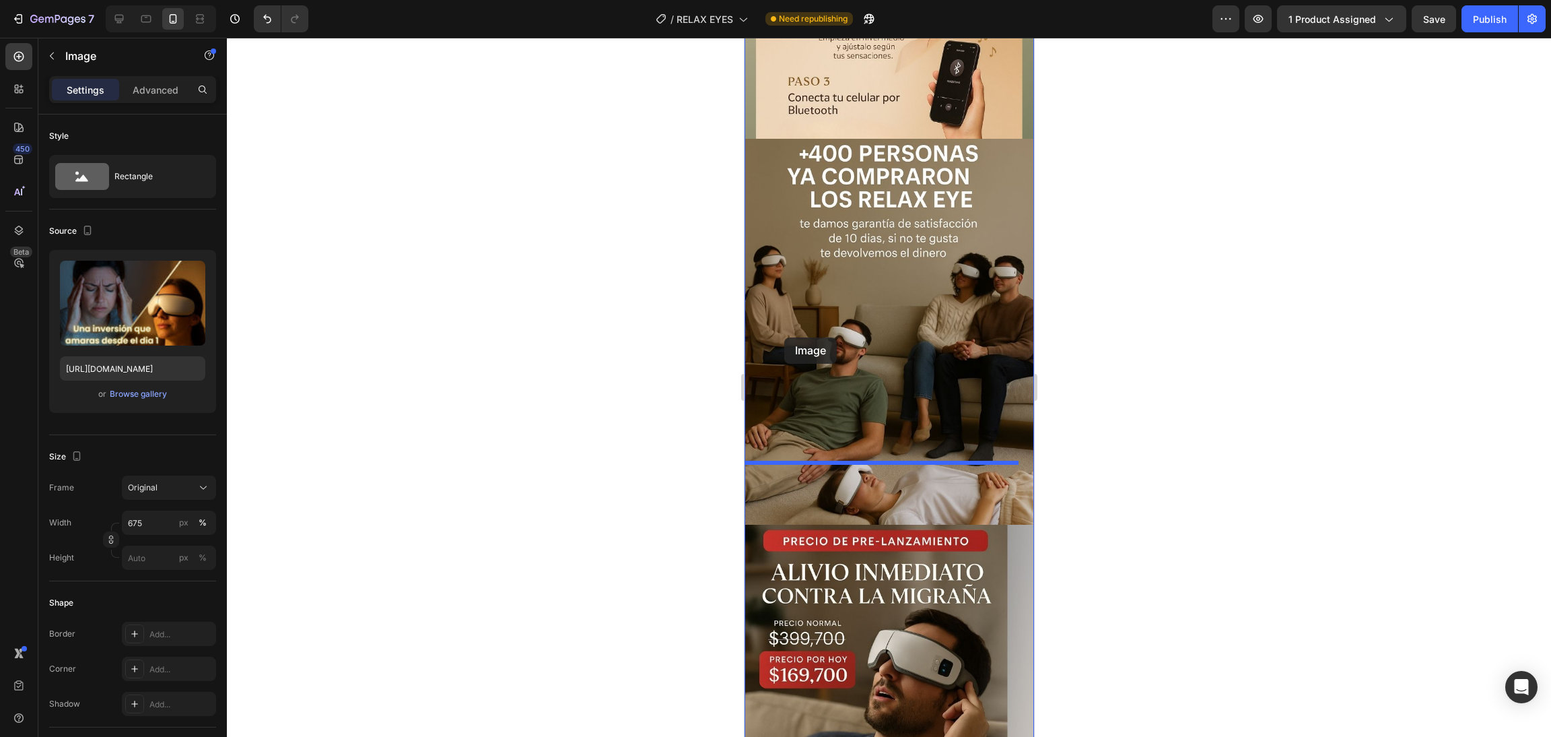
scroll to position [1110, 0]
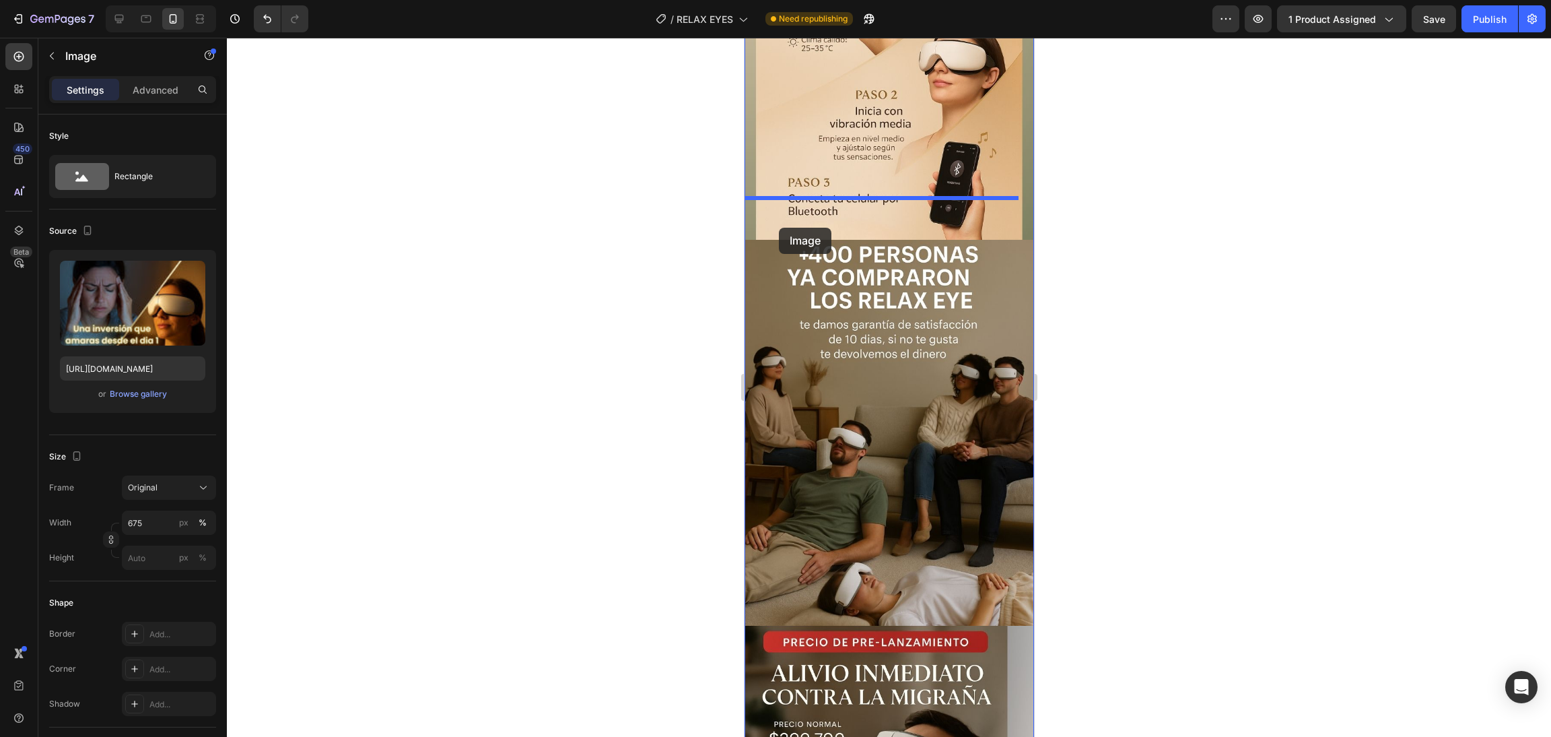
drag, startPoint x: 762, startPoint y: 410, endPoint x: 779, endPoint y: 228, distance: 183.2
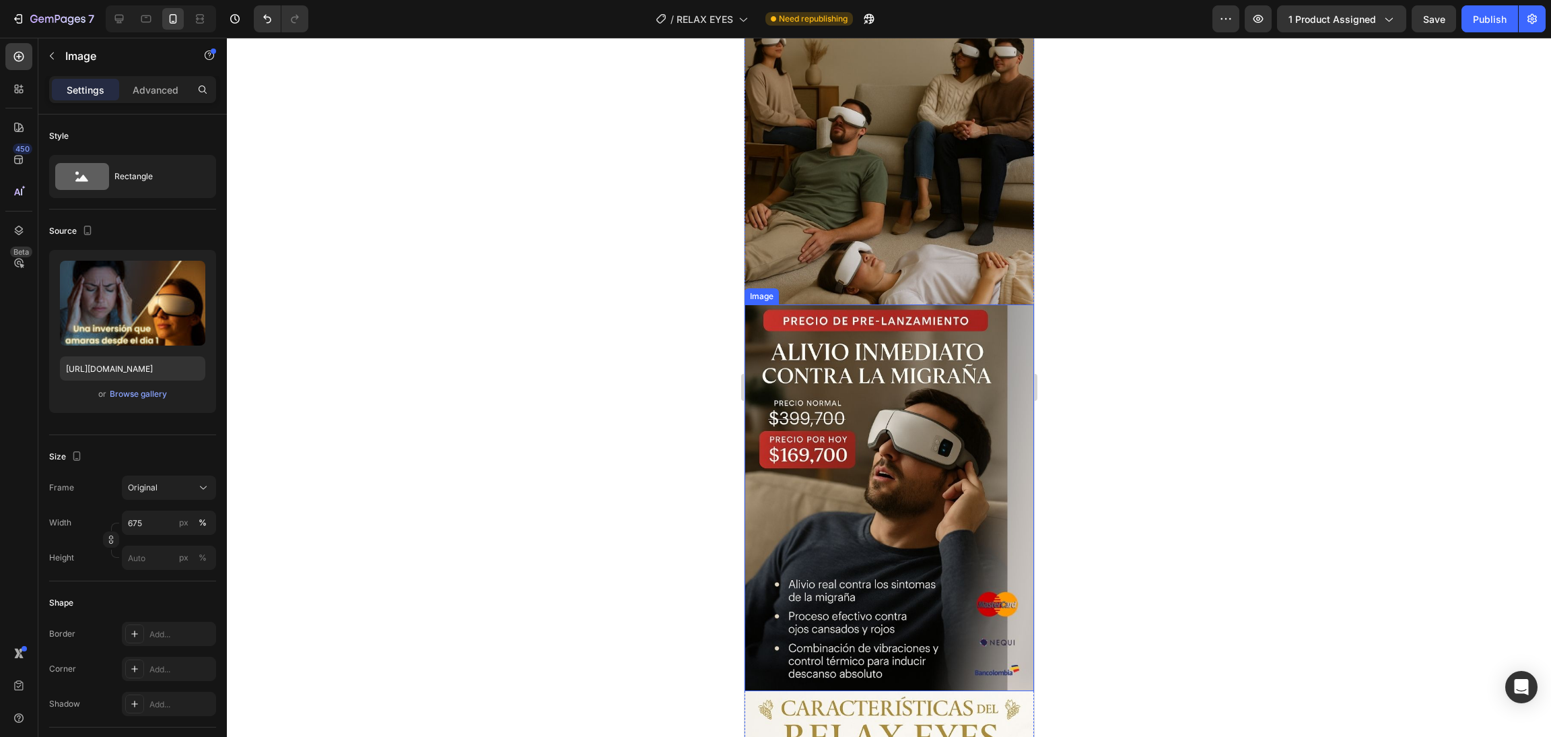
scroll to position [2019, 0]
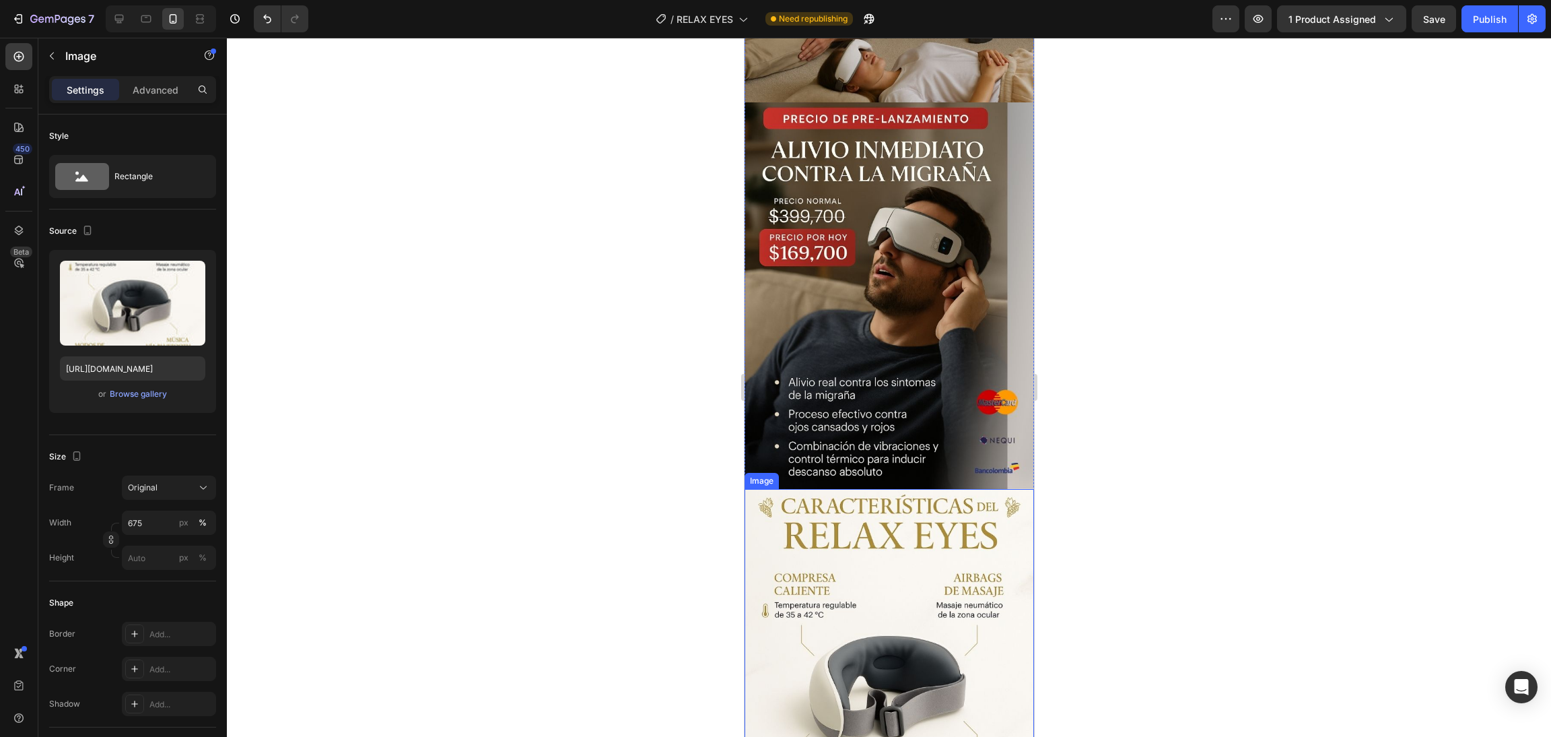
click at [840, 507] on img at bounding box center [888, 682] width 289 height 386
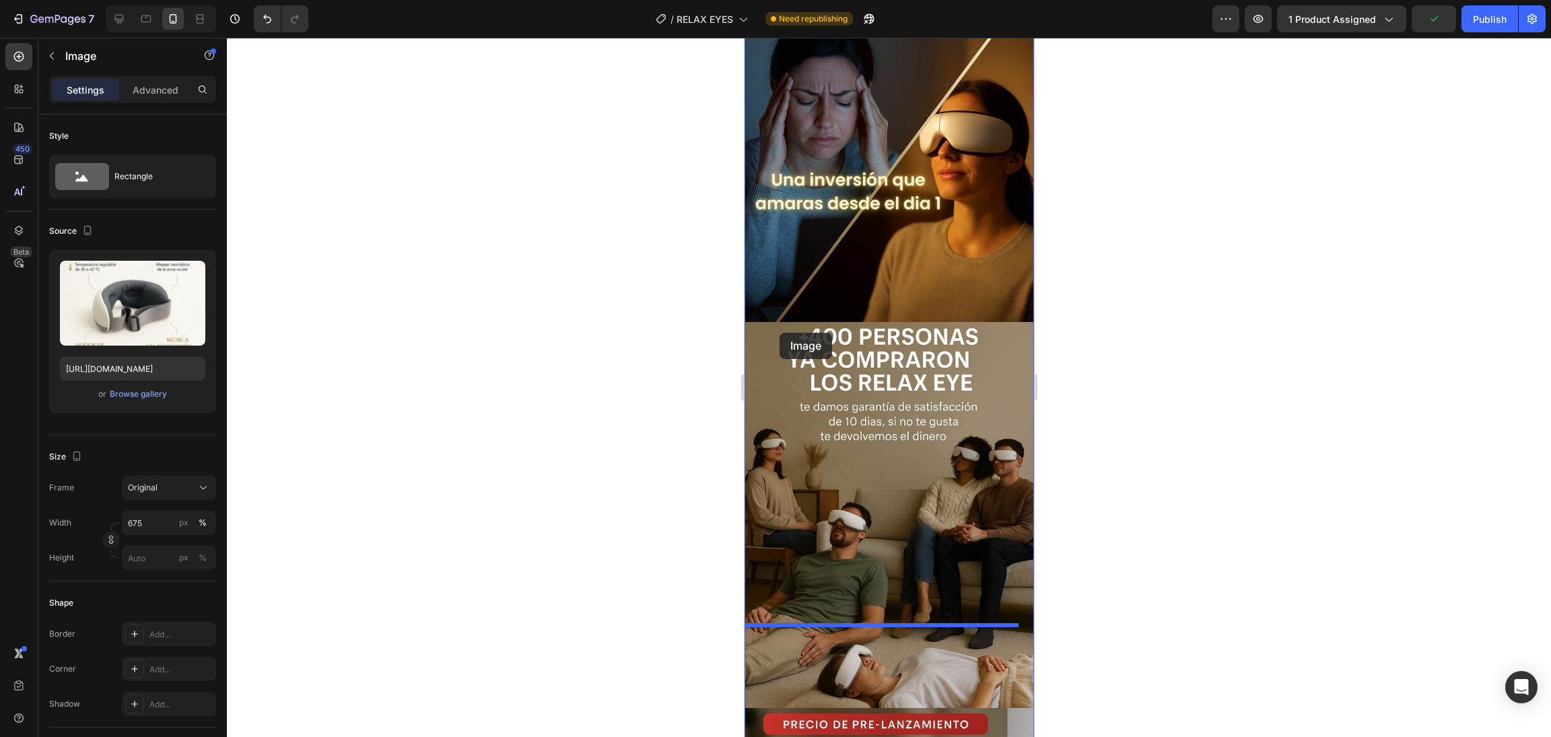
scroll to position [1312, 0]
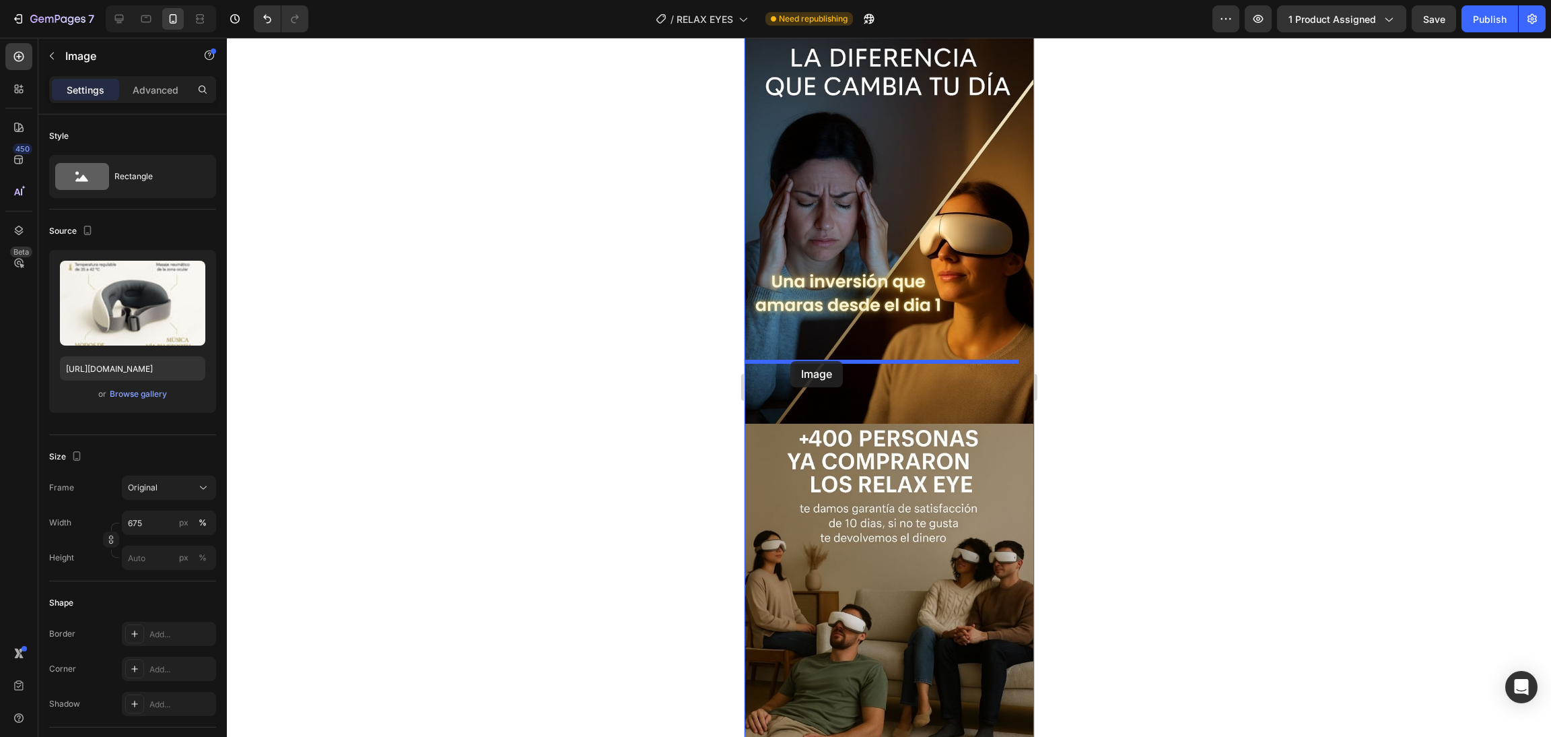
drag, startPoint x: 768, startPoint y: 374, endPoint x: 790, endPoint y: 361, distance: 25.6
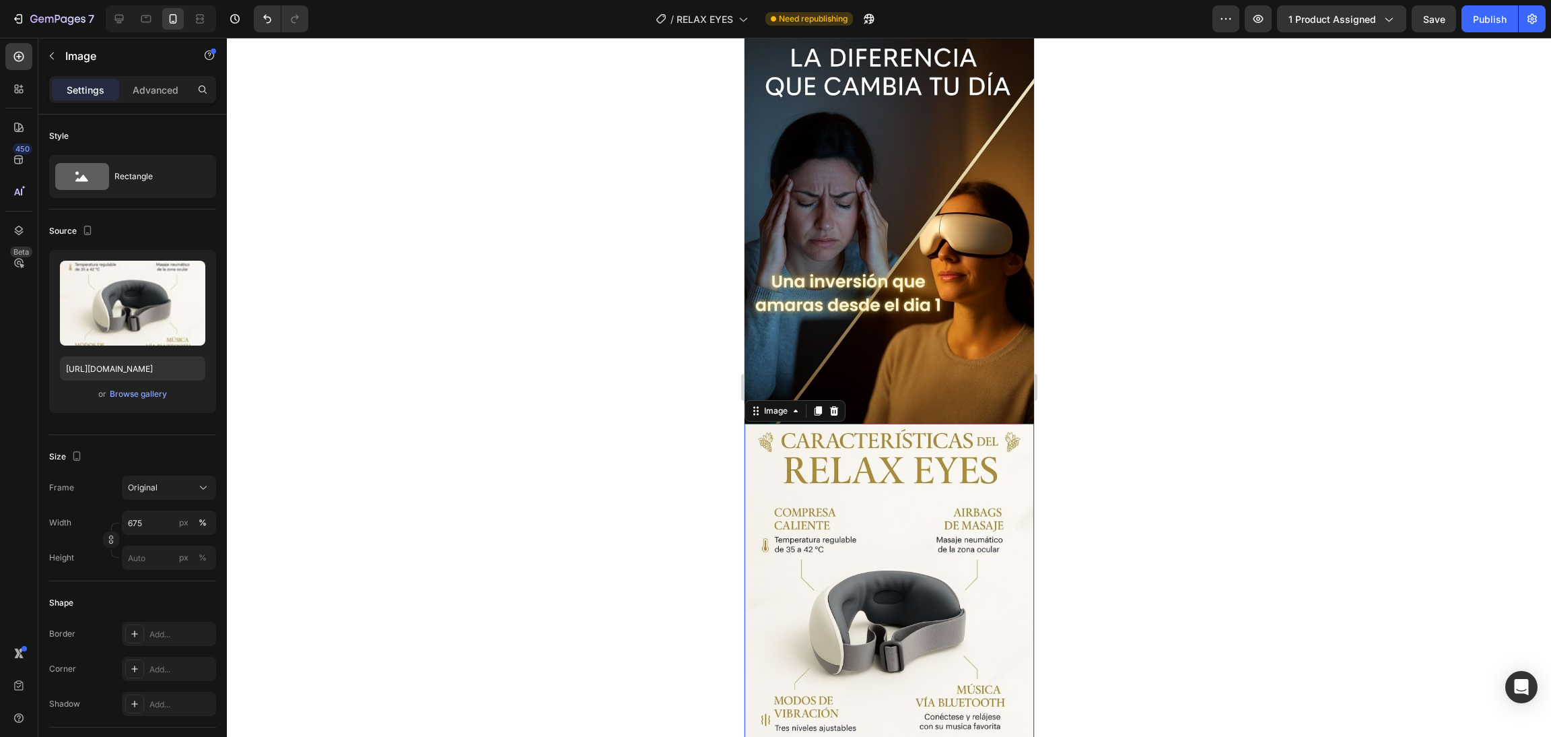
click at [1157, 414] on div at bounding box center [889, 387] width 1324 height 699
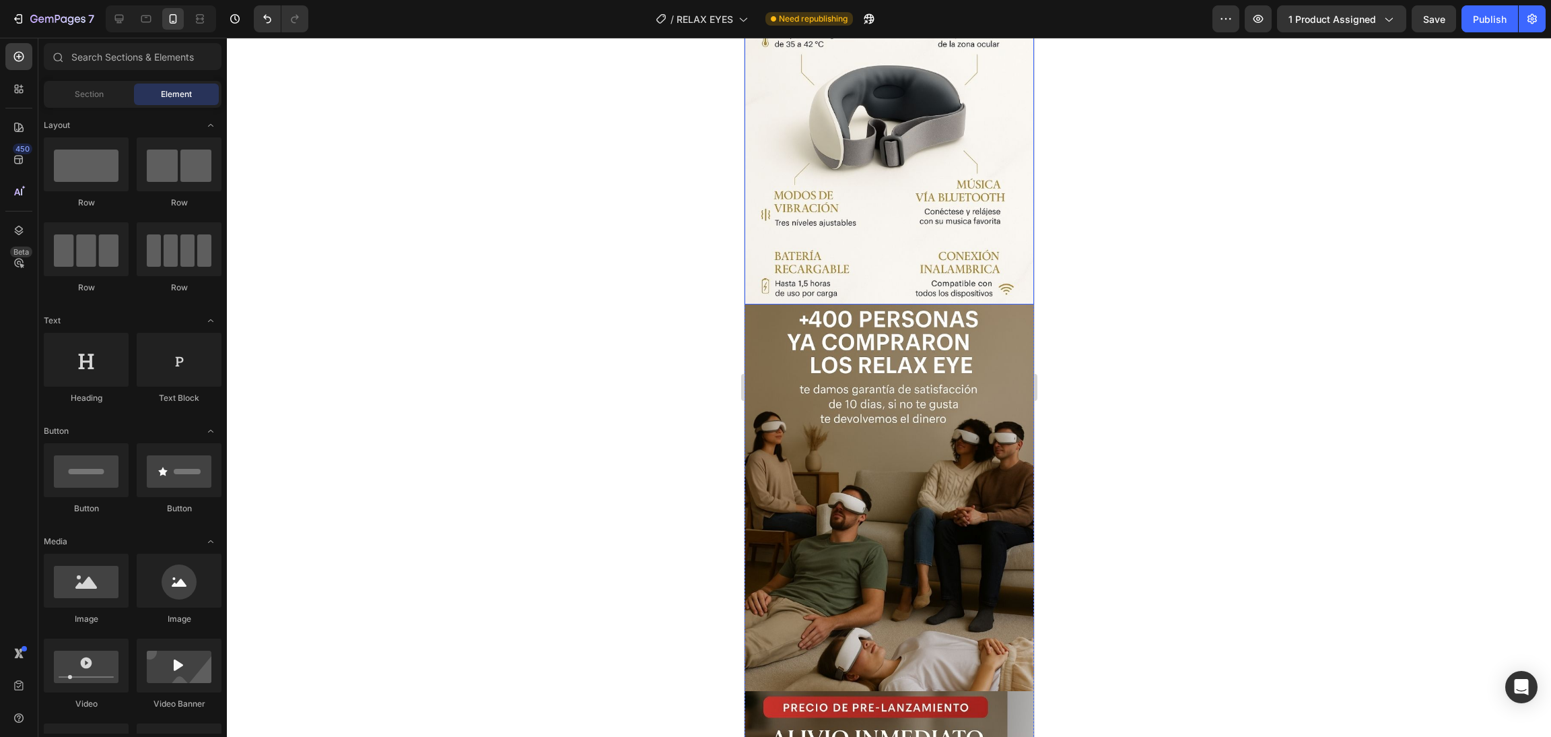
scroll to position [1918, 0]
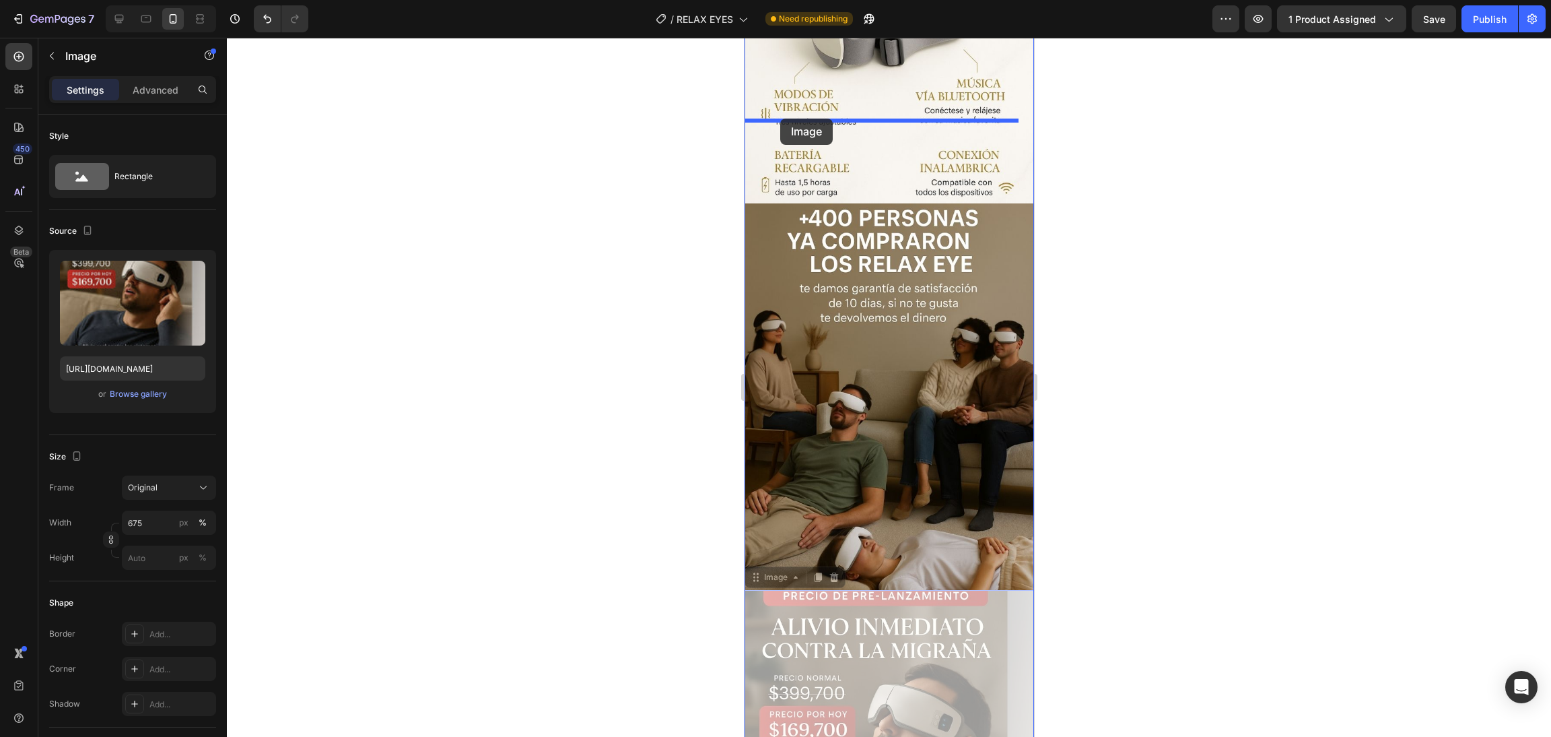
drag, startPoint x: 775, startPoint y: 476, endPoint x: 780, endPoint y: 118, distance: 357.5
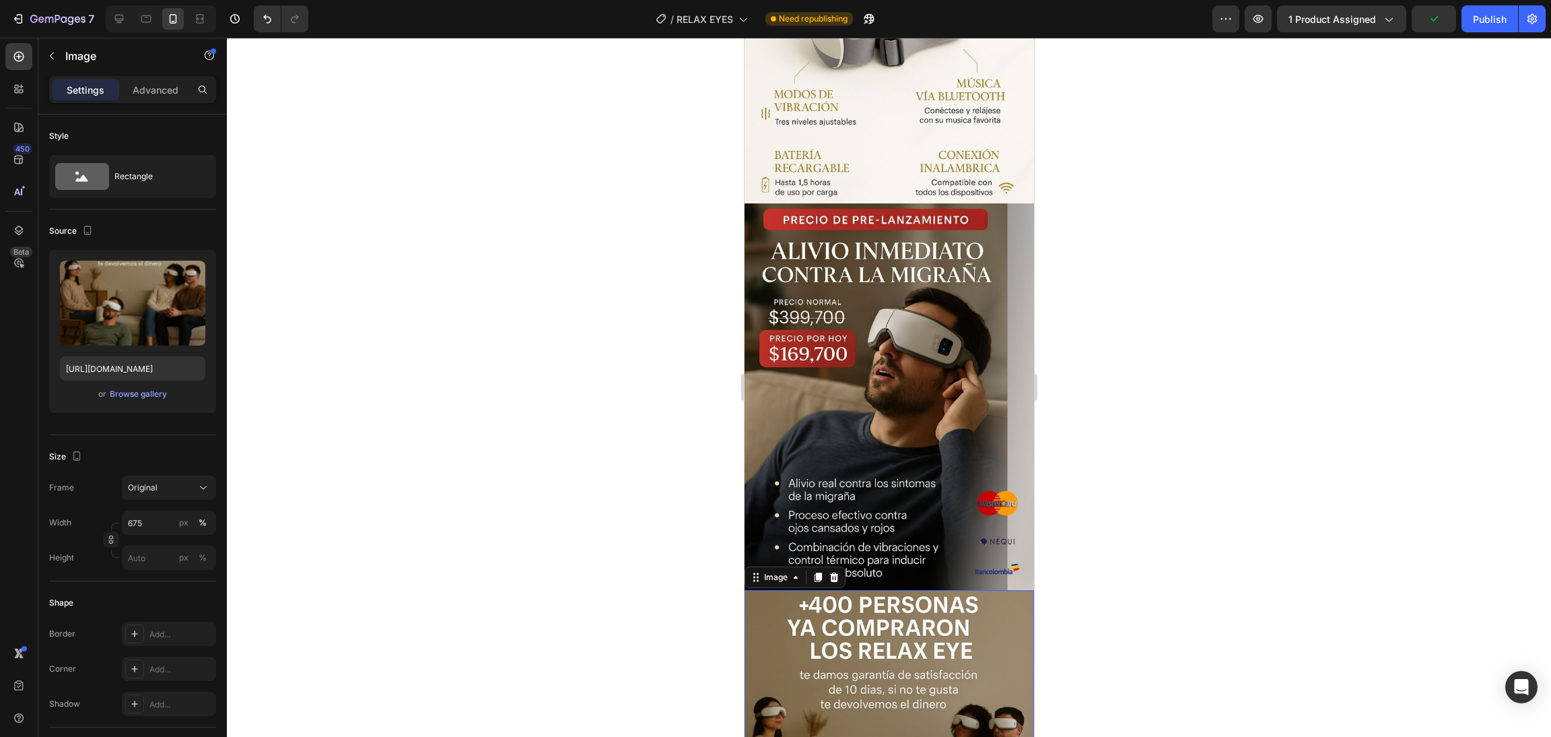
scroll to position [2423, 0]
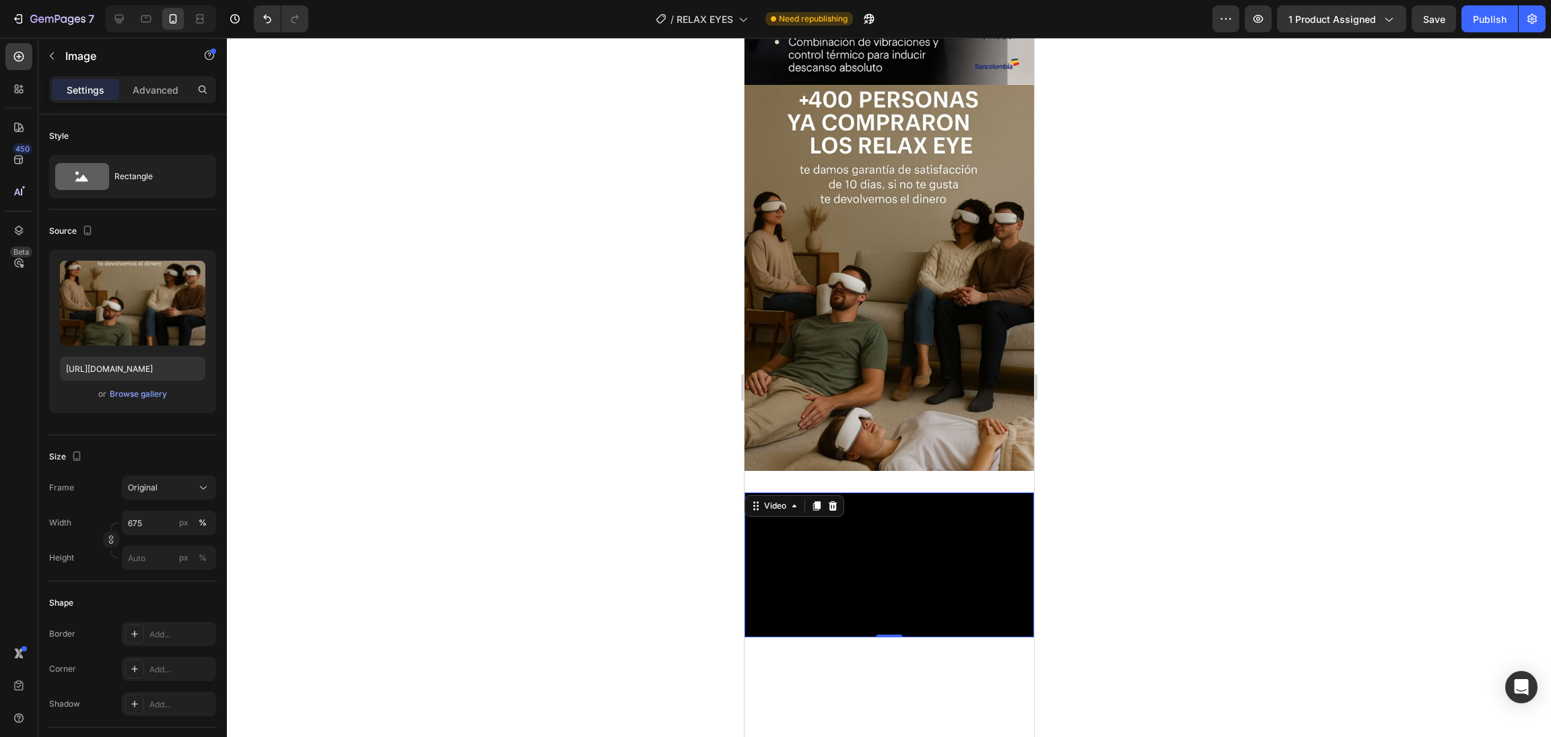
click at [896, 492] on video at bounding box center [888, 564] width 289 height 145
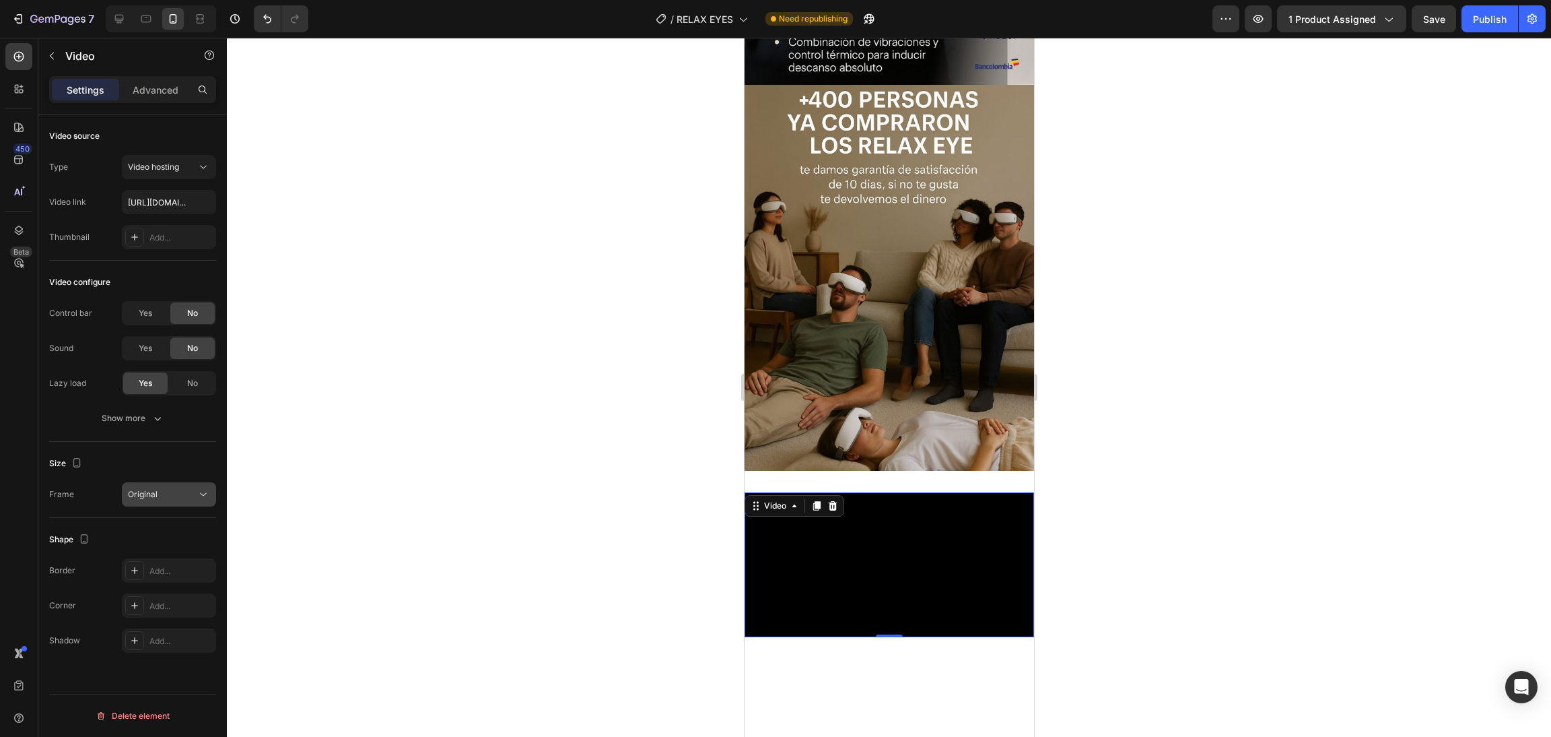
click at [153, 491] on span "Original" at bounding box center [143, 494] width 30 height 10
click at [794, 500] on icon at bounding box center [793, 505] width 11 height 11
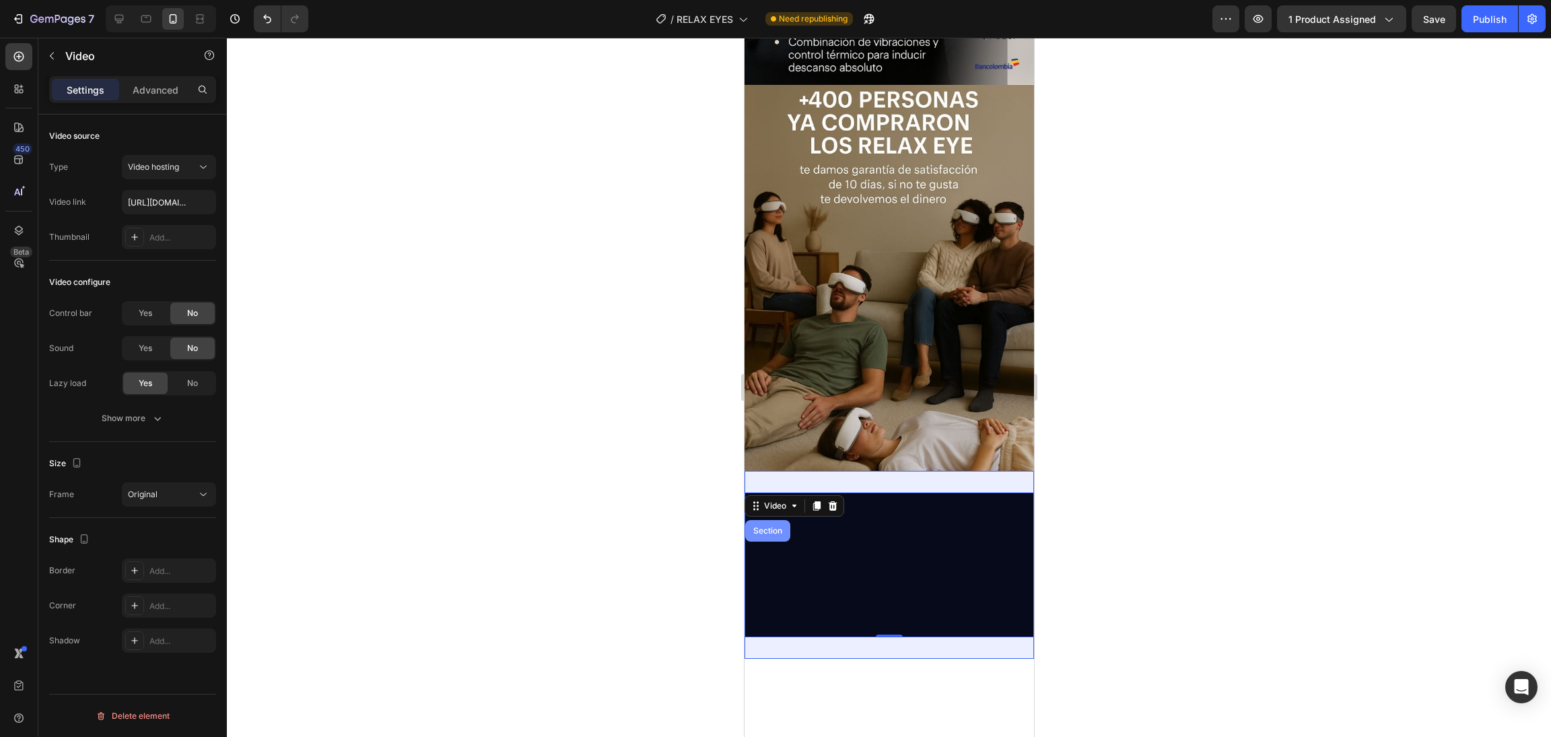
click at [772, 520] on div "Section" at bounding box center [767, 531] width 45 height 22
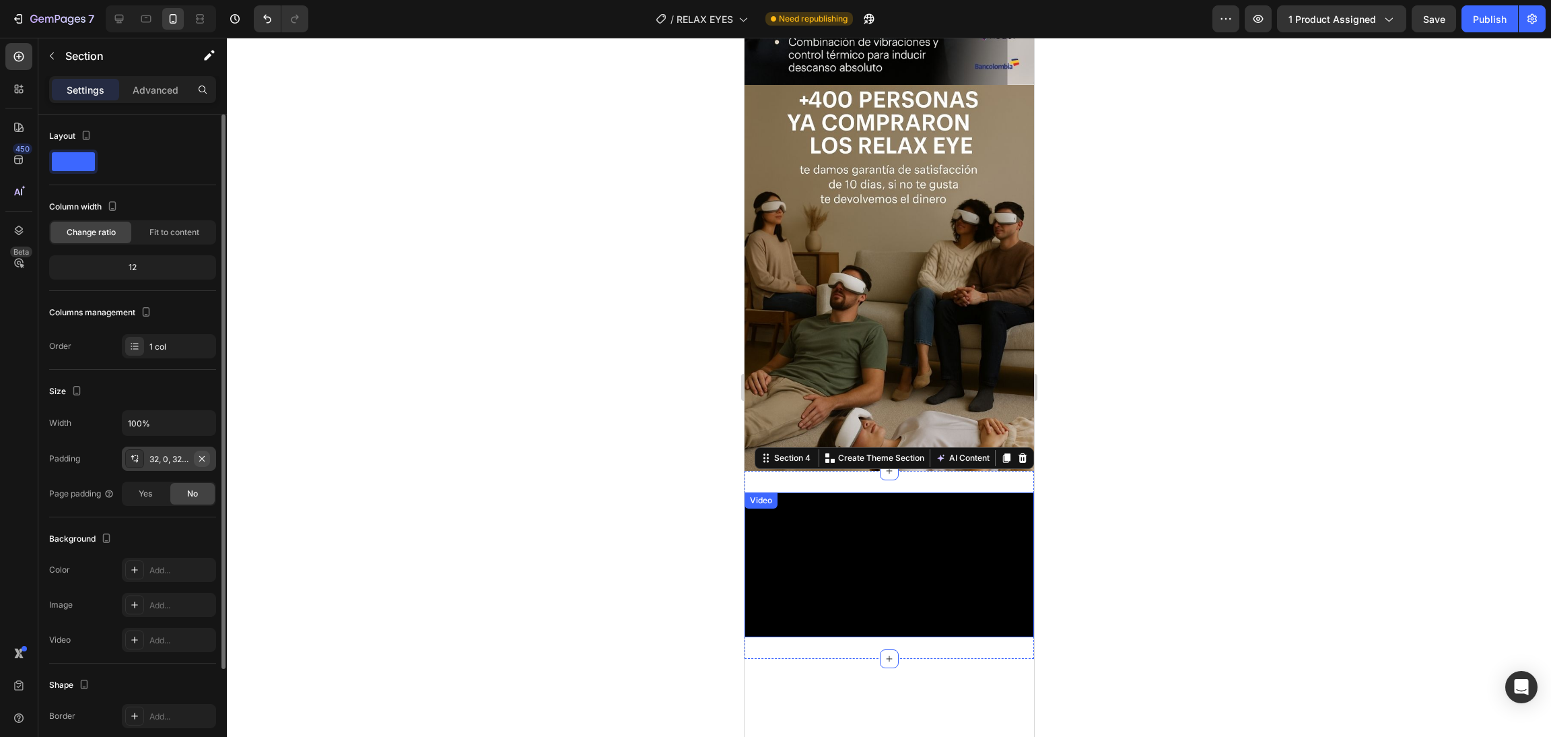
click at [205, 456] on icon "button" at bounding box center [202, 458] width 11 height 11
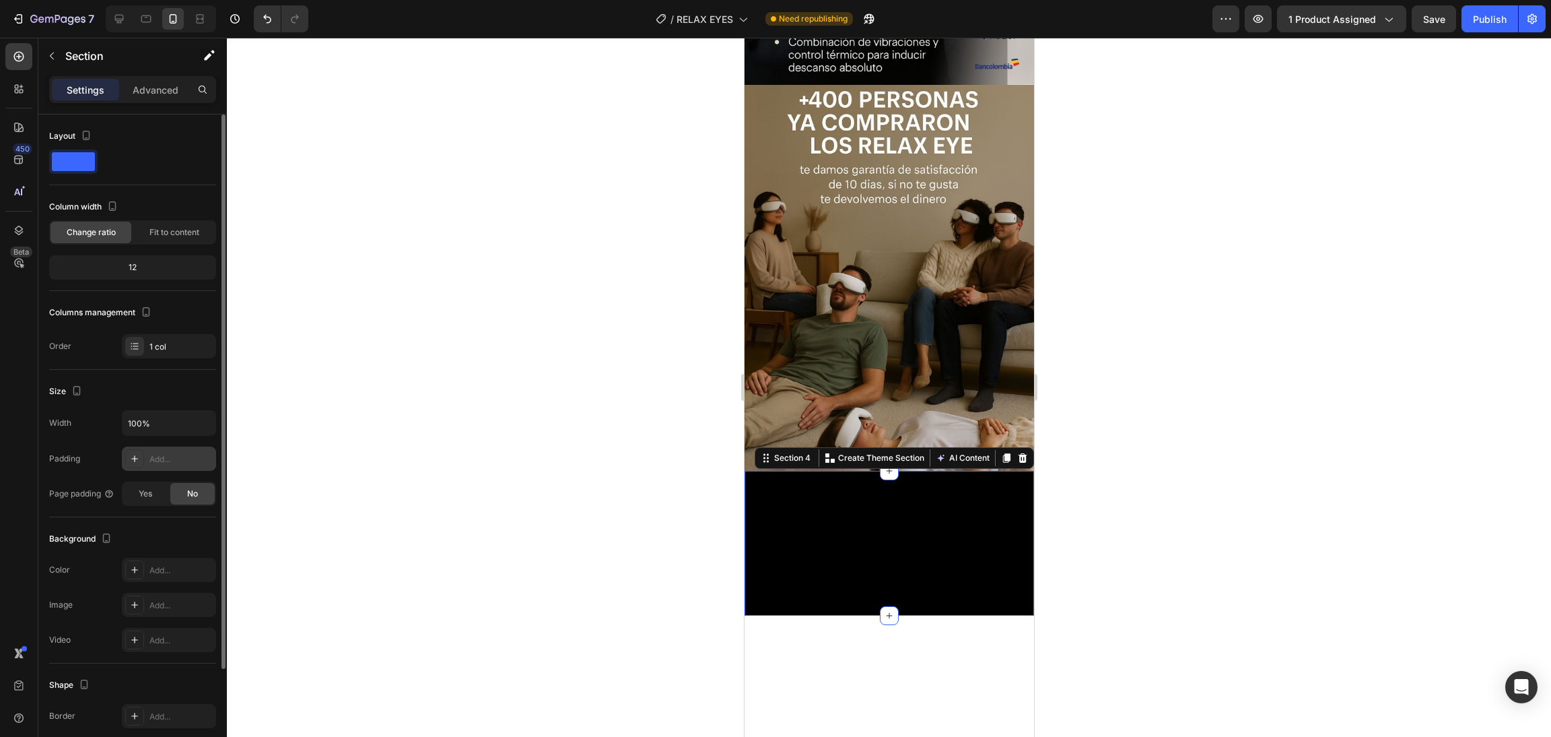
click at [1162, 340] on div at bounding box center [889, 387] width 1324 height 699
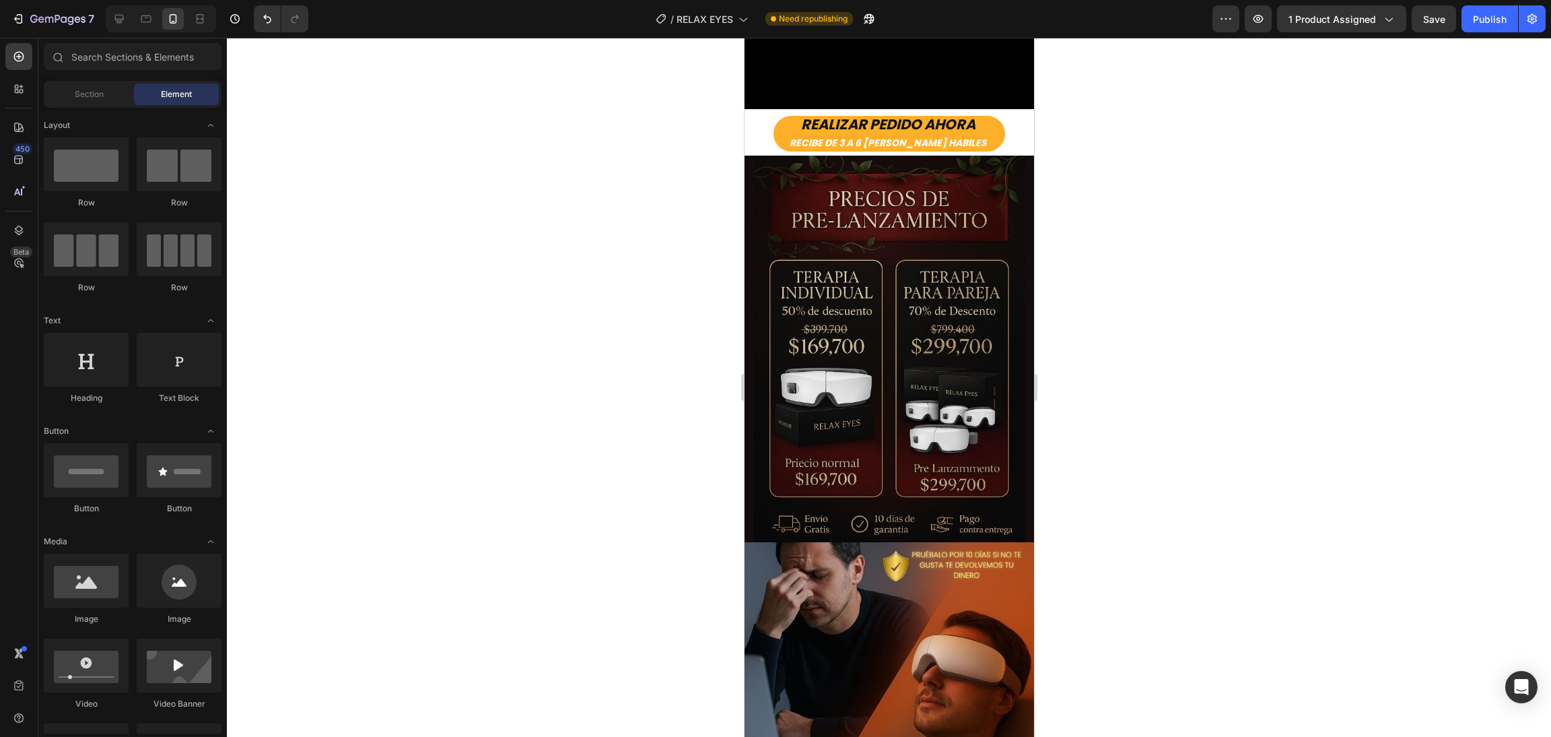
scroll to position [0, 0]
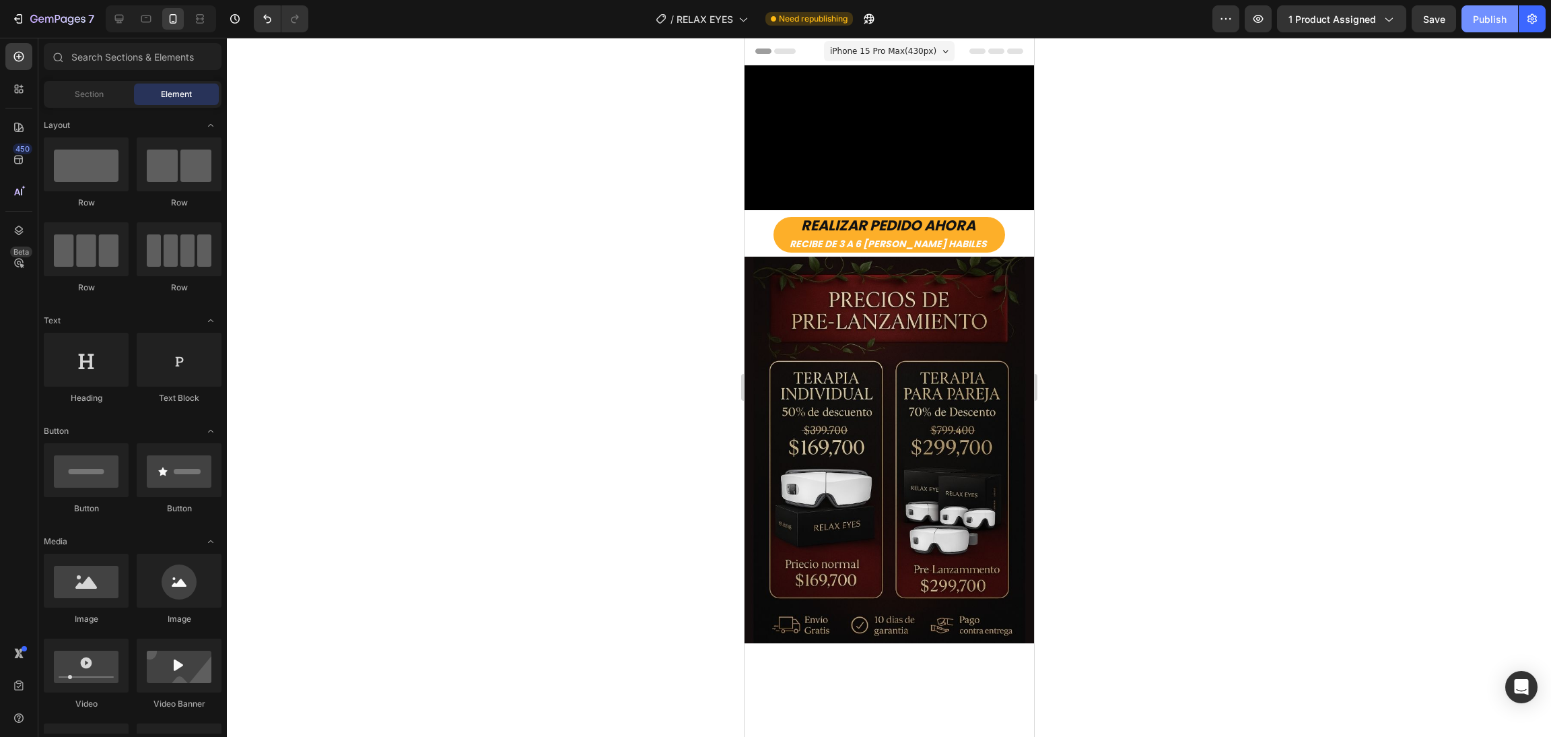
click at [1378, 15] on div "Publish" at bounding box center [1490, 19] width 34 height 14
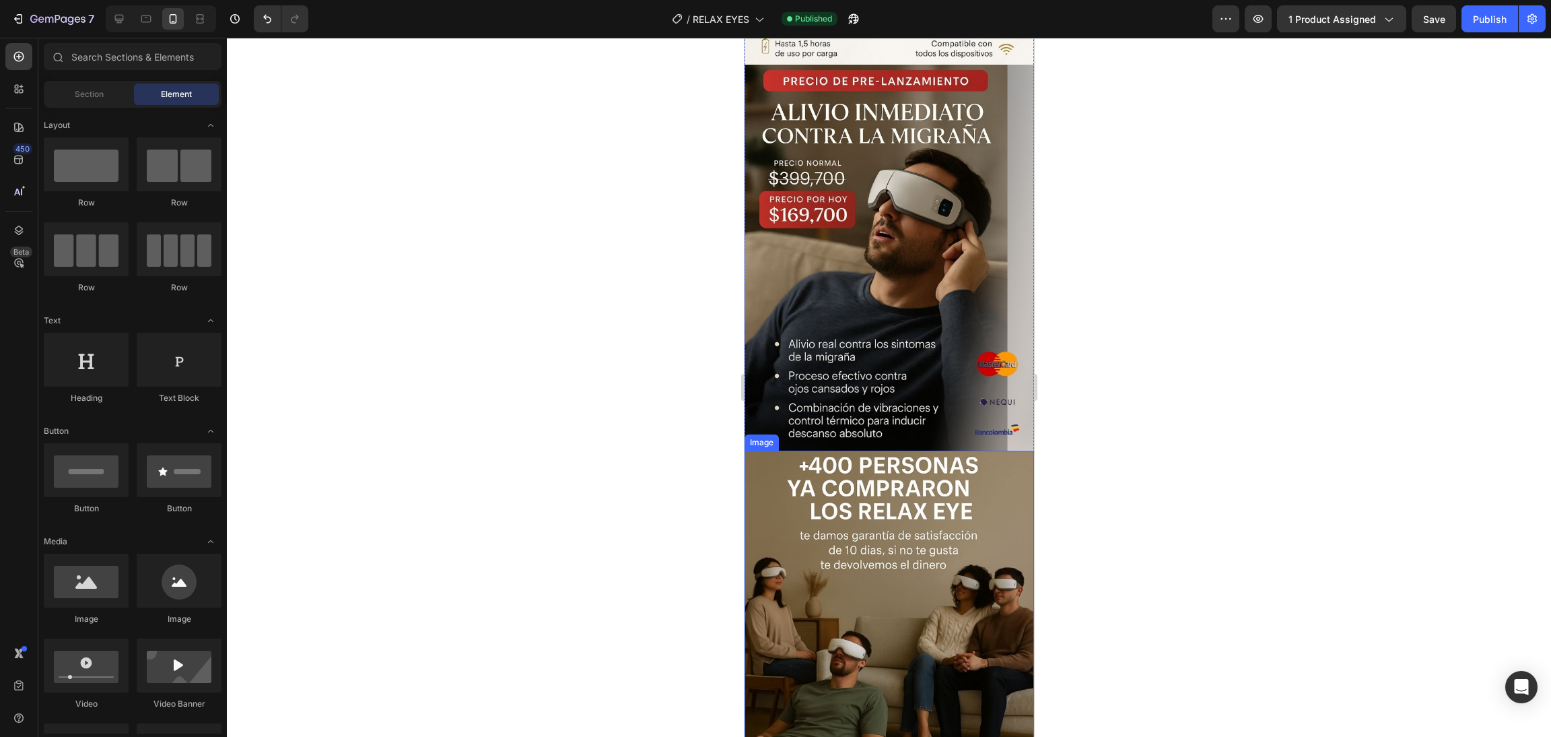
scroll to position [2524, 0]
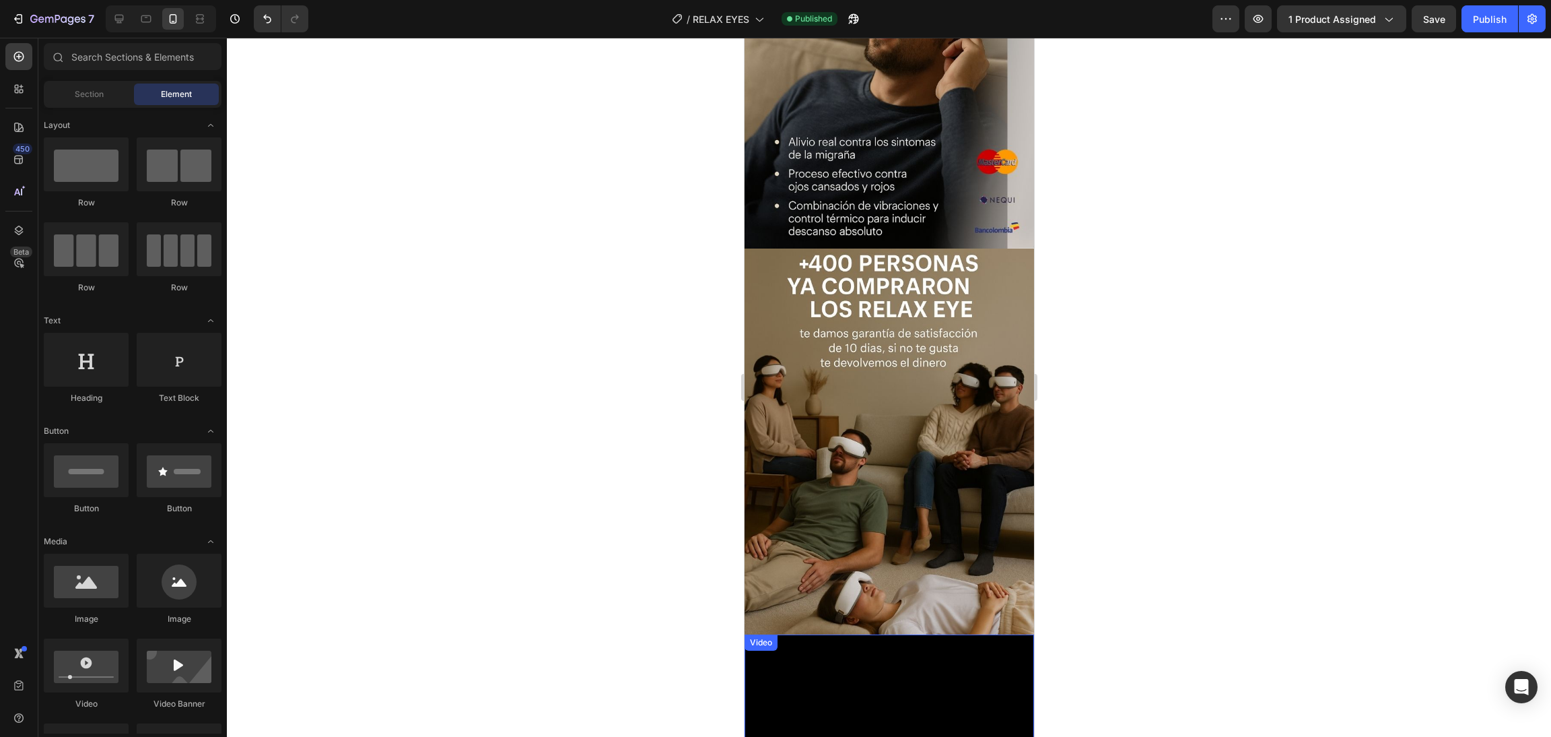
click at [809, 634] on video at bounding box center [888, 706] width 289 height 145
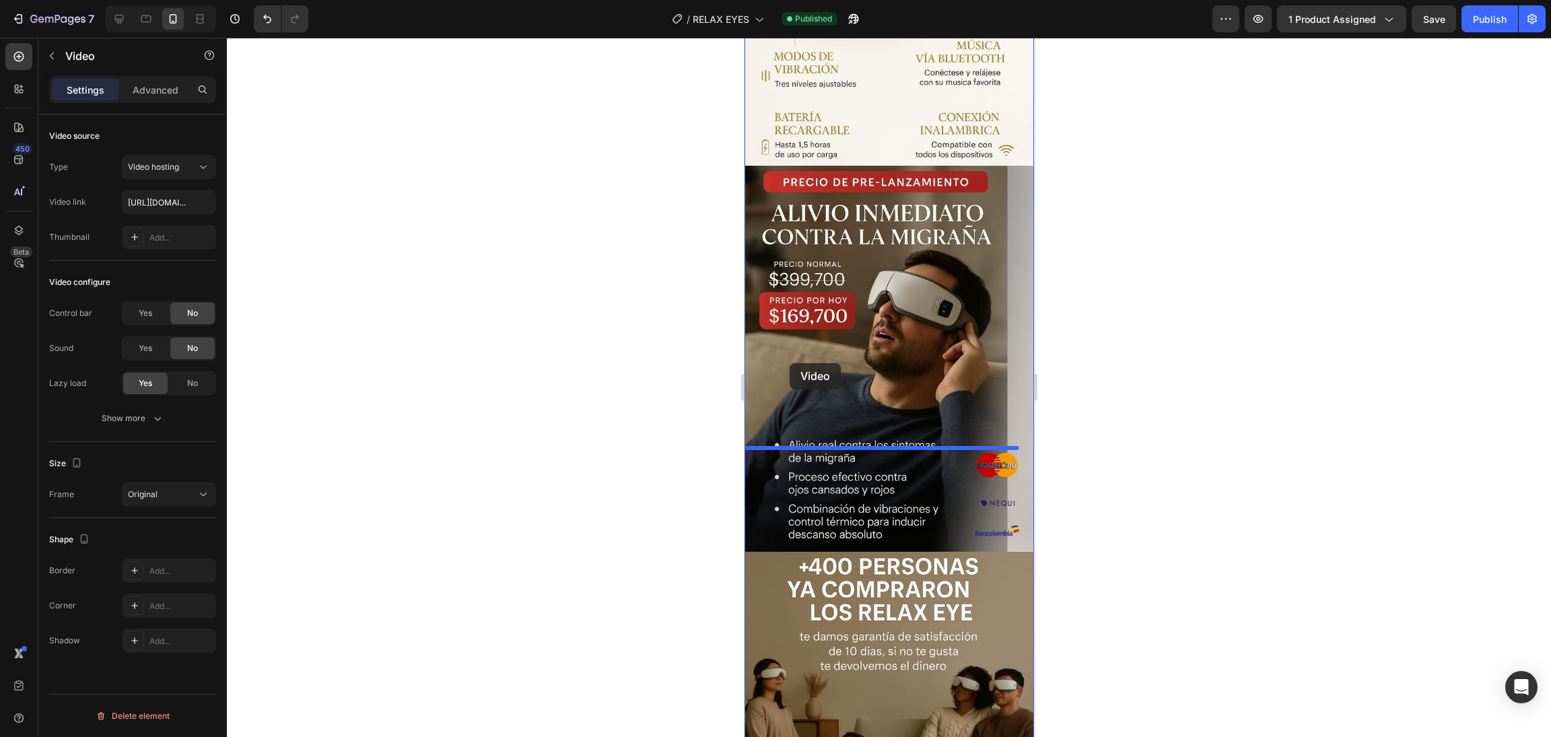
scroll to position [2120, 0]
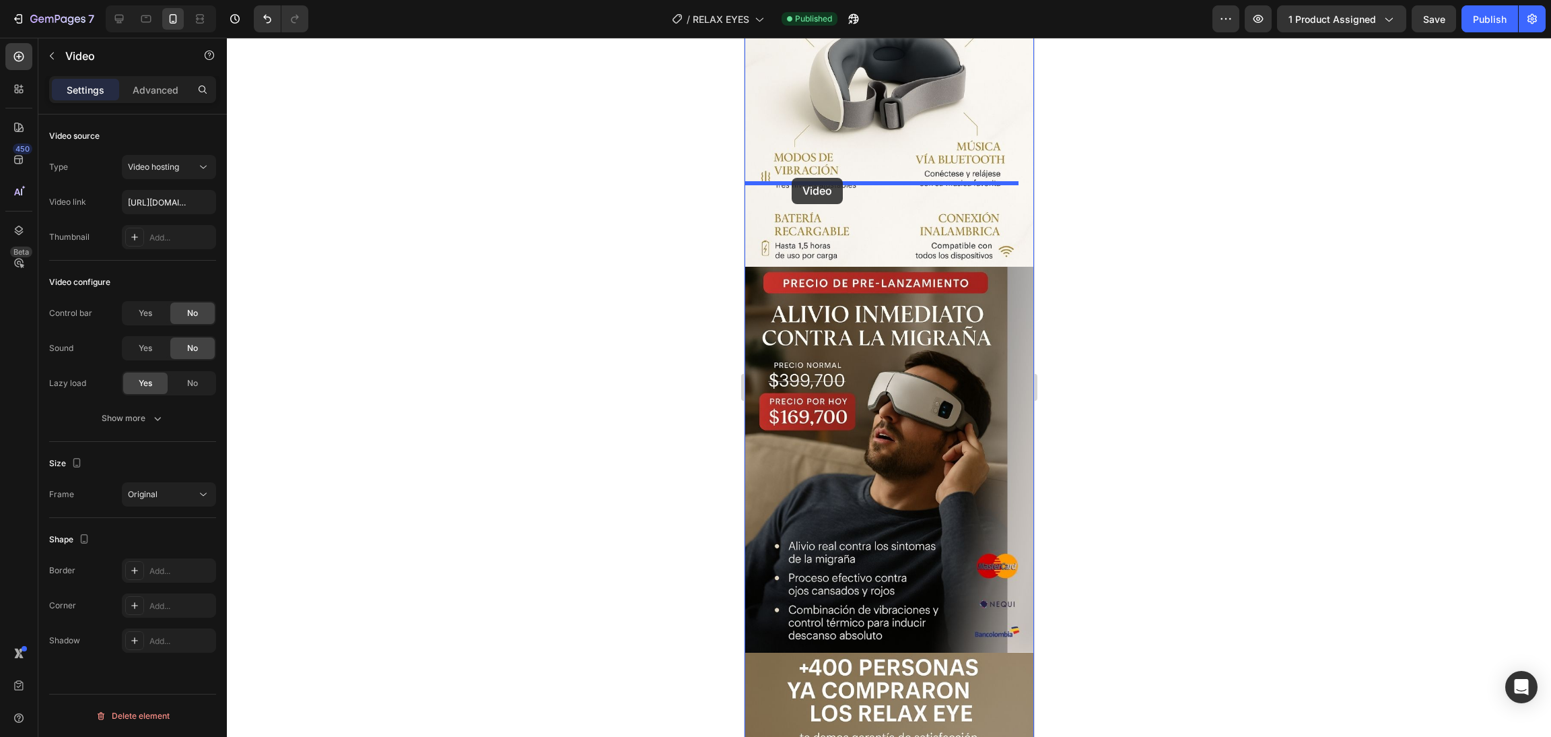
drag, startPoint x: 768, startPoint y: 527, endPoint x: 792, endPoint y: 178, distance: 350.2
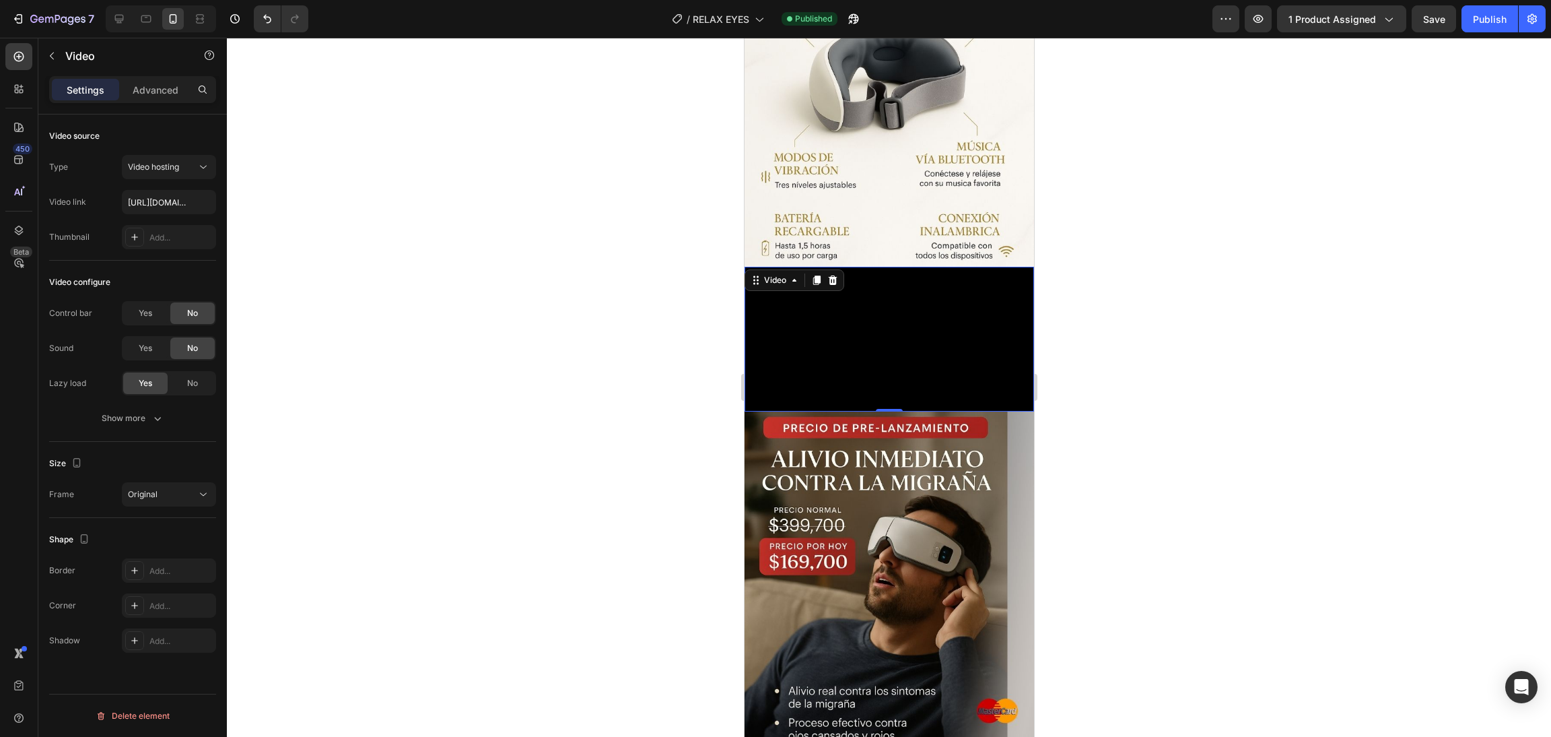
click at [1221, 299] on div at bounding box center [889, 387] width 1324 height 699
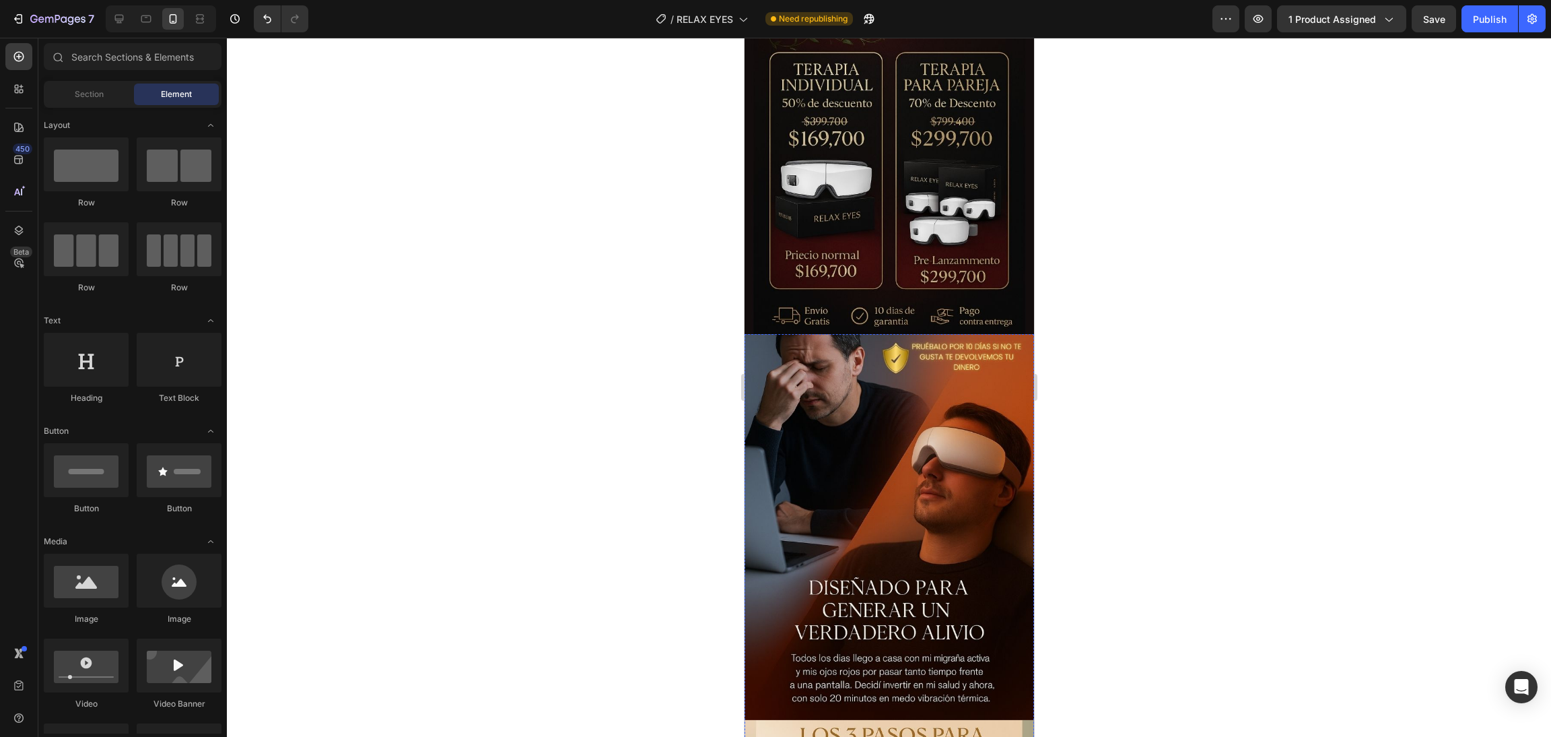
scroll to position [0, 0]
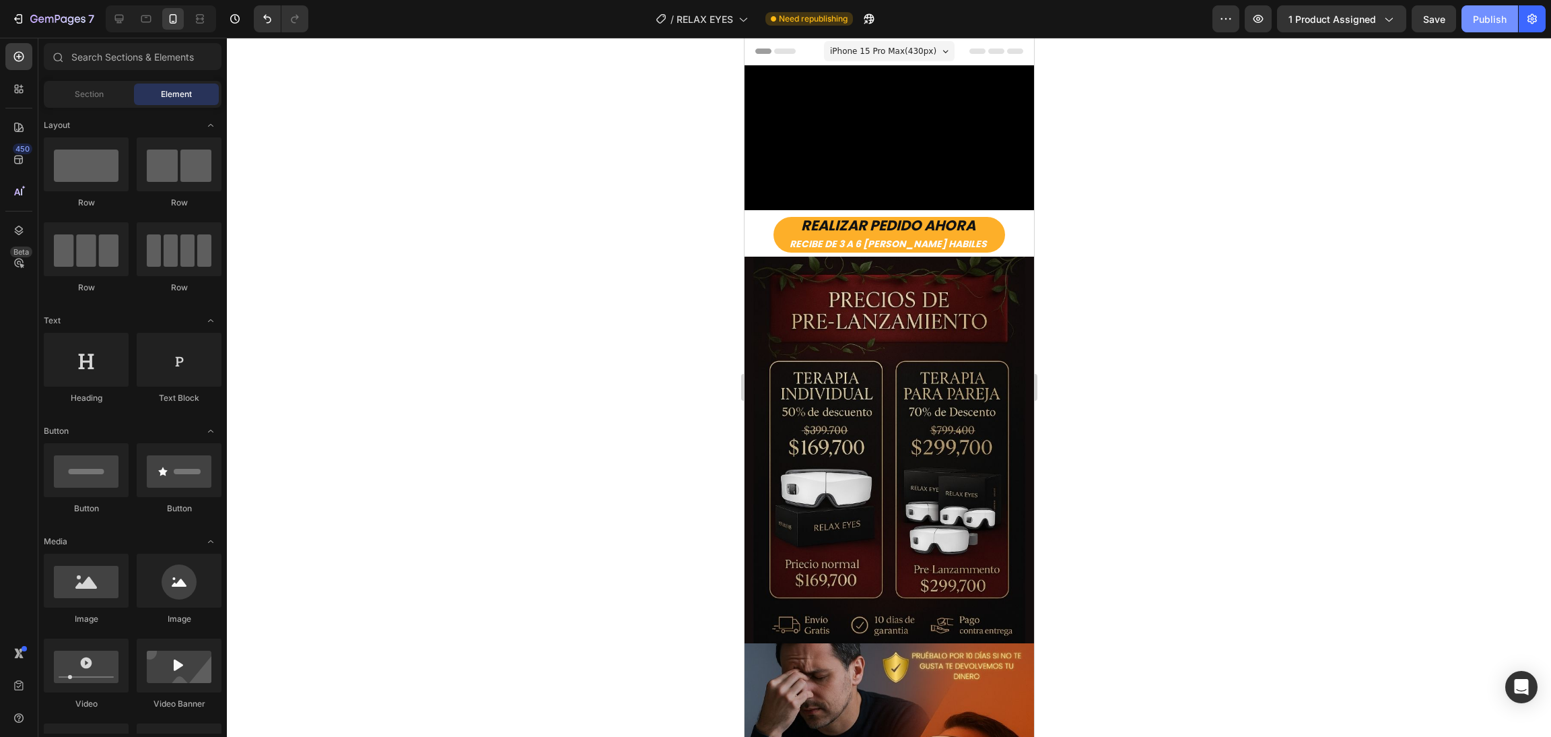
click at [1378, 18] on div "Publish" at bounding box center [1490, 19] width 34 height 14
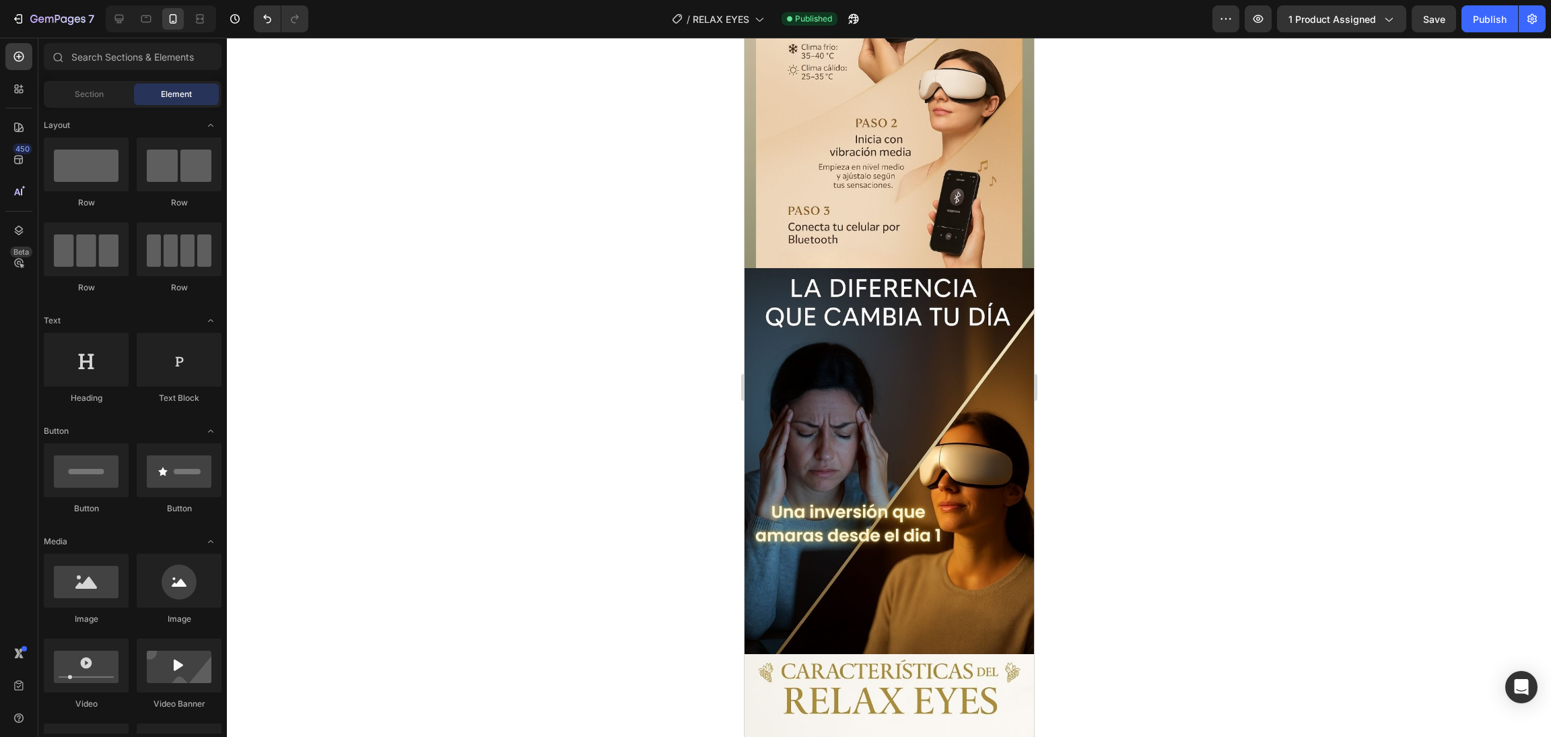
scroll to position [842, 0]
